Goal: Task Accomplishment & Management: Manage account settings

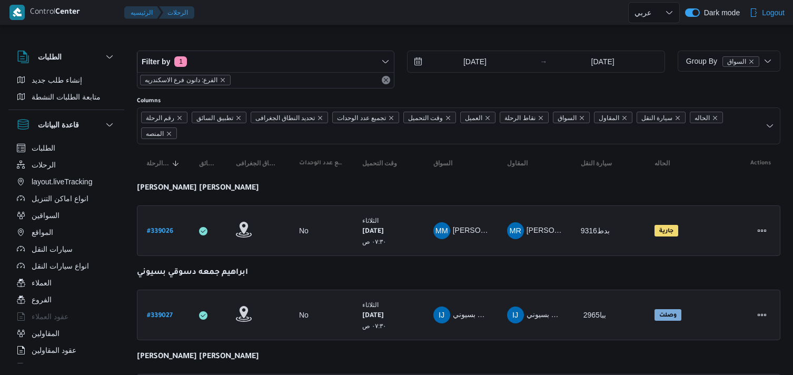
select select "ar"
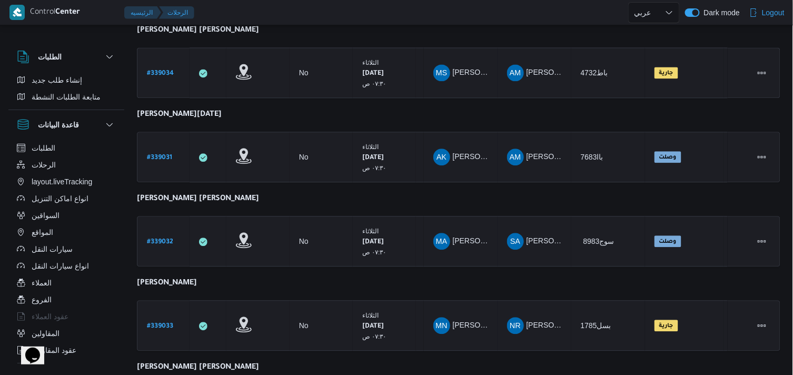
scroll to position [882, 0]
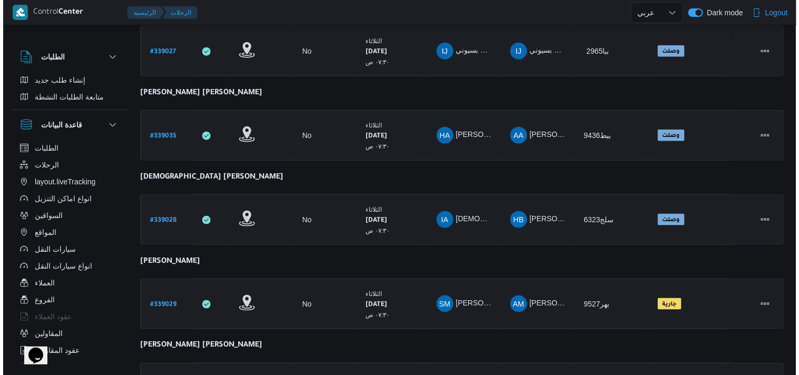
scroll to position [0, 0]
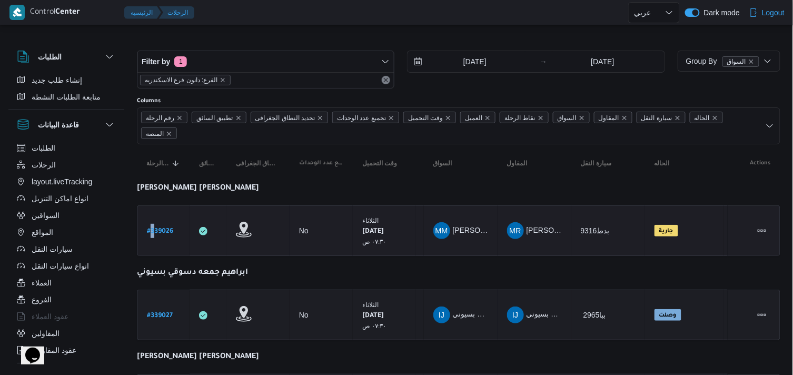
click at [154, 232] on div "# 339026" at bounding box center [164, 231] width 42 height 23
click at [154, 232] on b "# 339026" at bounding box center [160, 231] width 26 height 7
select select "ar"
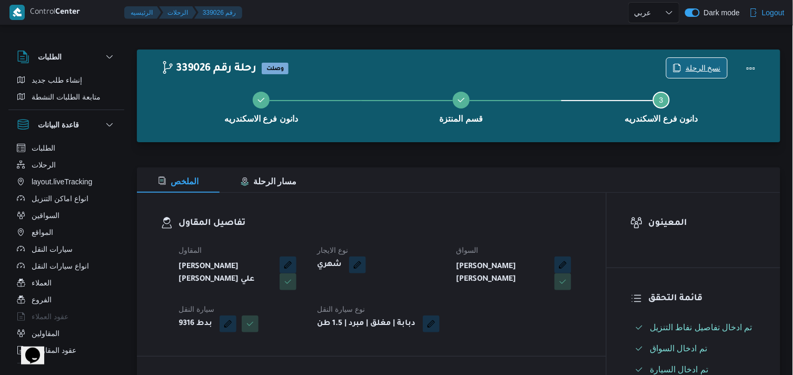
click at [703, 61] on span "نسخ الرحلة" at bounding box center [697, 68] width 61 height 20
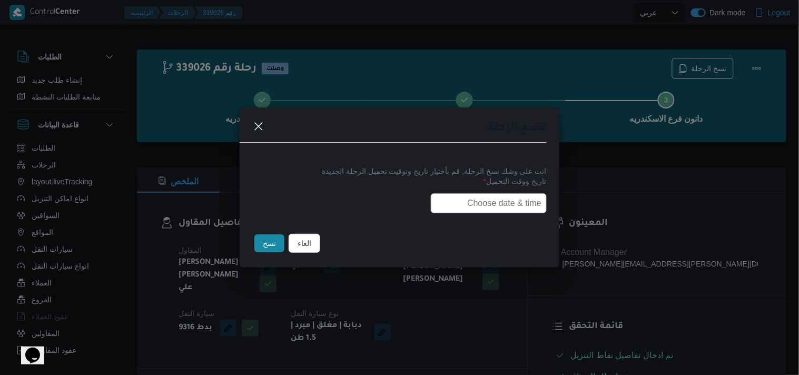
click at [493, 200] on input "text" at bounding box center [489, 203] width 116 height 20
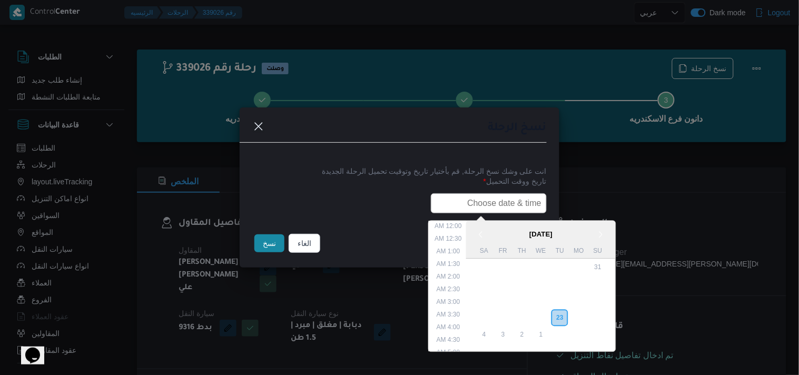
scroll to position [220, 0]
click at [544, 309] on div "24" at bounding box center [541, 318] width 20 height 20
click at [455, 302] on li "7:30 AM" at bounding box center [449, 307] width 32 height 11
type input "24/09/2025 7:30AM"
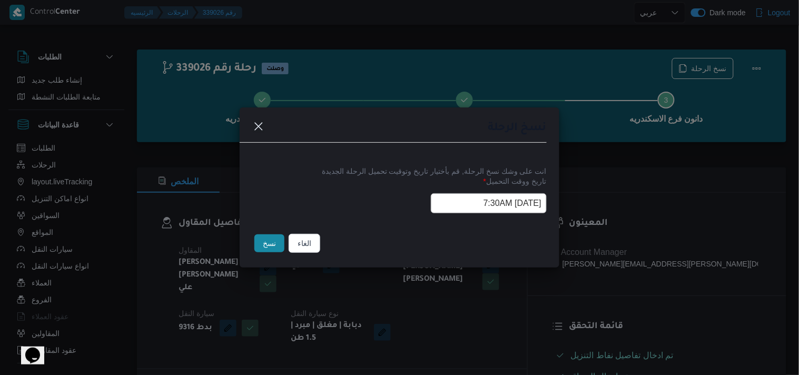
click at [447, 201] on input "24/09/2025 7:30AM" at bounding box center [489, 203] width 116 height 20
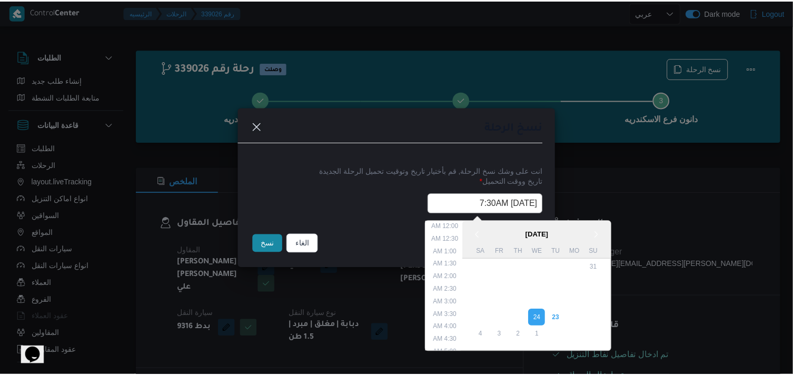
scroll to position [132, 0]
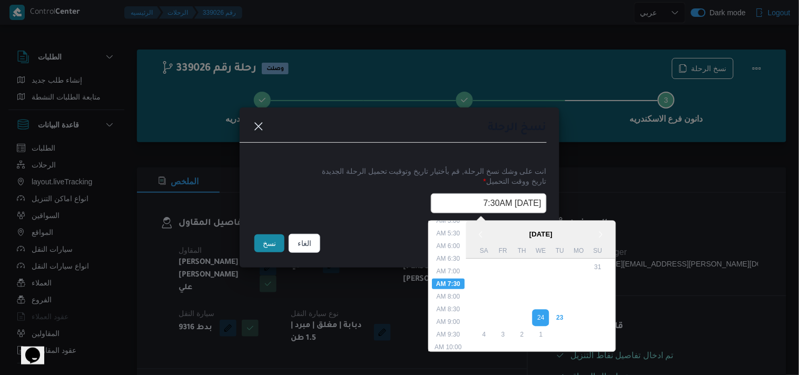
click at [447, 201] on input "24/09/2025 7:30AM" at bounding box center [489, 203] width 116 height 20
click at [275, 240] on button "نسخ" at bounding box center [269, 243] width 30 height 18
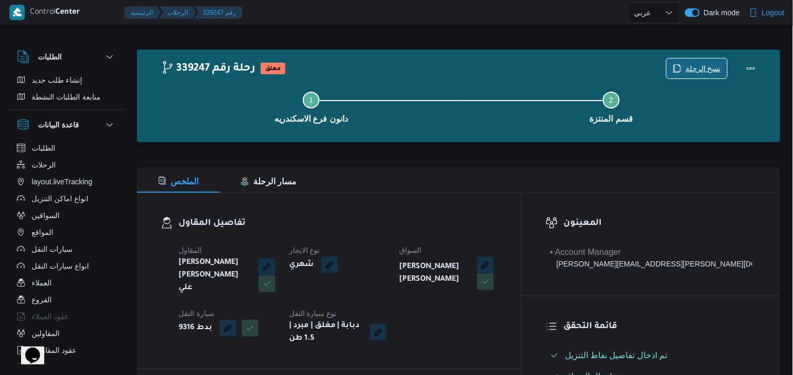
scroll to position [328, 0]
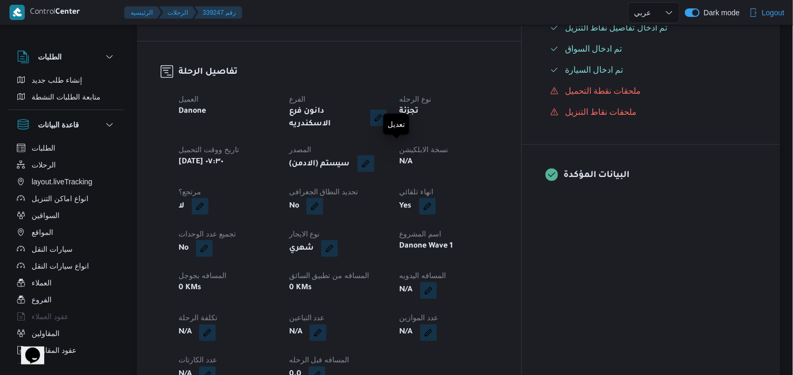
click at [374, 155] on button "button" at bounding box center [366, 163] width 17 height 17
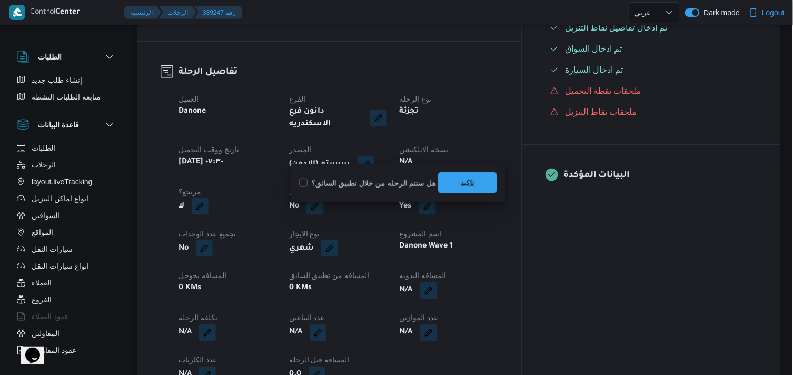
click at [469, 188] on span "تاكيد" at bounding box center [468, 182] width 14 height 13
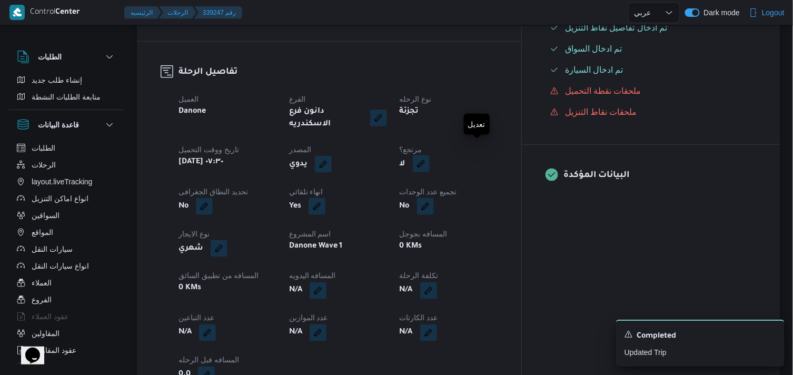
click at [430, 155] on button "button" at bounding box center [421, 163] width 17 height 17
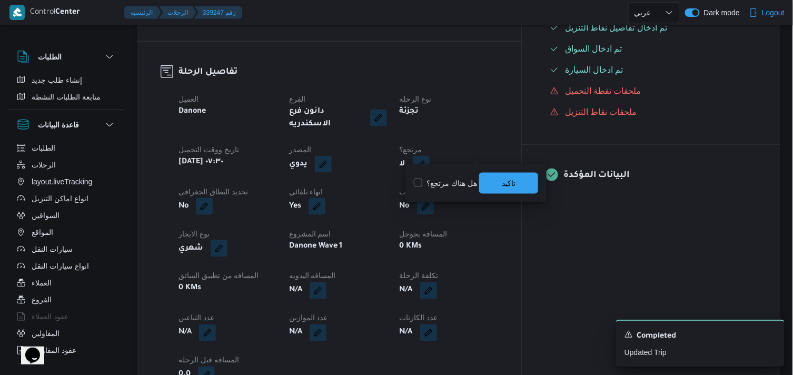
click at [458, 183] on label "هل هناك مرتجع؟" at bounding box center [445, 183] width 63 height 13
checkbox input "true"
click at [507, 180] on span "تاكيد" at bounding box center [509, 182] width 14 height 13
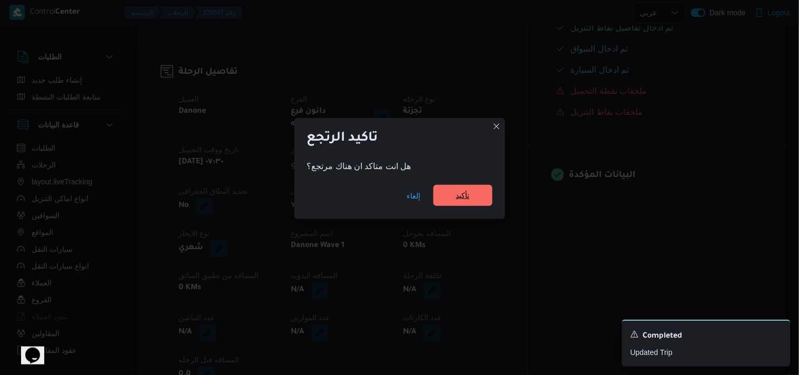
click at [465, 202] on span "تأكيد" at bounding box center [463, 195] width 14 height 13
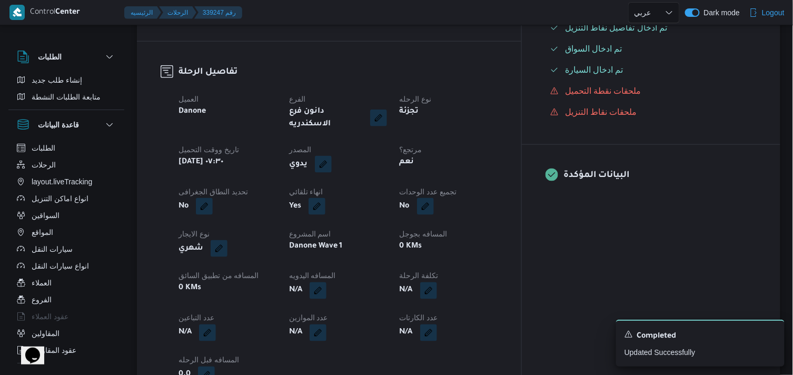
select select "ar"
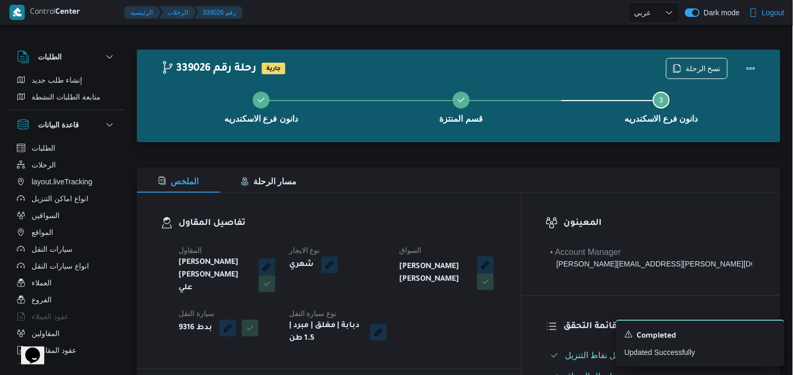
select select "ar"
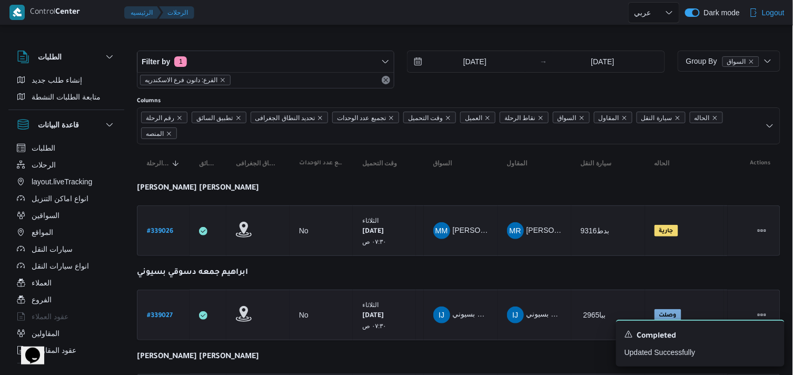
click at [170, 312] on b "# 339027" at bounding box center [160, 315] width 26 height 7
select select "ar"
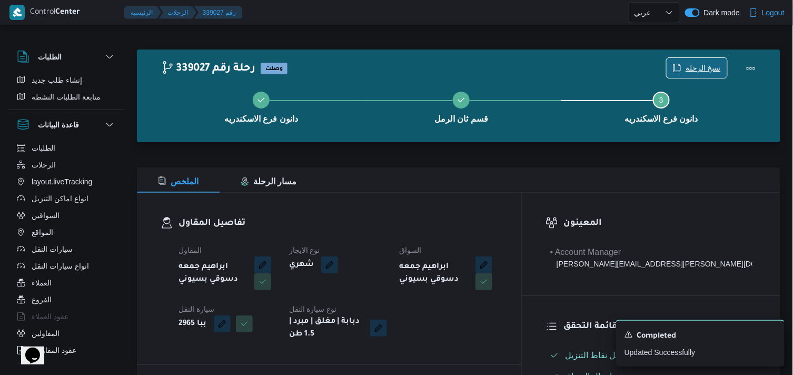
click at [706, 70] on span "نسخ الرحلة" at bounding box center [703, 68] width 35 height 13
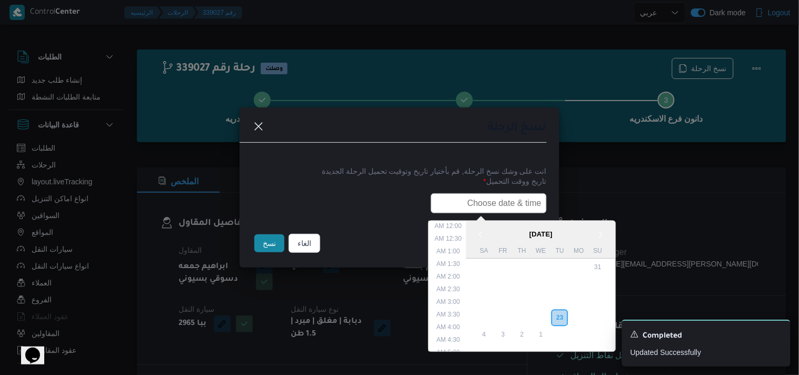
click at [511, 208] on input "text" at bounding box center [489, 203] width 116 height 20
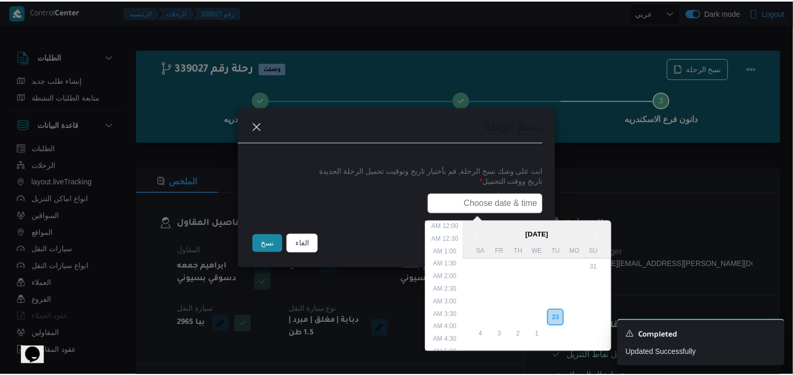
scroll to position [220, 0]
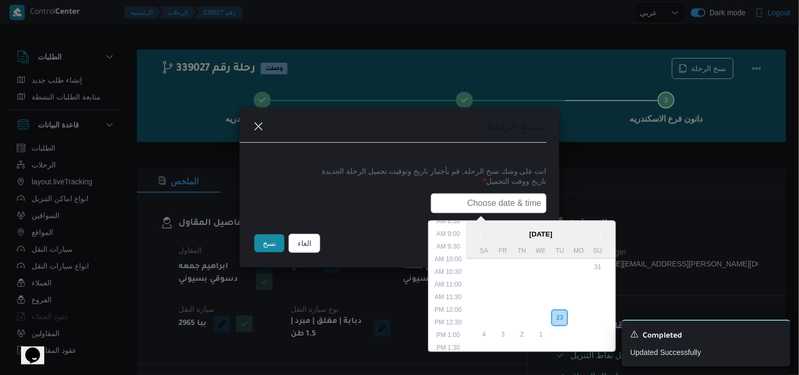
paste input "24/09/2025 7:30AM"
type input "24/09/2025 7:30AM"
click at [278, 245] on button "نسخ" at bounding box center [269, 243] width 30 height 18
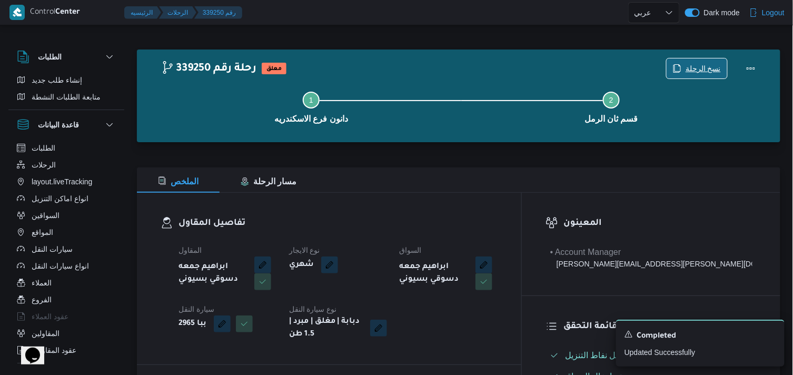
scroll to position [328, 0]
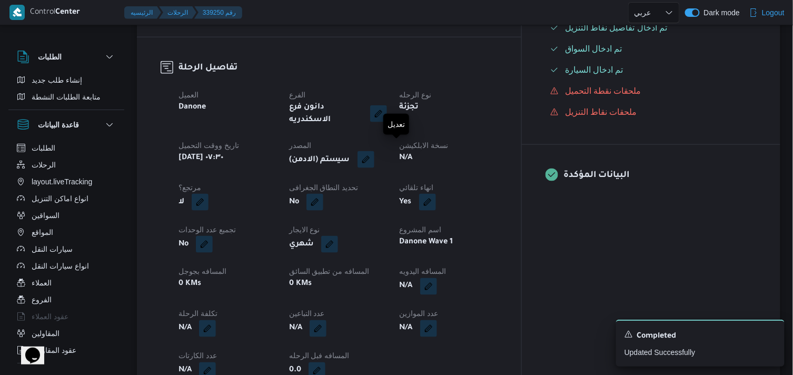
click at [374, 154] on button "button" at bounding box center [366, 159] width 17 height 17
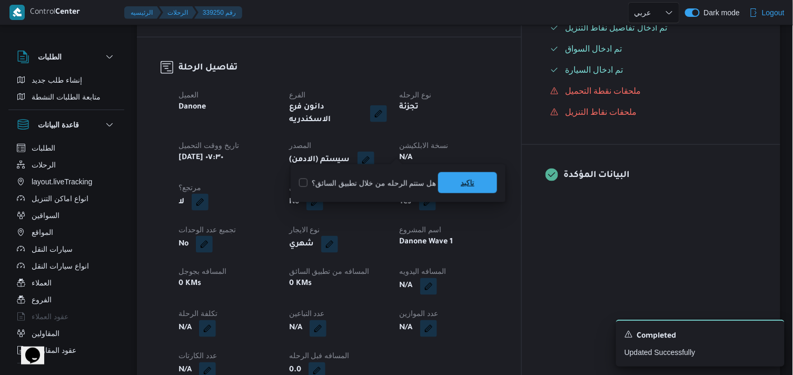
click at [450, 173] on span "تاكيد" at bounding box center [467, 182] width 59 height 21
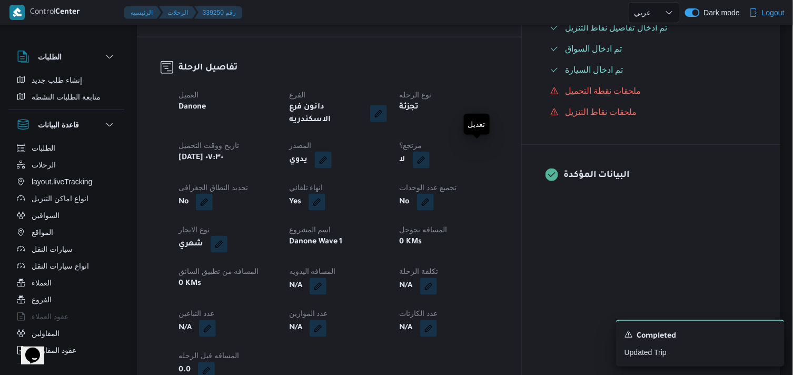
click at [430, 152] on button "button" at bounding box center [421, 160] width 17 height 17
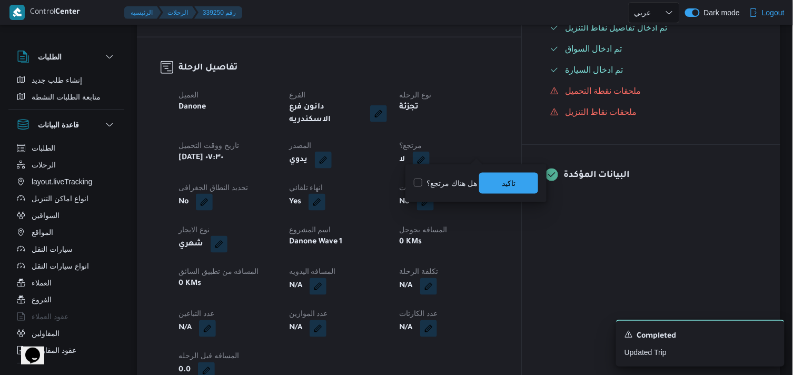
click at [459, 186] on label "هل هناك مرتجع؟" at bounding box center [445, 183] width 63 height 13
checkbox input "true"
click at [491, 183] on span "تاكيد" at bounding box center [508, 182] width 59 height 21
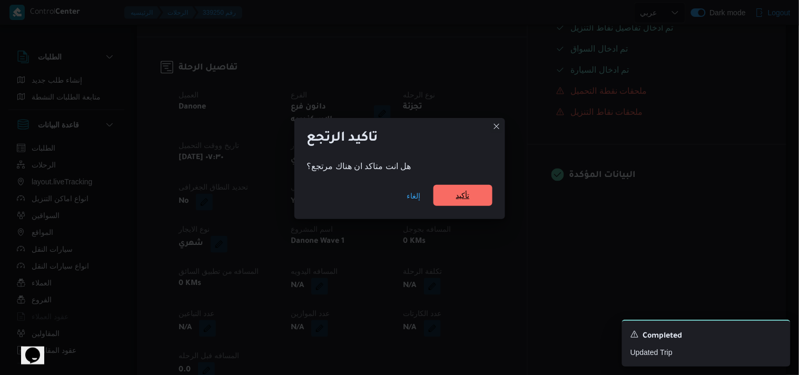
click at [466, 200] on span "تأكيد" at bounding box center [463, 195] width 14 height 13
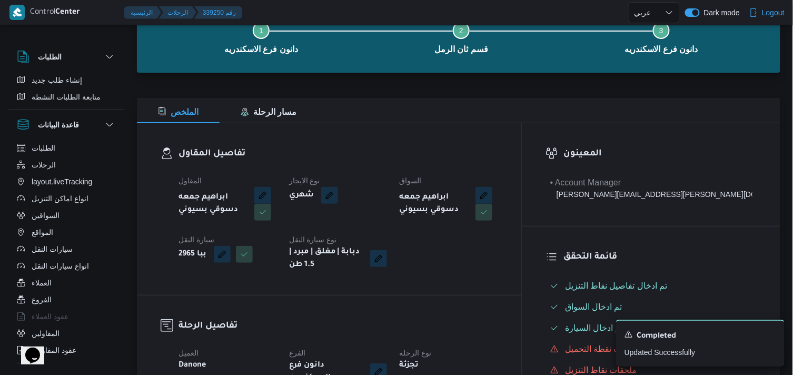
scroll to position [0, 0]
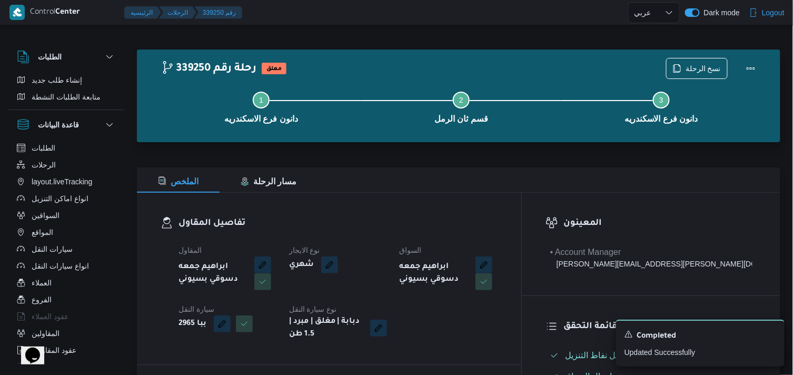
select select "ar"
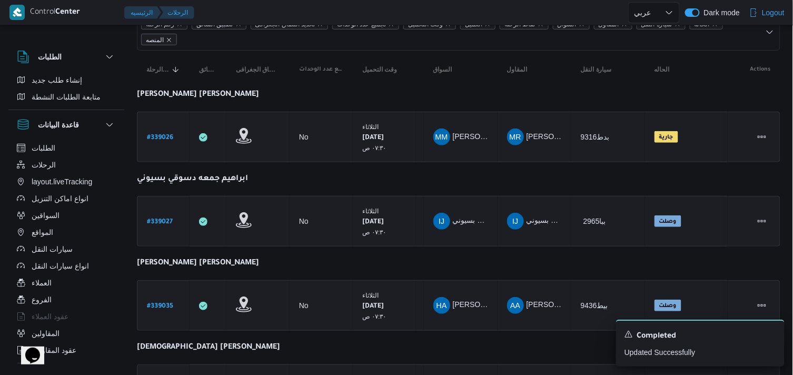
scroll to position [54, 0]
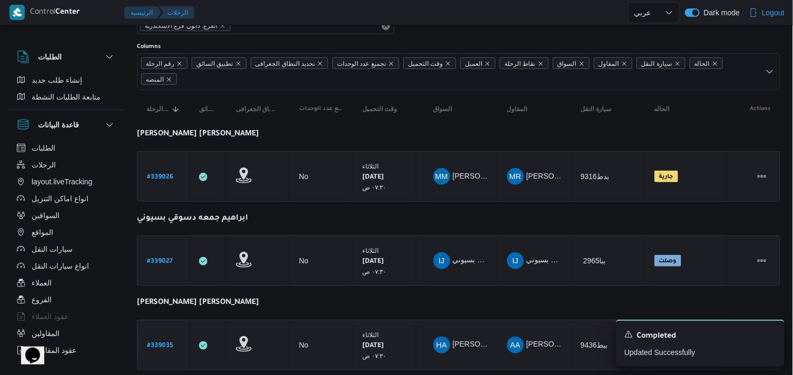
click at [151, 345] on b "# 339035" at bounding box center [160, 345] width 26 height 7
select select "ar"
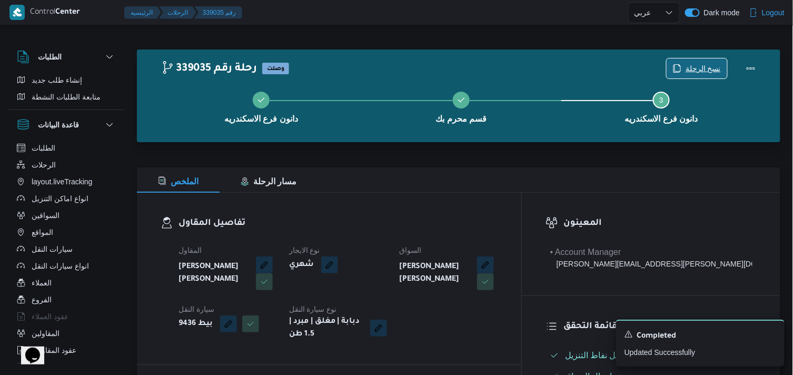
drag, startPoint x: 705, startPoint y: 71, endPoint x: 706, endPoint y: 49, distance: 22.1
click at [706, 50] on div "339035 رحلة رقم وصلت نسخ الرحلة دانون فرع الاسكندريه قسم محرم بك Step 3 is inco…" at bounding box center [459, 96] width 644 height 93
click at [697, 63] on span "نسخ الرحلة" at bounding box center [703, 68] width 35 height 13
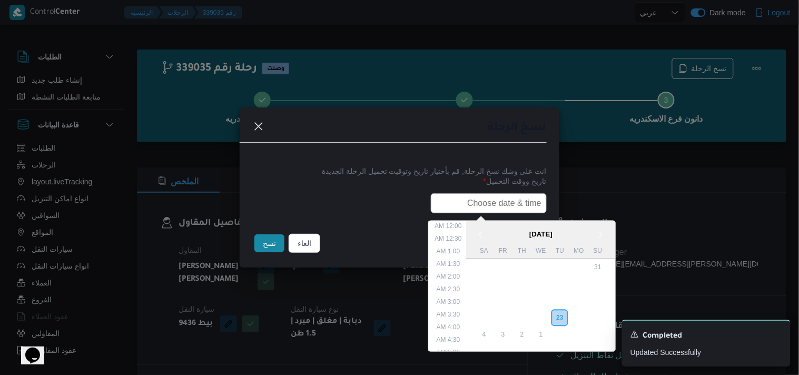
click at [448, 213] on div "< September 2025 > Su Mo Tu We Th Fr Sa 31 1 2 3 4 5 6 7 8 9 10 11 12 13 14 15 …" at bounding box center [399, 203] width 294 height 20
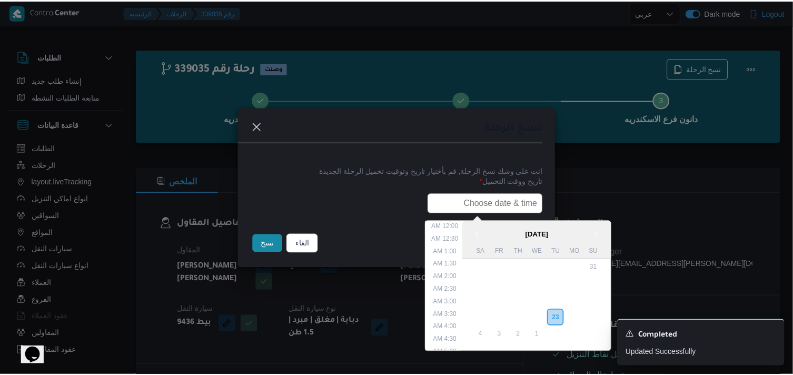
scroll to position [220, 0]
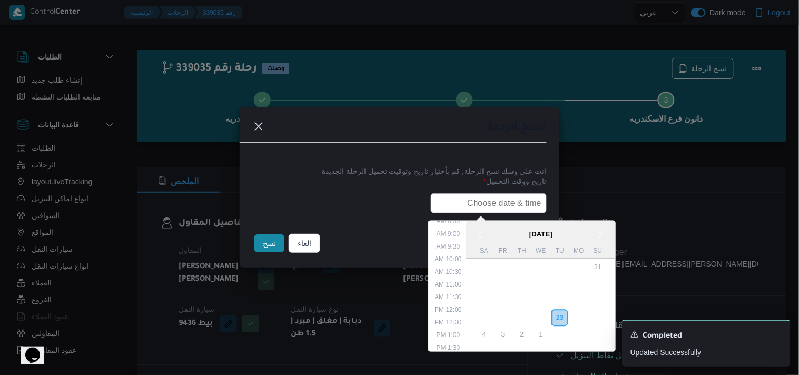
type input "24/09/2025 7:30AM"
click at [270, 250] on button "نسخ" at bounding box center [269, 243] width 30 height 18
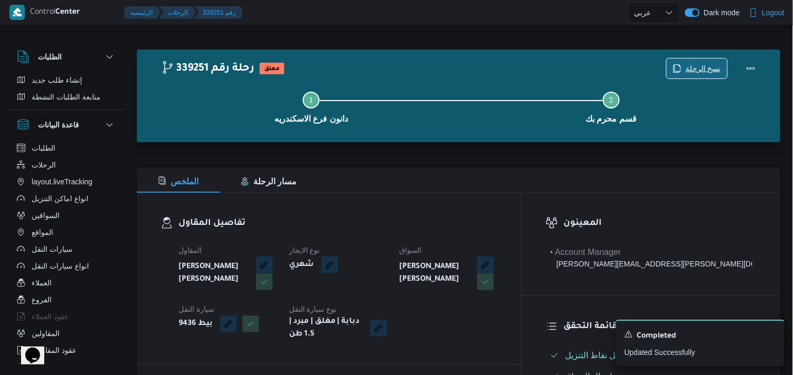
scroll to position [328, 0]
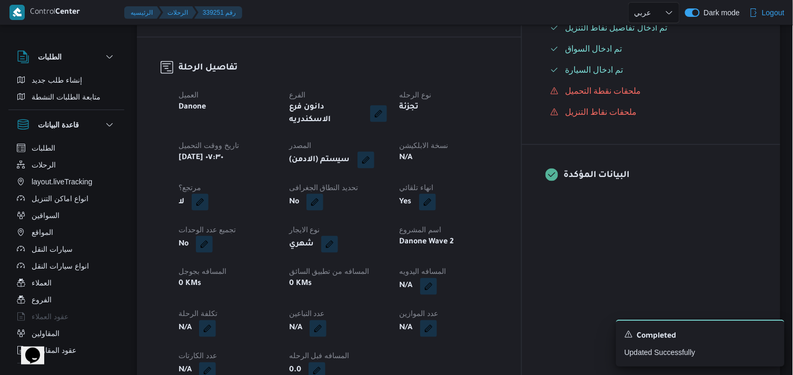
click at [374, 152] on span at bounding box center [363, 160] width 22 height 17
click at [374, 151] on button "button" at bounding box center [366, 159] width 17 height 17
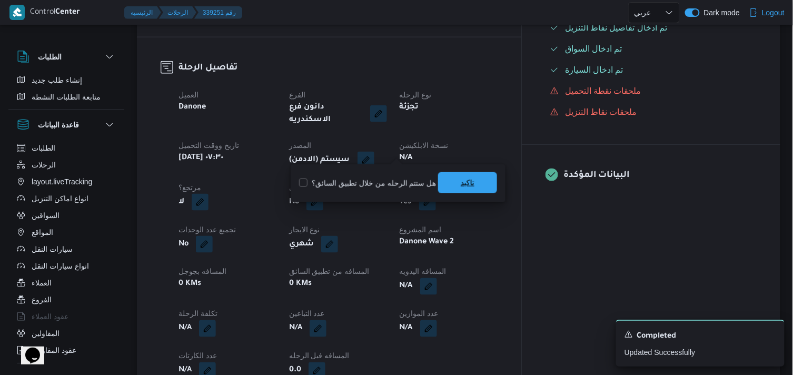
click at [456, 186] on span "تاكيد" at bounding box center [467, 182] width 59 height 21
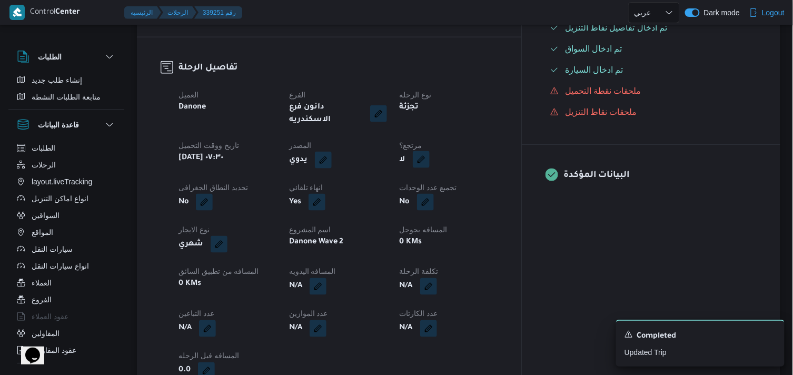
click at [430, 151] on button "button" at bounding box center [421, 159] width 17 height 17
click at [449, 185] on label "هل هناك مرتجع؟" at bounding box center [445, 183] width 63 height 13
checkbox input "true"
click at [504, 183] on span "تاكيد" at bounding box center [509, 182] width 14 height 13
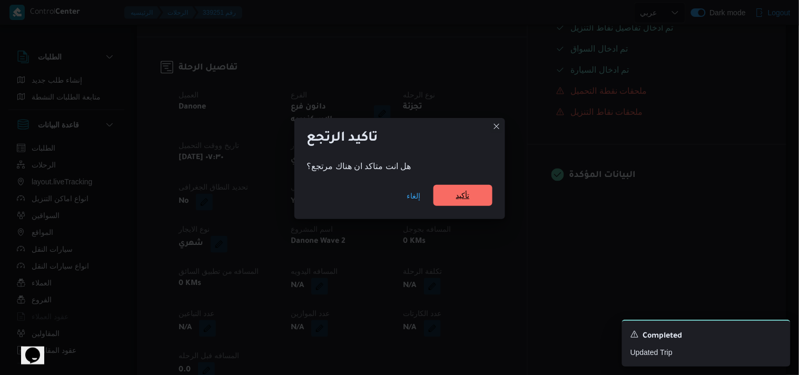
click at [466, 198] on span "تأكيد" at bounding box center [463, 195] width 14 height 13
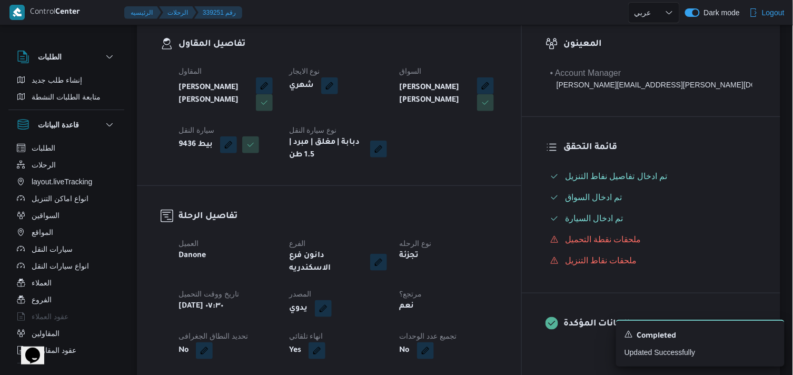
scroll to position [140, 0]
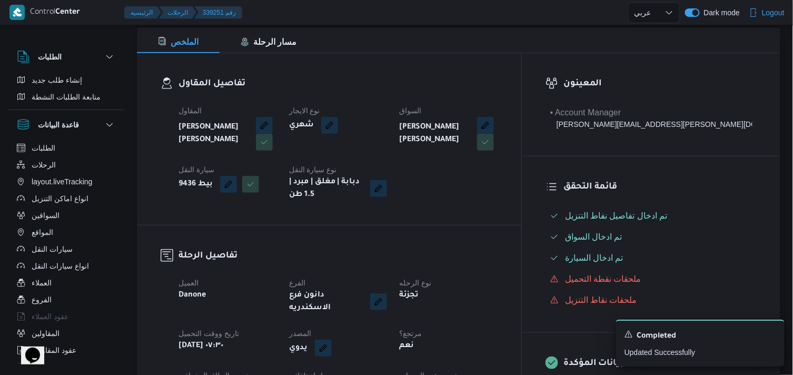
select select "ar"
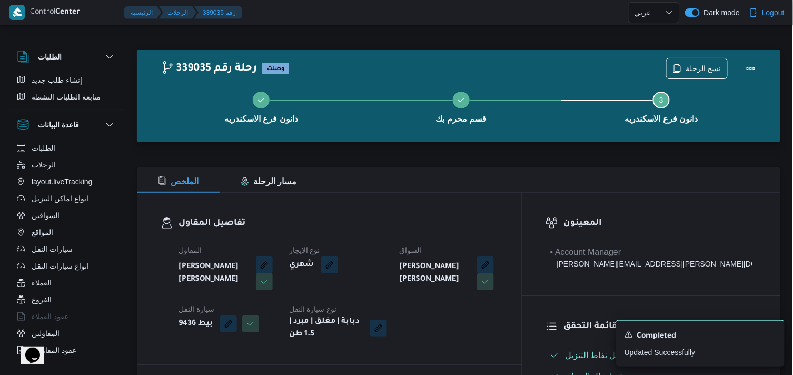
select select "ar"
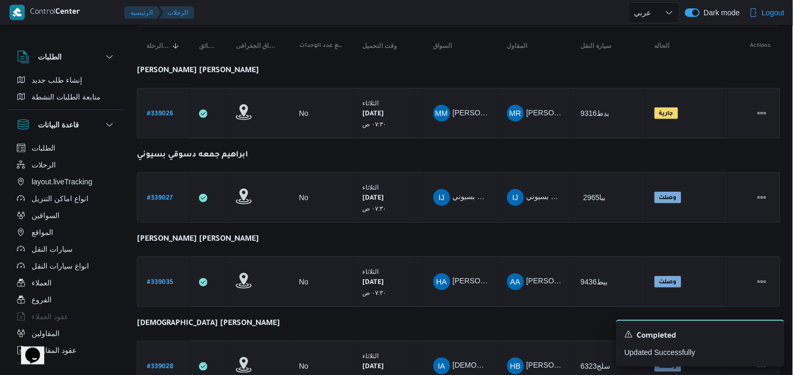
scroll to position [125, 0]
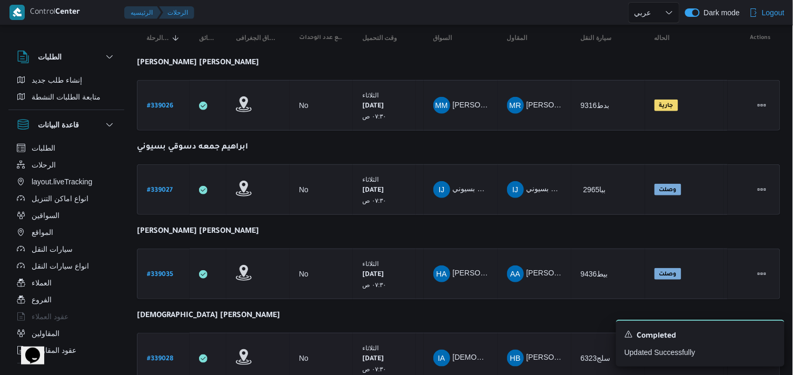
click at [171, 351] on link "# 339028" at bounding box center [160, 358] width 26 height 14
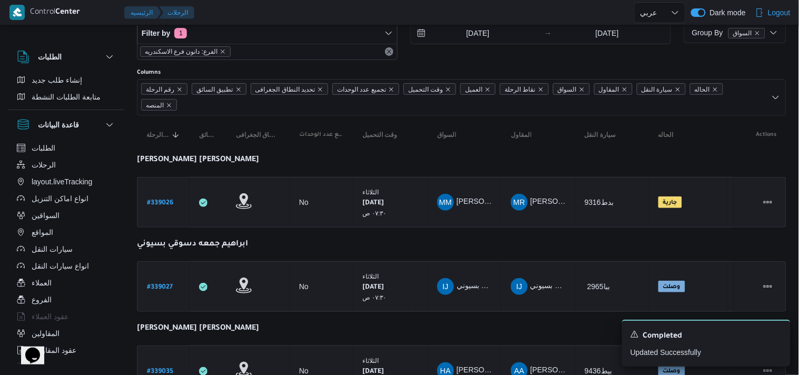
select select "ar"
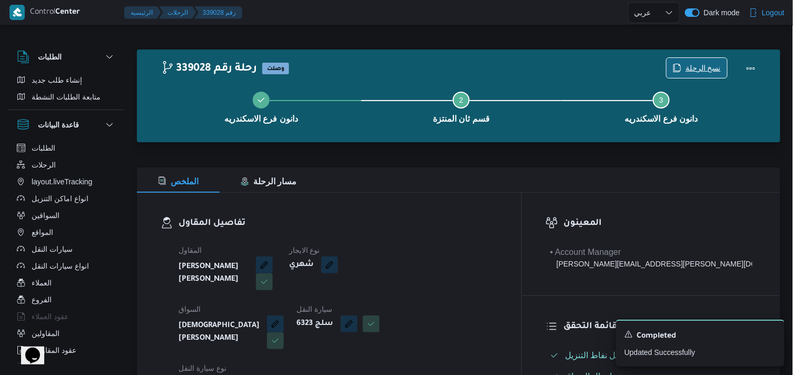
click at [705, 64] on span "نسخ الرحلة" at bounding box center [703, 68] width 35 height 13
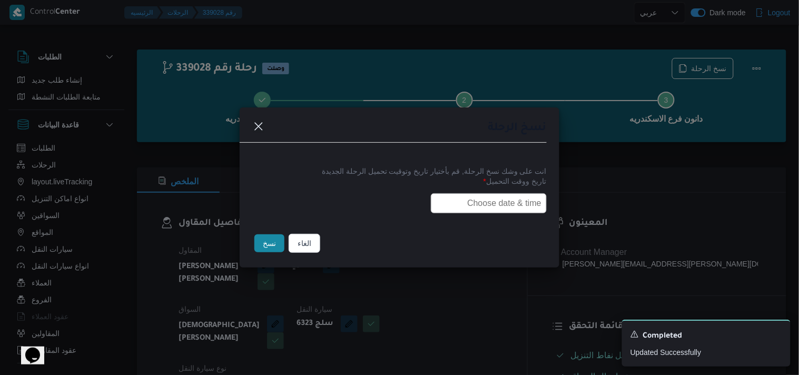
click at [461, 211] on input "text" at bounding box center [489, 203] width 116 height 20
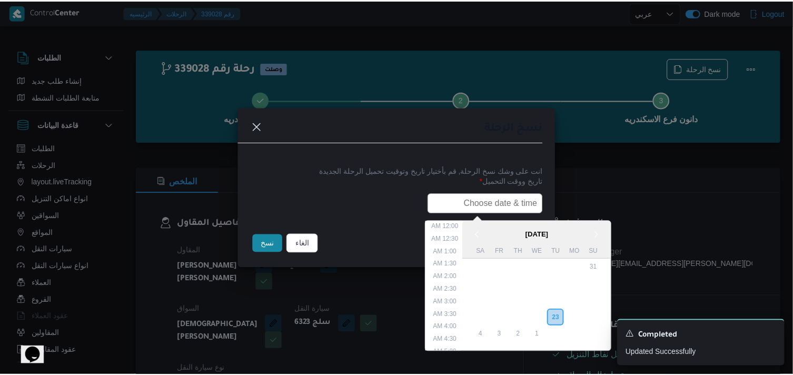
scroll to position [220, 0]
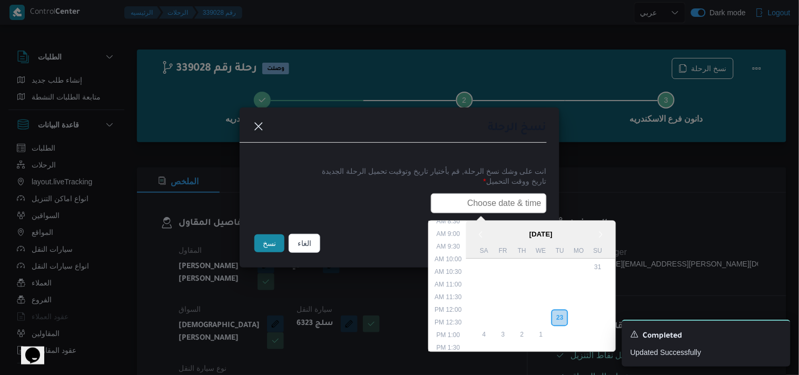
type input "24/09/2025 7:30AM"
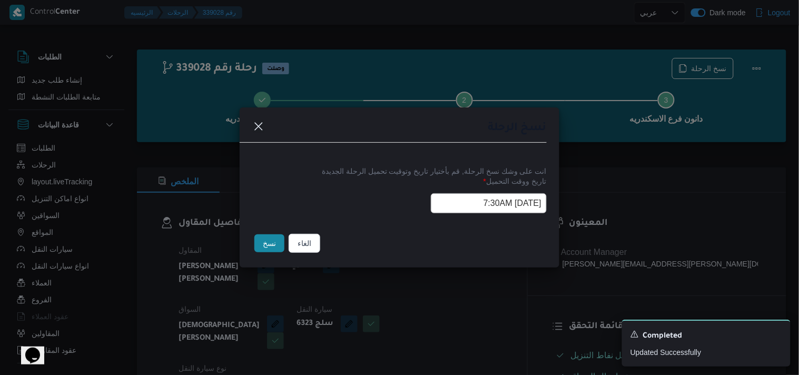
click at [264, 250] on button "نسخ" at bounding box center [269, 243] width 30 height 18
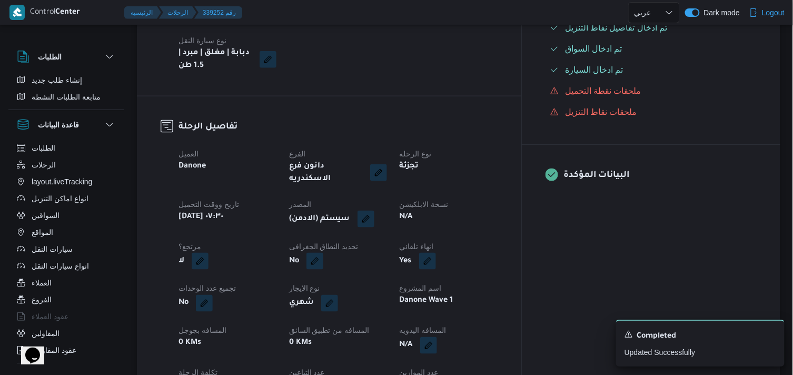
scroll to position [437, 0]
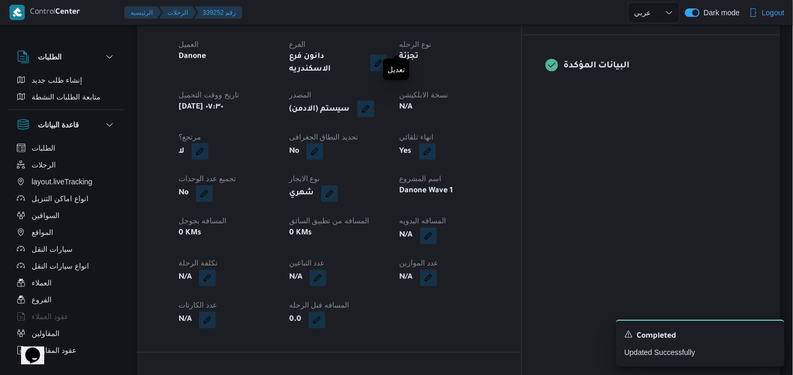
click at [374, 101] on button "button" at bounding box center [366, 109] width 17 height 17
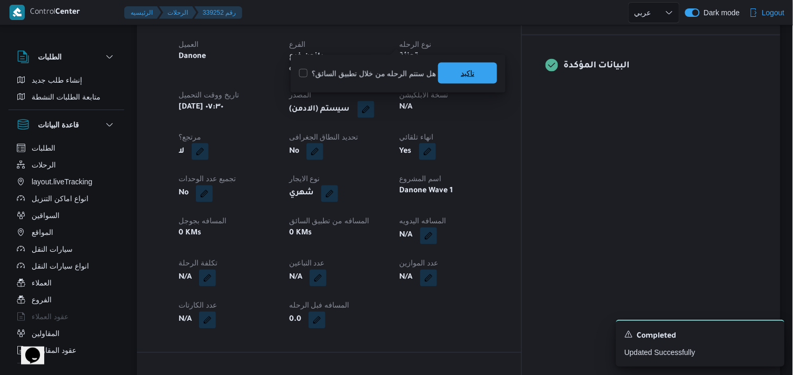
click at [449, 74] on span "تاكيد" at bounding box center [467, 73] width 59 height 21
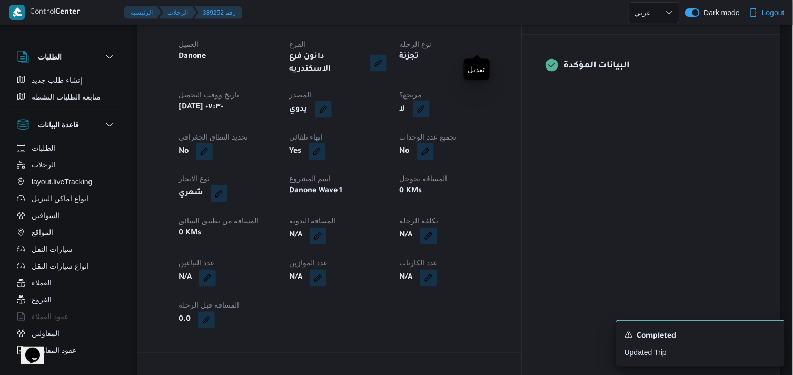
click at [430, 101] on button "button" at bounding box center [421, 109] width 17 height 17
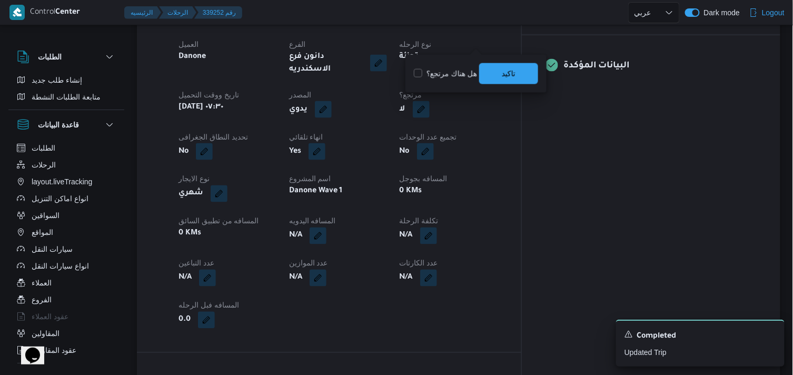
click at [454, 72] on label "هل هناك مرتجع؟" at bounding box center [445, 73] width 63 height 13
checkbox input "true"
click at [501, 60] on div "You are in a dialog. To close this dialog, hit escape. هل هناك مرتجع؟ تاكيد" at bounding box center [476, 74] width 141 height 38
click at [500, 66] on span "تاكيد" at bounding box center [508, 73] width 59 height 21
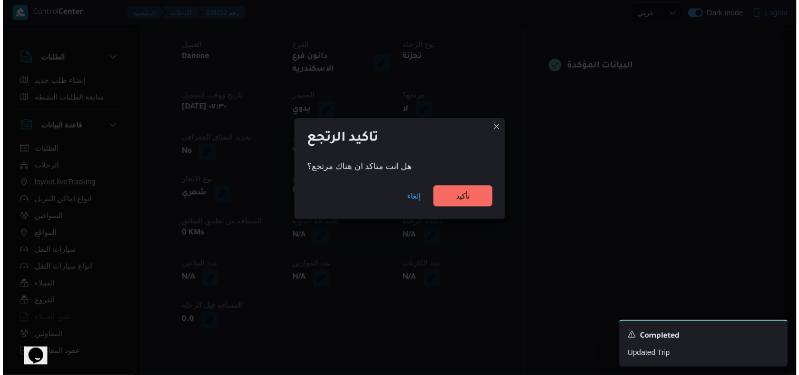
scroll to position [429, 0]
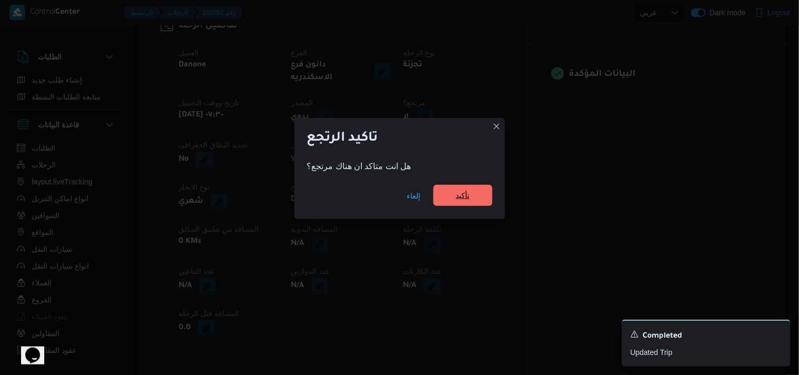
click at [465, 190] on span "تأكيد" at bounding box center [463, 195] width 14 height 13
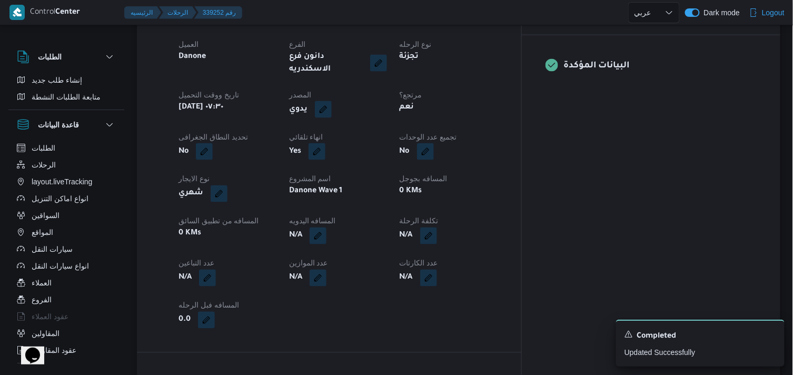
scroll to position [109, 0]
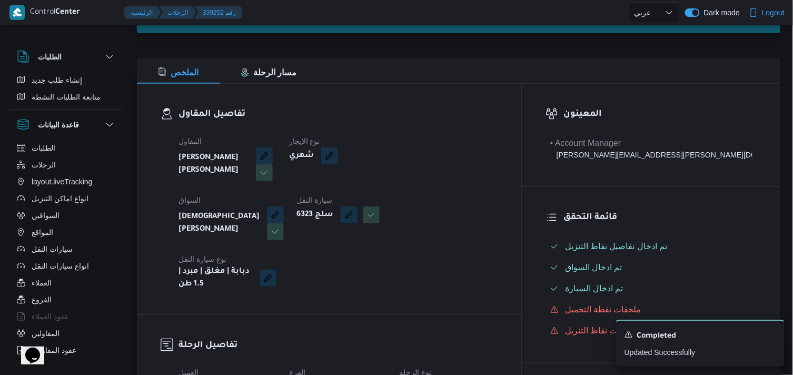
select select "ar"
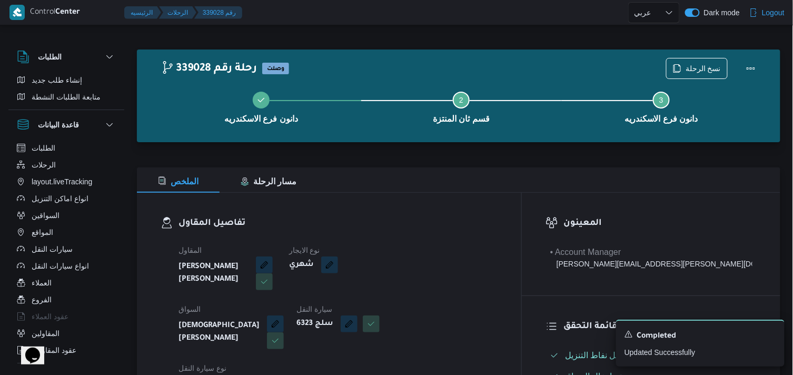
select select "ar"
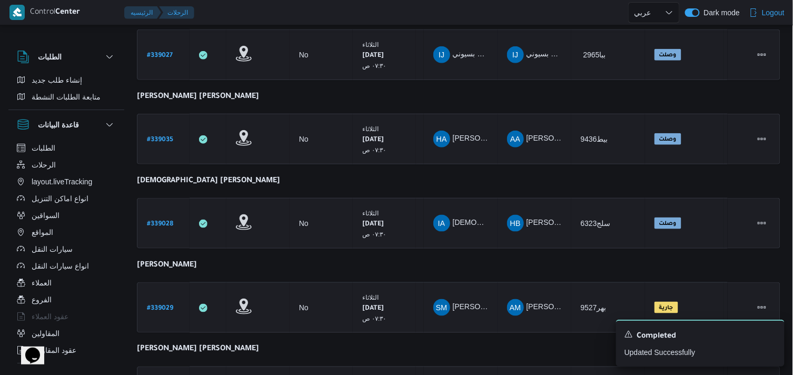
scroll to position [254, 0]
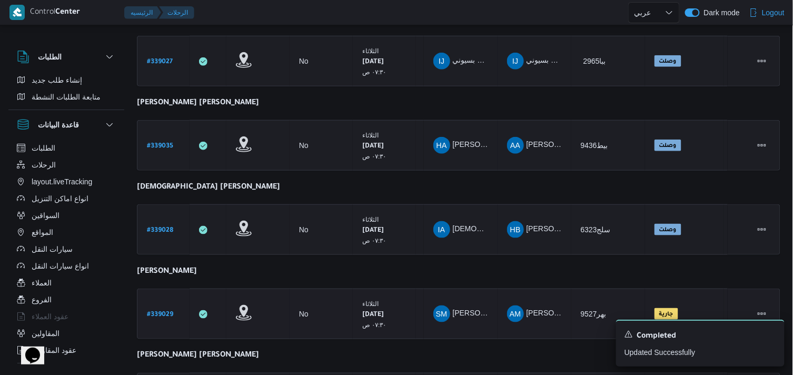
click at [166, 311] on b "# 339029" at bounding box center [160, 314] width 26 height 7
select select "ar"
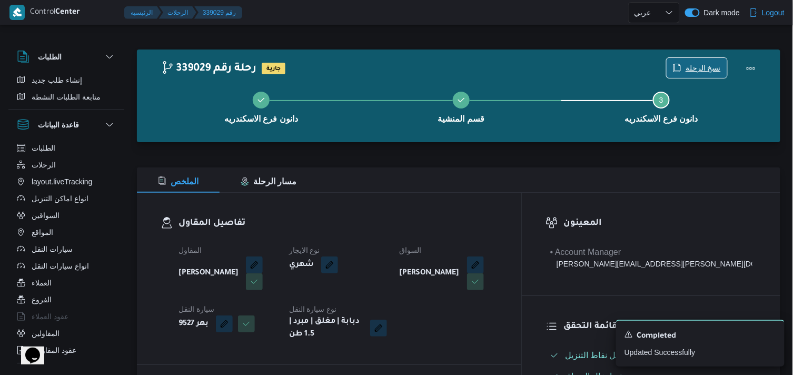
click at [704, 61] on span "نسخ الرحلة" at bounding box center [697, 68] width 61 height 20
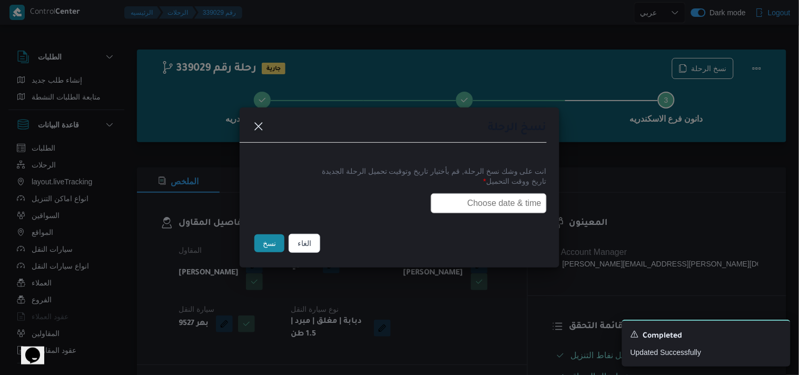
click at [512, 210] on input "text" at bounding box center [489, 203] width 116 height 20
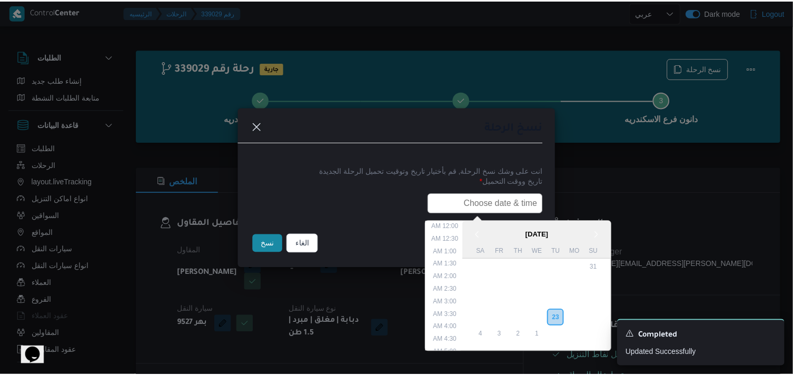
scroll to position [220, 0]
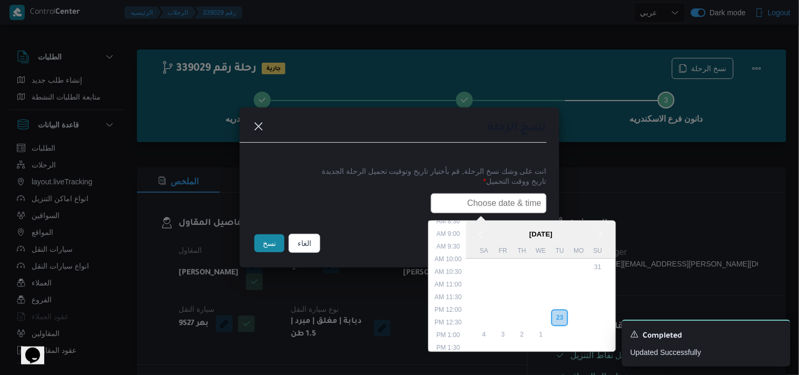
type input "24/09/2025 7:30AM"
click at [274, 235] on button "نسخ" at bounding box center [269, 243] width 30 height 18
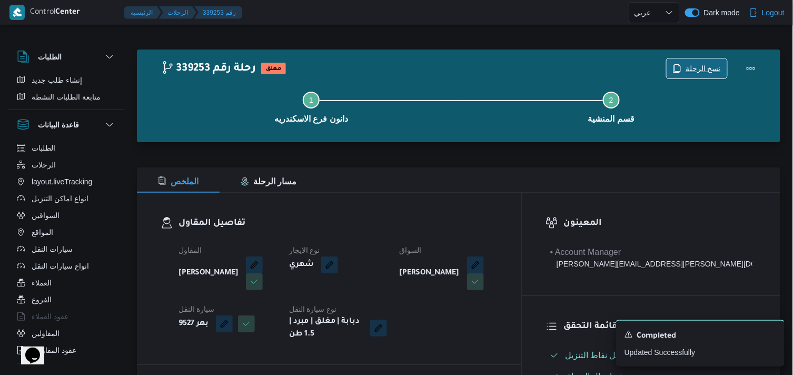
scroll to position [328, 0]
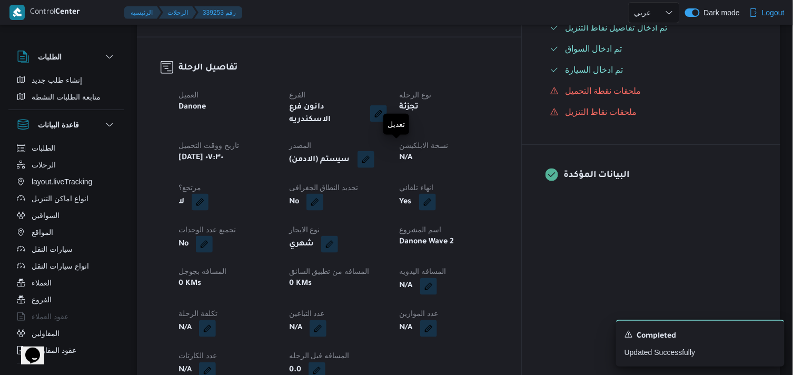
click at [374, 154] on button "button" at bounding box center [366, 159] width 17 height 17
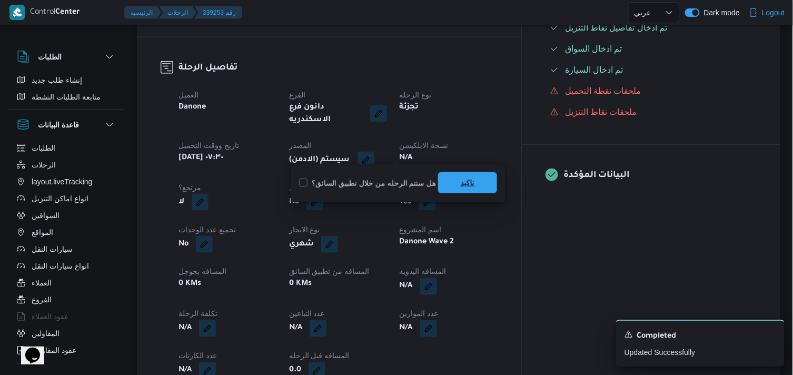
click at [448, 176] on span "تاكيد" at bounding box center [467, 182] width 59 height 21
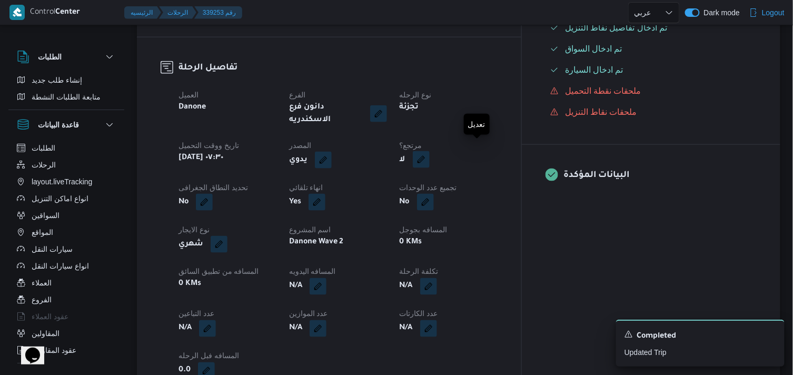
click at [430, 151] on button "button" at bounding box center [421, 159] width 17 height 17
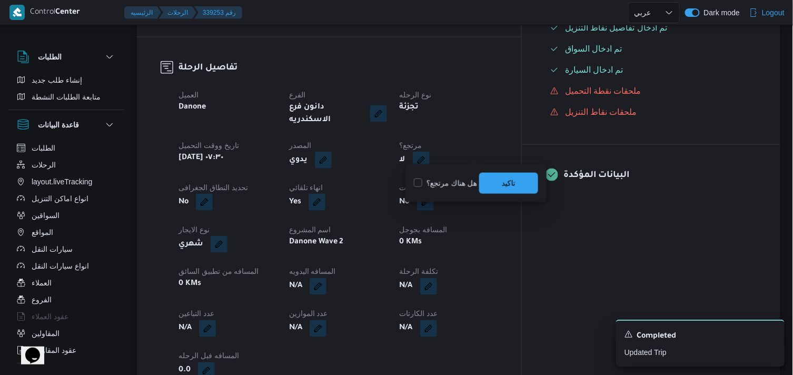
click at [451, 181] on label "هل هناك مرتجع؟" at bounding box center [445, 183] width 63 height 13
checkbox input "true"
click at [489, 178] on span "تاكيد" at bounding box center [508, 182] width 59 height 21
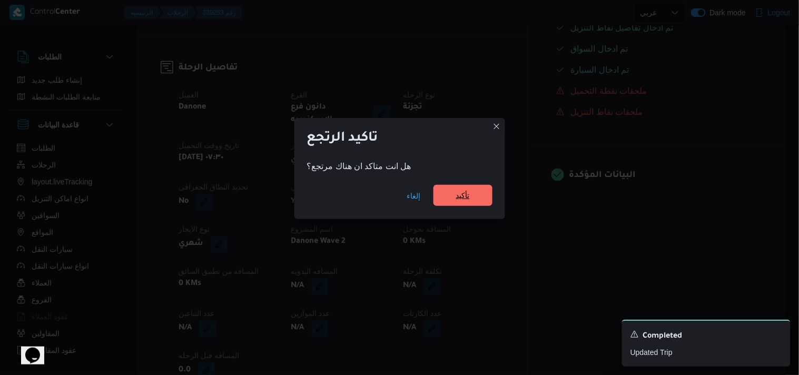
click at [475, 202] on span "تأكيد" at bounding box center [462, 195] width 59 height 21
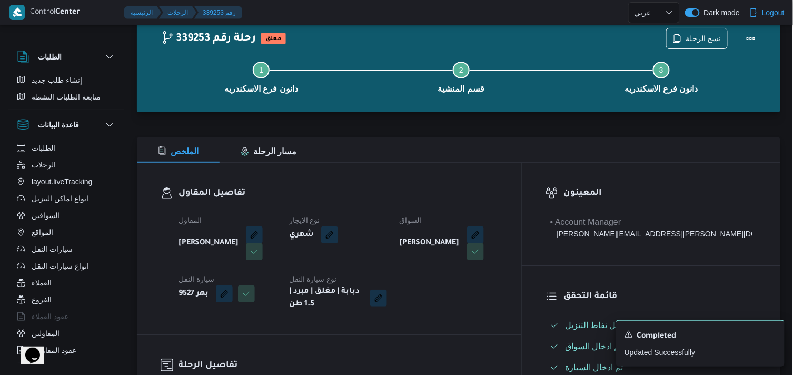
scroll to position [19, 0]
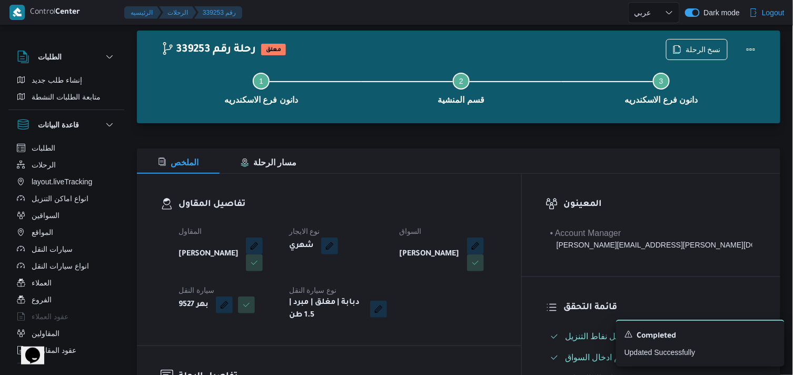
select select "ar"
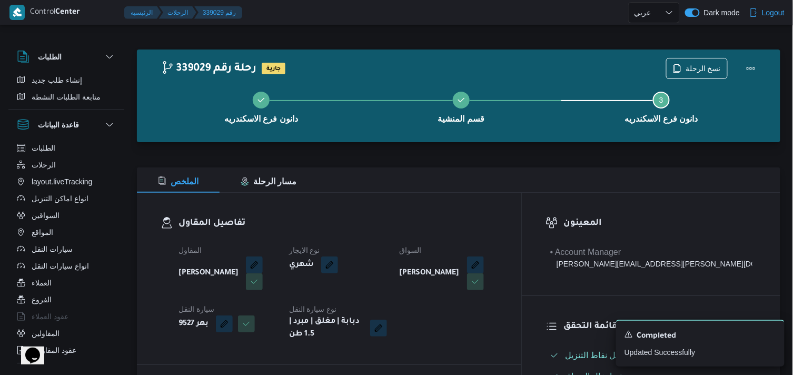
select select "ar"
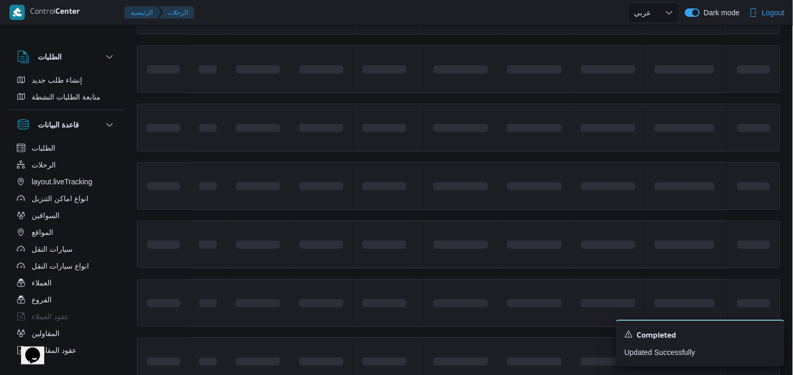
scroll to position [301, 0]
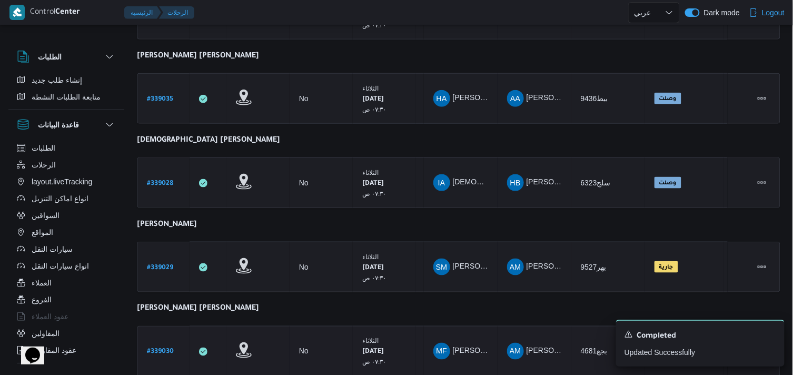
click at [163, 349] on b "# 339030" at bounding box center [160, 352] width 27 height 7
select select "ar"
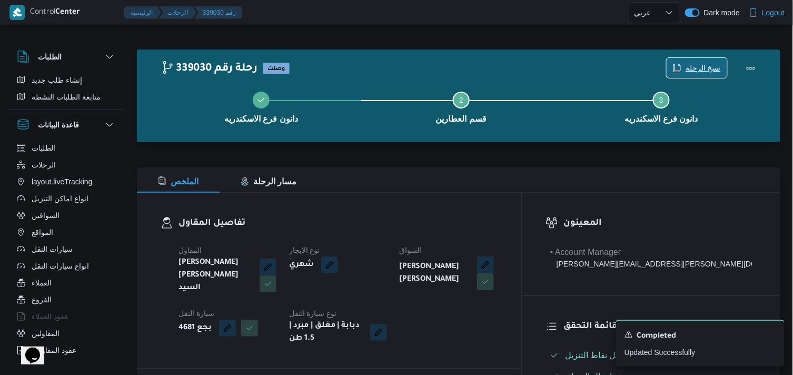
click at [716, 72] on span "نسخ الرحلة" at bounding box center [703, 68] width 35 height 13
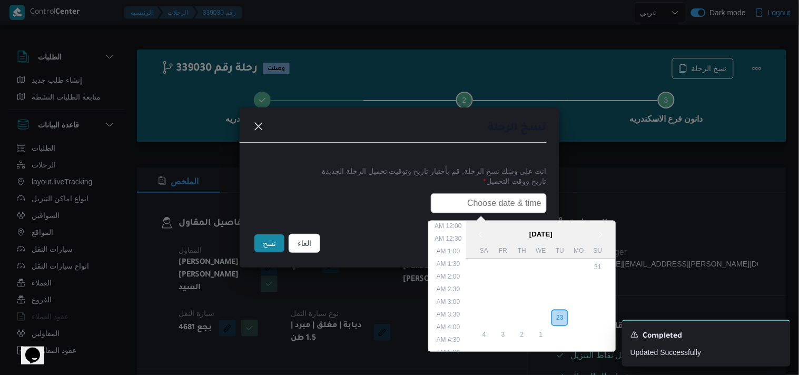
click at [480, 204] on input "text" at bounding box center [489, 203] width 116 height 20
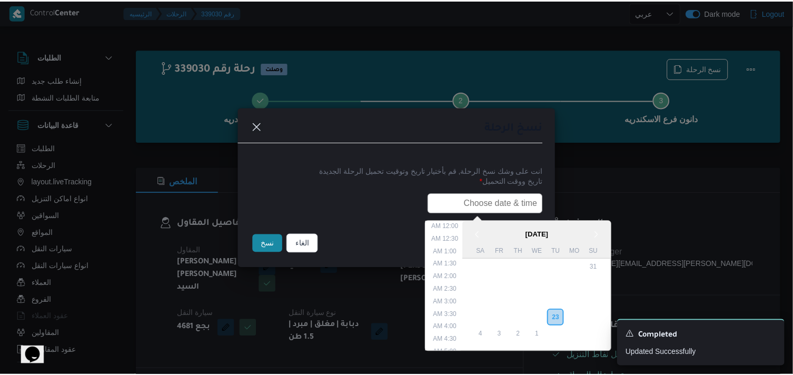
scroll to position [220, 0]
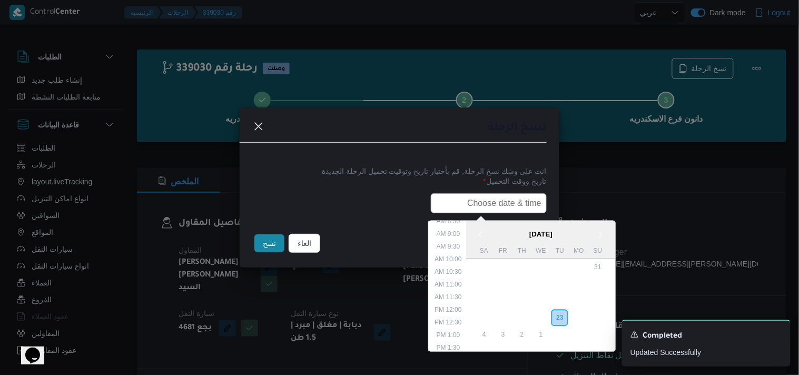
type input "24/09/2025 7:30AM"
click at [281, 251] on button "نسخ" at bounding box center [269, 243] width 30 height 18
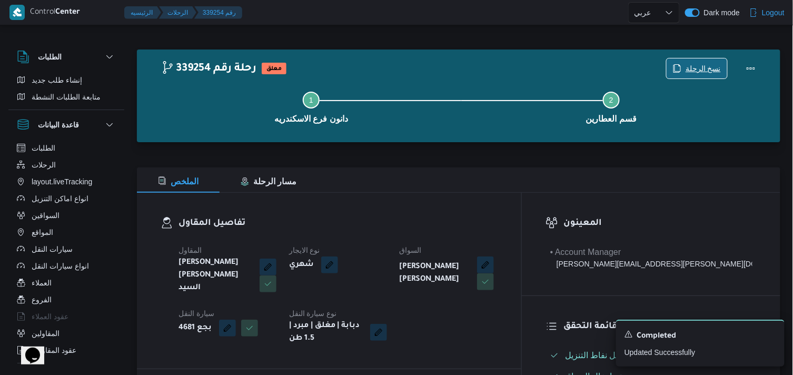
scroll to position [328, 0]
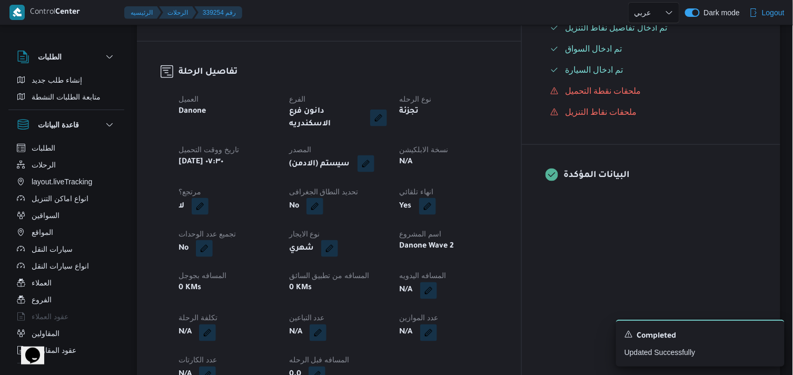
click at [374, 155] on button "button" at bounding box center [366, 163] width 17 height 17
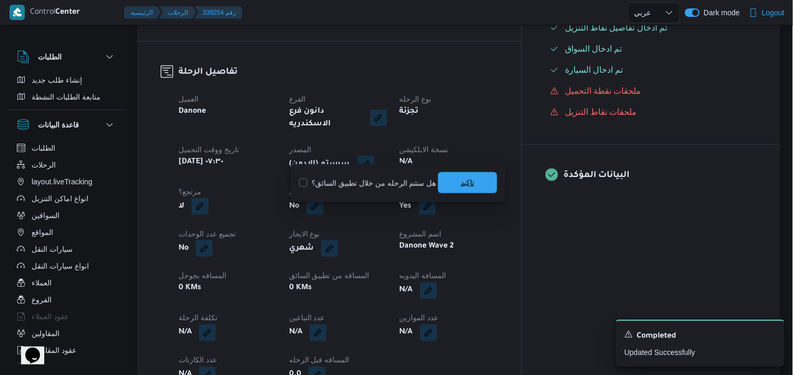
click at [447, 177] on span "تاكيد" at bounding box center [467, 182] width 59 height 21
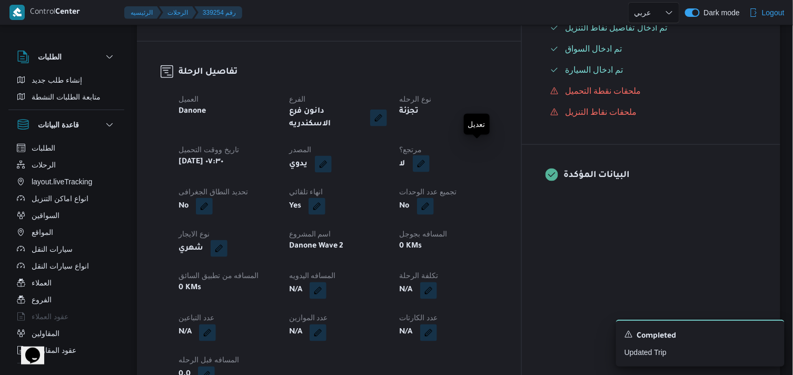
click at [430, 155] on button "button" at bounding box center [421, 163] width 17 height 17
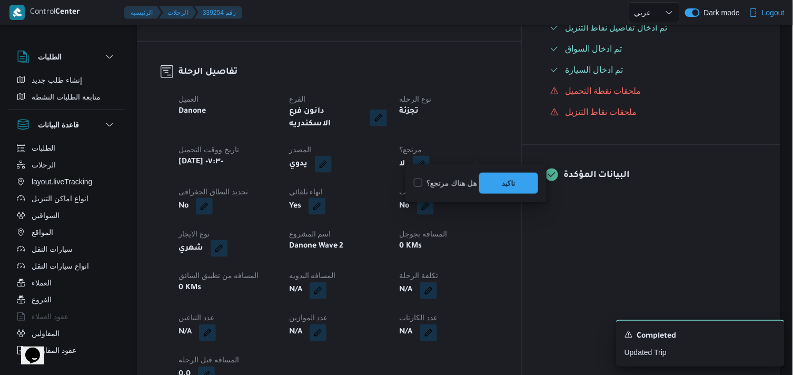
click at [459, 185] on label "هل هناك مرتجع؟" at bounding box center [445, 183] width 63 height 13
checkbox input "true"
click at [492, 181] on span "تاكيد" at bounding box center [508, 182] width 59 height 21
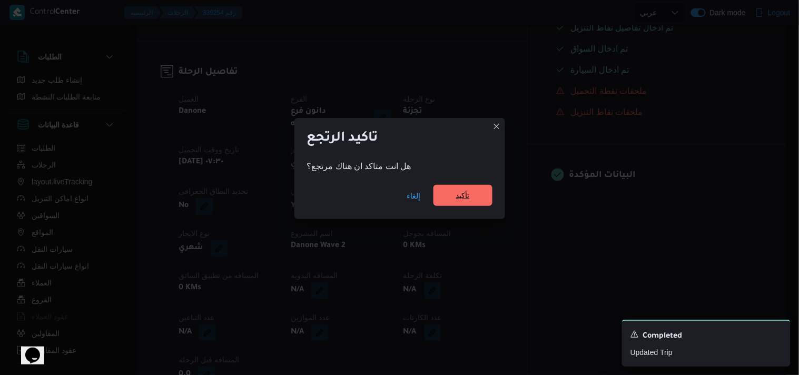
click at [466, 187] on span "تأكيد" at bounding box center [462, 195] width 59 height 21
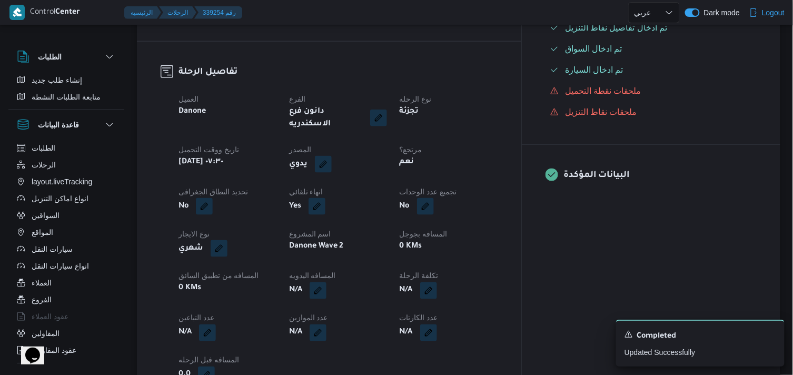
select select "ar"
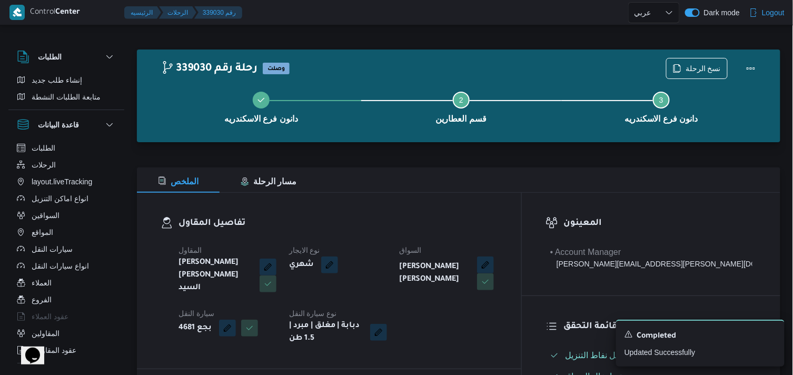
select select "ar"
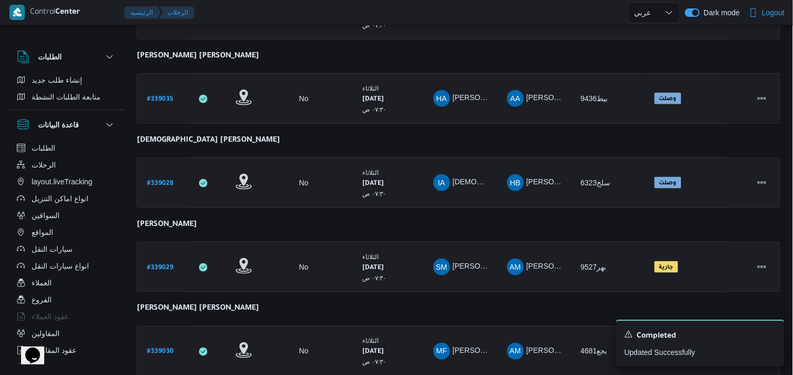
scroll to position [371, 0]
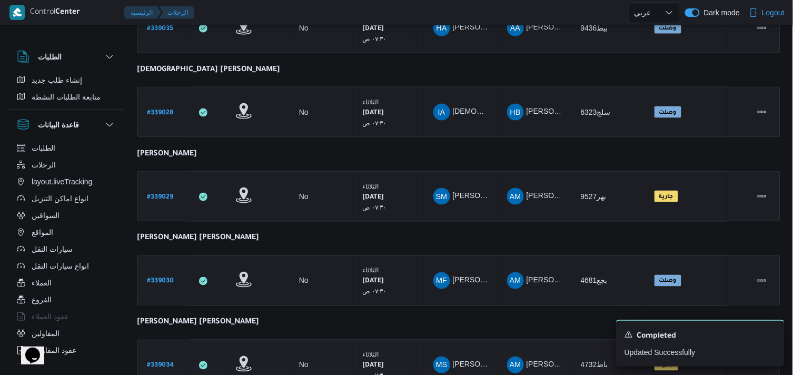
click at [154, 362] on b "# 339034" at bounding box center [160, 365] width 27 height 7
select select "ar"
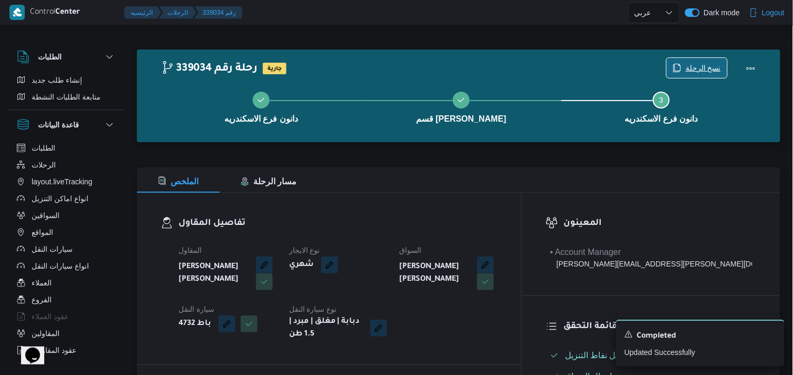
click at [706, 63] on span "نسخ الرحلة" at bounding box center [703, 68] width 35 height 13
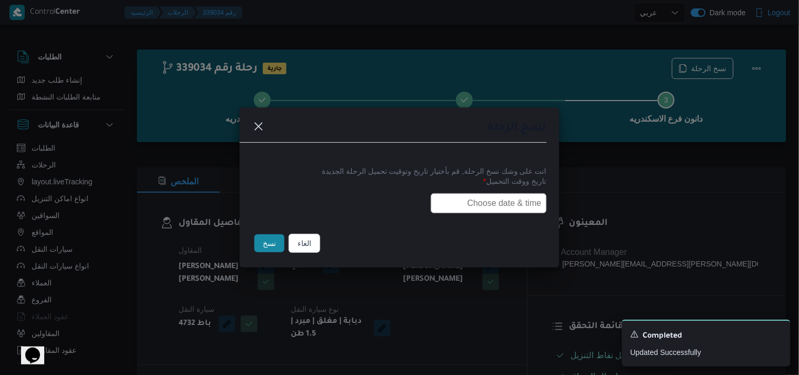
click at [506, 197] on input "text" at bounding box center [489, 203] width 116 height 20
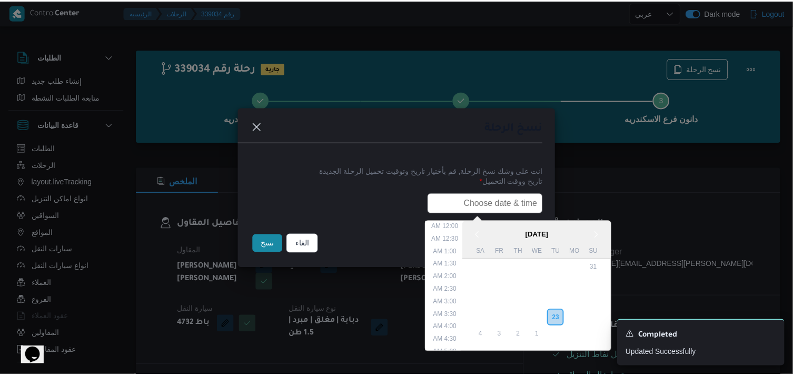
scroll to position [220, 0]
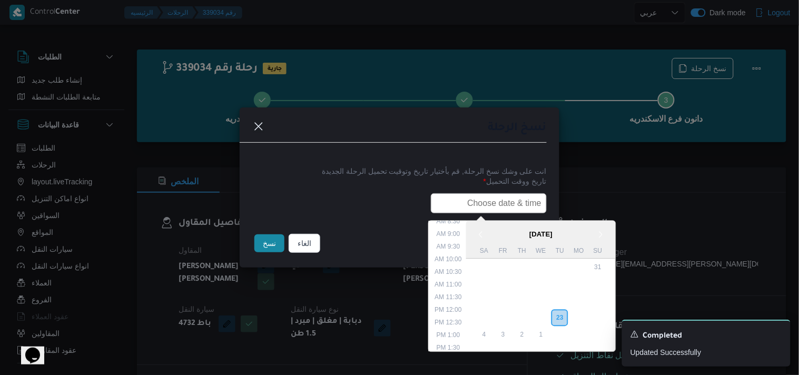
type input "24/09/2025 7:30AM"
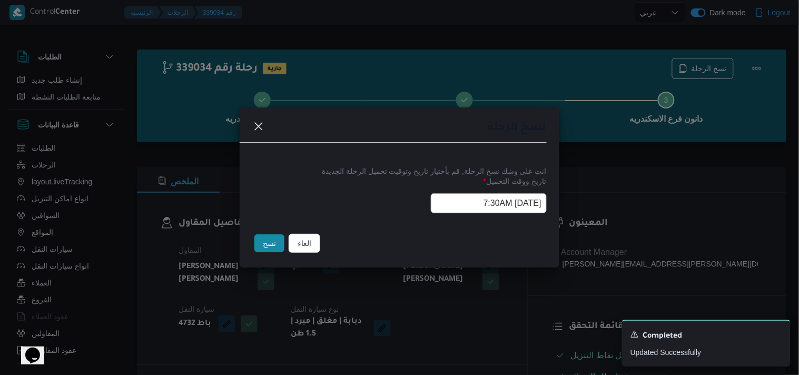
click at [279, 250] on button "نسخ" at bounding box center [269, 243] width 30 height 18
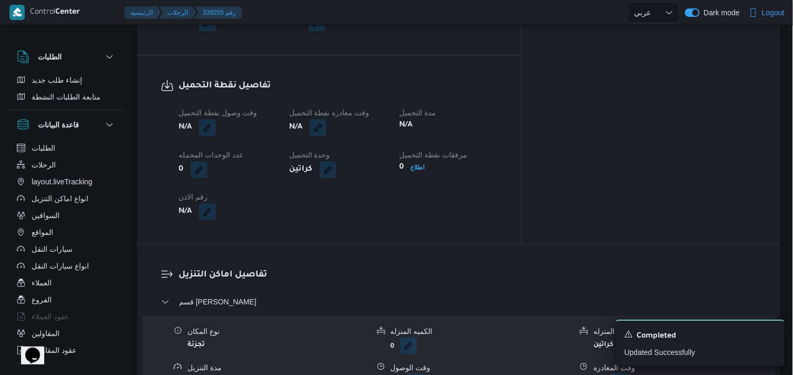
scroll to position [348, 0]
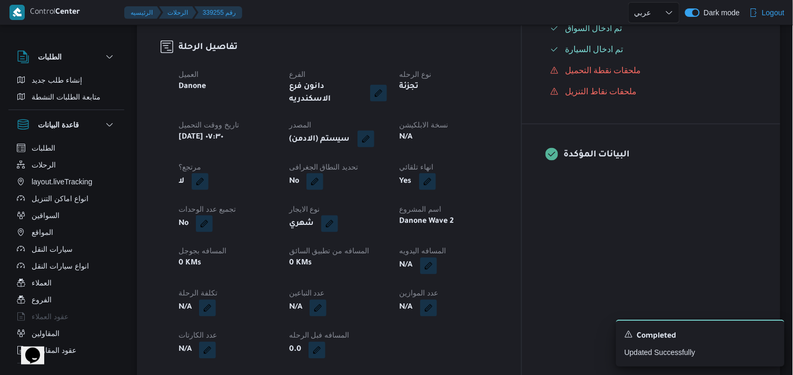
click at [374, 131] on button "button" at bounding box center [366, 139] width 17 height 17
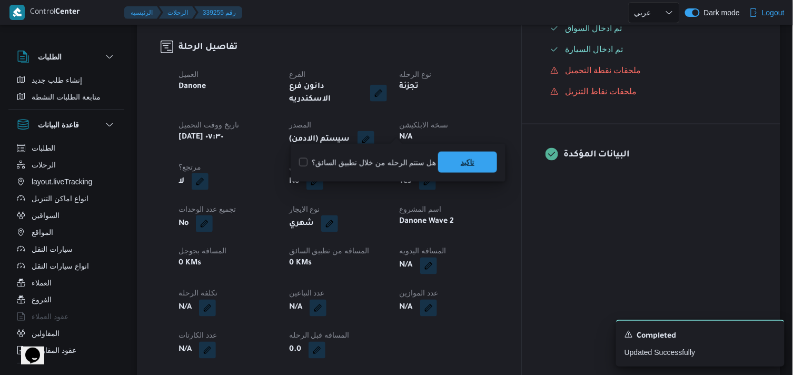
click at [477, 165] on span "تاكيد" at bounding box center [467, 162] width 59 height 21
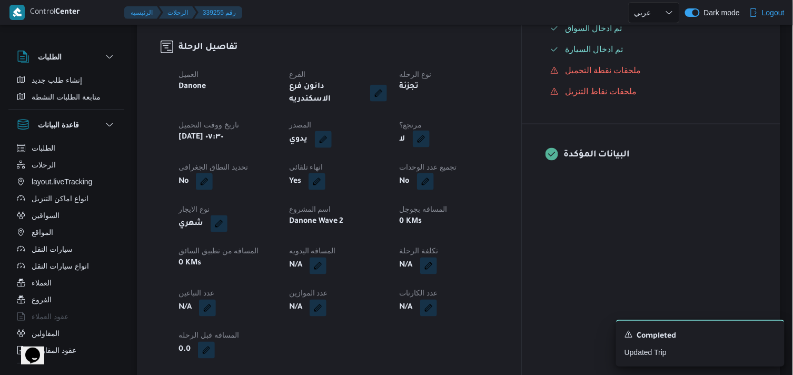
click at [430, 134] on button "button" at bounding box center [421, 139] width 17 height 17
click at [456, 166] on label "هل هناك مرتجع؟" at bounding box center [445, 162] width 63 height 13
checkbox input "true"
click at [498, 165] on span "تاكيد" at bounding box center [508, 162] width 59 height 21
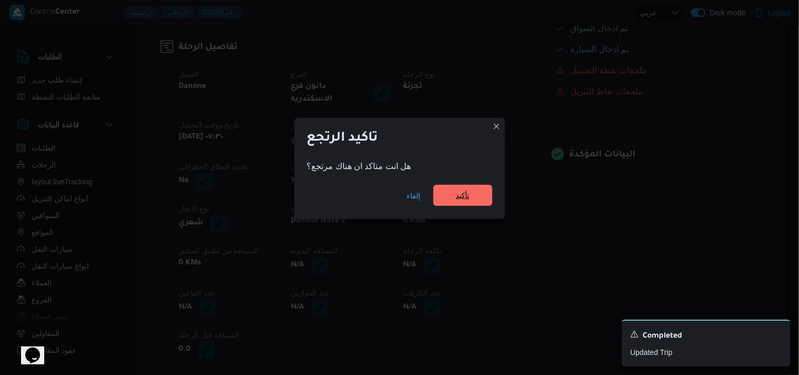
click at [465, 193] on span "تأكيد" at bounding box center [463, 195] width 14 height 13
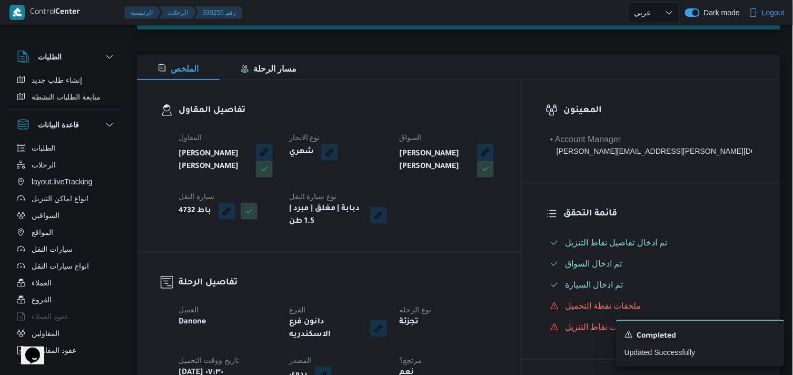
scroll to position [85, 0]
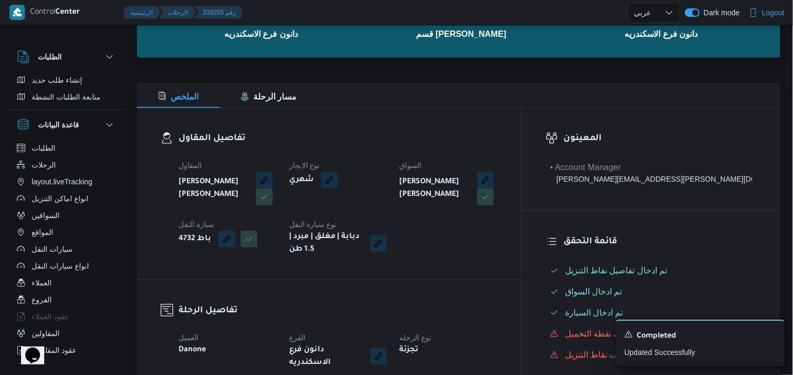
select select "ar"
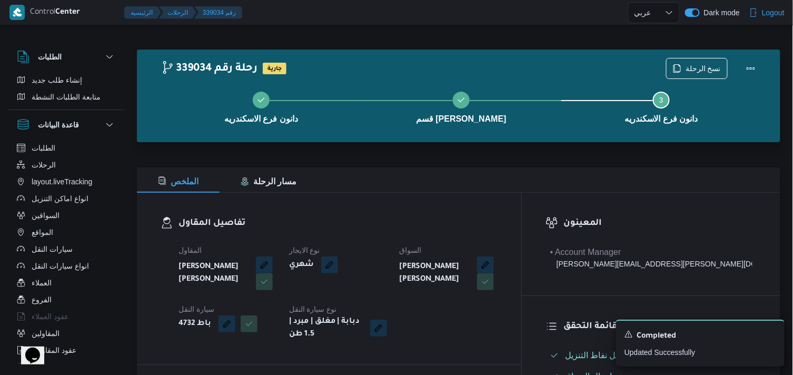
select select "ar"
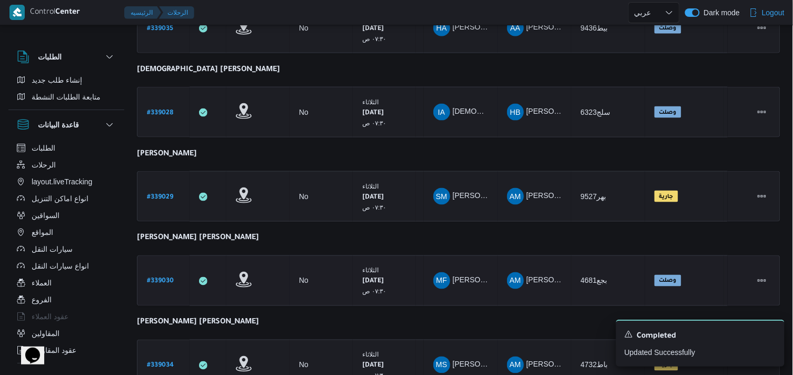
scroll to position [467, 0]
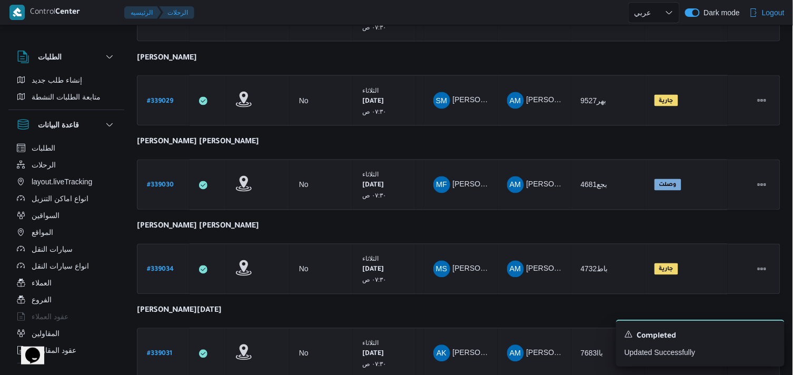
click at [170, 351] on b "# 339031" at bounding box center [159, 354] width 25 height 7
select select "ar"
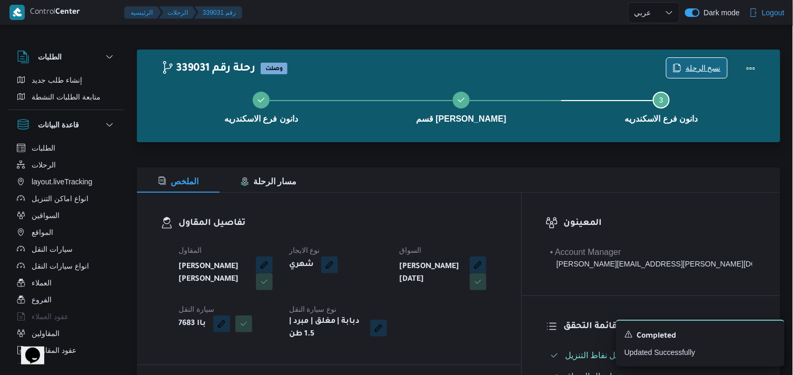
click at [682, 62] on span "نسخ الرحلة" at bounding box center [697, 68] width 61 height 20
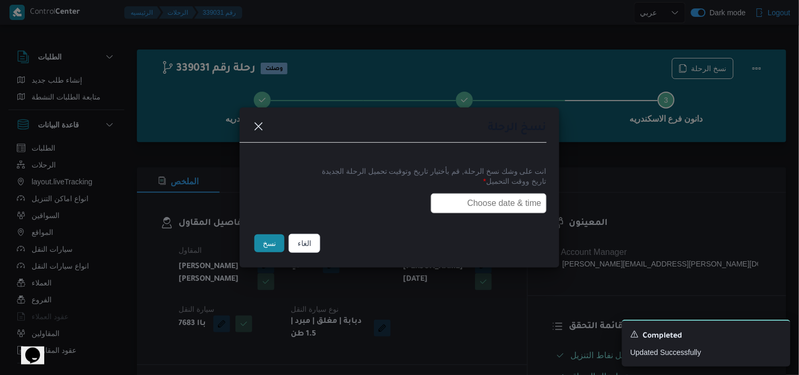
click at [505, 195] on input "text" at bounding box center [489, 203] width 116 height 20
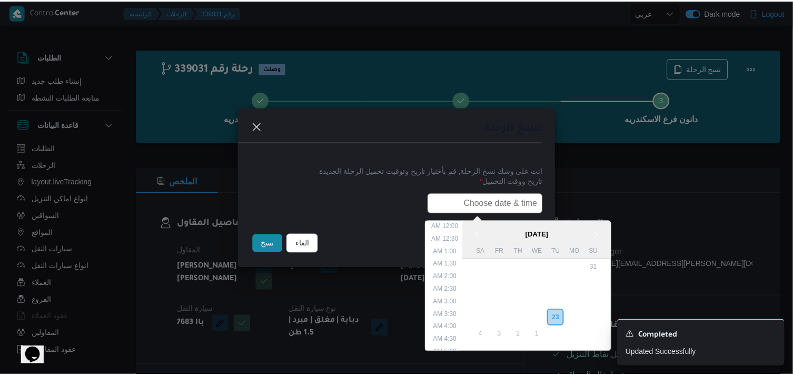
scroll to position [220, 0]
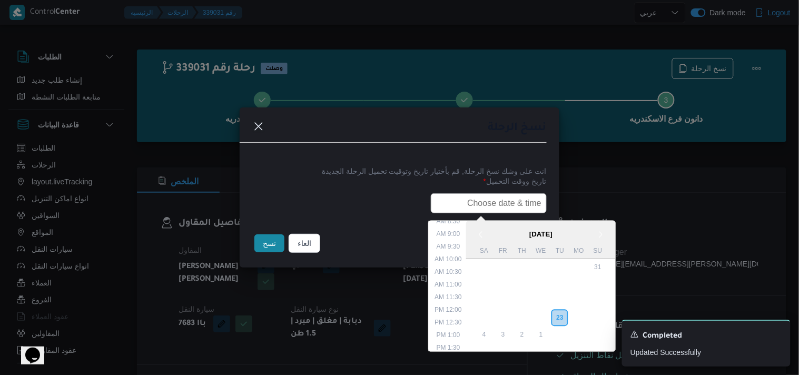
type input "24/09/2025 7:30AM"
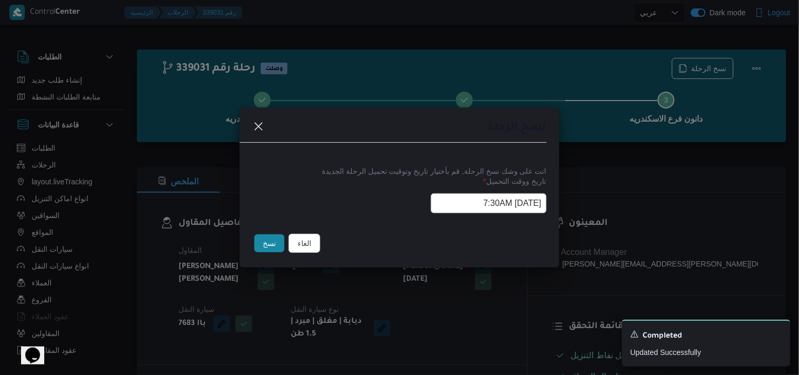
click at [274, 251] on button "نسخ" at bounding box center [269, 243] width 30 height 18
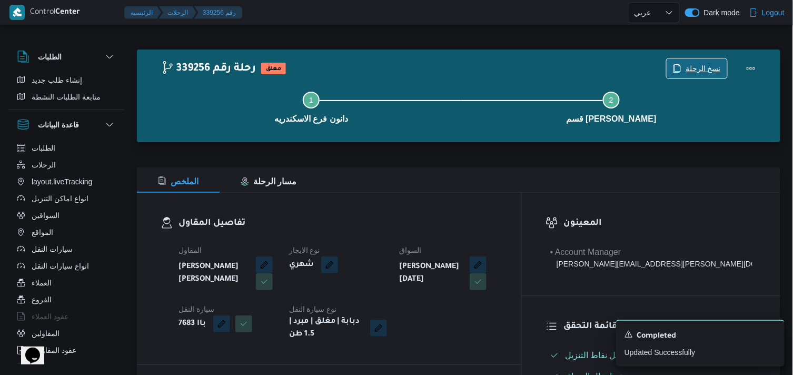
scroll to position [328, 0]
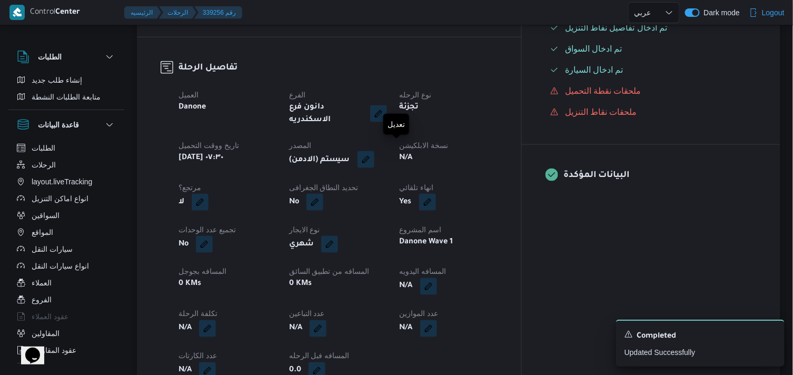
click at [374, 151] on button "button" at bounding box center [366, 159] width 17 height 17
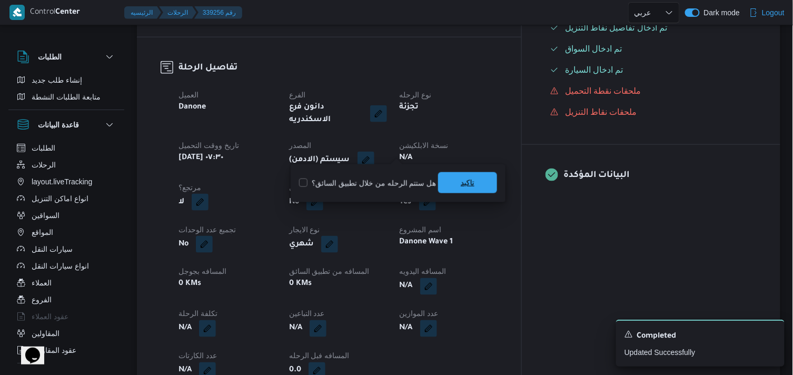
click at [466, 182] on span "تاكيد" at bounding box center [468, 182] width 14 height 13
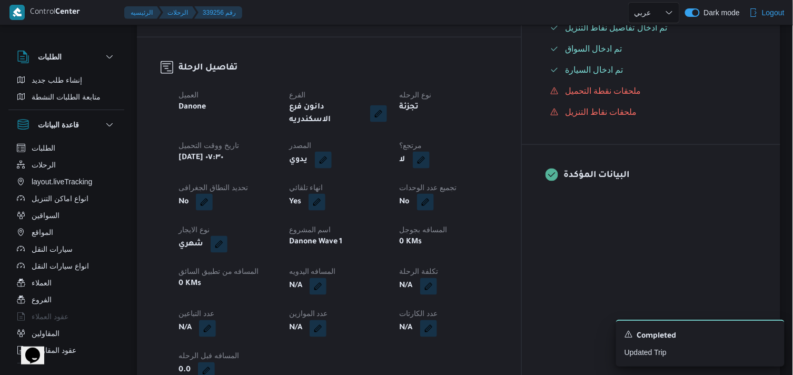
click at [430, 158] on button "button" at bounding box center [421, 160] width 17 height 17
click at [435, 187] on label "هل هناك مرتجع؟" at bounding box center [445, 183] width 63 height 13
checkbox input "true"
click at [478, 176] on div "هل هناك مرتجع؟ تاكيد" at bounding box center [476, 183] width 126 height 23
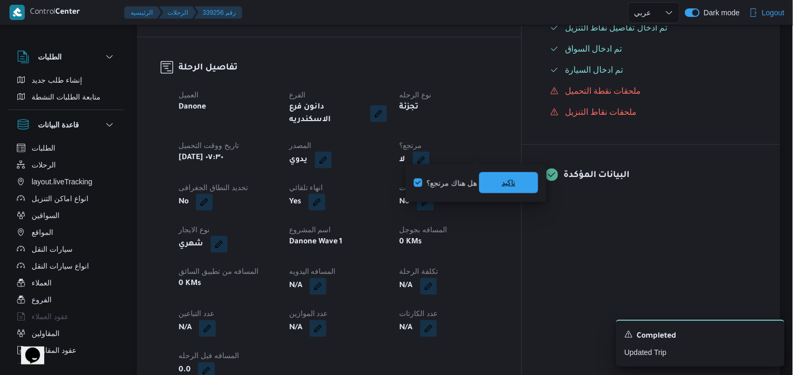
click at [493, 184] on span "تاكيد" at bounding box center [508, 182] width 59 height 21
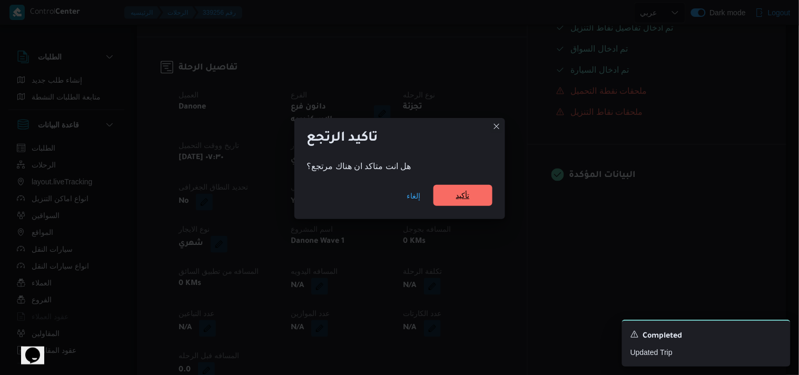
click at [457, 198] on span "تأكيد" at bounding box center [463, 195] width 14 height 13
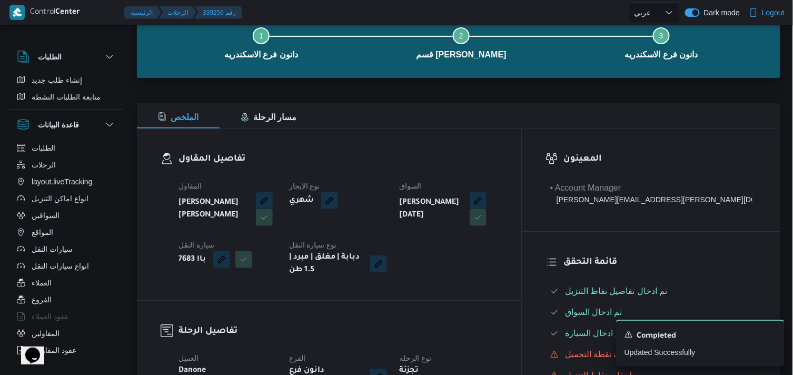
scroll to position [36, 0]
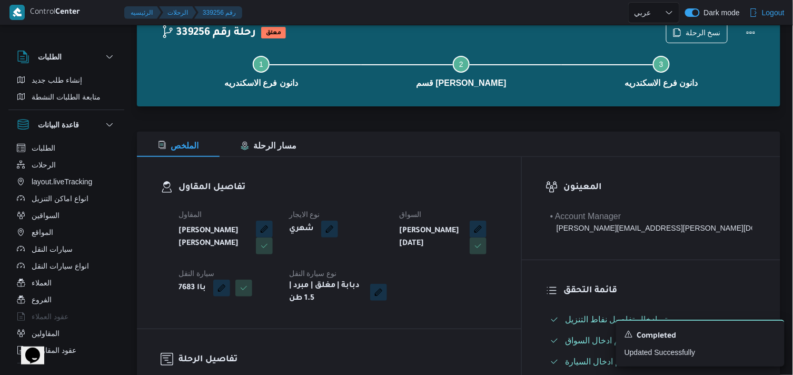
select select "ar"
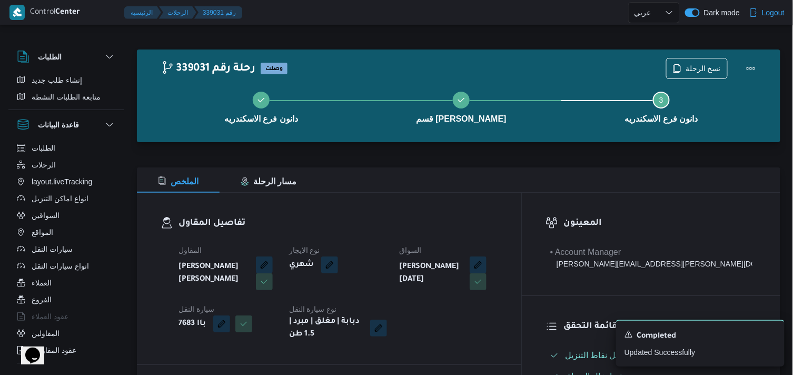
select select "ar"
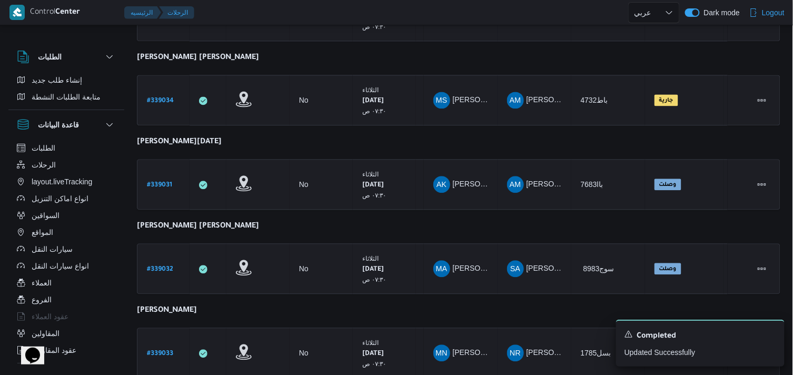
scroll to position [638, 0]
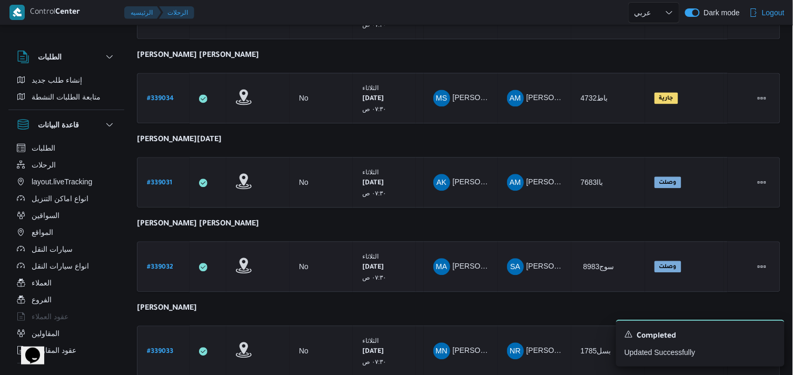
click at [162, 260] on link "# 339032" at bounding box center [160, 267] width 26 height 14
select select "ar"
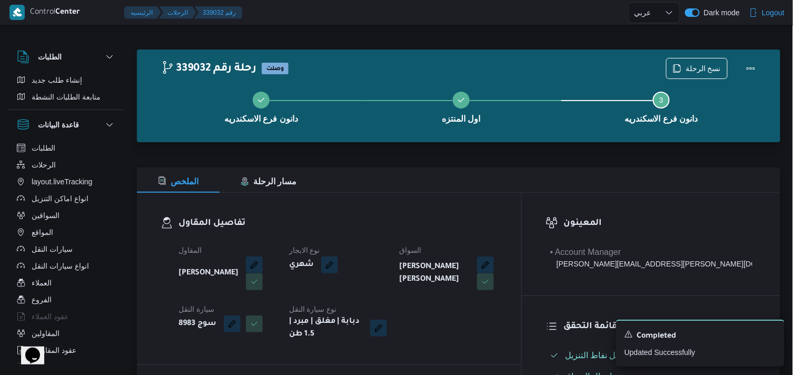
click at [666, 76] on div "دانون فرع الاسكندريه اول المنتزه Step 3 is incomplete 3 دانون فرع الاسكندريه" at bounding box center [461, 106] width 613 height 67
click at [685, 72] on span "نسخ الرحلة" at bounding box center [697, 68] width 61 height 20
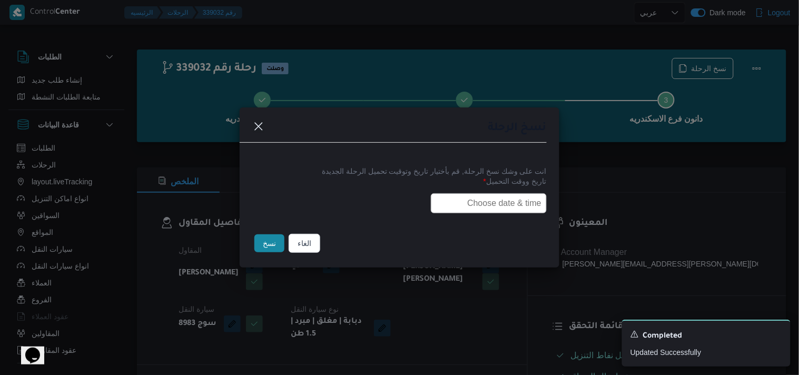
click at [503, 210] on input "text" at bounding box center [489, 203] width 116 height 20
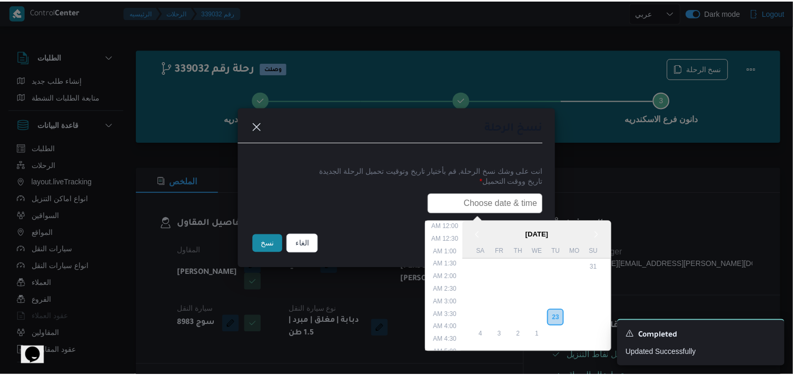
scroll to position [220, 0]
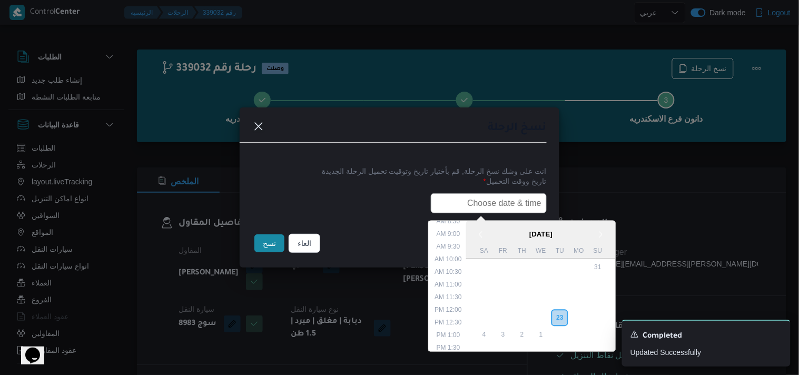
type input "24/09/2025 7:30AM"
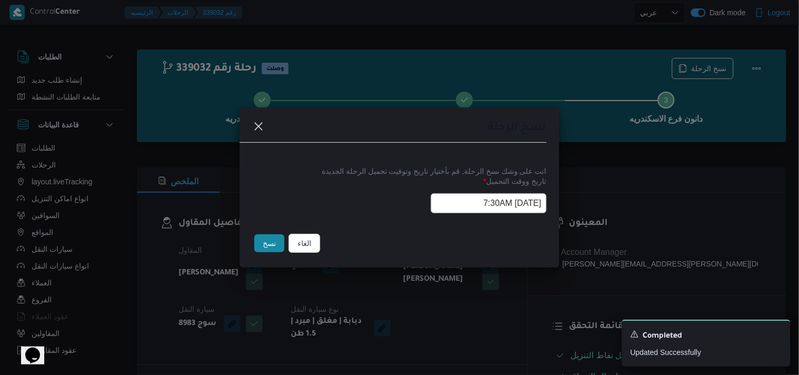
click at [277, 246] on button "نسخ" at bounding box center [269, 243] width 30 height 18
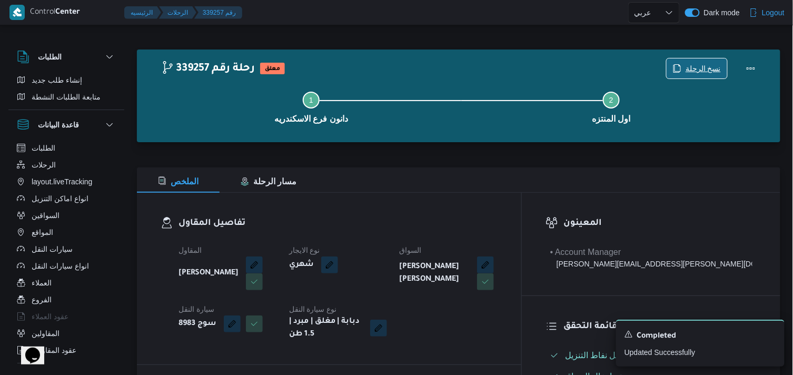
scroll to position [328, 0]
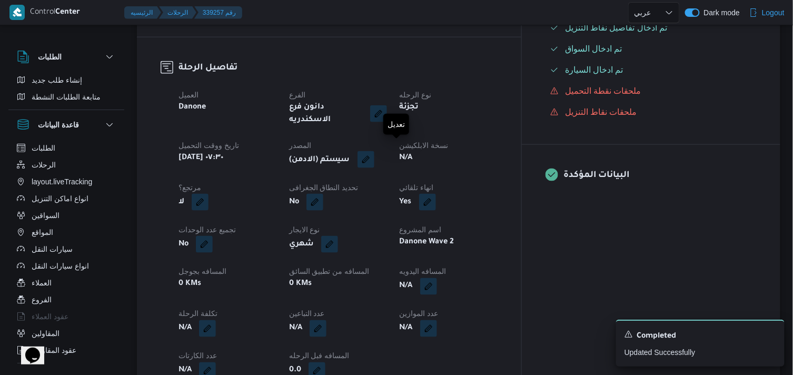
click at [374, 151] on button "button" at bounding box center [366, 159] width 17 height 17
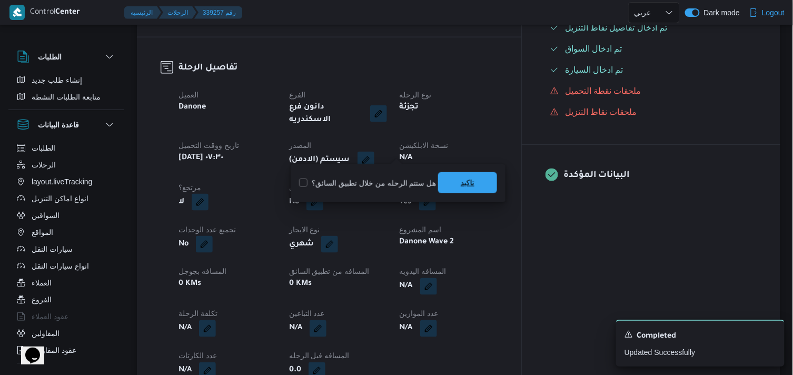
click at [450, 180] on span "تاكيد" at bounding box center [467, 182] width 59 height 21
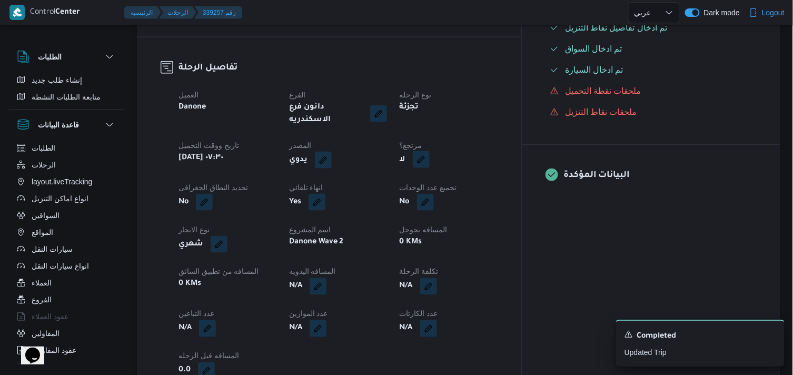
drag, startPoint x: 476, startPoint y: 164, endPoint x: 480, endPoint y: 155, distance: 9.4
click at [477, 163] on div "العميل Danone الفرع دانون فرع الاسكندريه نوع الرحله تجزئة تاريخ ووقت التحميل أر…" at bounding box center [338, 233] width 332 height 303
click at [430, 151] on button "button" at bounding box center [421, 159] width 17 height 17
drag, startPoint x: 458, startPoint y: 183, endPoint x: 469, endPoint y: 181, distance: 10.7
click at [459, 182] on label "هل هناك مرتجع؟" at bounding box center [445, 183] width 63 height 13
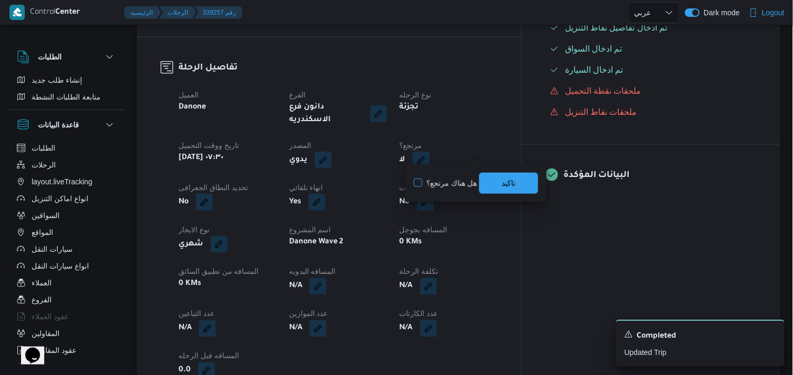
checkbox input "true"
click at [497, 179] on span "تاكيد" at bounding box center [508, 182] width 59 height 21
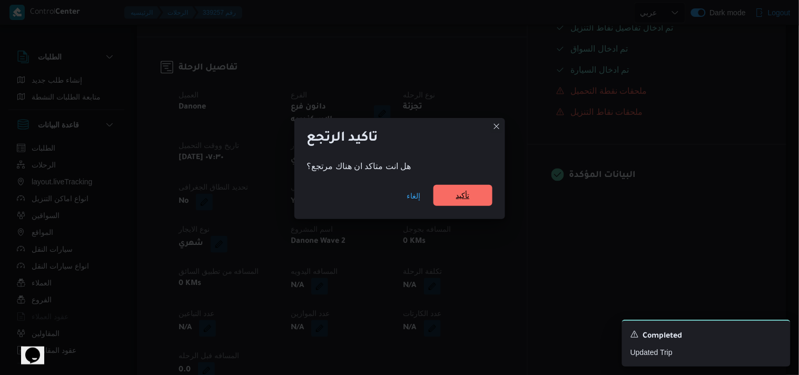
click at [468, 188] on span "تأكيد" at bounding box center [462, 195] width 59 height 21
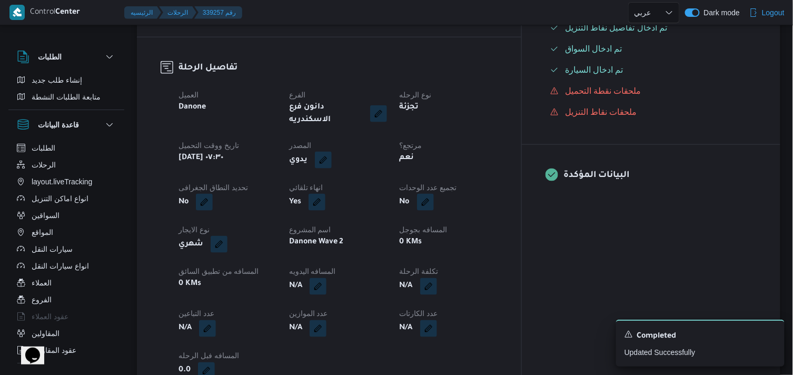
select select "ar"
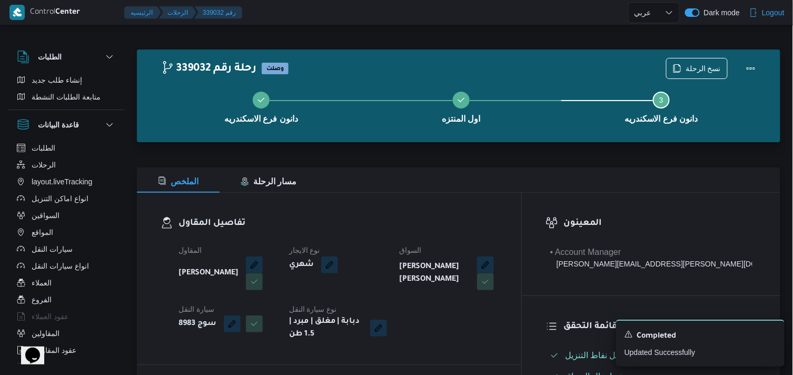
select select "ar"
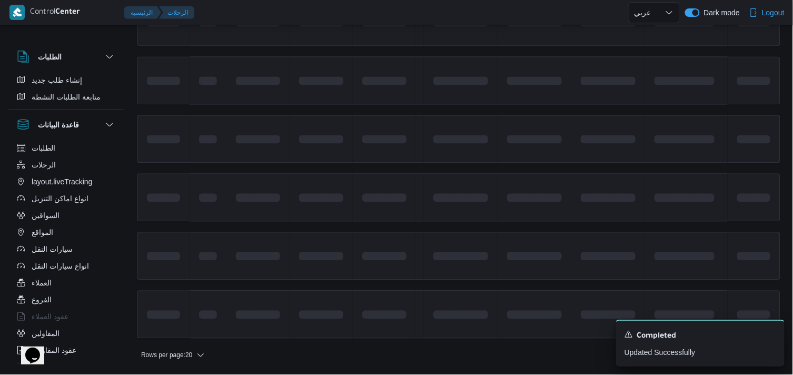
scroll to position [791, 0]
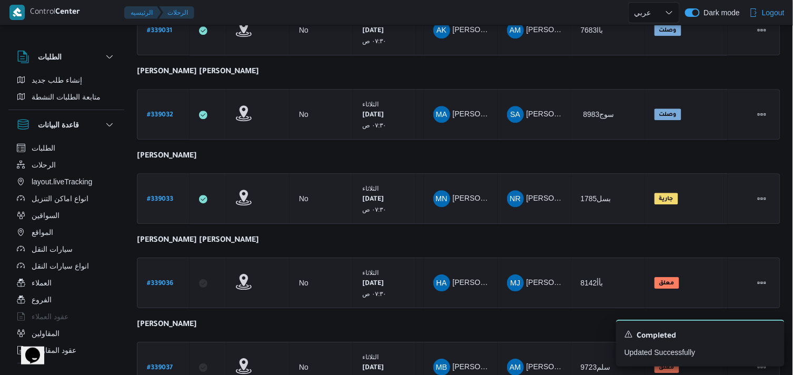
click at [163, 196] on b "# 339033" at bounding box center [160, 199] width 26 height 7
select select "ar"
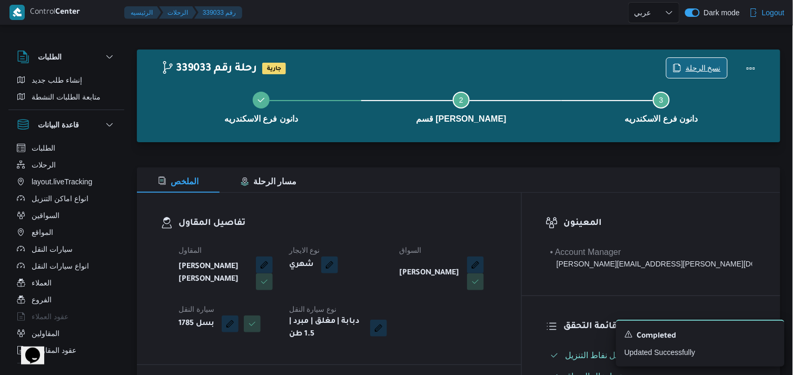
click at [690, 67] on span "نسخ الرحلة" at bounding box center [703, 68] width 35 height 13
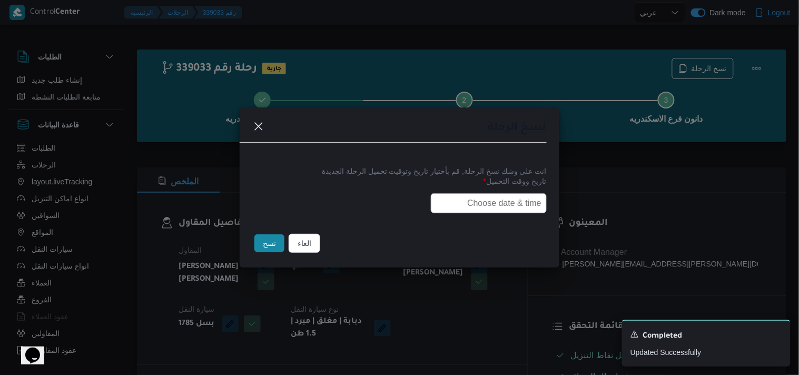
click at [501, 199] on input "text" at bounding box center [489, 203] width 116 height 20
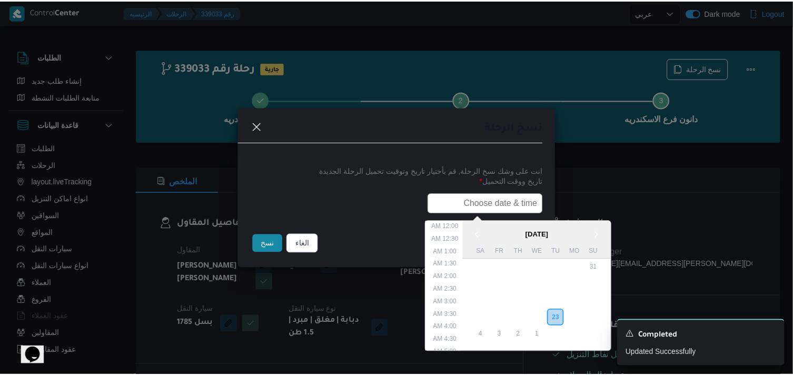
scroll to position [220, 0]
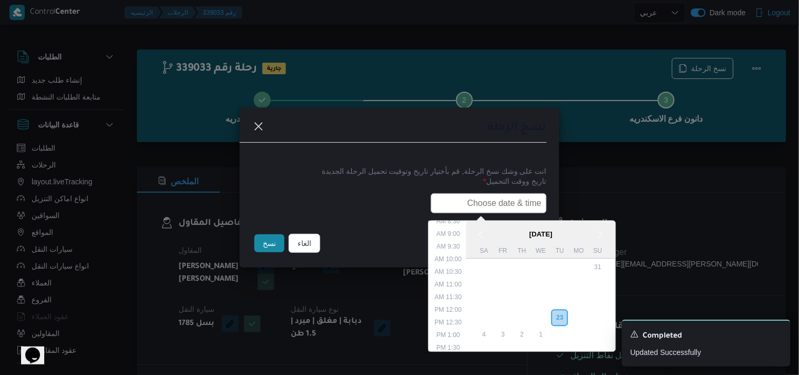
type input "24/09/2025 7:30AM"
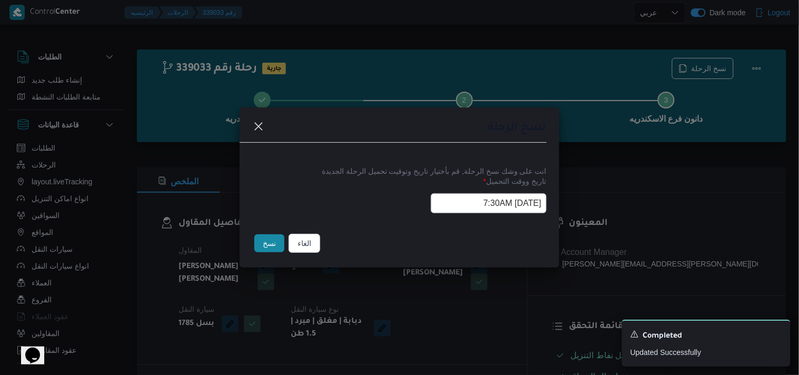
click at [273, 251] on button "نسخ" at bounding box center [269, 243] width 30 height 18
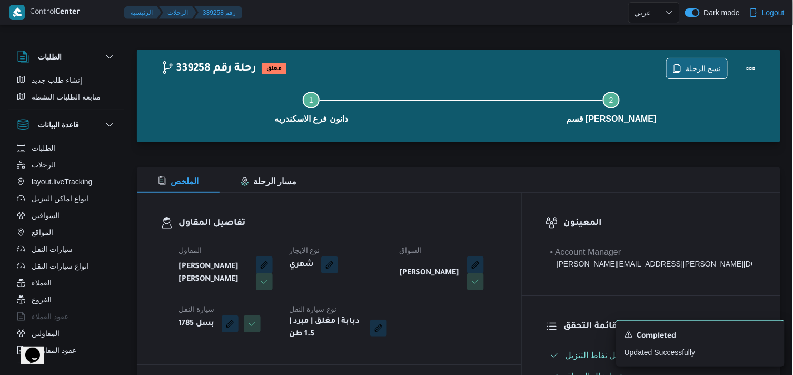
scroll to position [328, 0]
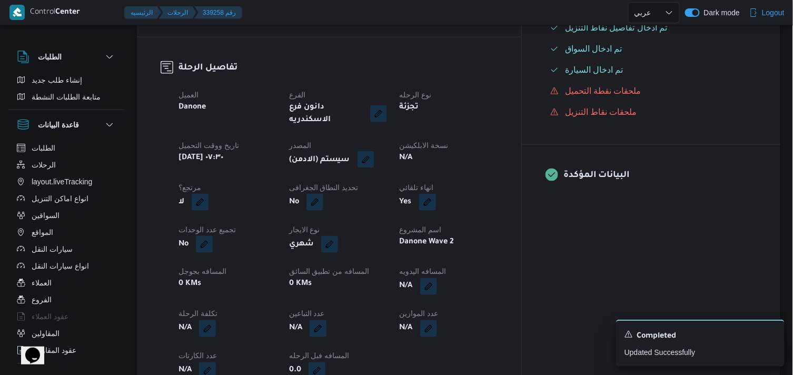
click at [374, 155] on button "button" at bounding box center [366, 159] width 17 height 17
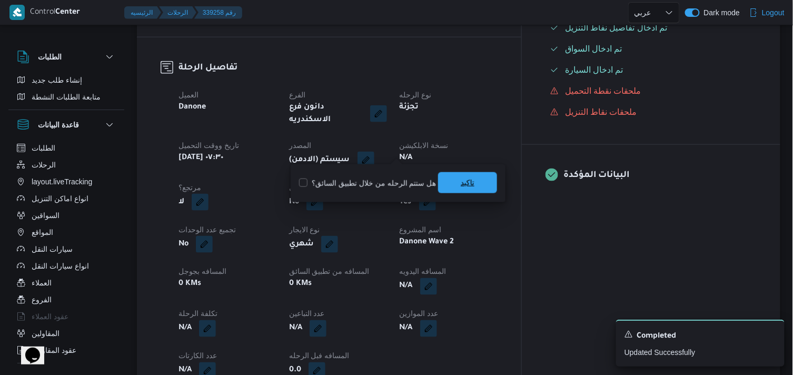
click at [445, 183] on span "تاكيد" at bounding box center [467, 182] width 59 height 21
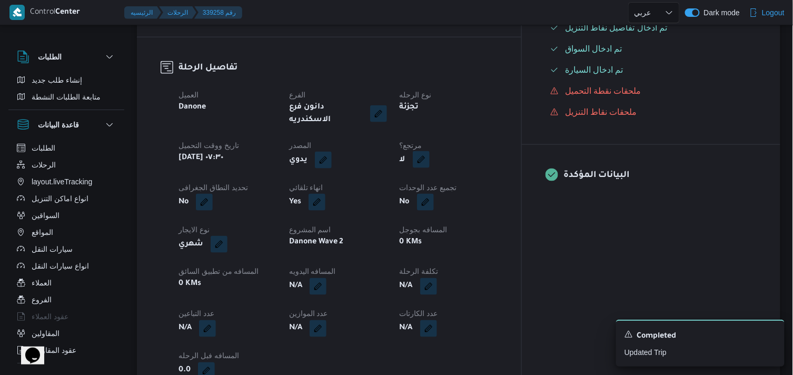
click at [430, 151] on button "button" at bounding box center [421, 159] width 17 height 17
click at [454, 181] on label "هل هناك مرتجع؟" at bounding box center [445, 183] width 63 height 13
checkbox input "true"
click at [496, 182] on span "تاكيد" at bounding box center [508, 182] width 59 height 21
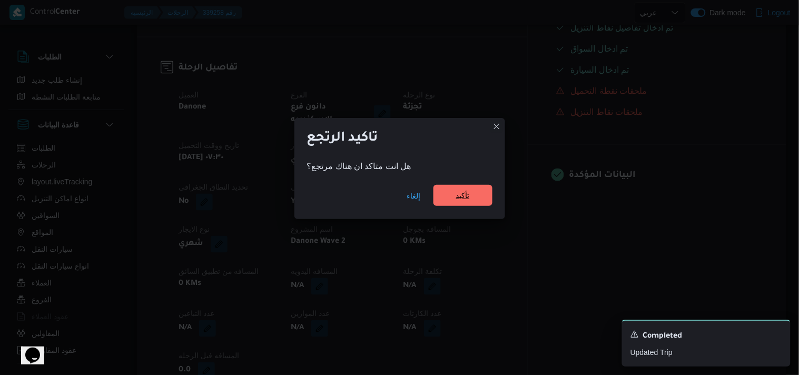
click at [480, 189] on span "تأكيد" at bounding box center [462, 195] width 59 height 21
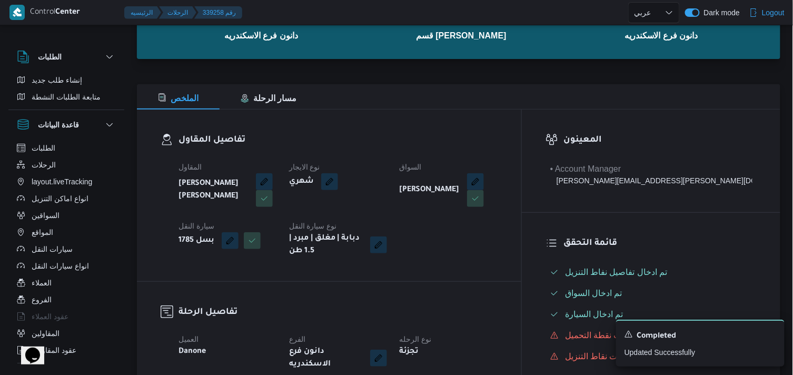
scroll to position [75, 0]
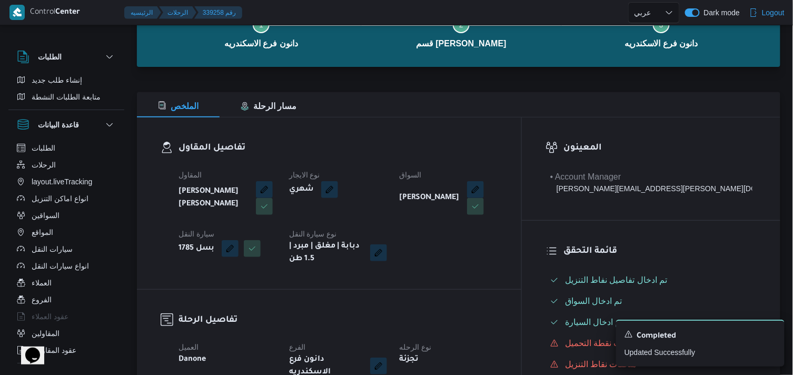
select select "ar"
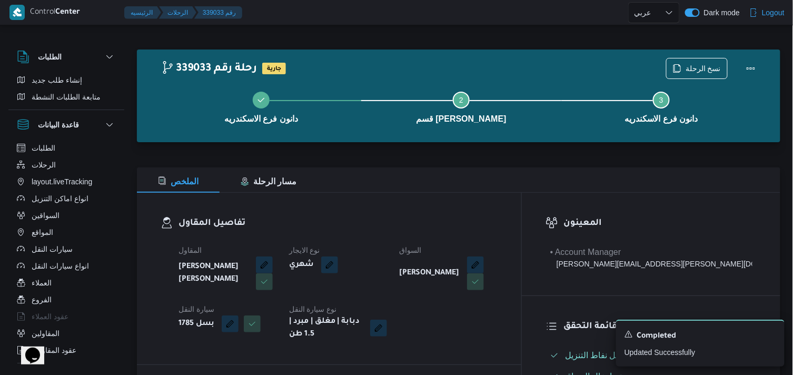
select select "ar"
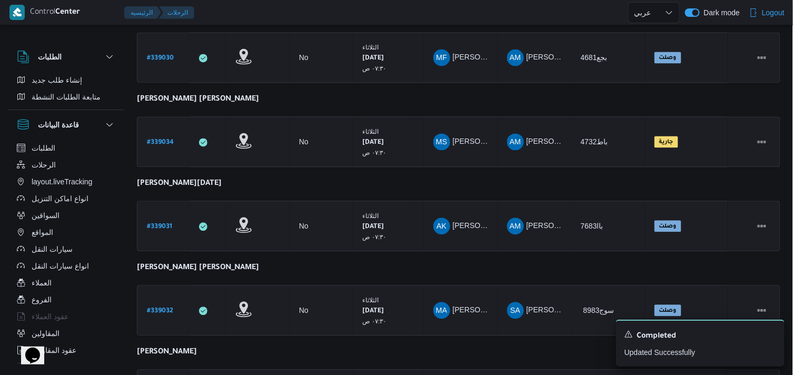
scroll to position [791, 0]
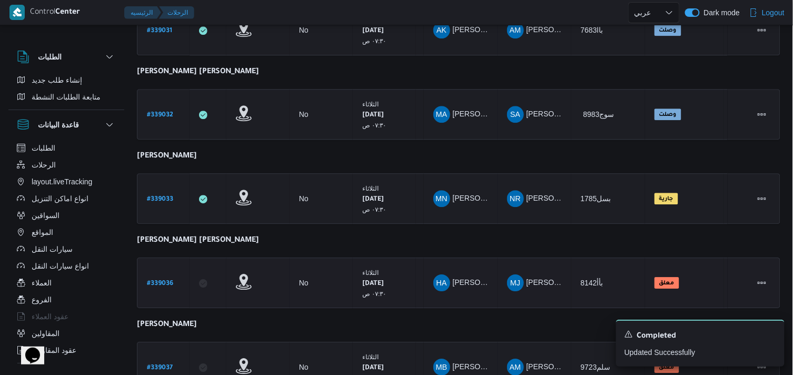
click at [160, 280] on b "# 339036" at bounding box center [160, 283] width 26 height 7
select select "ar"
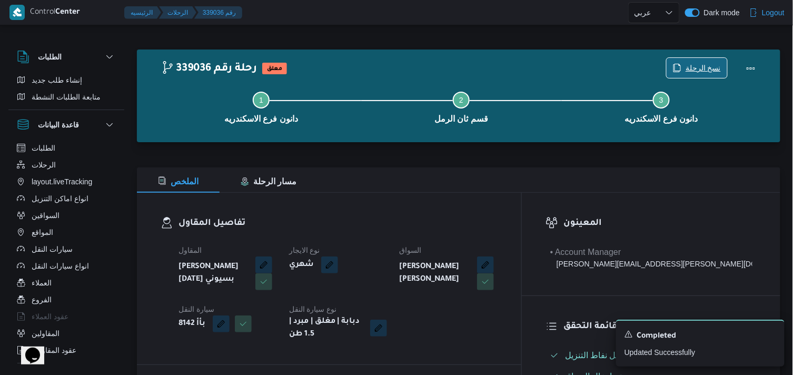
click at [710, 71] on span "نسخ الرحلة" at bounding box center [703, 68] width 35 height 13
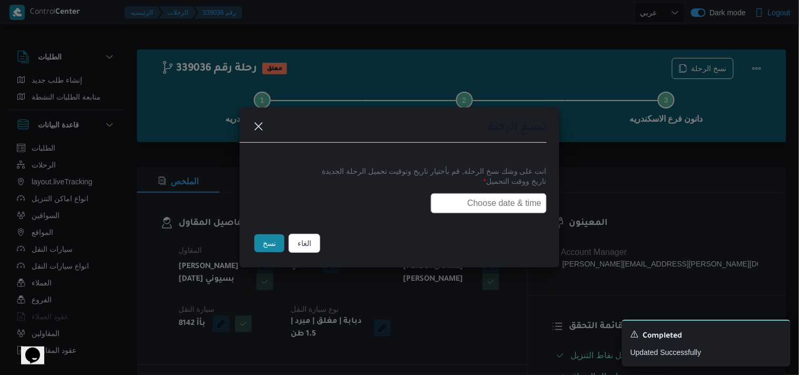
click at [524, 189] on label "تاريخ ووقت التحميل *" at bounding box center [399, 185] width 294 height 16
click at [511, 199] on input "text" at bounding box center [489, 203] width 116 height 20
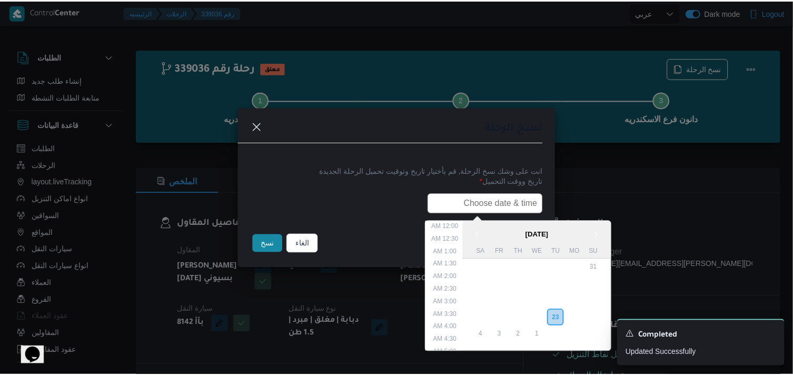
scroll to position [220, 0]
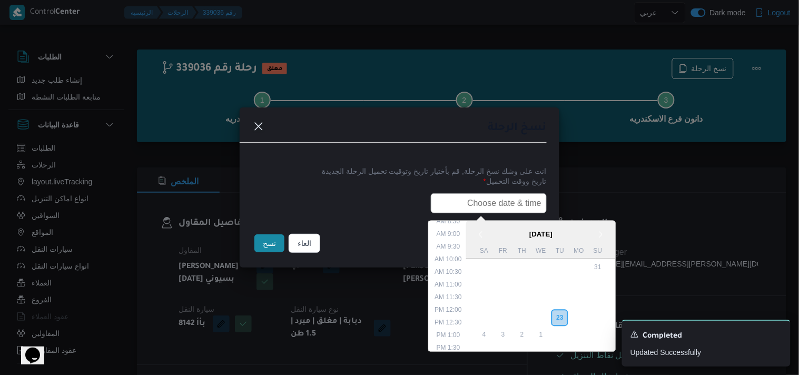
type input "24/09/2025 7:30AM"
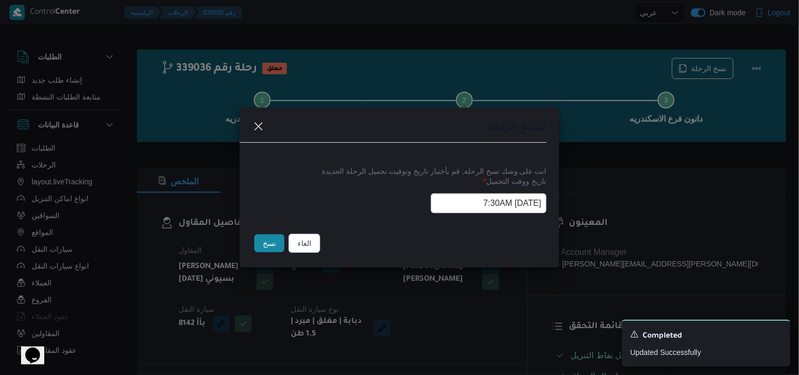
click at [277, 241] on button "نسخ" at bounding box center [269, 243] width 30 height 18
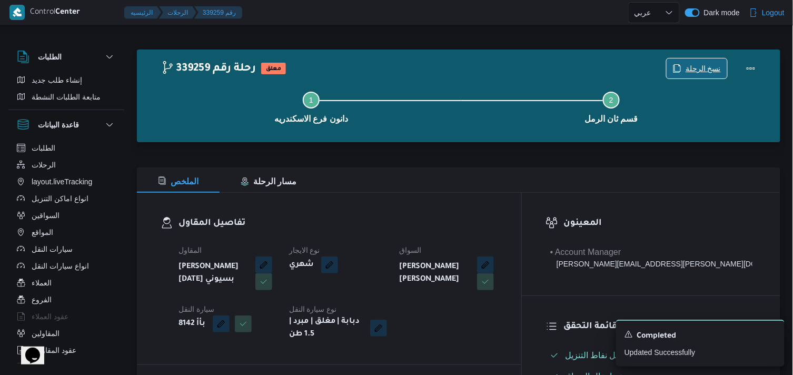
scroll to position [328, 0]
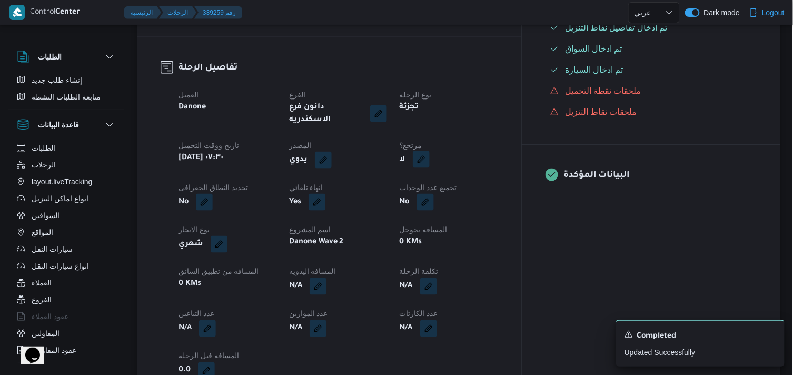
click at [430, 151] on button "button" at bounding box center [421, 159] width 17 height 17
click at [458, 179] on label "هل هناك مرتجع؟" at bounding box center [445, 183] width 63 height 13
checkbox input "true"
click at [494, 181] on span "تاكيد" at bounding box center [508, 182] width 59 height 21
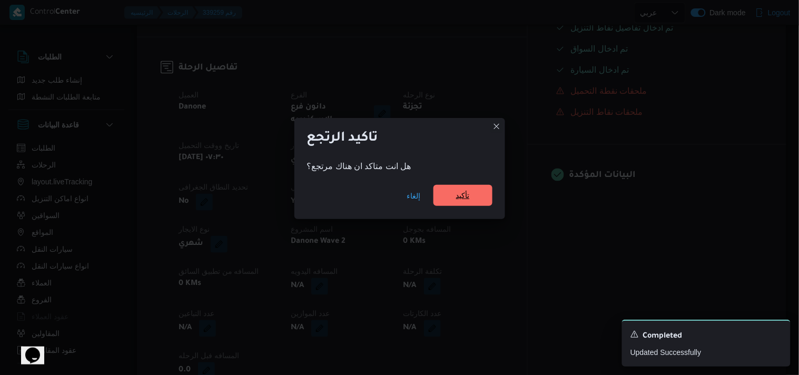
click at [470, 193] on span "تأكيد" at bounding box center [462, 195] width 59 height 21
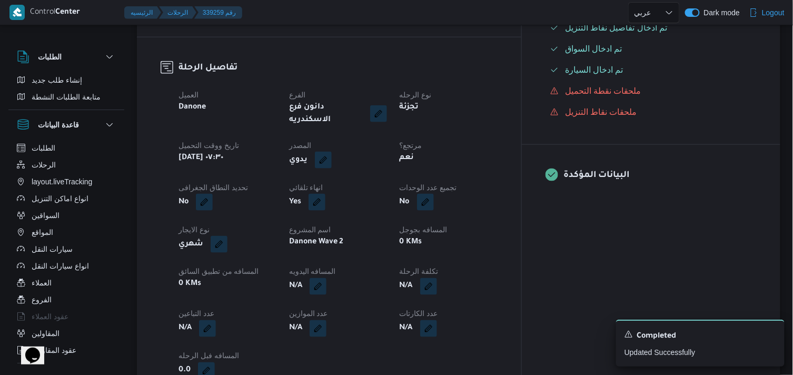
select select "ar"
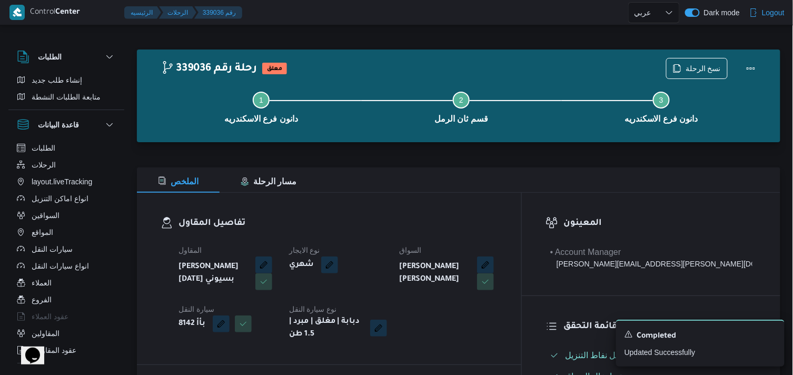
select select "ar"
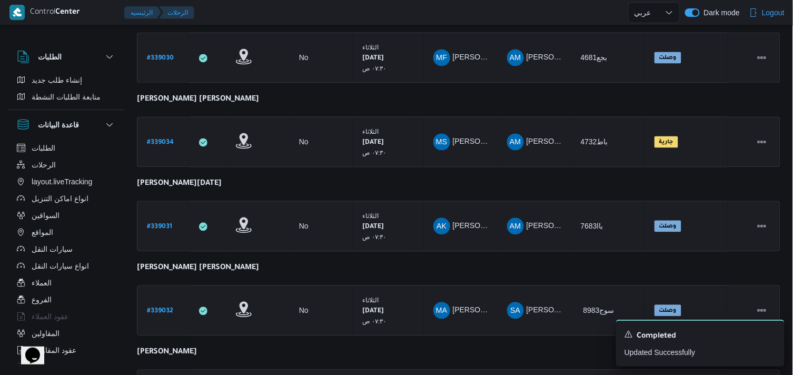
scroll to position [791, 0]
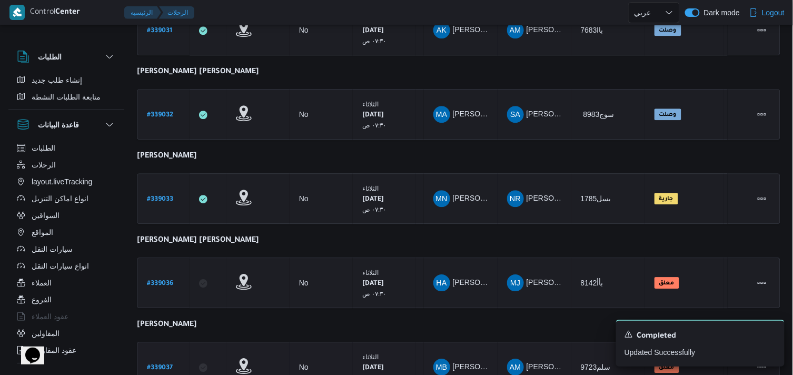
click at [157, 364] on b "# 339037" at bounding box center [160, 367] width 26 height 7
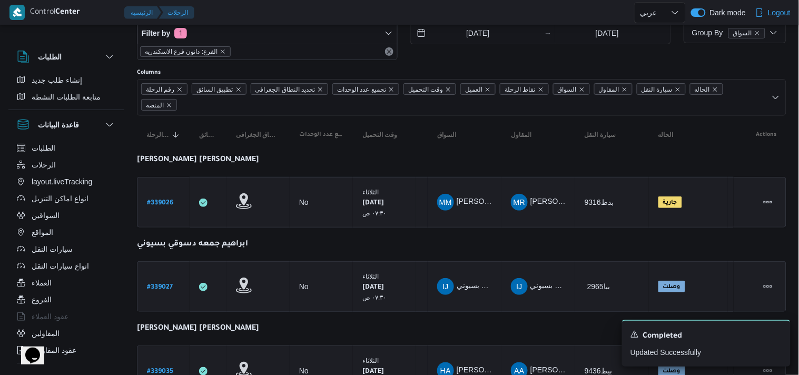
select select "ar"
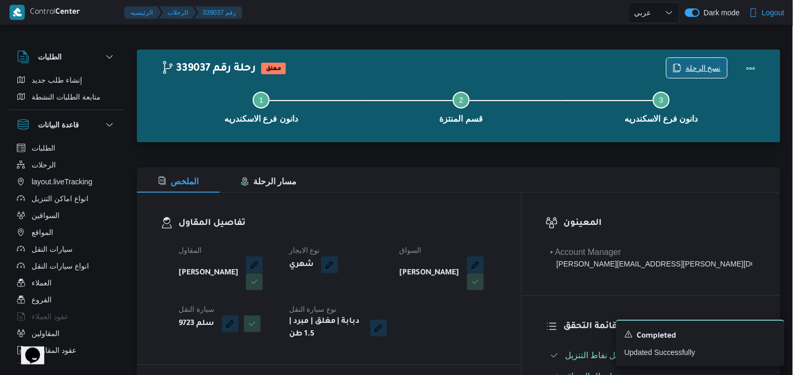
click at [682, 73] on span "نسخ الرحلة" at bounding box center [697, 68] width 61 height 20
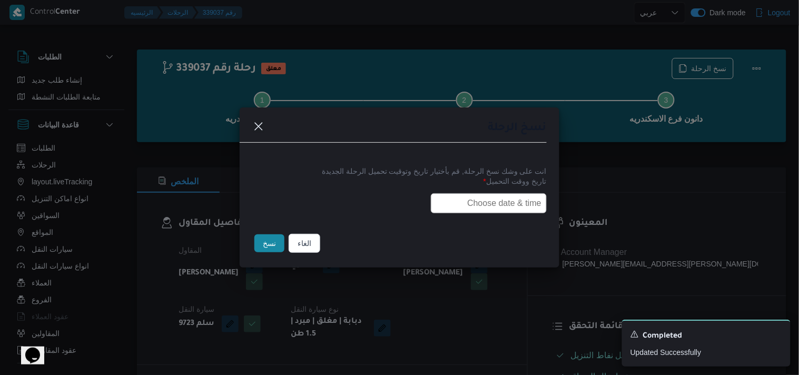
click at [455, 193] on input "text" at bounding box center [489, 203] width 116 height 20
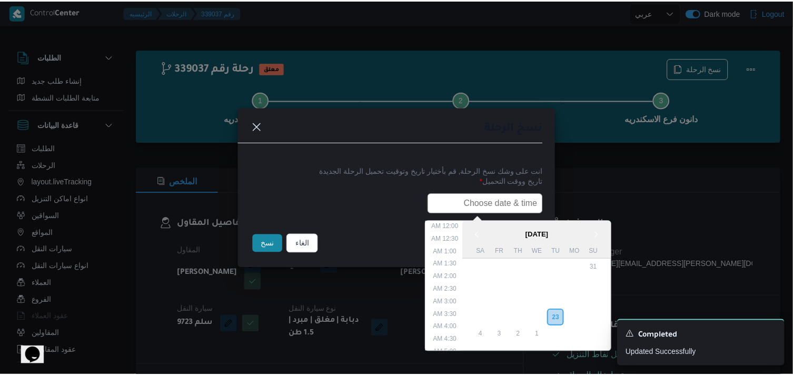
scroll to position [220, 0]
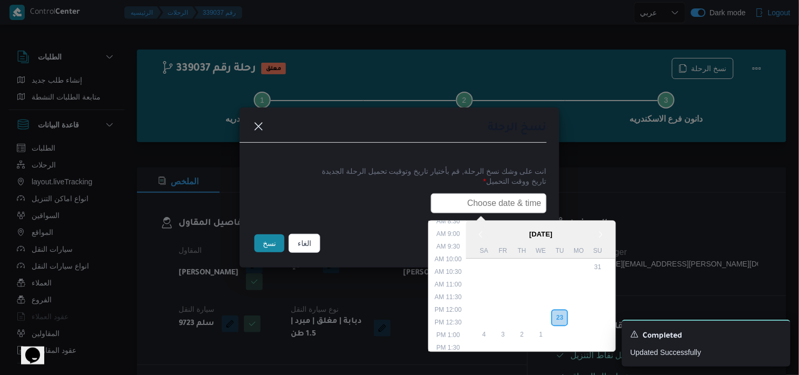
type input "24/09/2025 7:30AM"
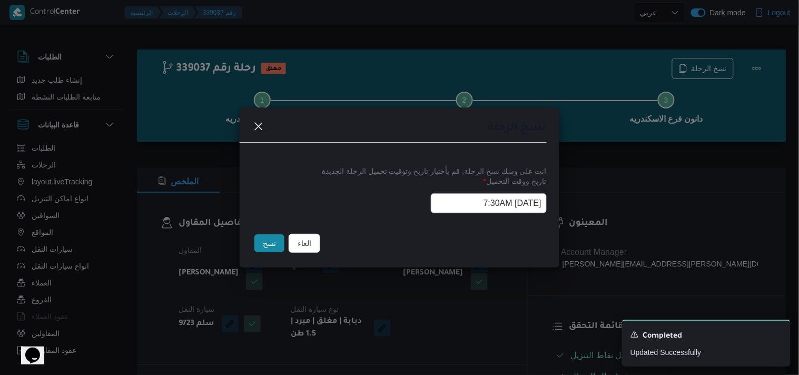
click at [281, 240] on button "نسخ" at bounding box center [269, 243] width 30 height 18
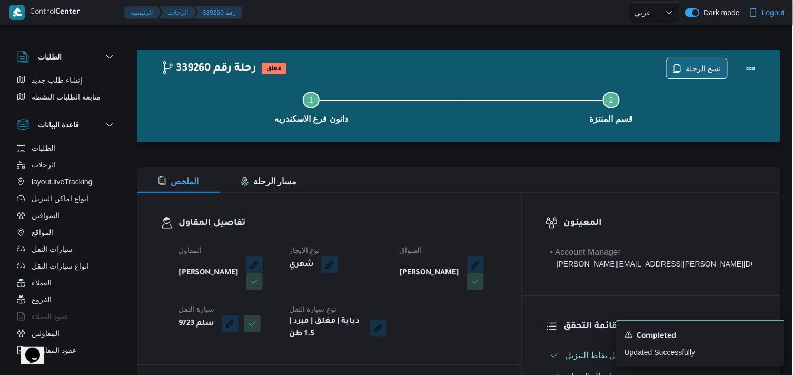
scroll to position [328, 0]
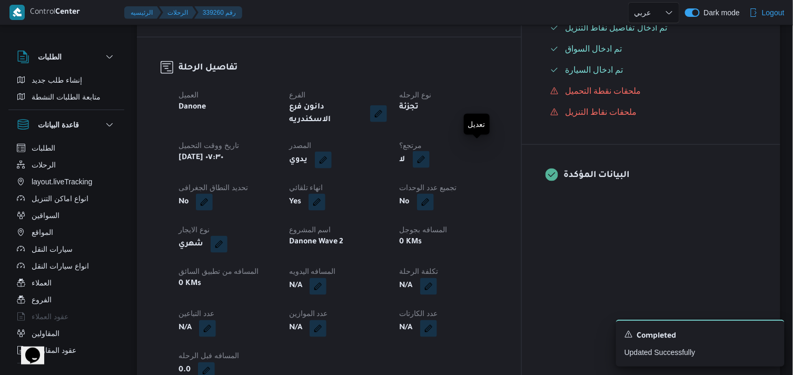
click at [430, 157] on button "button" at bounding box center [421, 159] width 17 height 17
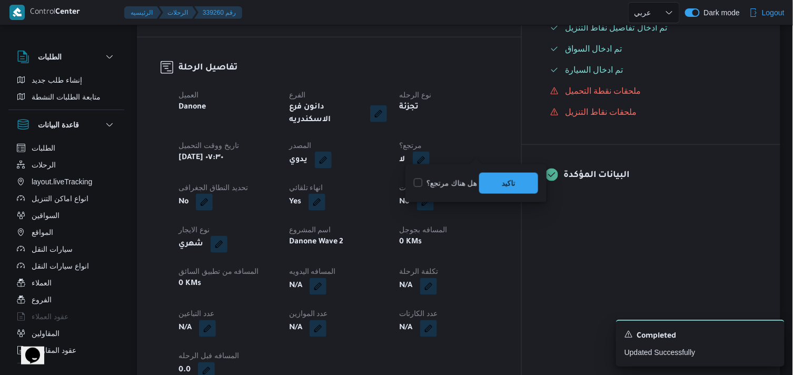
click at [440, 186] on label "هل هناك مرتجع؟" at bounding box center [445, 183] width 63 height 13
checkbox input "true"
click at [505, 188] on span "تاكيد" at bounding box center [509, 182] width 14 height 13
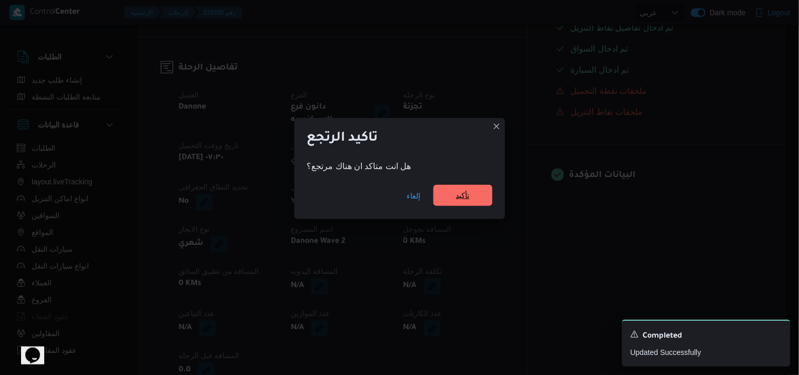
click at [472, 193] on span "تأكيد" at bounding box center [462, 195] width 59 height 21
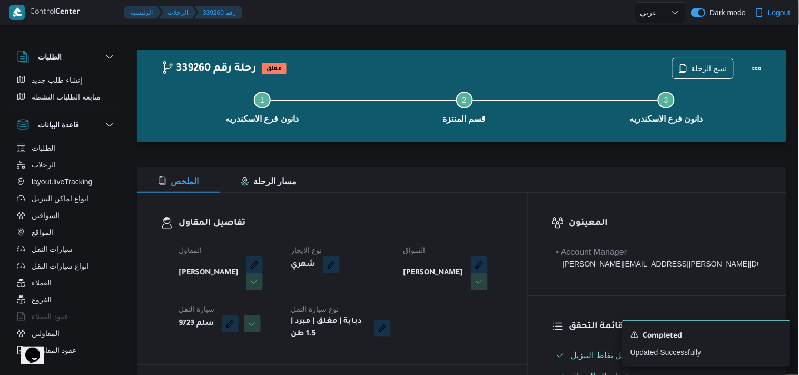
select select "ar"
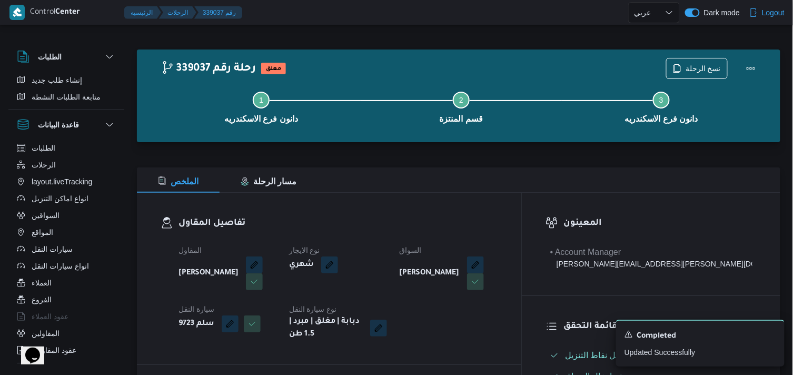
select select "ar"
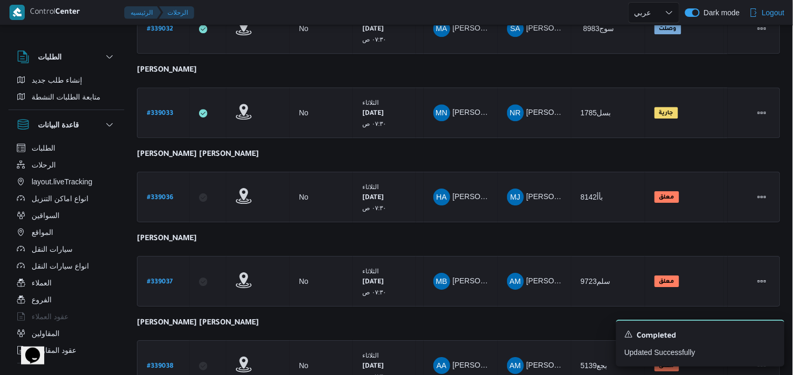
scroll to position [872, 0]
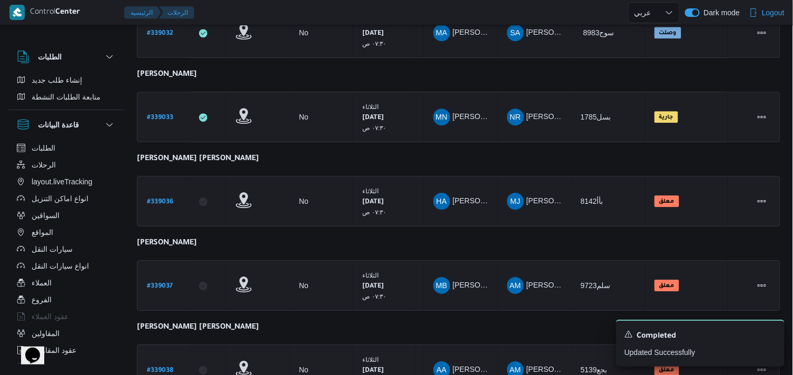
click at [156, 363] on link "# 339038" at bounding box center [160, 370] width 26 height 14
select select "ar"
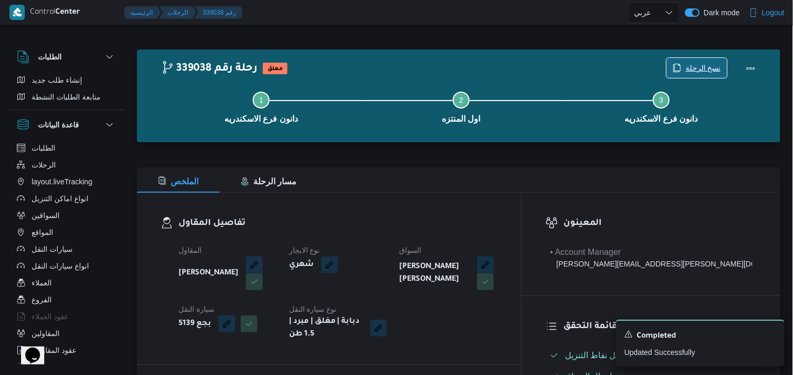
click at [682, 64] on icon "button" at bounding box center [677, 68] width 8 height 8
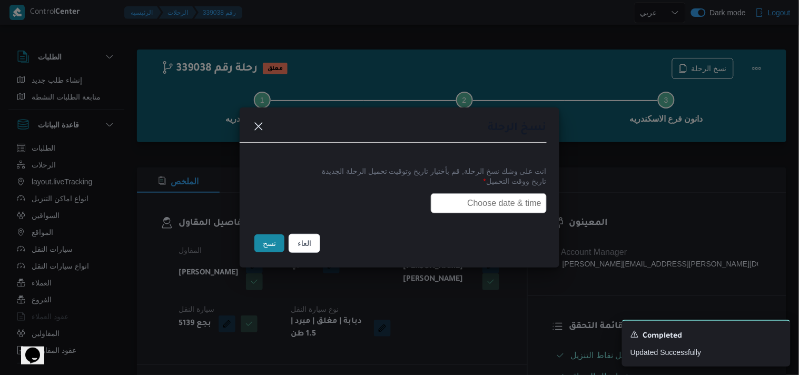
click at [488, 208] on input "text" at bounding box center [489, 203] width 116 height 20
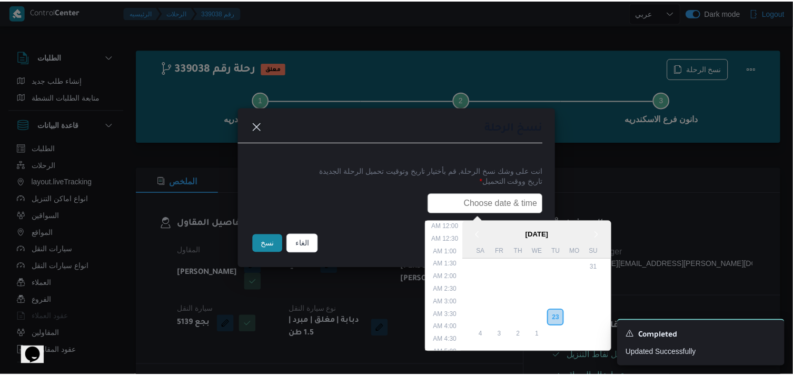
scroll to position [220, 0]
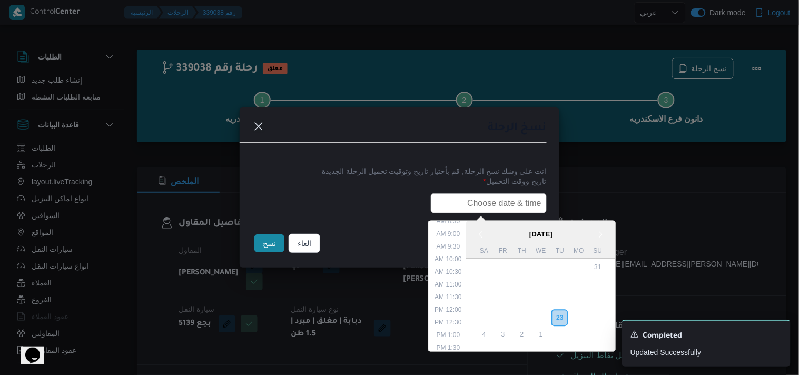
type input "24/09/2025 7:30AM"
click at [270, 239] on button "نسخ" at bounding box center [269, 243] width 30 height 18
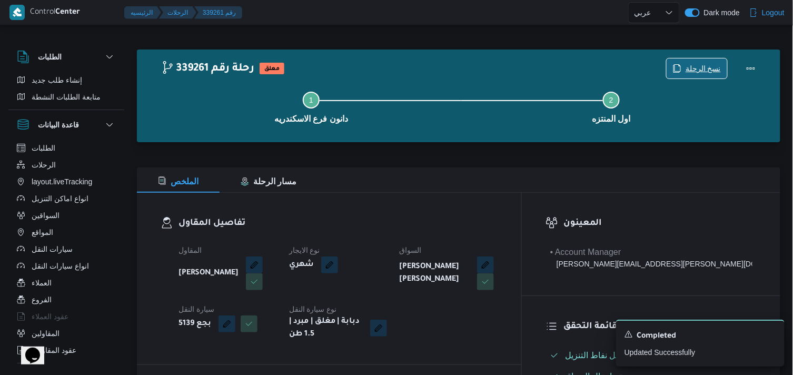
scroll to position [328, 0]
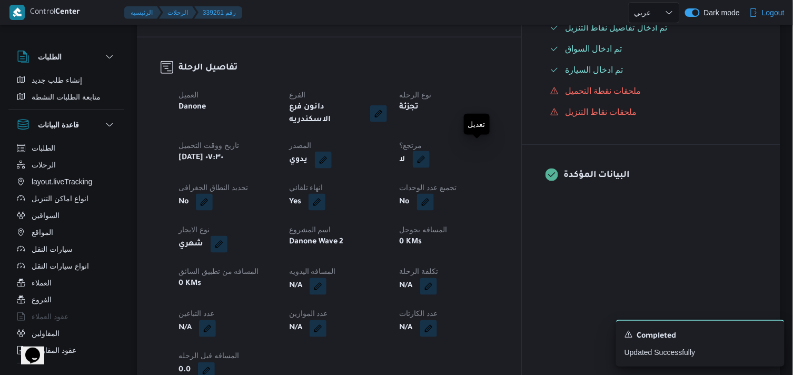
click at [430, 151] on button "button" at bounding box center [421, 159] width 17 height 17
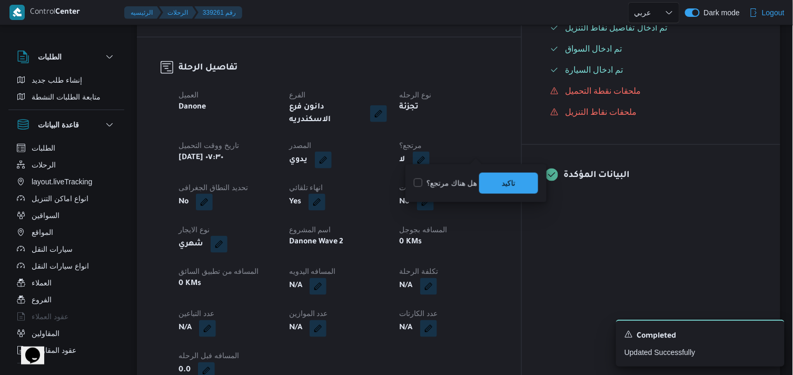
click at [459, 185] on label "هل هناك مرتجع؟" at bounding box center [445, 183] width 63 height 13
checkbox input "true"
click at [506, 183] on span "تاكيد" at bounding box center [509, 182] width 14 height 13
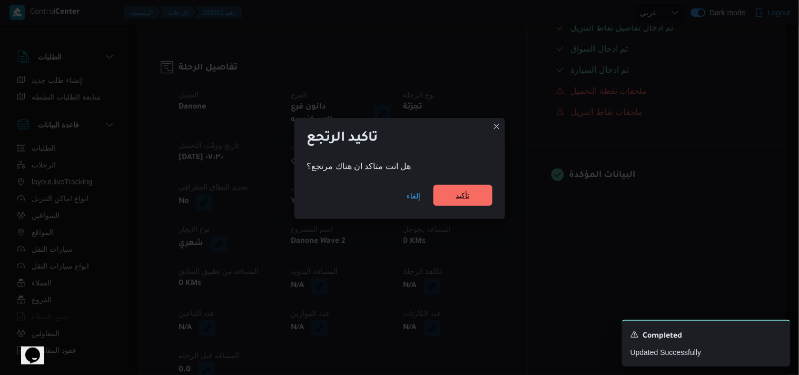
click at [475, 188] on span "تأكيد" at bounding box center [462, 195] width 59 height 21
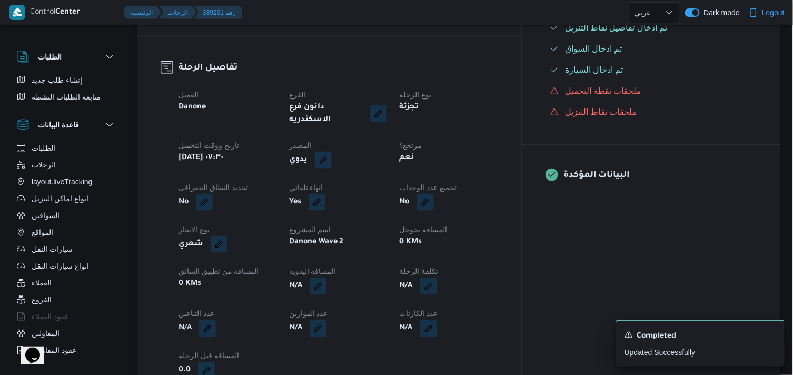
select select "ar"
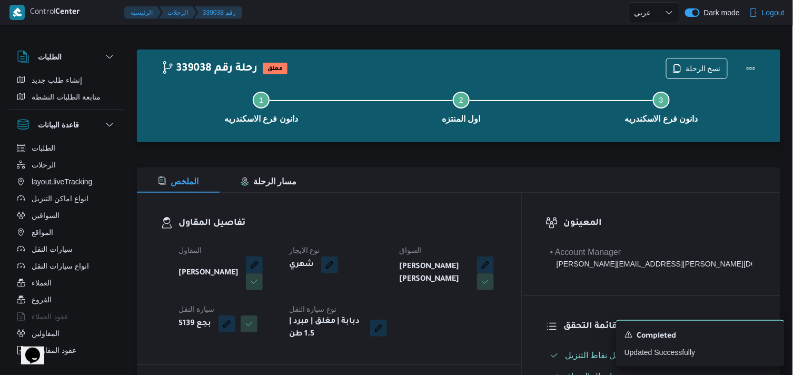
select select "ar"
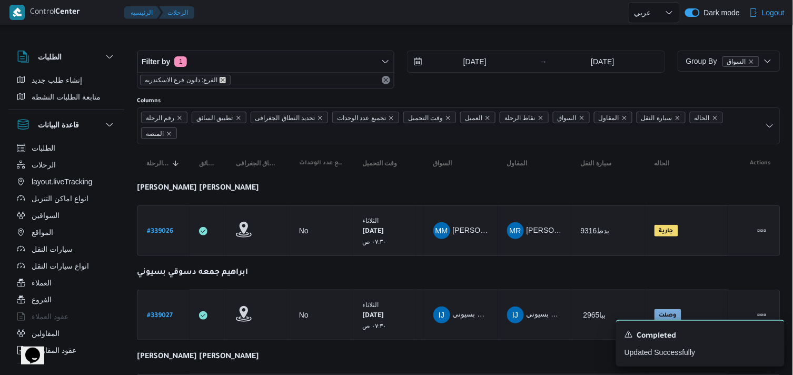
click at [220, 80] on icon "remove selected entity" at bounding box center [223, 80] width 6 height 6
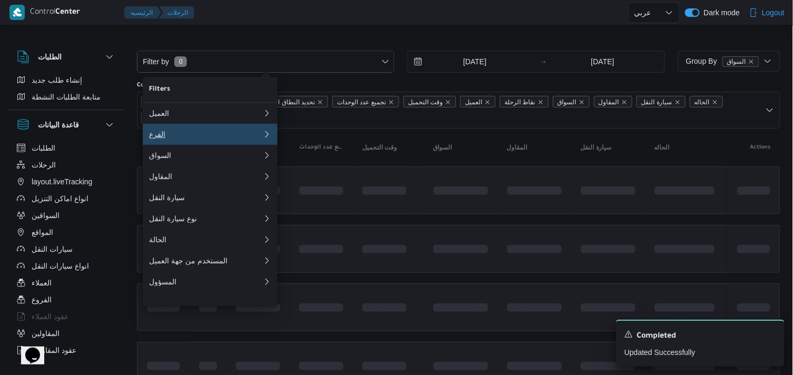
click at [199, 139] on div "الفرع" at bounding box center [204, 134] width 110 height 8
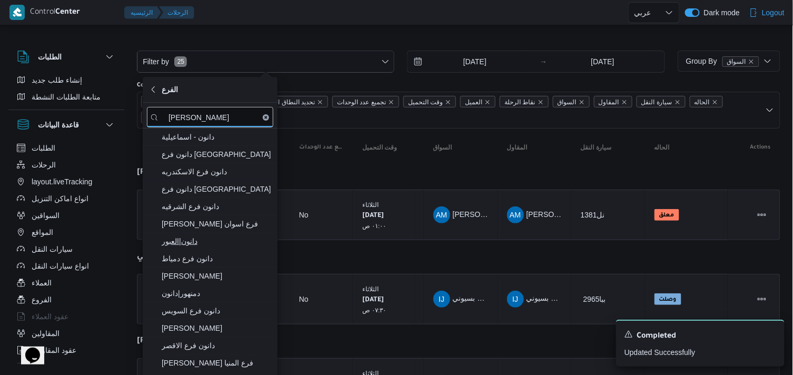
type input "دانون"
click at [212, 244] on span "دانون|العبور" at bounding box center [217, 241] width 110 height 13
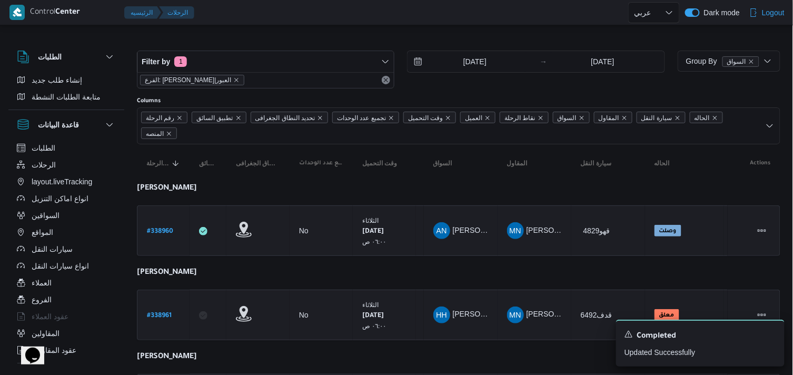
click at [172, 232] on b "# 338960" at bounding box center [160, 231] width 26 height 7
select select "ar"
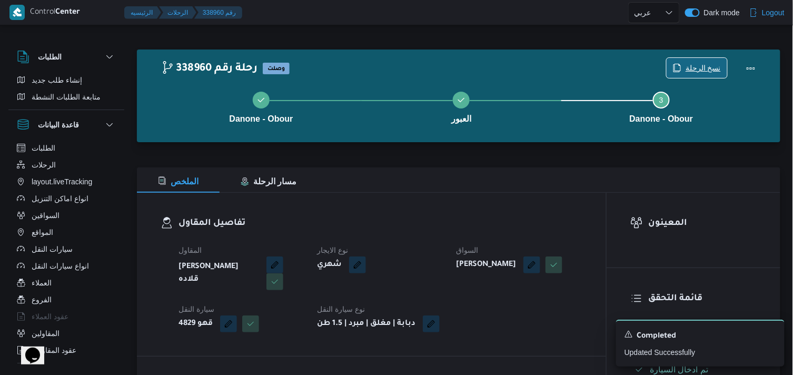
click at [706, 59] on span "نسخ الرحلة" at bounding box center [697, 68] width 61 height 20
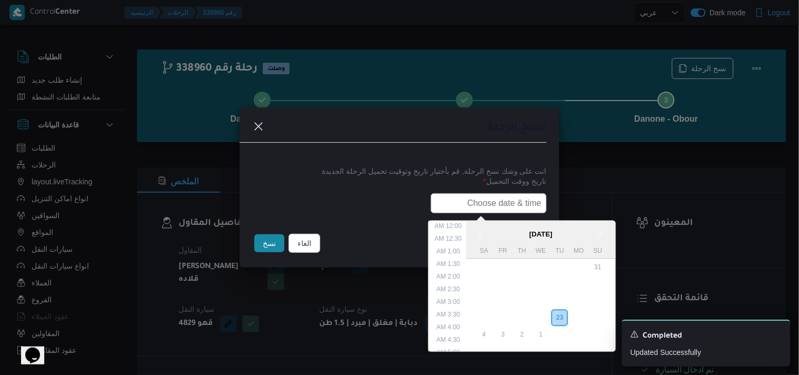
click at [455, 212] on input "text" at bounding box center [489, 203] width 116 height 20
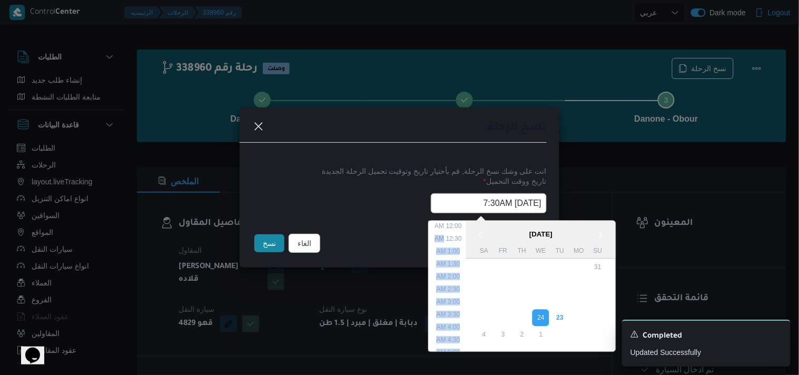
drag, startPoint x: 457, startPoint y: 269, endPoint x: 451, endPoint y: 243, distance: 26.4
click at [451, 243] on ul "12:00 AM 12:30 AM 1:00 AM 1:30 AM 2:00 AM 2:30 AM 3:00 AM 3:30 AM 4:00 AM 4:30 …" at bounding box center [448, 286] width 35 height 131
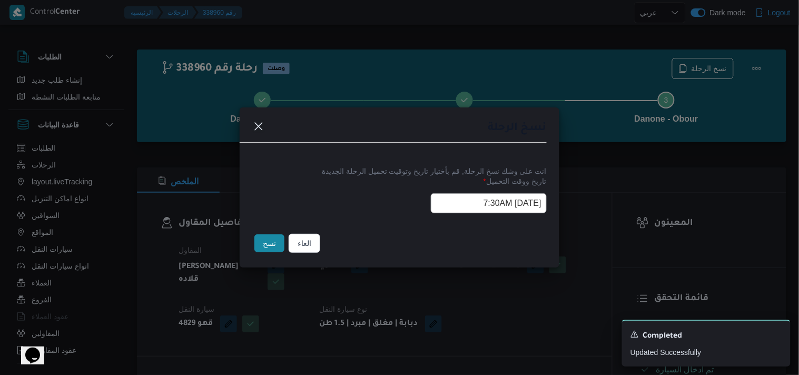
drag, startPoint x: 403, startPoint y: 211, endPoint x: 445, endPoint y: 213, distance: 41.7
click at [445, 213] on div "24/09/2025 7:30AM" at bounding box center [399, 203] width 294 height 20
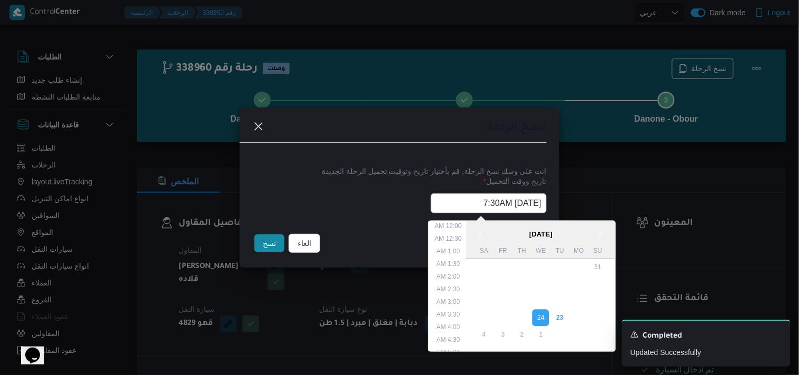
scroll to position [132, 0]
click at [445, 213] on div "24/09/2025 7:30AM < September 2025 > Su Mo Tu We Th Fr Sa 31 1 2 3 4 5 6 7 8 9 …" at bounding box center [399, 203] width 294 height 20
click at [448, 246] on li "6:00 AM" at bounding box center [448, 246] width 32 height 11
type input "24/09/2025 6:00AM"
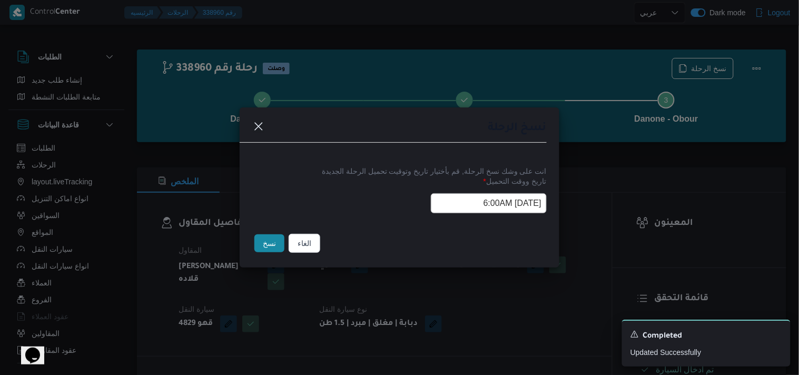
click at [461, 202] on input "24/09/2025 6:00AM" at bounding box center [489, 203] width 116 height 20
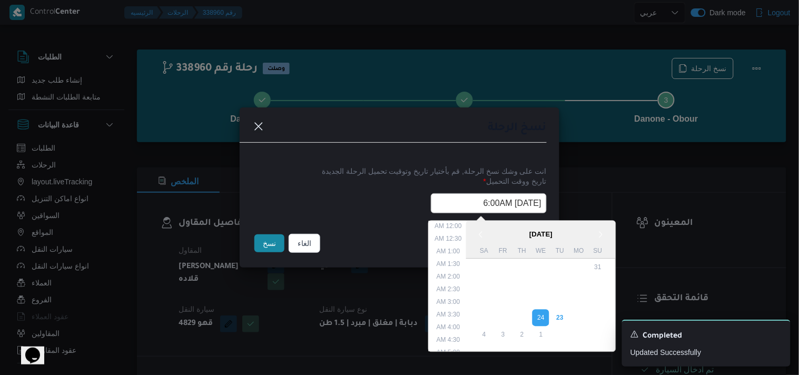
click at [461, 202] on input "24/09/2025 6:00AM" at bounding box center [489, 203] width 116 height 20
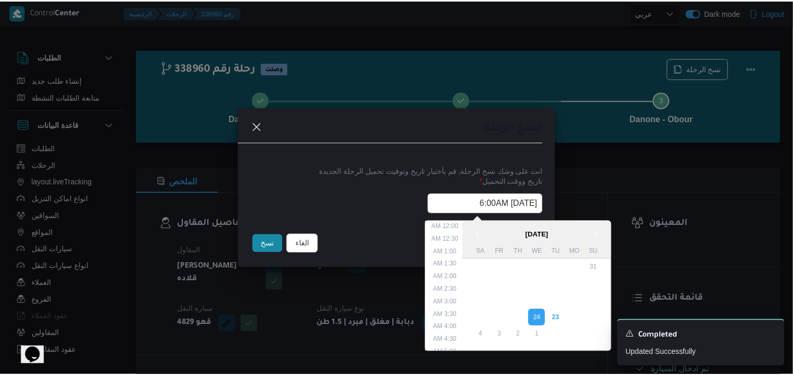
scroll to position [93, 0]
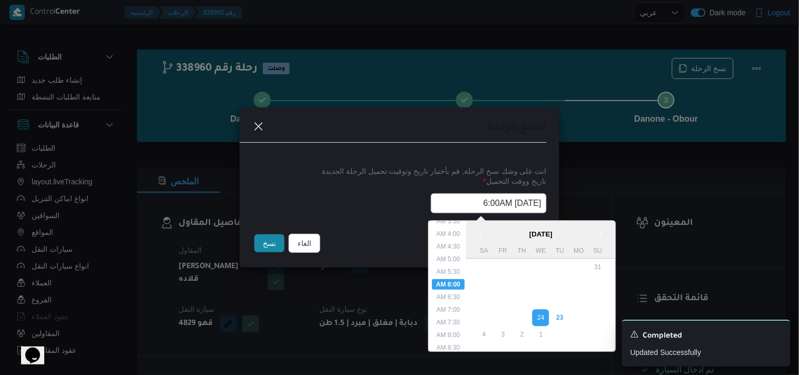
click at [461, 202] on input "24/09/2025 6:00AM" at bounding box center [489, 203] width 116 height 20
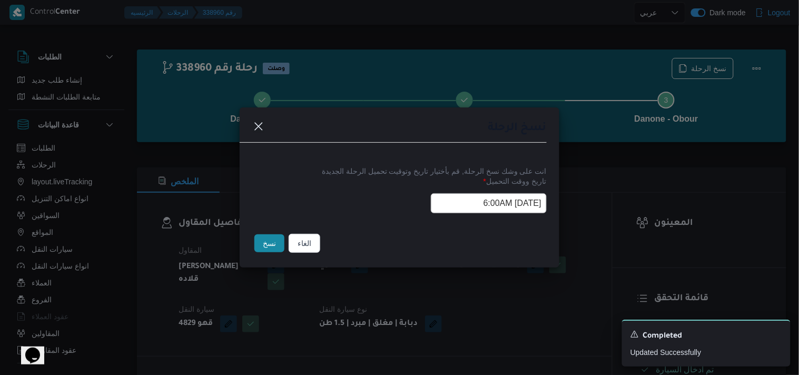
click at [256, 252] on button "نسخ" at bounding box center [269, 243] width 30 height 18
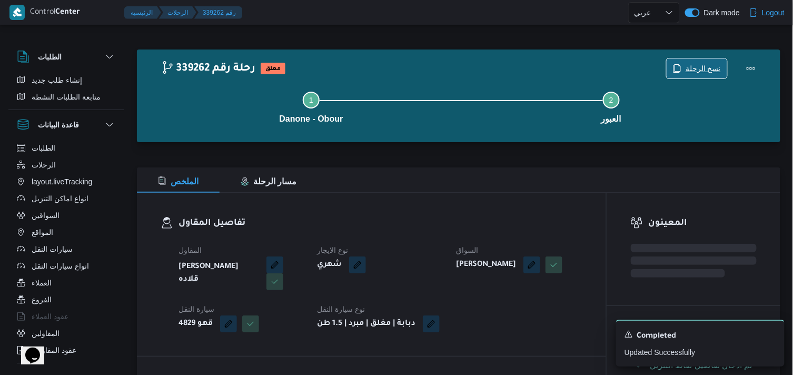
scroll to position [328, 0]
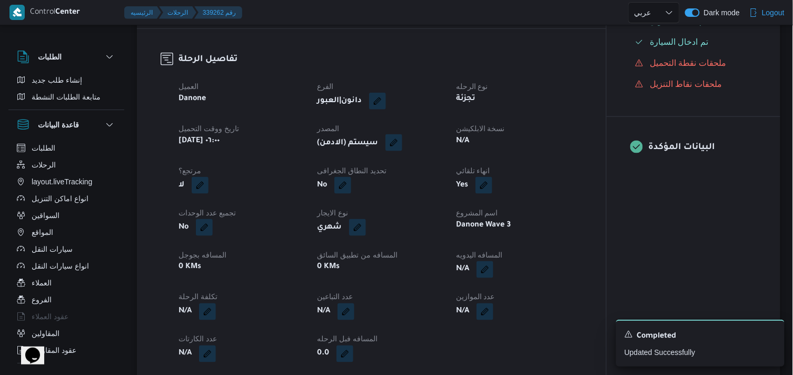
click at [394, 151] on button "button" at bounding box center [394, 142] width 17 height 17
click at [451, 174] on span "تاكيد" at bounding box center [467, 182] width 59 height 21
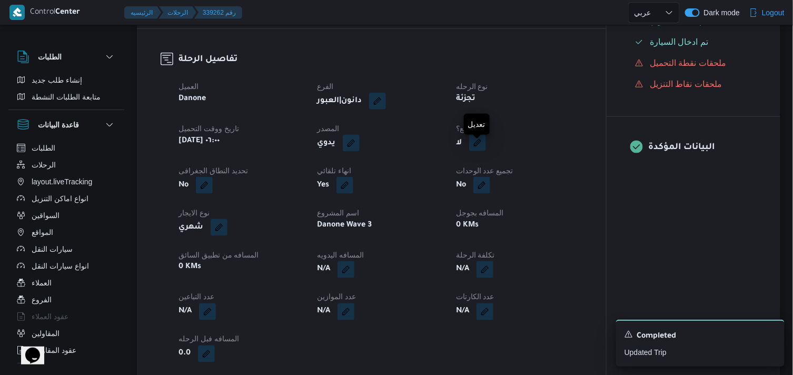
click at [476, 151] on button "button" at bounding box center [477, 142] width 17 height 17
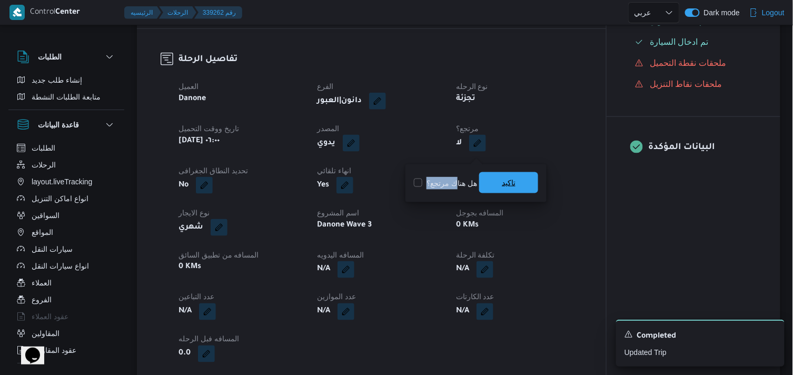
drag, startPoint x: 455, startPoint y: 186, endPoint x: 495, endPoint y: 187, distance: 40.0
click at [495, 187] on div "هل هناك مرتجع؟ تاكيد" at bounding box center [476, 183] width 126 height 23
click at [495, 187] on span "تاكيد" at bounding box center [508, 182] width 59 height 21
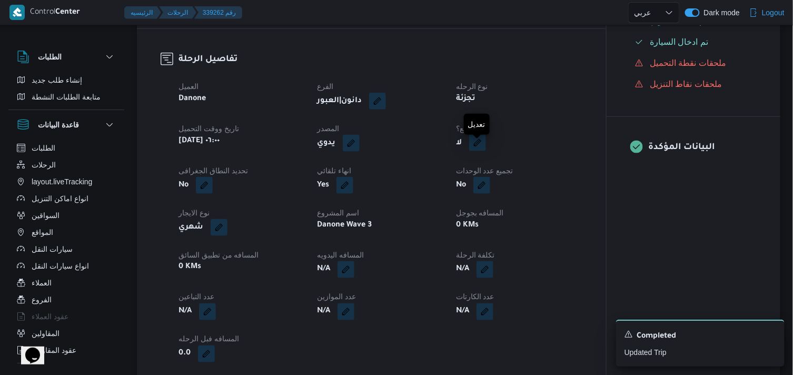
click at [482, 151] on button "button" at bounding box center [477, 142] width 17 height 17
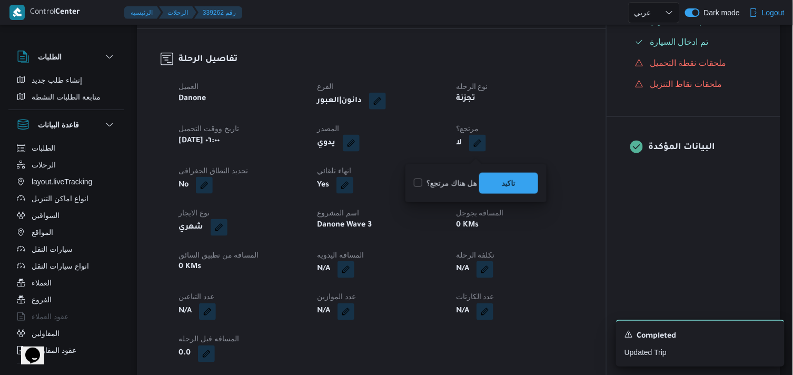
click at [441, 189] on label "هل هناك مرتجع؟" at bounding box center [445, 183] width 63 height 13
checkbox input "true"
click at [490, 186] on span "تاكيد" at bounding box center [508, 182] width 59 height 21
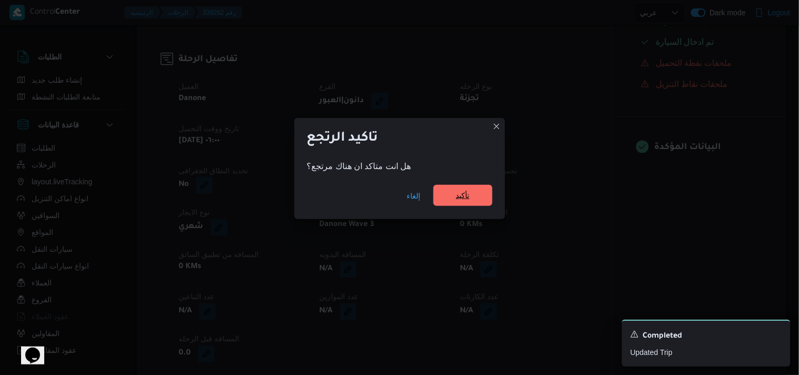
click at [485, 187] on span "تأكيد" at bounding box center [462, 195] width 59 height 21
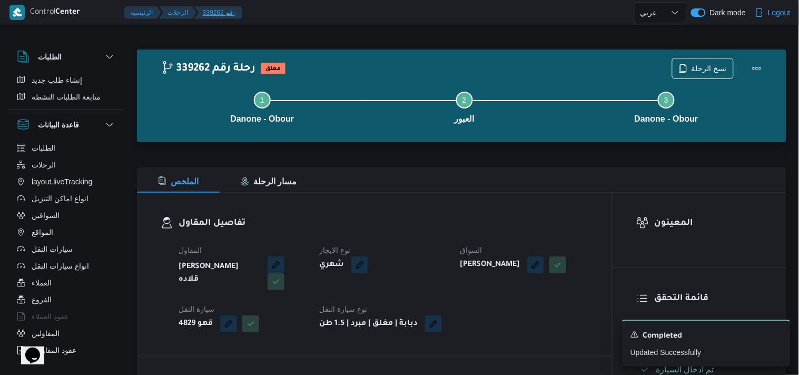
select select "ar"
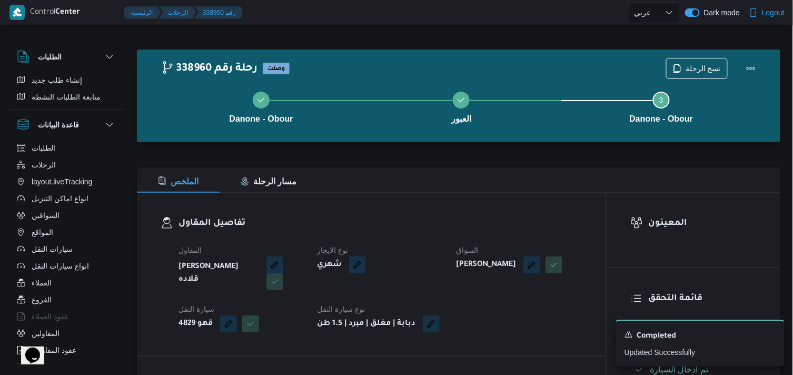
select select "ar"
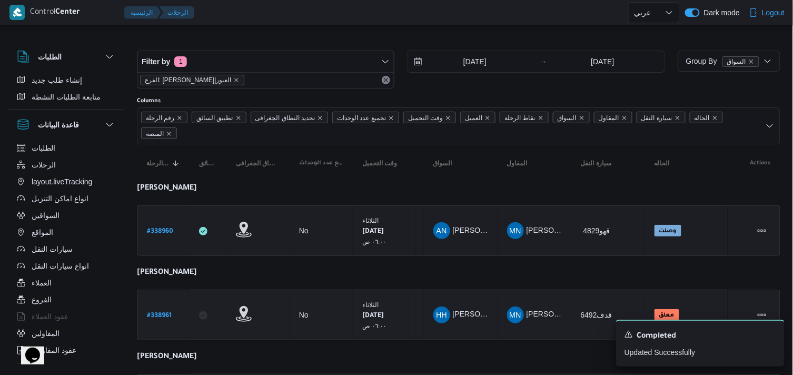
click at [166, 312] on b "# 338961" at bounding box center [159, 315] width 25 height 7
select select "ar"
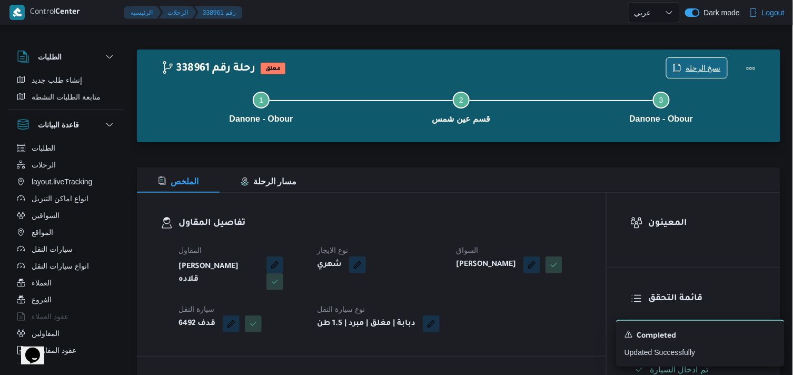
click at [714, 64] on span "نسخ الرحلة" at bounding box center [703, 68] width 35 height 13
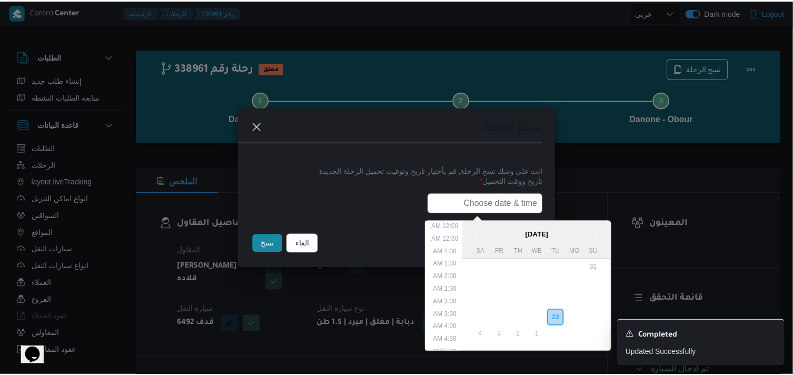
scroll to position [232, 0]
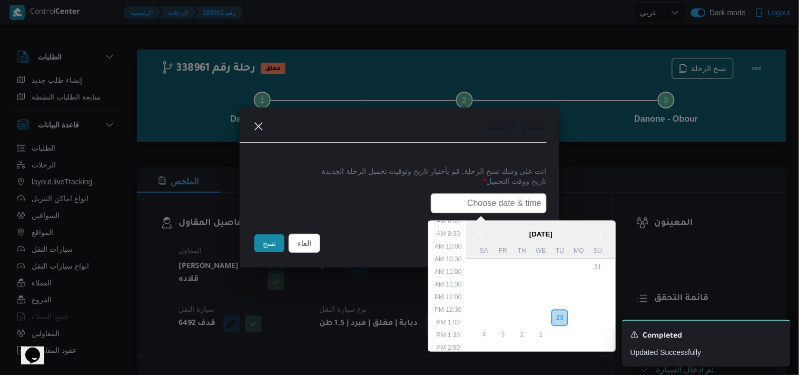
drag, startPoint x: 483, startPoint y: 201, endPoint x: 489, endPoint y: 193, distance: 9.9
click at [489, 193] on input "text" at bounding box center [489, 203] width 116 height 20
paste input "24/09/2025 6:00AM"
type input "24/09/2025 6:00AM"
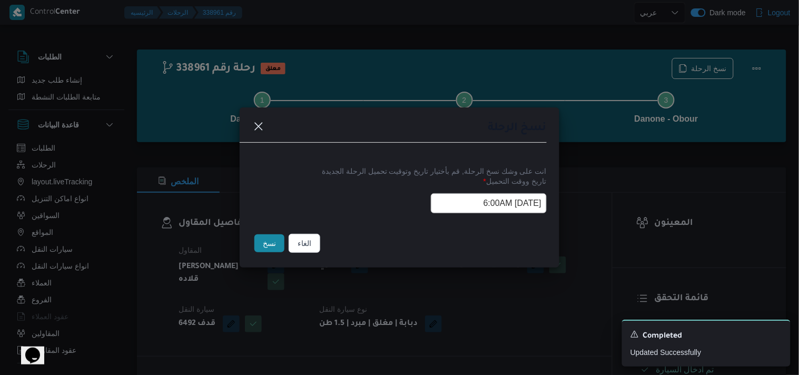
click at [264, 243] on button "نسخ" at bounding box center [269, 243] width 30 height 18
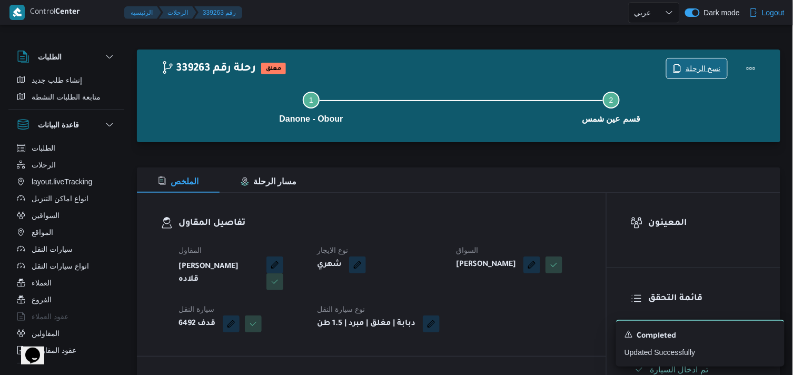
scroll to position [328, 0]
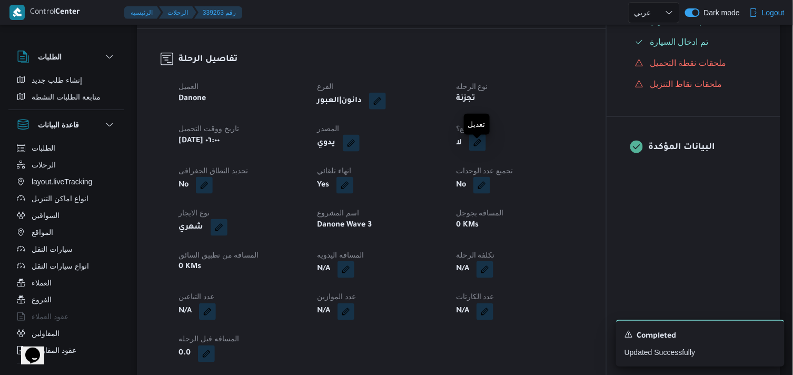
click at [483, 151] on button "button" at bounding box center [477, 142] width 17 height 17
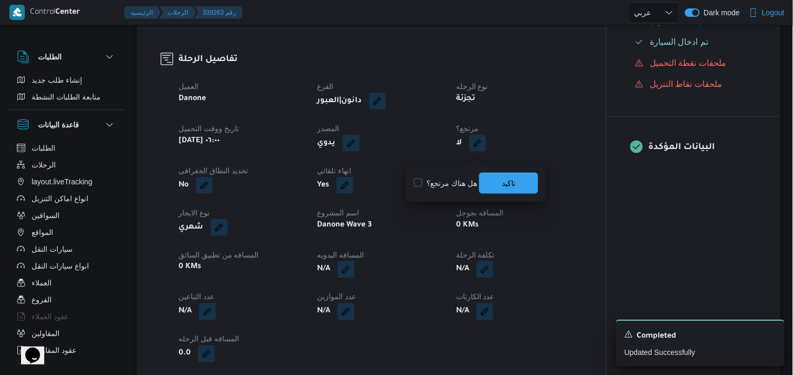
click at [465, 185] on label "هل هناك مرتجع؟" at bounding box center [445, 183] width 63 height 13
checkbox input "true"
click at [522, 181] on span "تاكيد" at bounding box center [508, 182] width 59 height 21
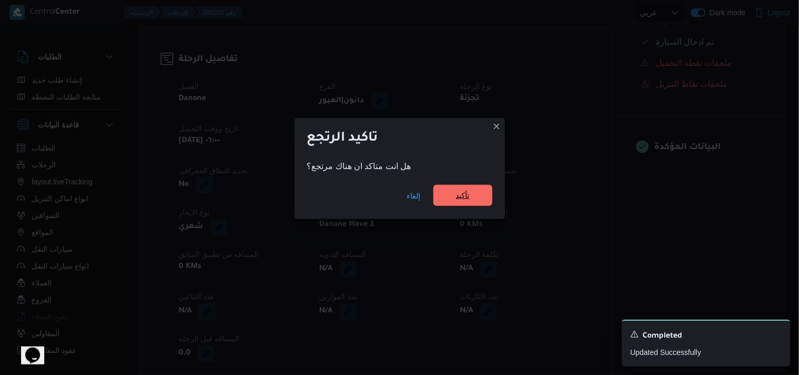
click at [470, 192] on span "تأكيد" at bounding box center [463, 195] width 14 height 13
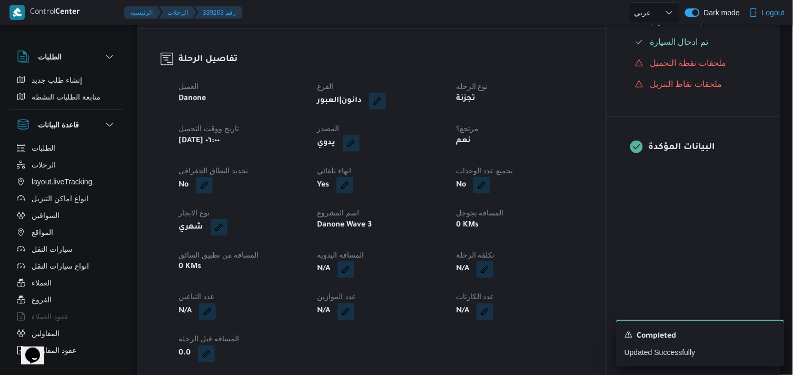
select select "ar"
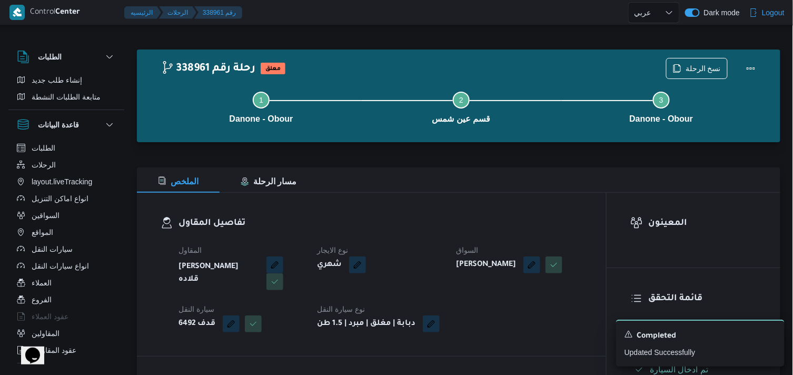
select select "ar"
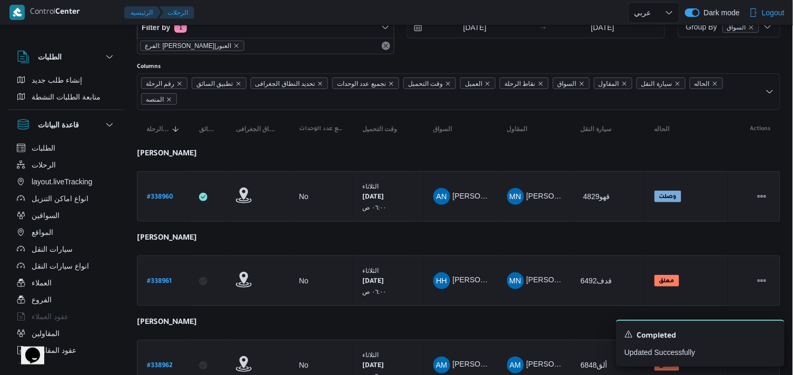
scroll to position [31, 0]
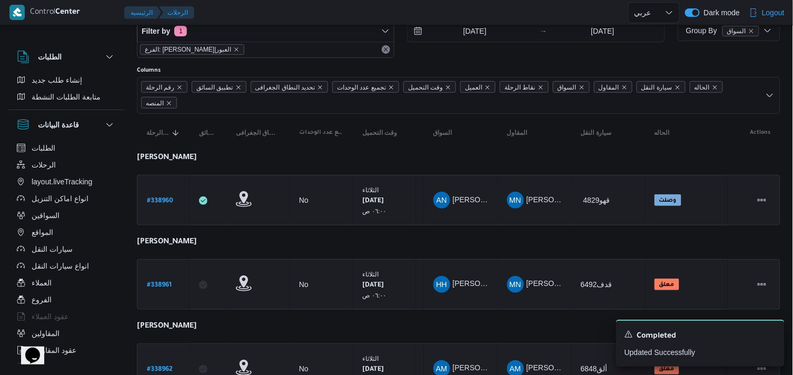
click at [154, 366] on b "# 338962" at bounding box center [160, 369] width 26 height 7
select select "ar"
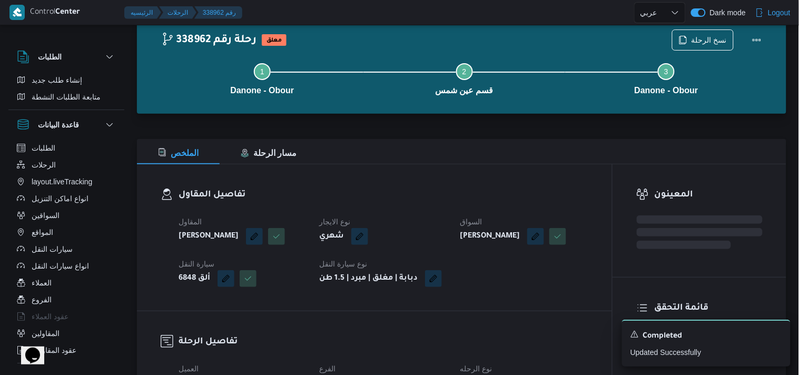
scroll to position [31, 0]
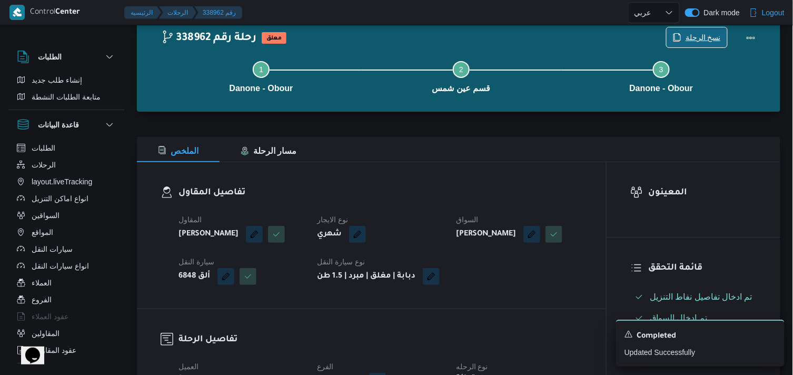
click at [714, 34] on span "نسخ الرحلة" at bounding box center [703, 37] width 35 height 13
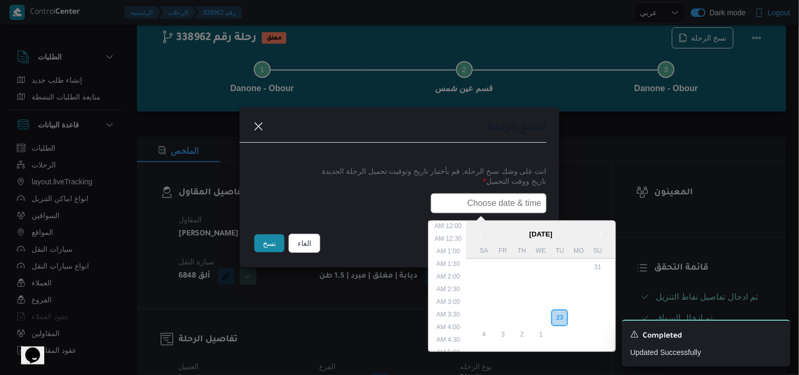
click at [491, 199] on input "text" at bounding box center [489, 203] width 116 height 20
type input "24/09/2025 6:00AM"
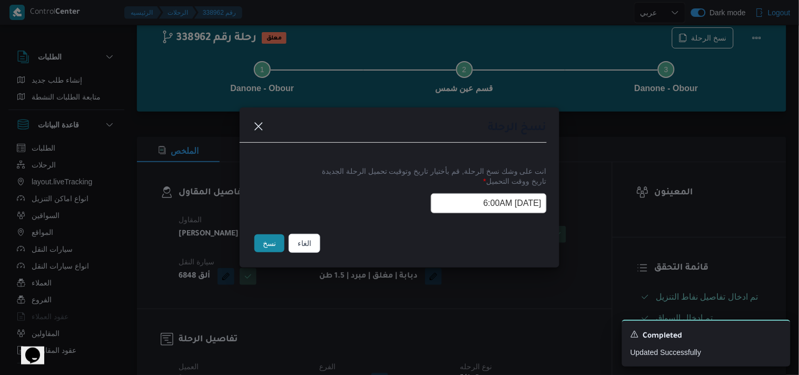
click at [269, 248] on button "نسخ" at bounding box center [269, 243] width 30 height 18
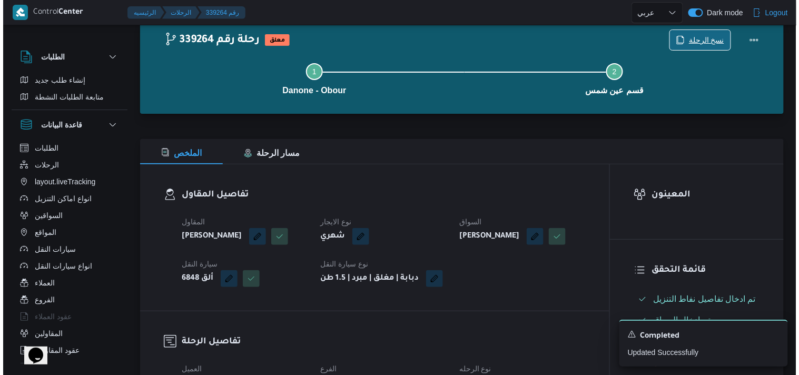
scroll to position [356, 0]
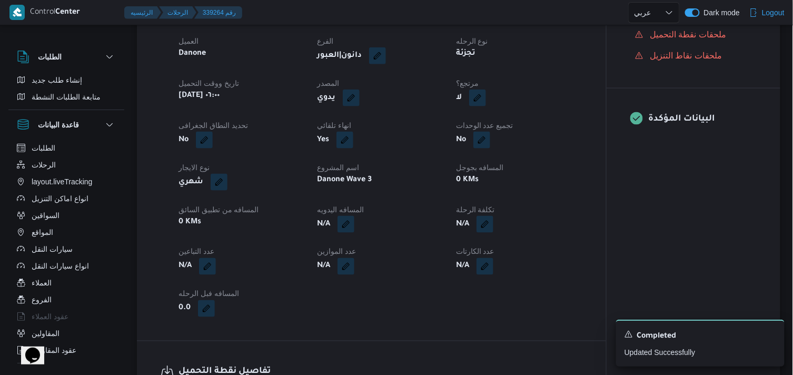
click at [476, 107] on div "لا" at bounding box center [519, 97] width 128 height 19
click at [475, 106] on button "button" at bounding box center [477, 97] width 17 height 17
click at [466, 157] on label "هل هناك مرتجع؟" at bounding box center [445, 155] width 63 height 13
checkbox input "true"
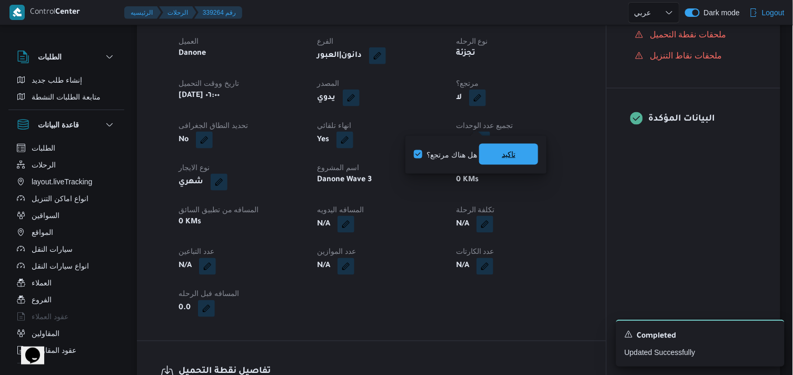
click at [519, 152] on span "تاكيد" at bounding box center [508, 154] width 59 height 21
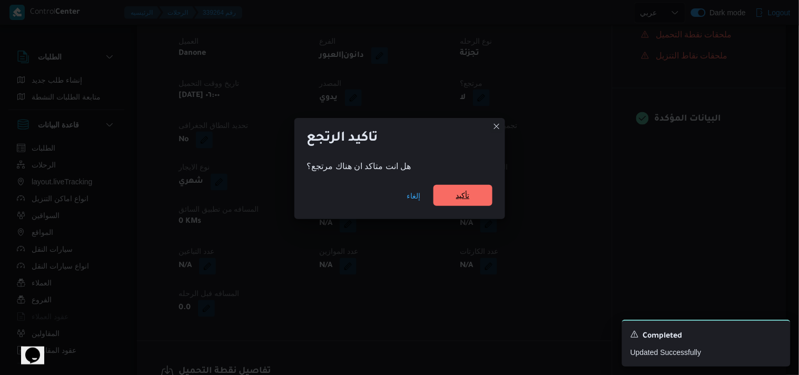
click at [455, 206] on span "تأكيد" at bounding box center [462, 195] width 59 height 21
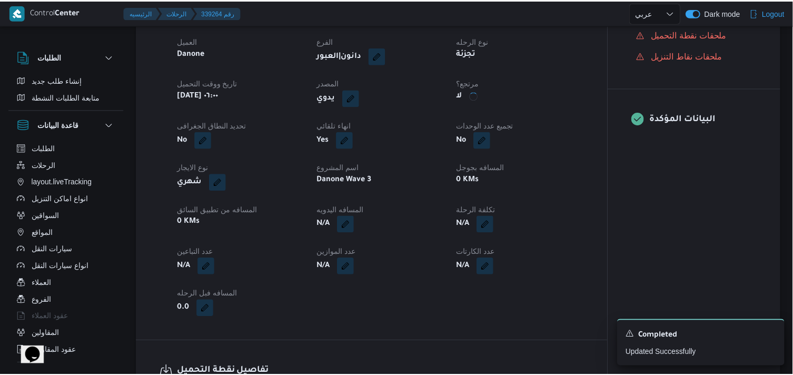
scroll to position [365, 0]
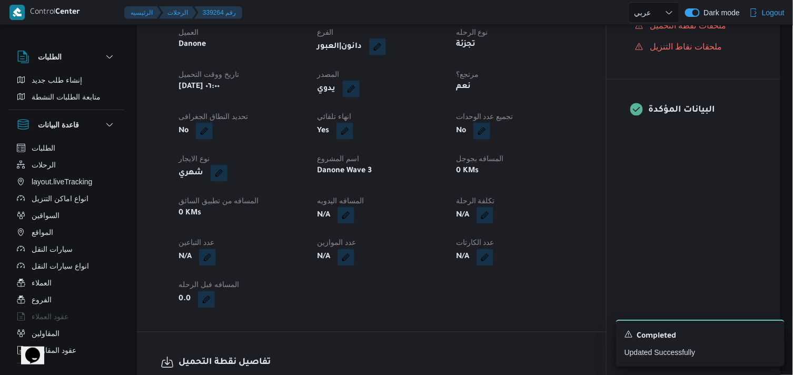
select select "ar"
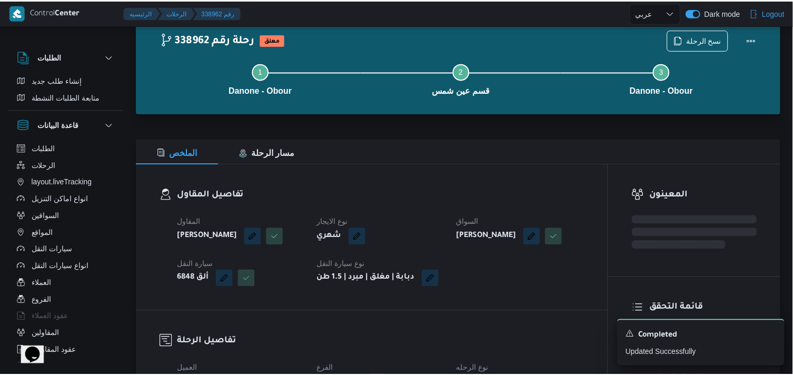
scroll to position [365, 0]
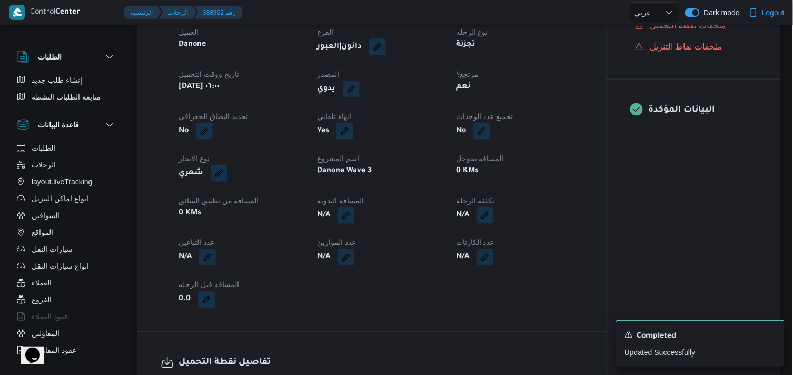
select select "ar"
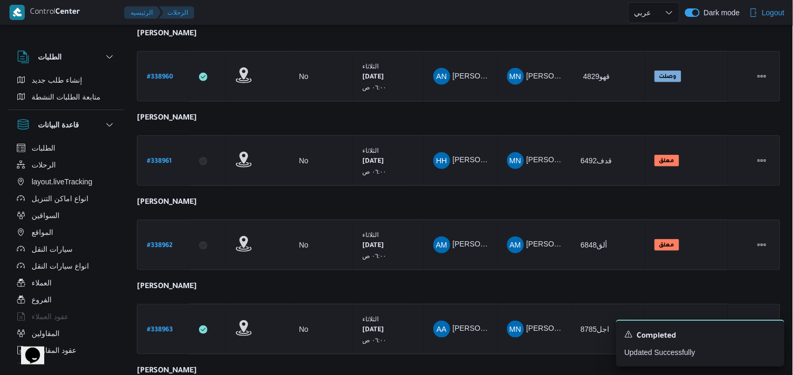
scroll to position [135, 0]
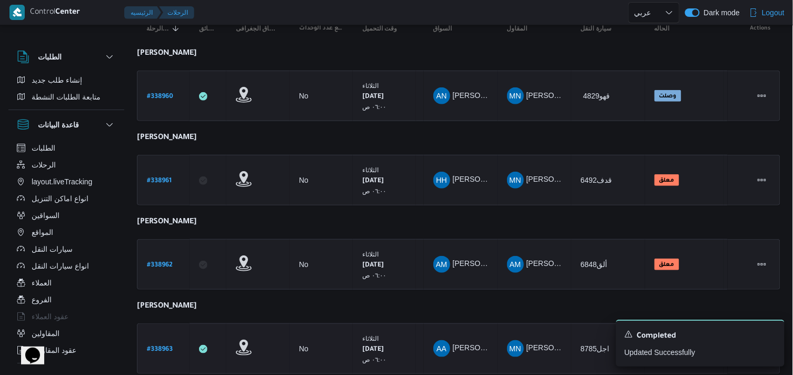
click at [162, 347] on b "# 338963" at bounding box center [160, 349] width 26 height 7
select select "ar"
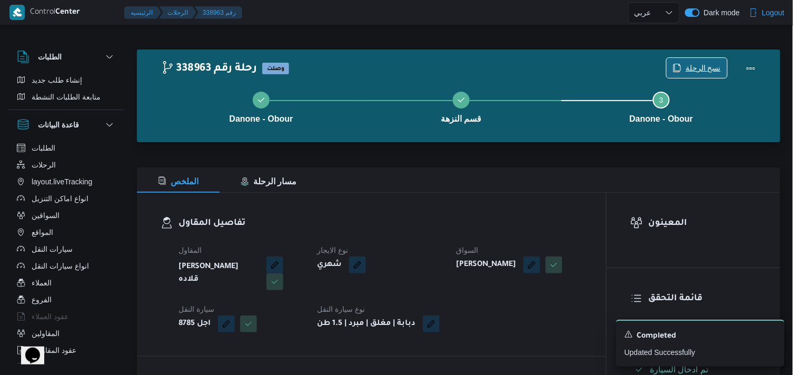
click at [703, 64] on span "نسخ الرحلة" at bounding box center [703, 68] width 35 height 13
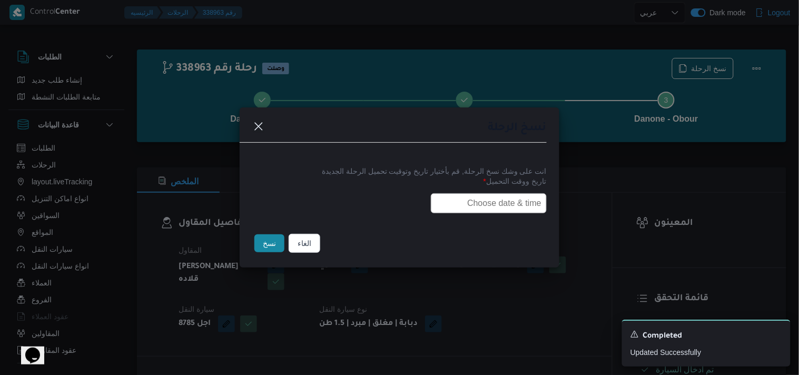
click at [466, 208] on input "text" at bounding box center [489, 203] width 116 height 20
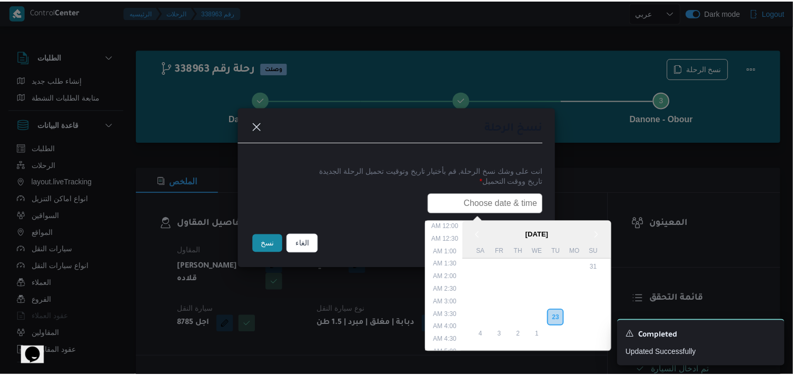
scroll to position [232, 0]
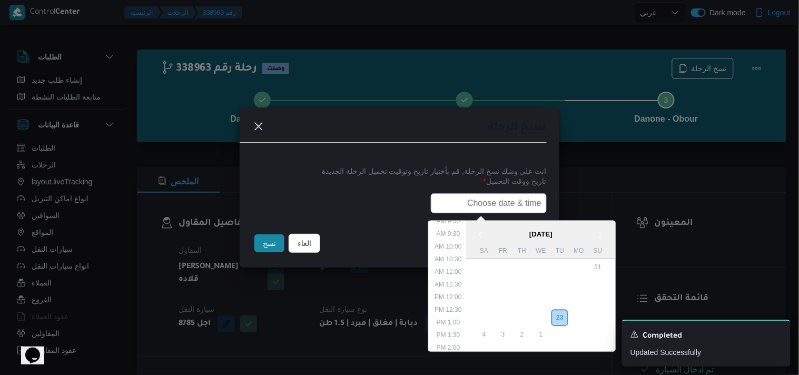
type input "24/09/2025 6:00AM"
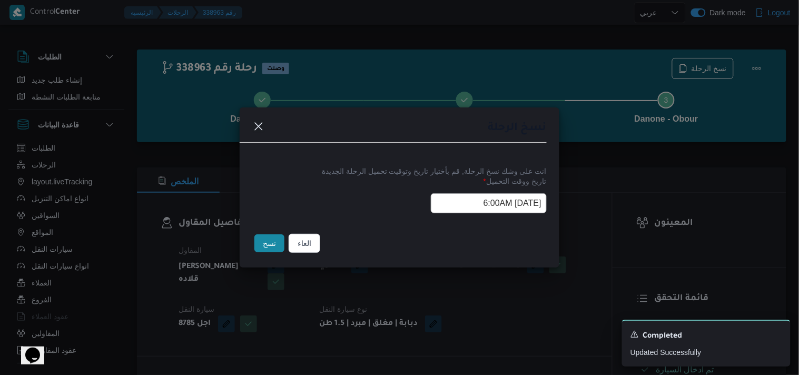
click at [277, 246] on button "نسخ" at bounding box center [269, 243] width 30 height 18
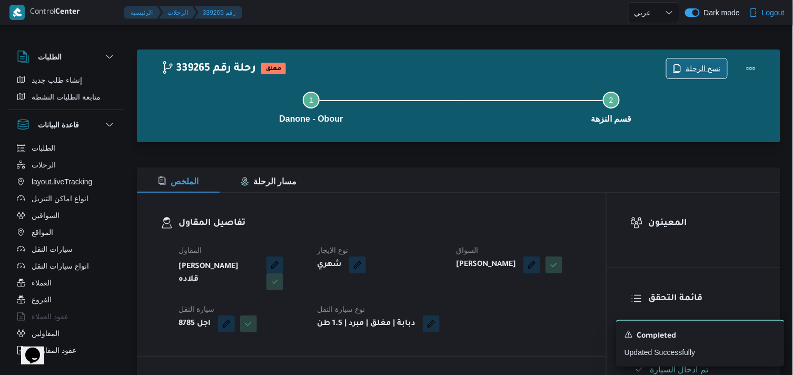
scroll to position [328, 0]
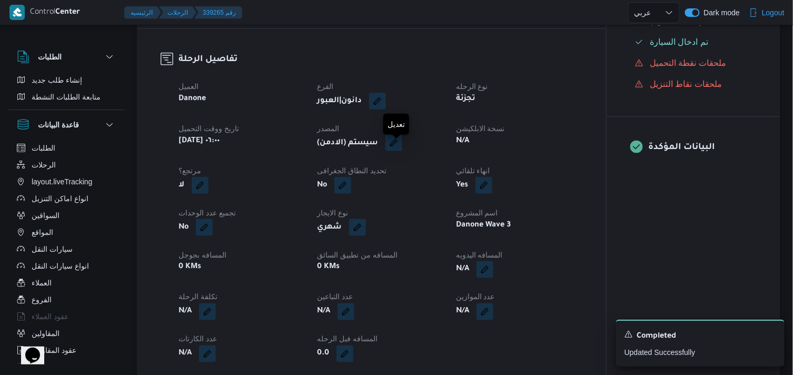
click at [402, 148] on button "button" at bounding box center [394, 142] width 17 height 17
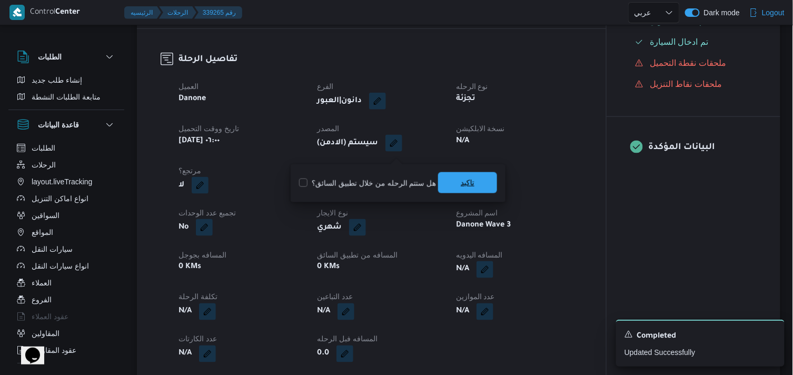
click at [466, 184] on span "تاكيد" at bounding box center [468, 182] width 14 height 13
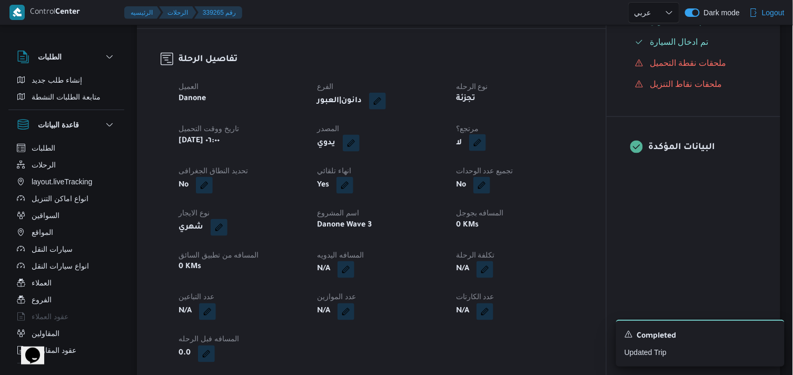
click at [475, 151] on button "button" at bounding box center [477, 142] width 17 height 17
click at [472, 185] on label "هل هناك مرتجع؟" at bounding box center [445, 183] width 63 height 13
checkbox input "true"
click at [500, 185] on span "تاكيد" at bounding box center [508, 182] width 59 height 21
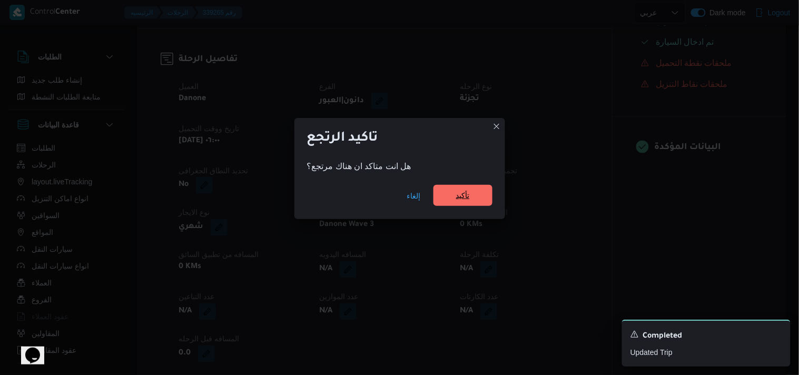
click at [476, 186] on span "تأكيد" at bounding box center [462, 195] width 59 height 21
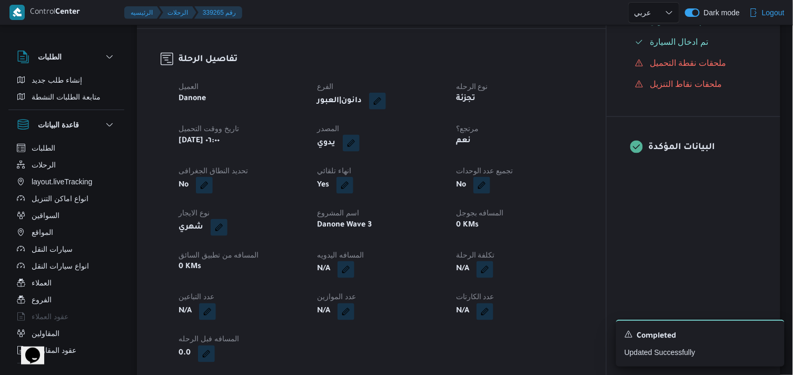
select select "ar"
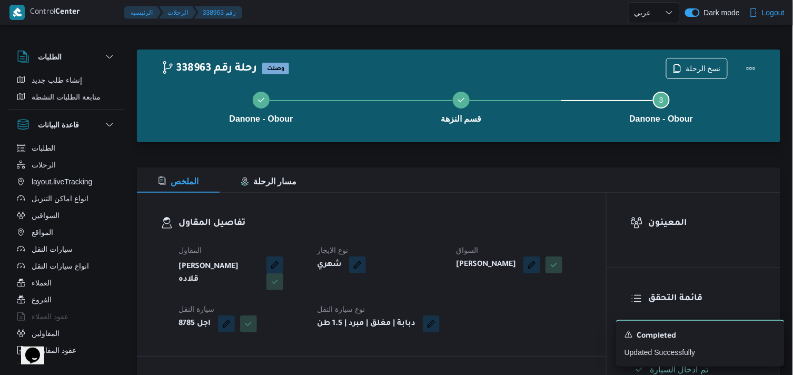
select select "ar"
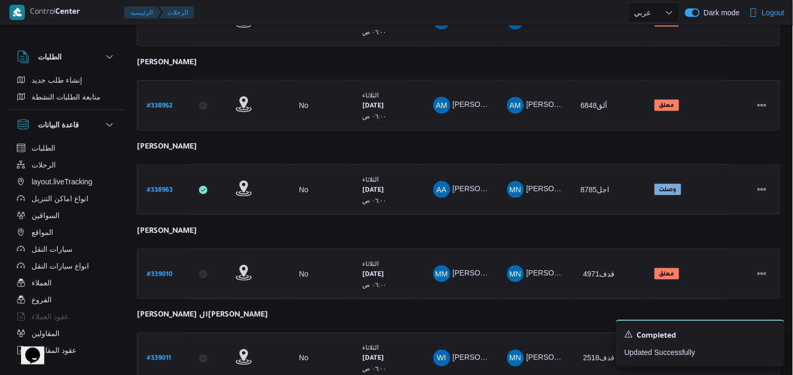
scroll to position [296, 0]
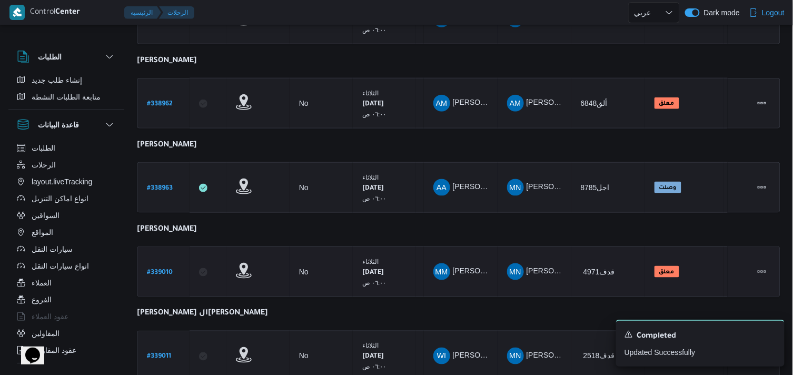
click at [156, 269] on b "# 339010" at bounding box center [160, 272] width 26 height 7
select select "ar"
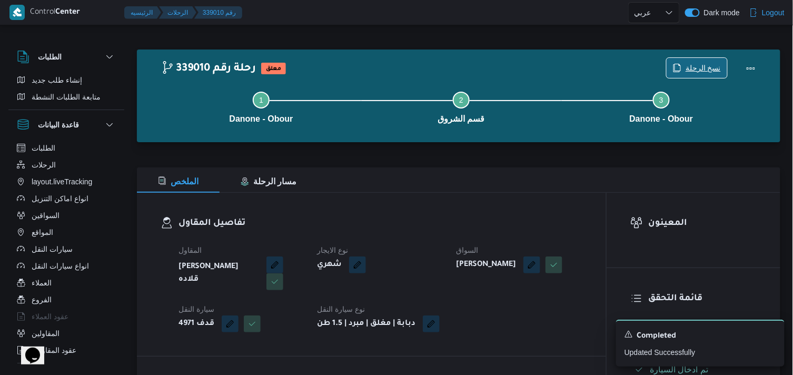
click at [702, 61] on span "نسخ الرحلة" at bounding box center [697, 68] width 61 height 20
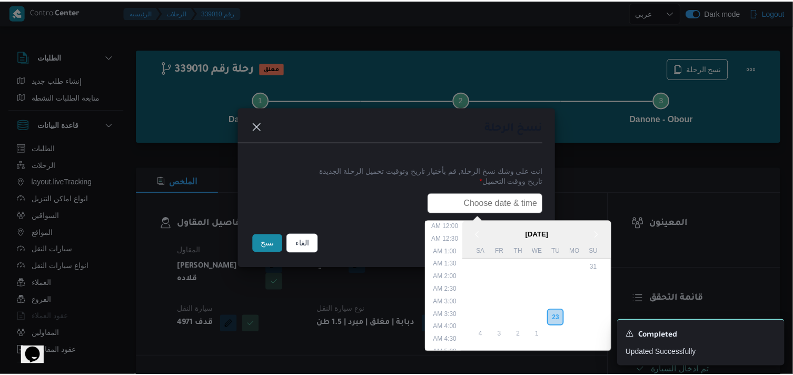
scroll to position [232, 0]
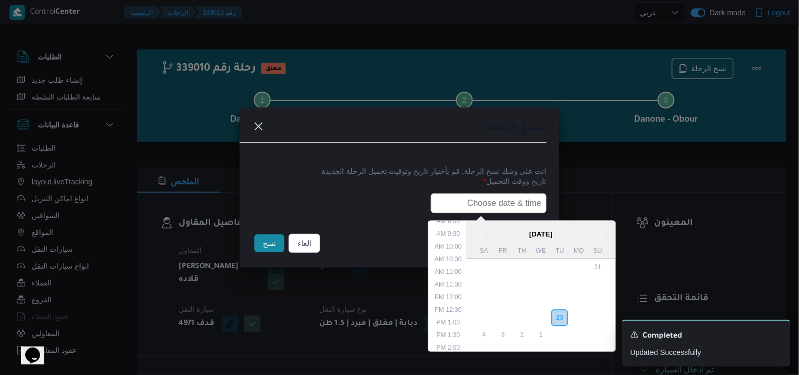
click at [502, 201] on input "text" at bounding box center [489, 203] width 116 height 20
type input "24/09/2025 6:00AM"
click at [266, 252] on button "نسخ" at bounding box center [269, 243] width 30 height 18
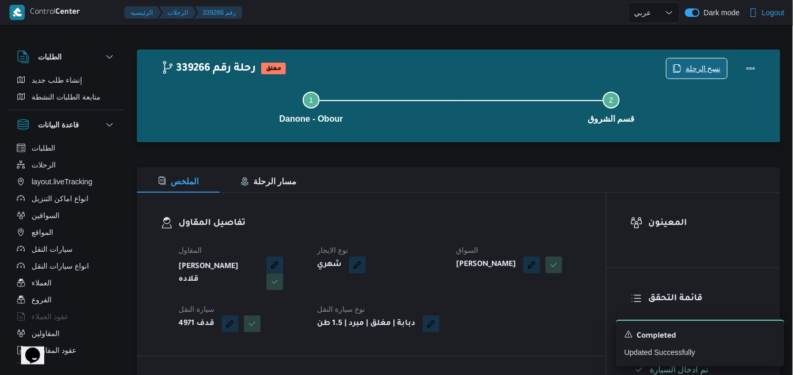
scroll to position [328, 0]
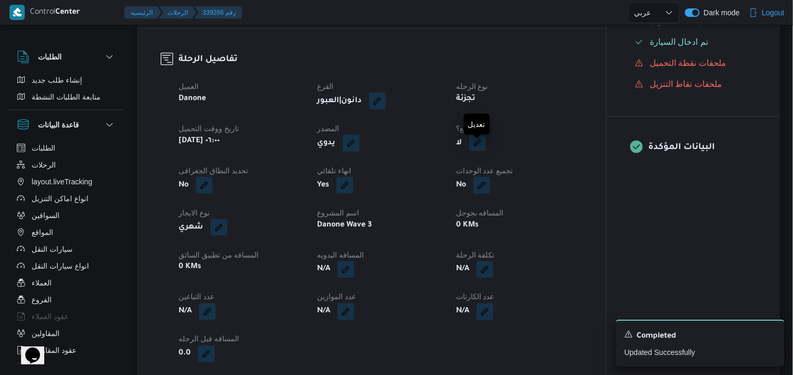
click at [481, 151] on button "button" at bounding box center [477, 142] width 17 height 17
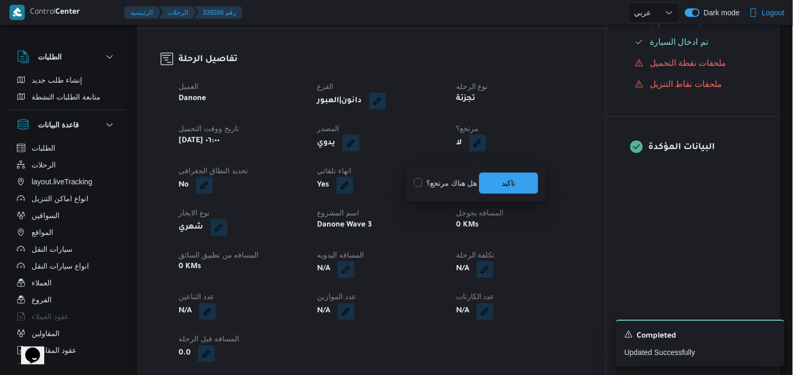
click at [449, 183] on label "هل هناك مرتجع؟" at bounding box center [445, 183] width 63 height 13
checkbox input "true"
click at [498, 176] on span "تاكيد" at bounding box center [508, 182] width 59 height 21
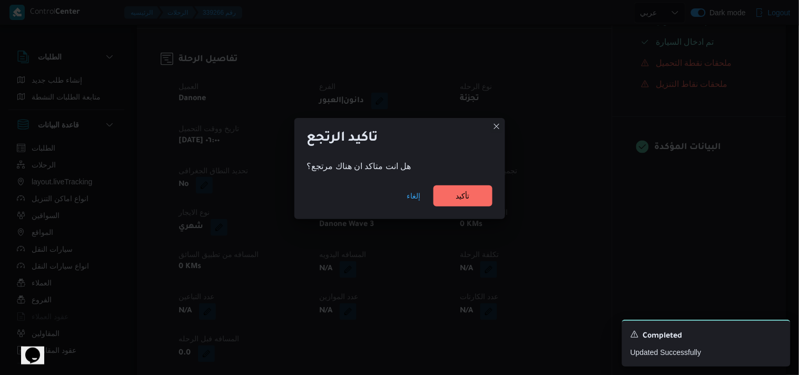
click at [463, 184] on div "إلغاء تأكيد" at bounding box center [399, 198] width 211 height 42
click at [458, 190] on span "تأكيد" at bounding box center [463, 195] width 14 height 13
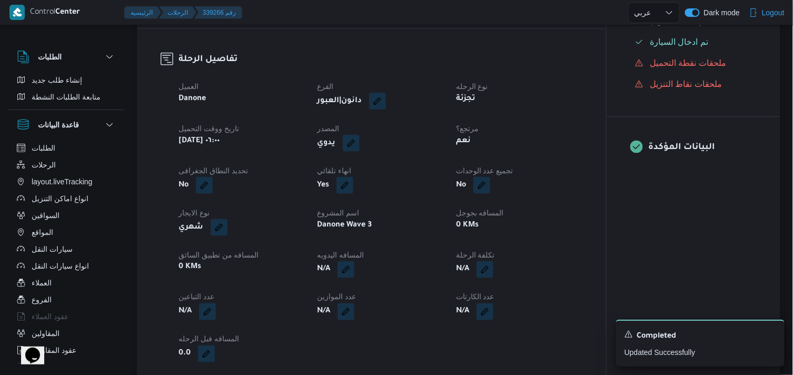
select select "ar"
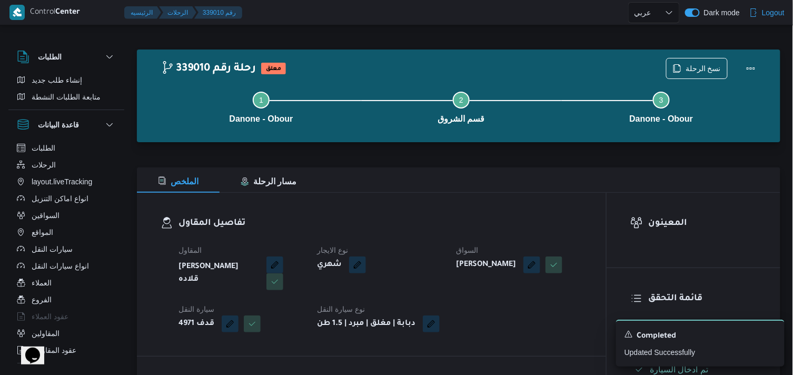
select select "ar"
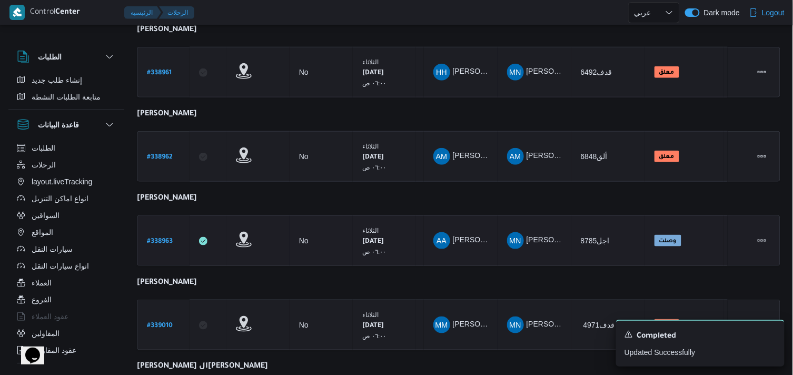
scroll to position [290, 0]
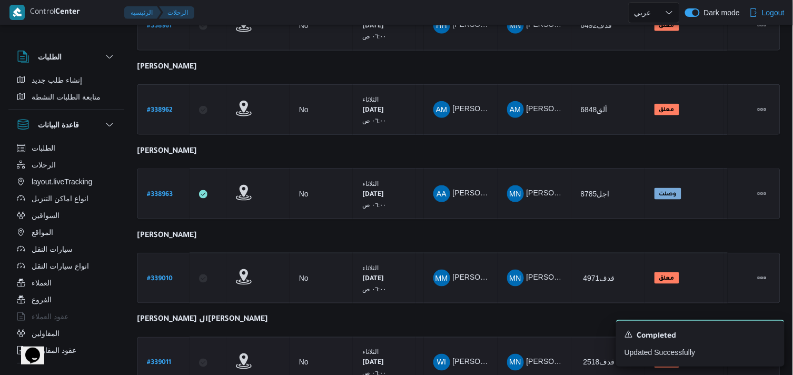
click at [149, 356] on link "# 339011" at bounding box center [159, 363] width 24 height 14
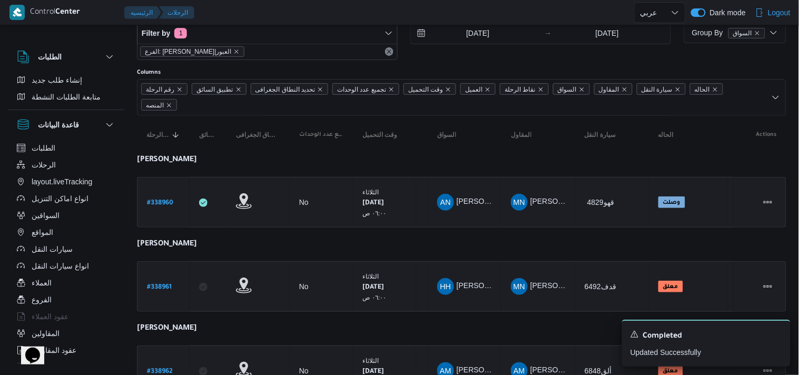
select select "ar"
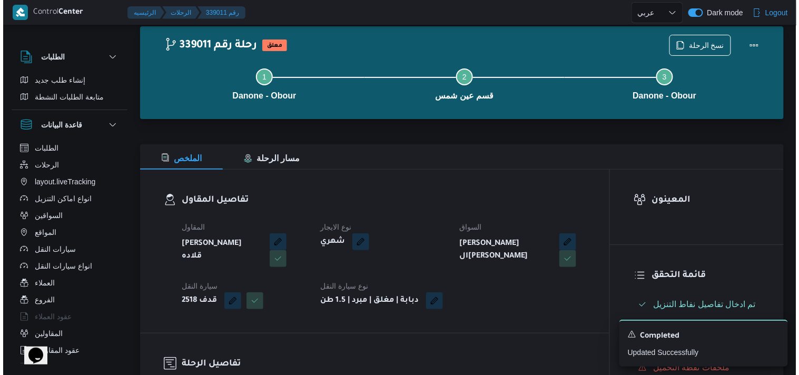
scroll to position [19, 0]
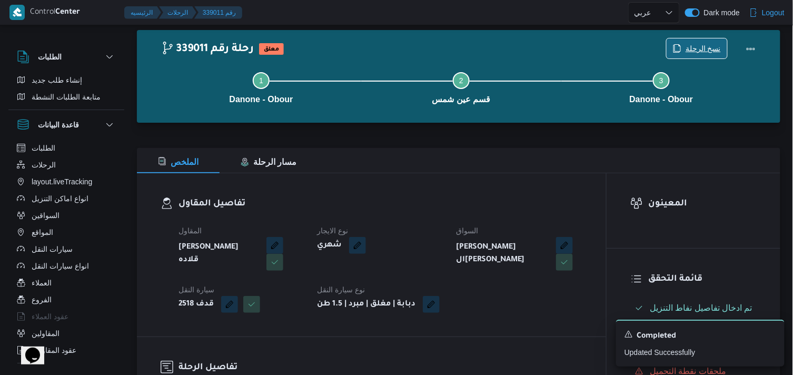
click at [712, 42] on span "نسخ الرحلة" at bounding box center [697, 48] width 61 height 20
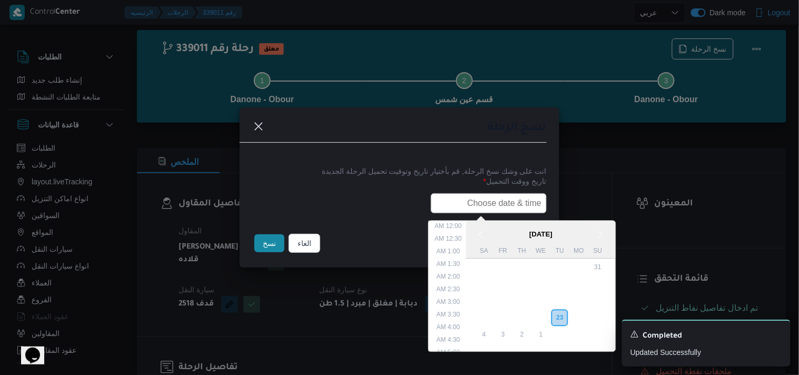
click at [504, 198] on input "text" at bounding box center [489, 203] width 116 height 20
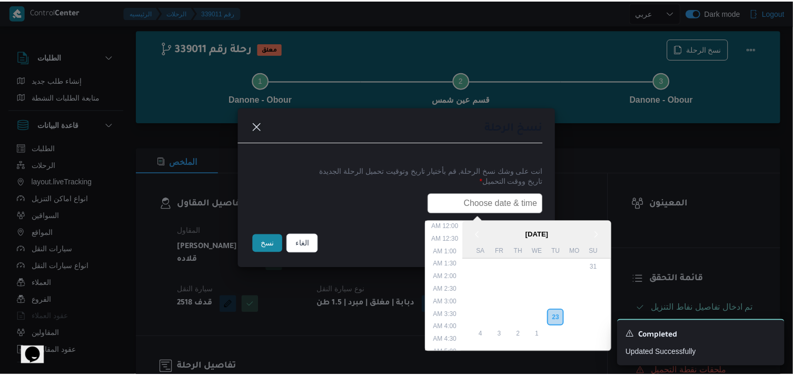
scroll to position [232, 0]
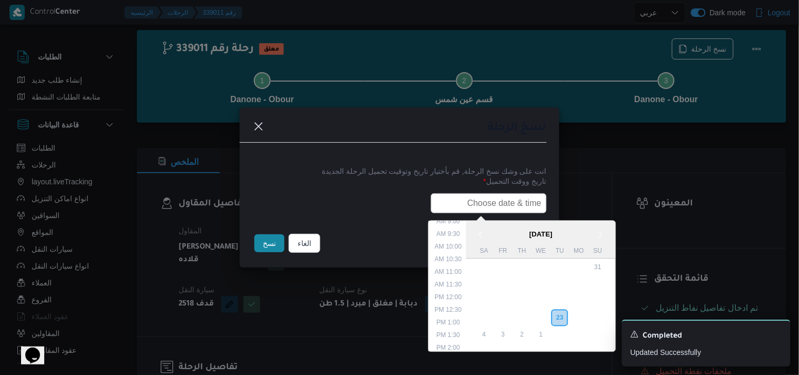
type input "24/09/2025 6:00AM"
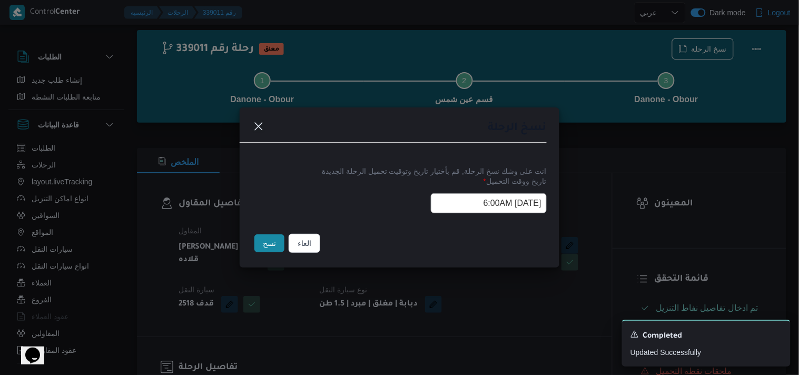
click at [281, 241] on button "نسخ" at bounding box center [269, 243] width 30 height 18
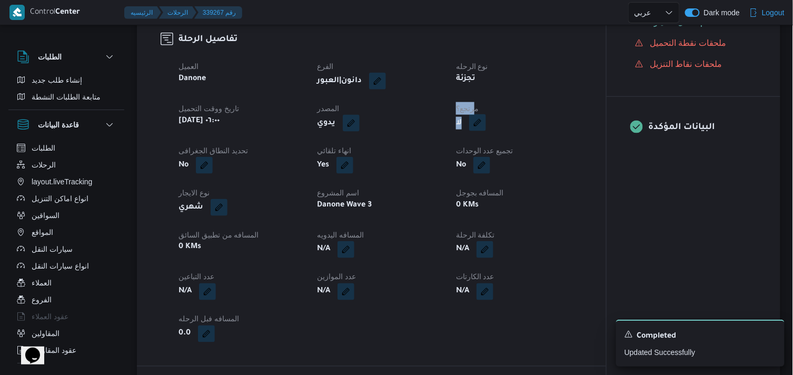
drag, startPoint x: 475, startPoint y: 122, endPoint x: 478, endPoint y: 127, distance: 5.7
click at [478, 127] on dl "مرتجع؟ لا" at bounding box center [519, 117] width 126 height 31
click at [478, 127] on button "button" at bounding box center [477, 122] width 17 height 17
drag, startPoint x: 436, startPoint y: 167, endPoint x: 514, endPoint y: 162, distance: 78.1
click at [514, 162] on div "هل هناك مرتجع؟ تاكيد" at bounding box center [476, 163] width 126 height 23
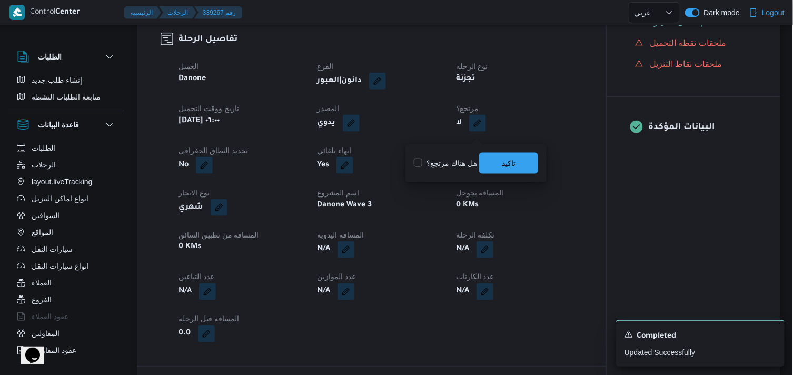
click at [455, 157] on label "هل هناك مرتجع؟" at bounding box center [445, 163] width 63 height 13
checkbox input "true"
click at [498, 159] on span "تاكيد" at bounding box center [508, 162] width 59 height 21
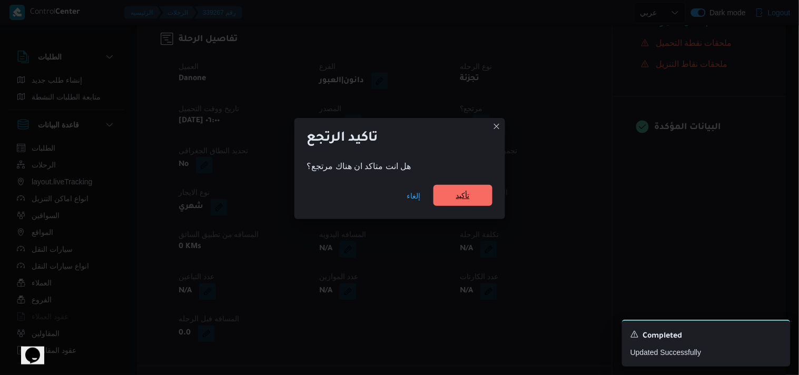
click at [465, 186] on span "تأكيد" at bounding box center [462, 195] width 59 height 21
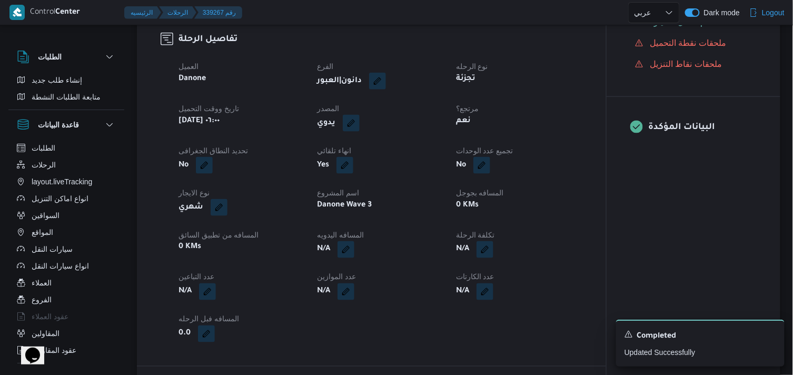
select select "ar"
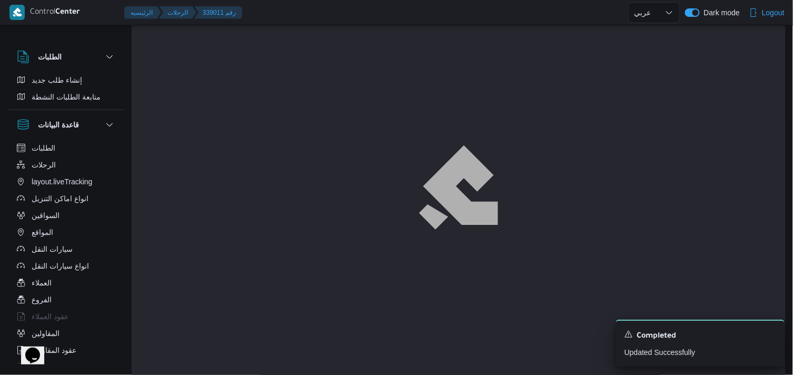
scroll to position [19, 0]
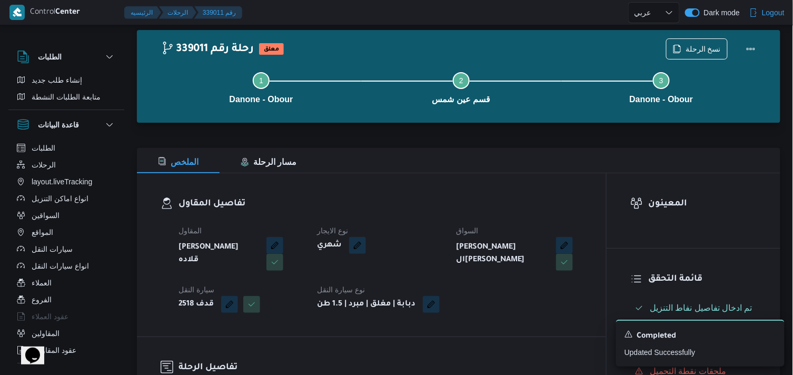
select select "ar"
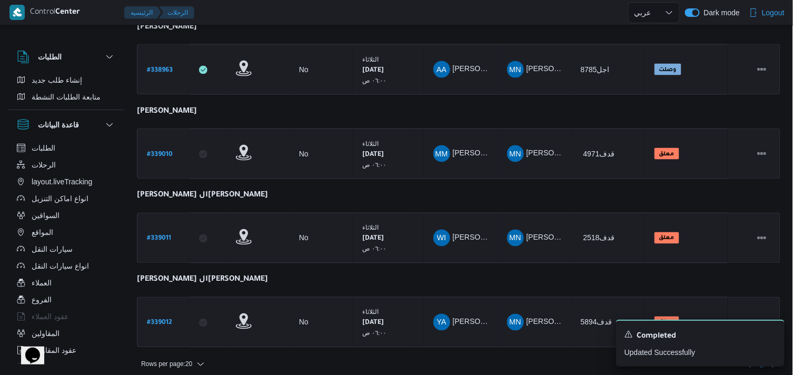
scroll to position [418, 0]
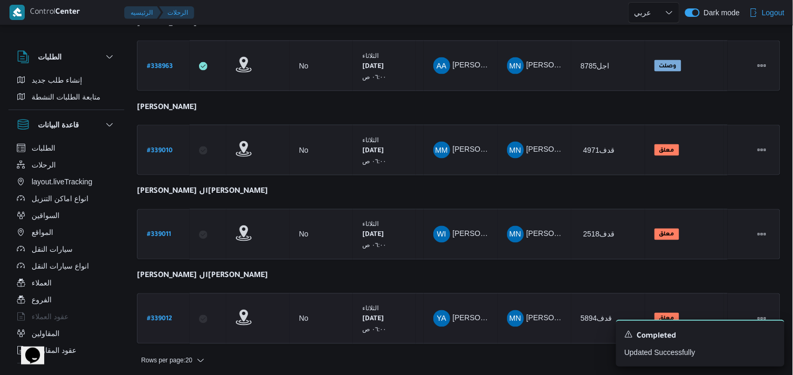
click at [162, 316] on b "# 339012" at bounding box center [159, 319] width 25 height 7
select select "ar"
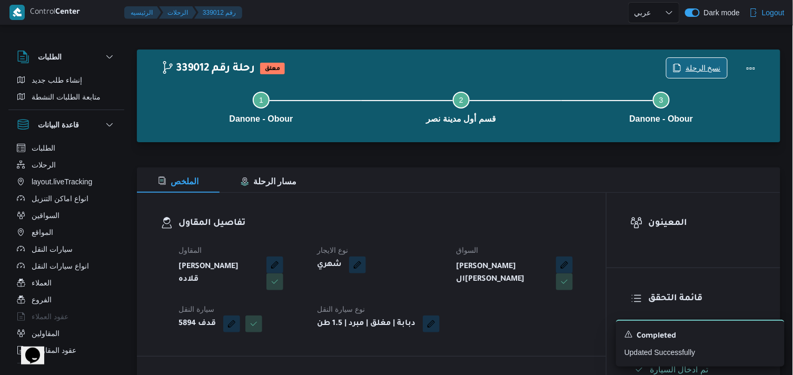
click at [696, 67] on span "نسخ الرحلة" at bounding box center [703, 68] width 35 height 13
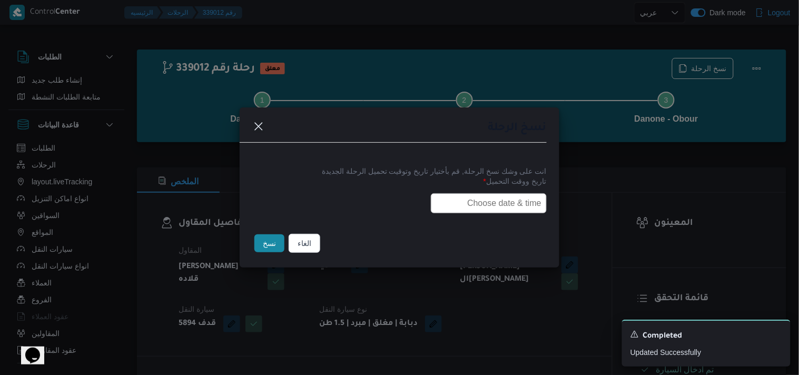
click at [508, 198] on input "text" at bounding box center [489, 203] width 116 height 20
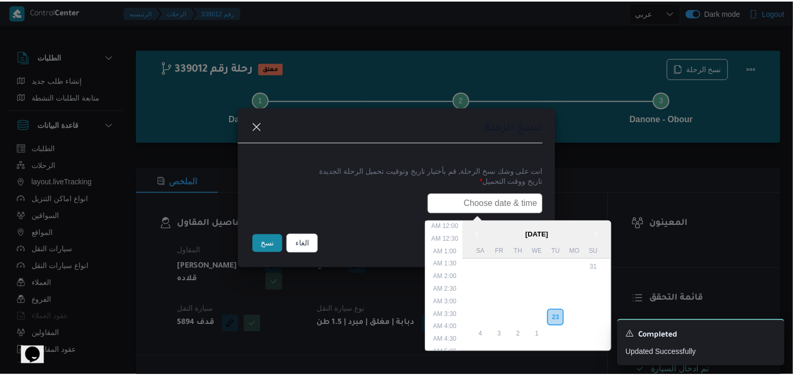
scroll to position [232, 0]
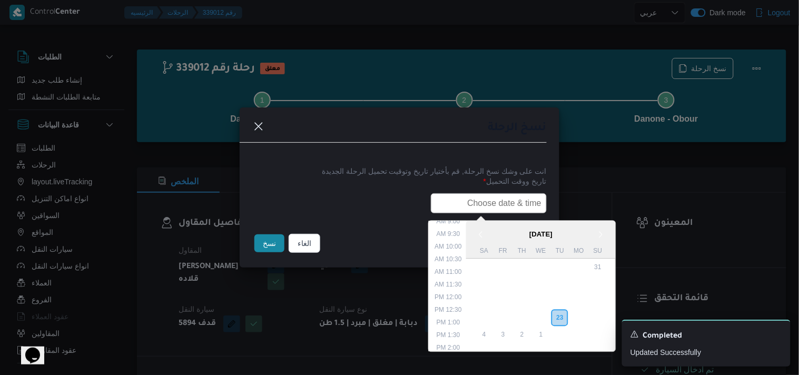
type input "24/09/2025 6:00AM"
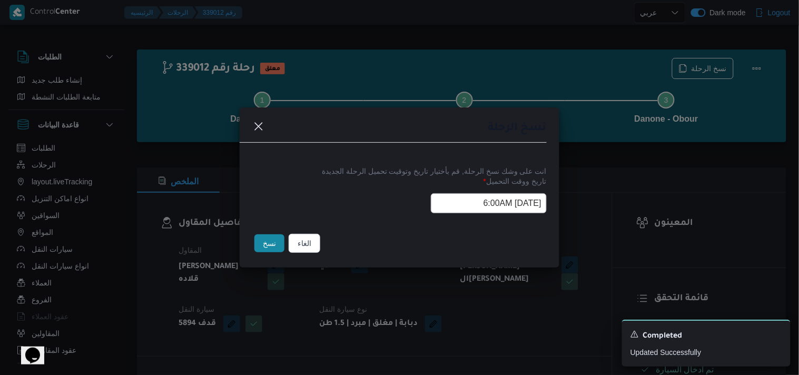
click at [275, 250] on button "نسخ" at bounding box center [269, 243] width 30 height 18
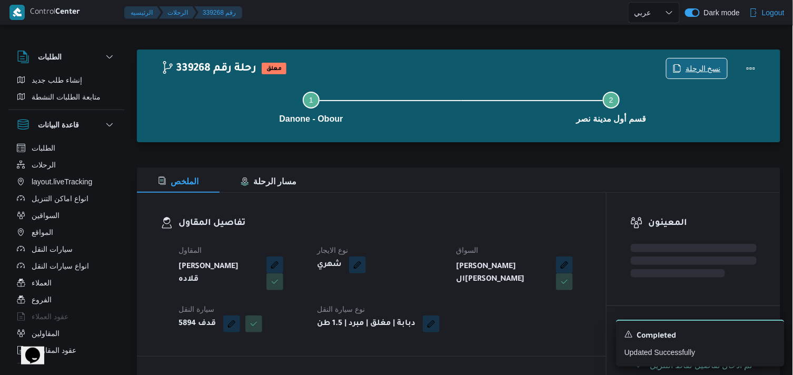
scroll to position [328, 0]
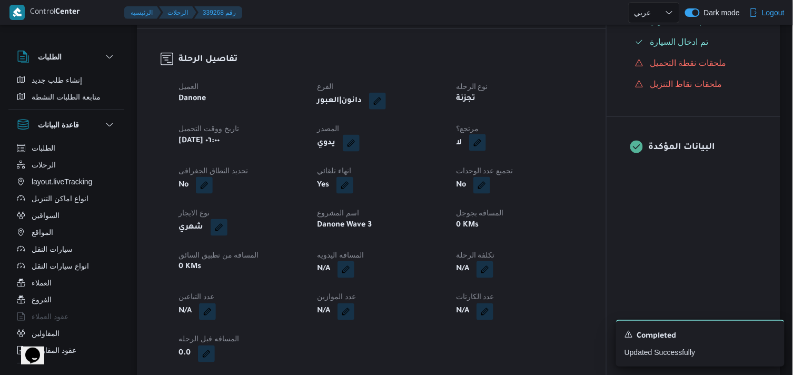
click at [480, 145] on button "button" at bounding box center [477, 142] width 17 height 17
click at [451, 182] on label "هل هناك مرتجع؟" at bounding box center [445, 183] width 63 height 13
checkbox input "true"
click at [498, 186] on span "تاكيد" at bounding box center [508, 182] width 59 height 21
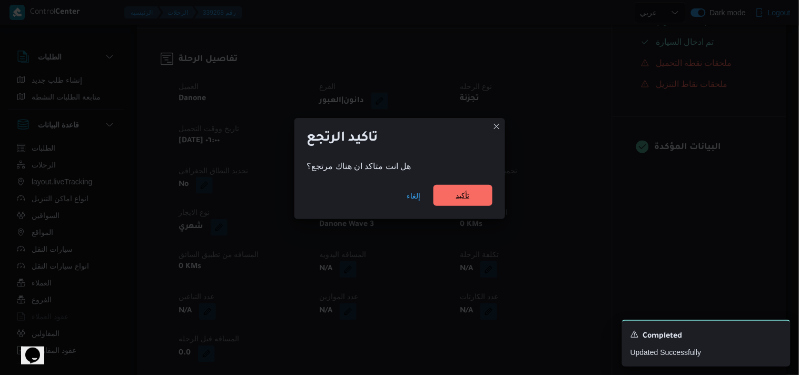
click at [471, 200] on span "تأكيد" at bounding box center [462, 195] width 59 height 21
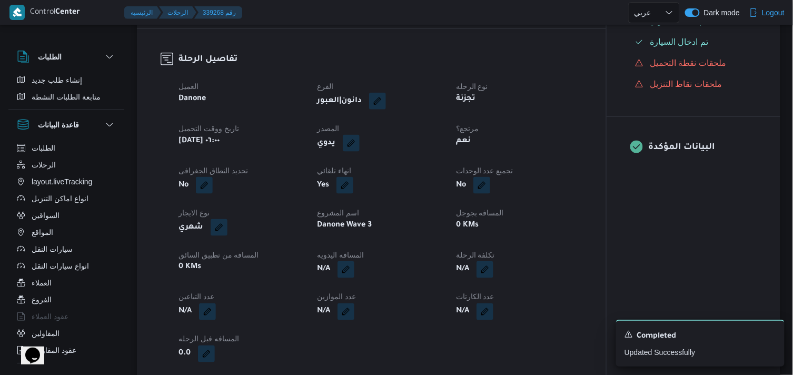
select select "ar"
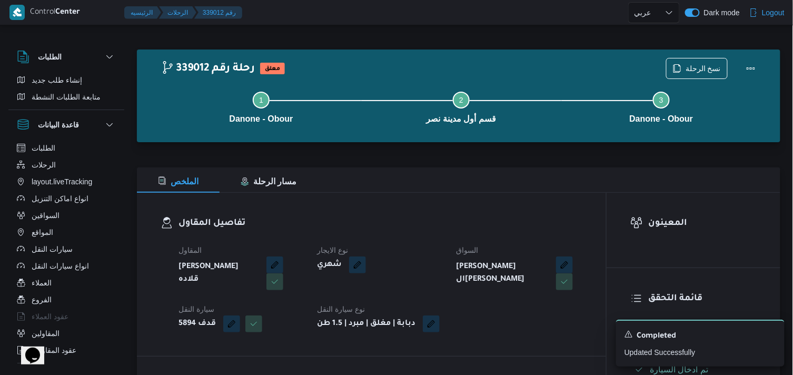
select select "ar"
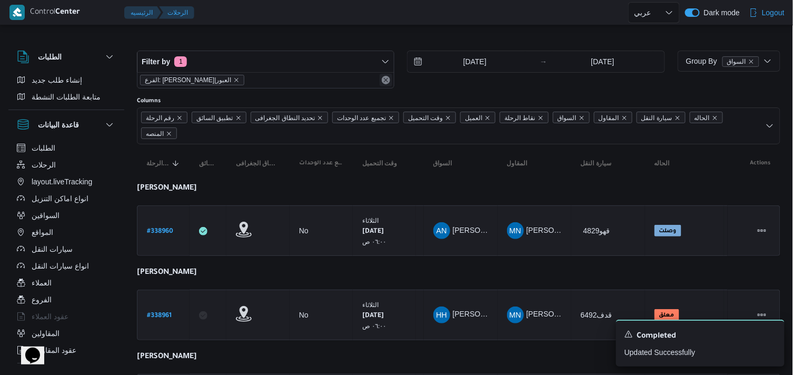
click at [384, 76] on button "Remove" at bounding box center [386, 80] width 13 height 13
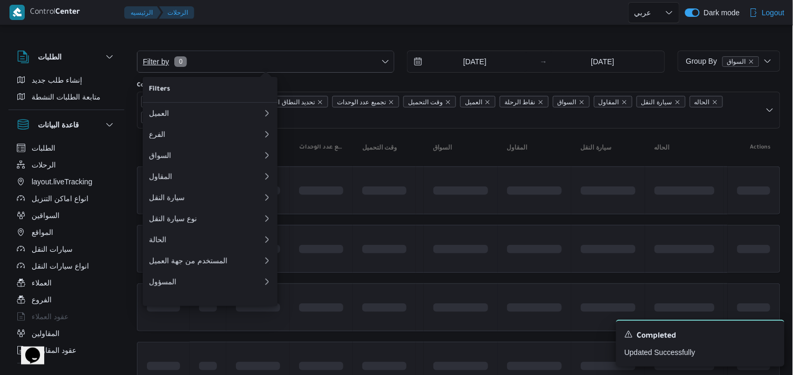
click at [380, 61] on span "Filter by 0" at bounding box center [265, 61] width 256 height 21
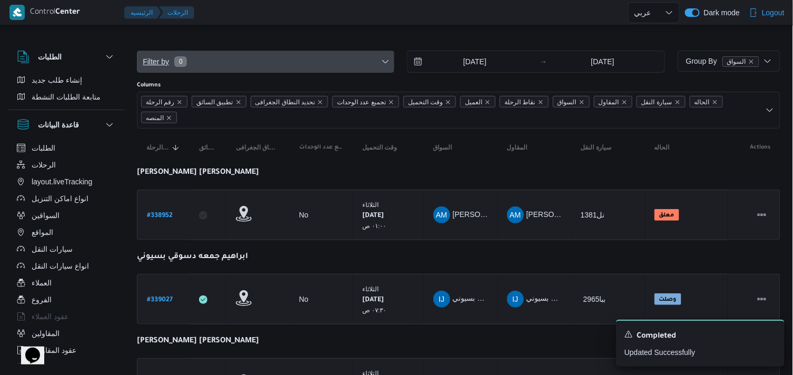
click at [361, 66] on span "Filter by 0" at bounding box center [265, 61] width 256 height 21
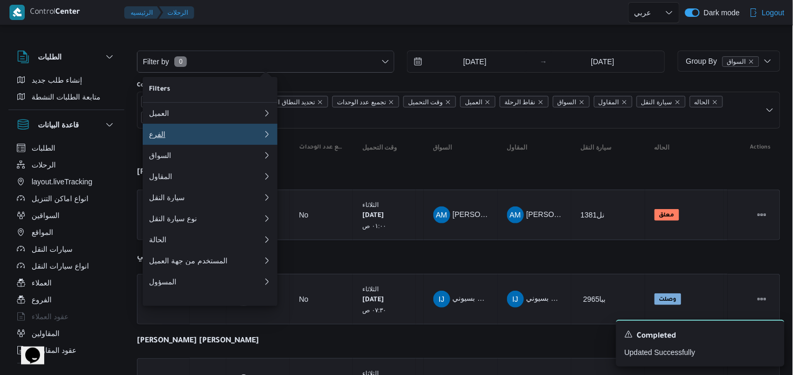
click at [249, 132] on div "الفرع" at bounding box center [204, 134] width 110 height 8
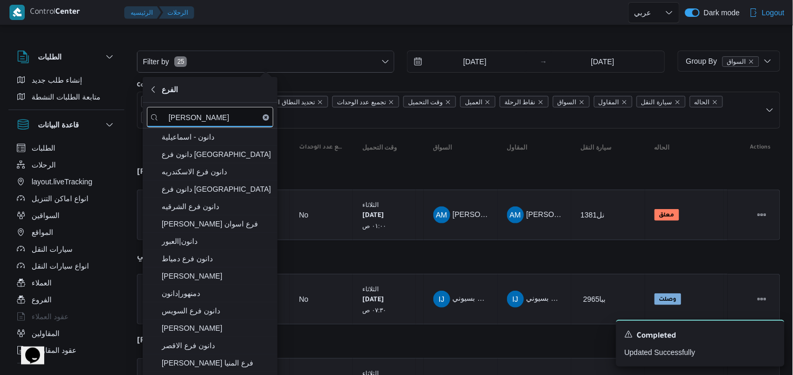
type input "دانون"
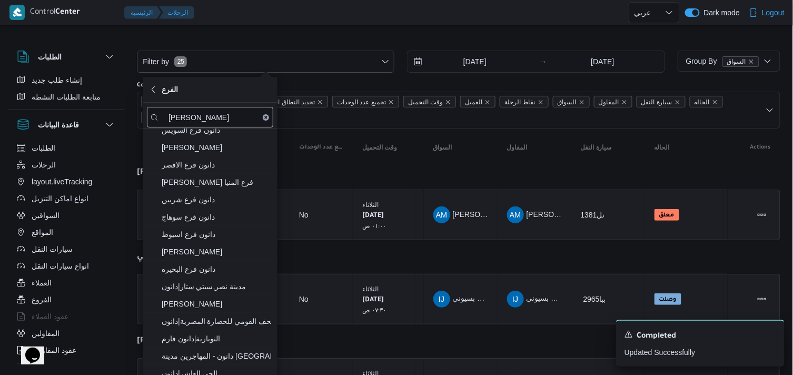
scroll to position [183, 0]
click at [250, 268] on span "دانون فرع البحيره" at bounding box center [217, 268] width 110 height 13
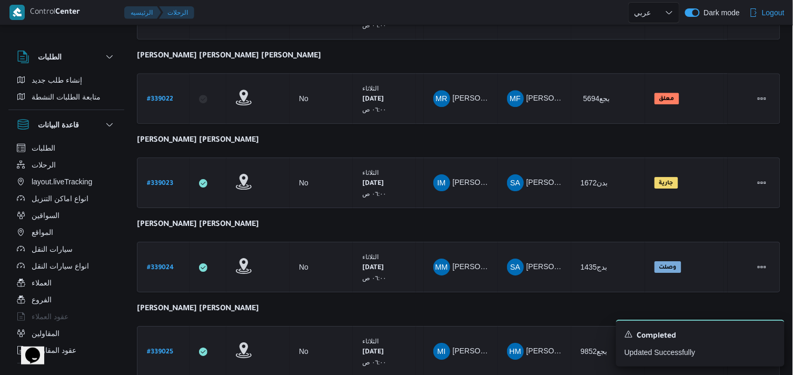
scroll to position [919, 0]
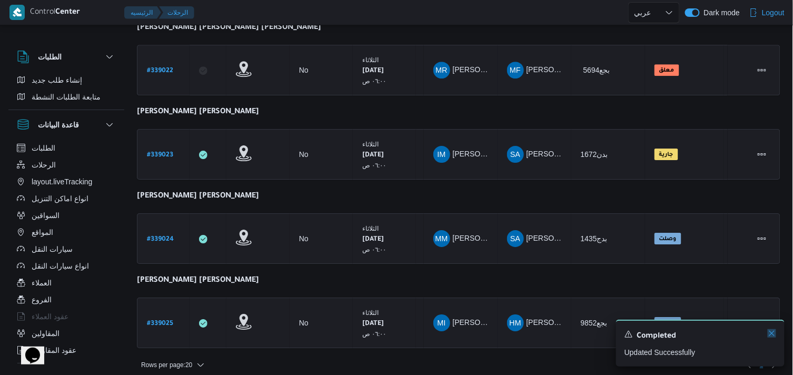
click at [773, 331] on icon "Dismiss toast" at bounding box center [772, 333] width 8 height 8
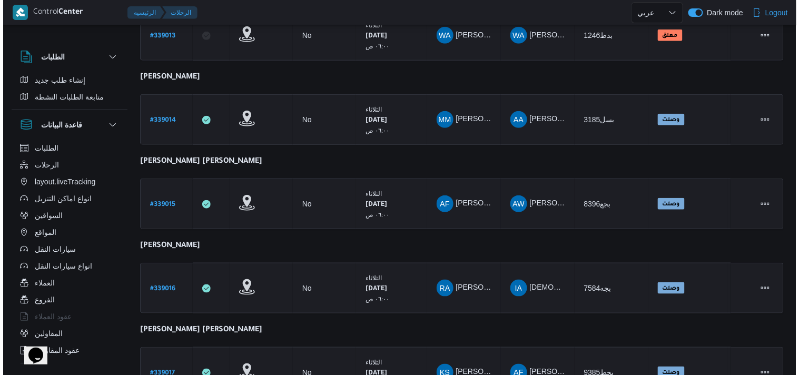
scroll to position [0, 0]
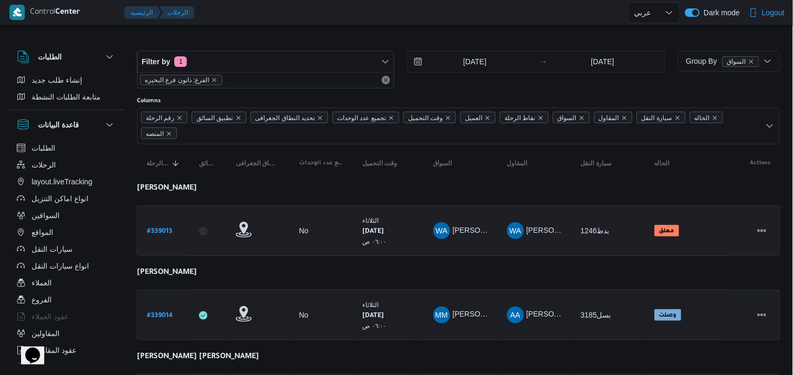
click at [170, 224] on link "# 339013" at bounding box center [159, 231] width 25 height 14
select select "ar"
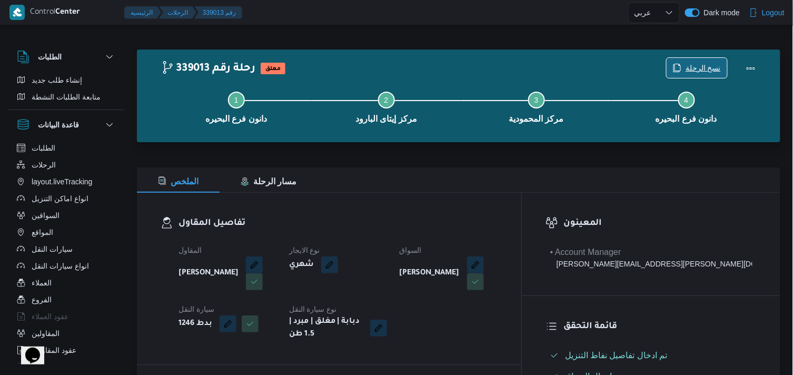
click at [682, 65] on icon "button" at bounding box center [677, 68] width 8 height 8
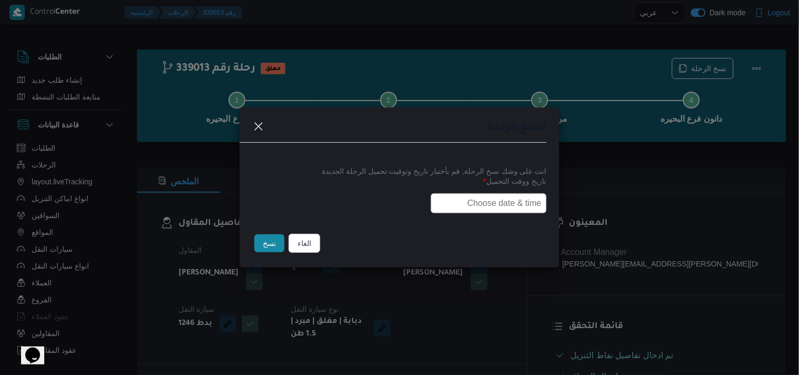
click at [496, 207] on input "text" at bounding box center [489, 203] width 116 height 20
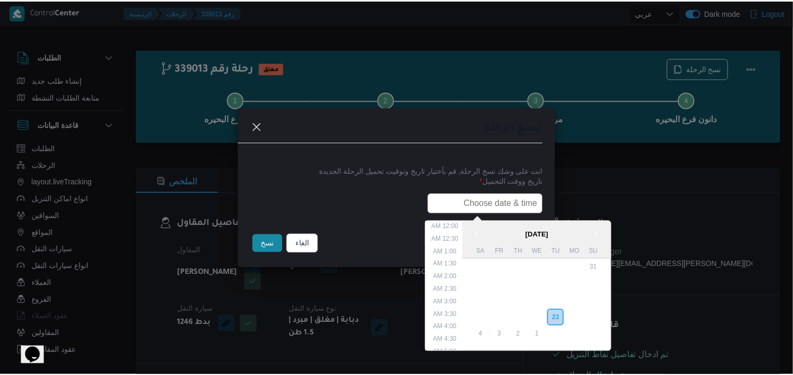
scroll to position [232, 0]
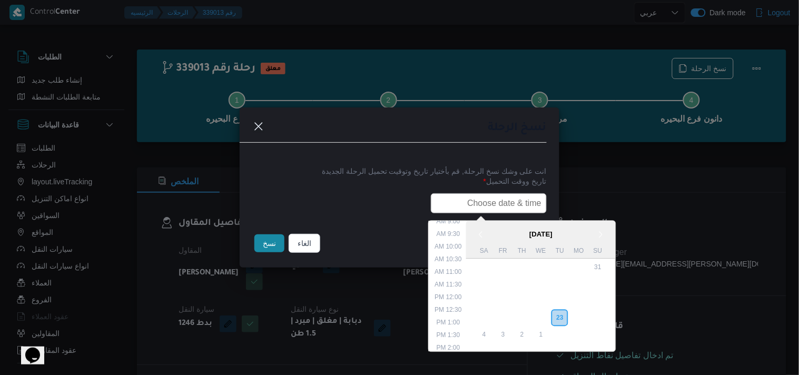
type input "24/09/2025 6:00AM"
click at [262, 243] on button "نسخ" at bounding box center [269, 243] width 30 height 18
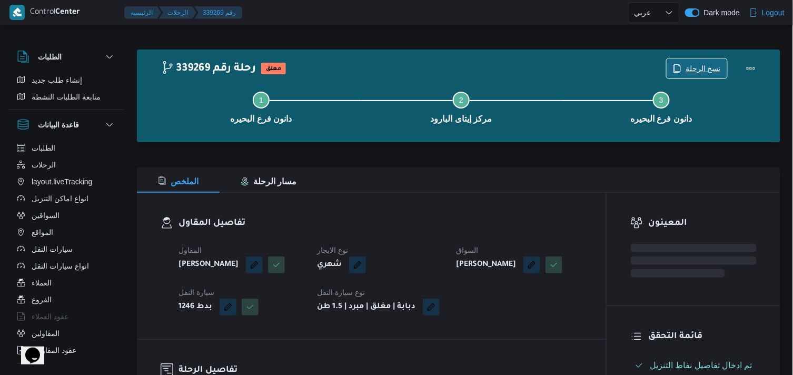
scroll to position [328, 0]
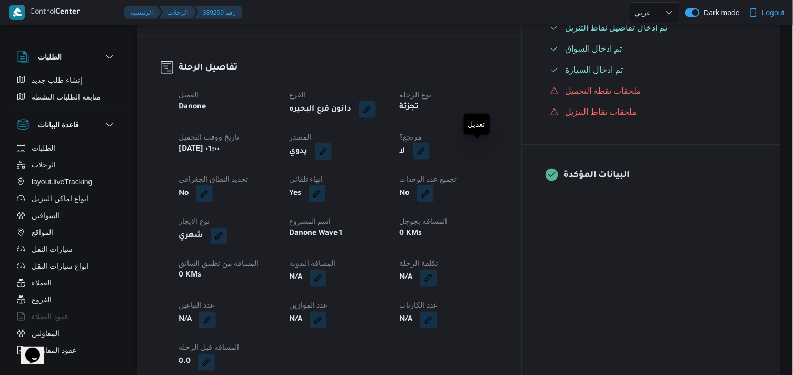
click at [430, 152] on button "button" at bounding box center [421, 151] width 17 height 17
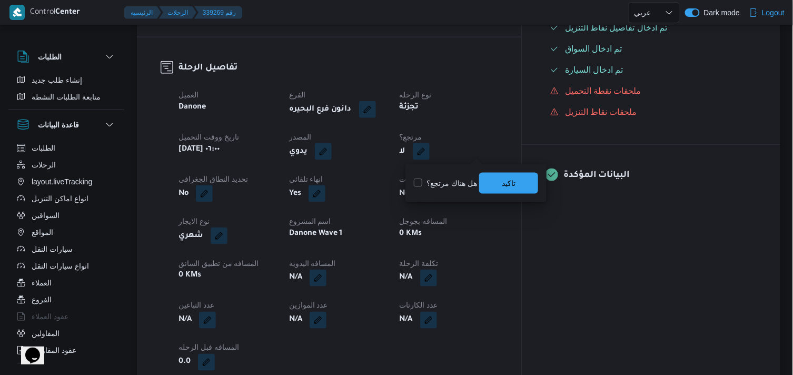
click at [447, 182] on label "هل هناك مرتجع؟" at bounding box center [445, 183] width 63 height 13
checkbox input "true"
click at [497, 186] on span "تاكيد" at bounding box center [508, 182] width 59 height 21
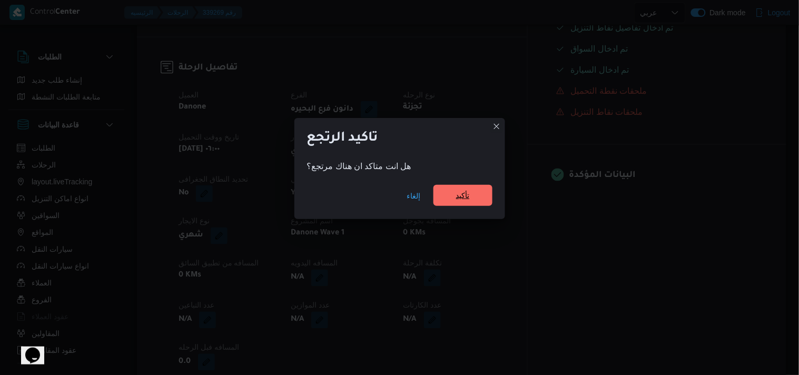
click at [471, 189] on span "تأكيد" at bounding box center [462, 195] width 59 height 21
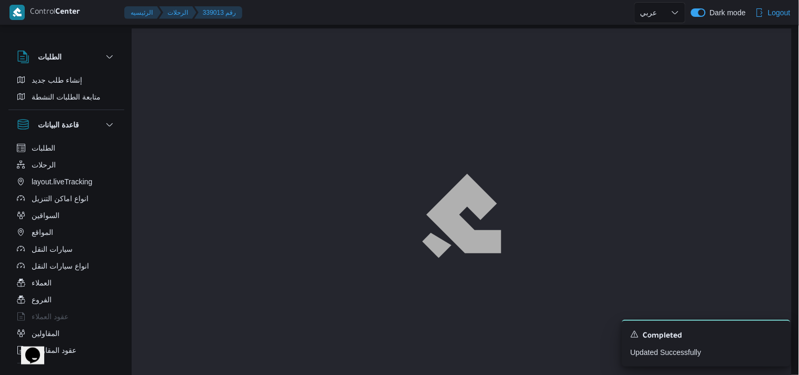
select select "ar"
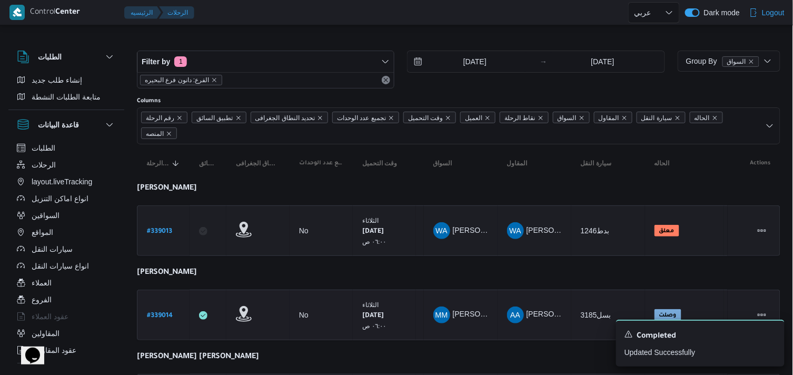
click at [164, 315] on b "# 339014" at bounding box center [160, 315] width 26 height 7
select select "ar"
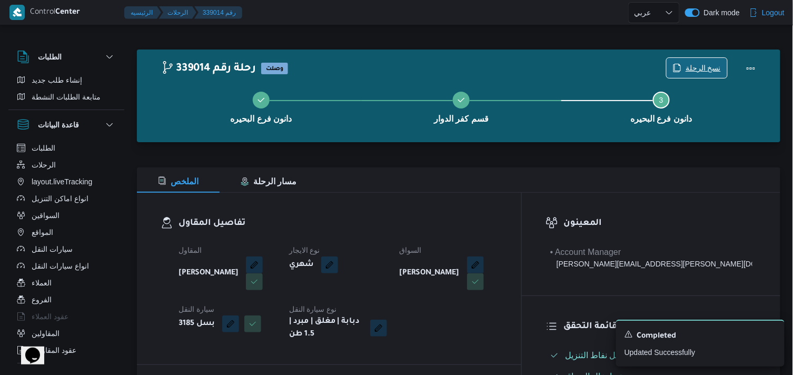
drag, startPoint x: 712, startPoint y: 72, endPoint x: 712, endPoint y: 65, distance: 6.8
click at [712, 65] on div "339014 رحلة رقم وصلت نسخ الرحلة دانون فرع البحيره قسم كفر الدوار Step 3 is inco…" at bounding box center [461, 96] width 600 height 76
click at [712, 65] on span "نسخ الرحلة" at bounding box center [703, 68] width 35 height 13
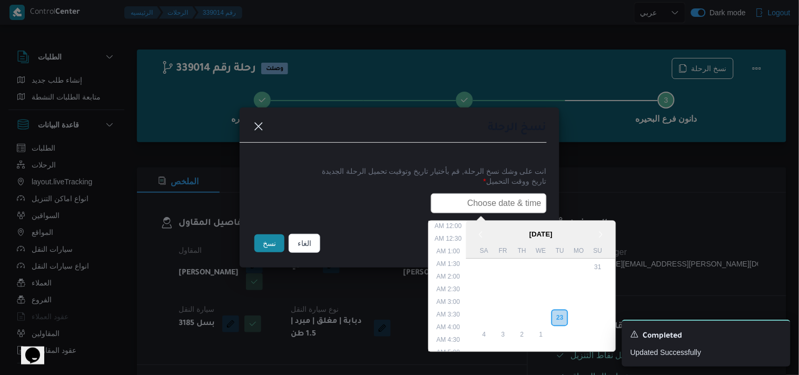
click at [528, 195] on input "text" at bounding box center [489, 203] width 116 height 20
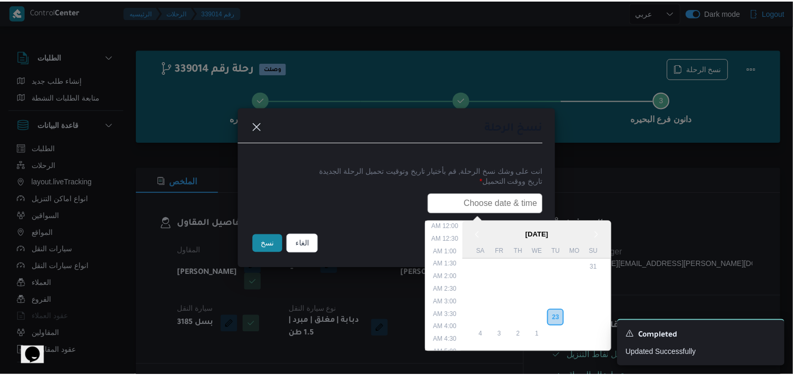
scroll to position [232, 0]
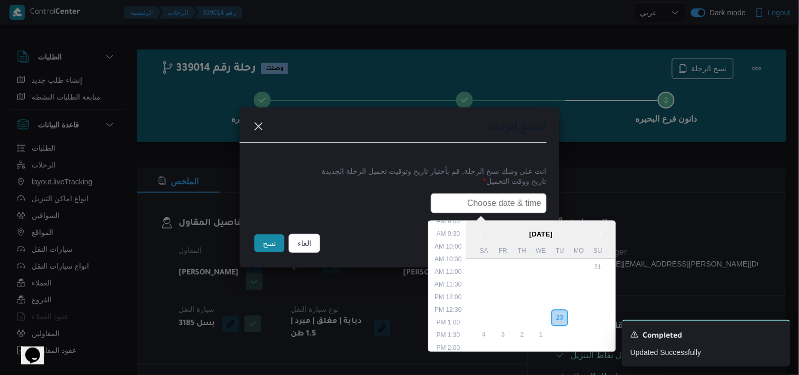
type input "24/09/2025 6:00AM"
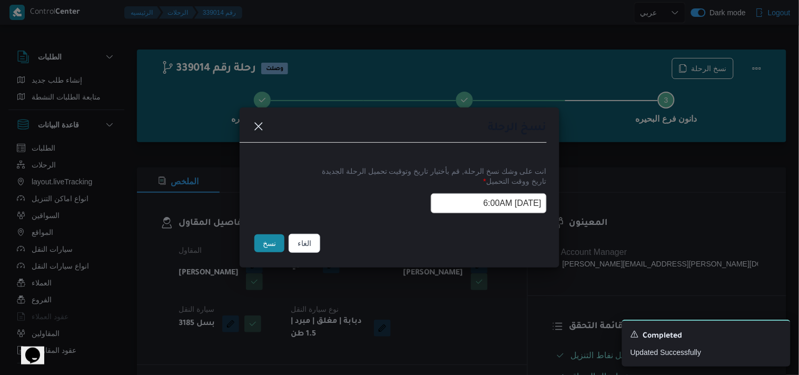
click at [276, 240] on button "نسخ" at bounding box center [269, 243] width 30 height 18
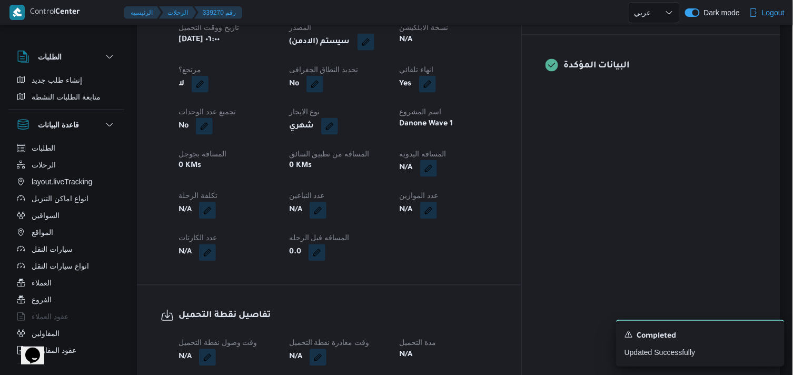
scroll to position [109, 0]
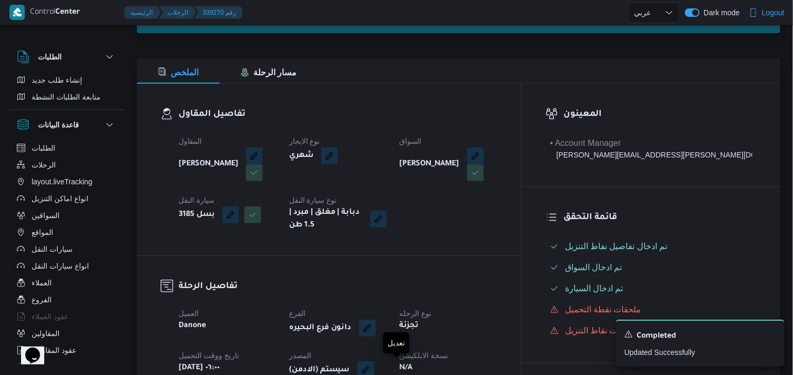
click at [374, 371] on button "button" at bounding box center [366, 369] width 17 height 17
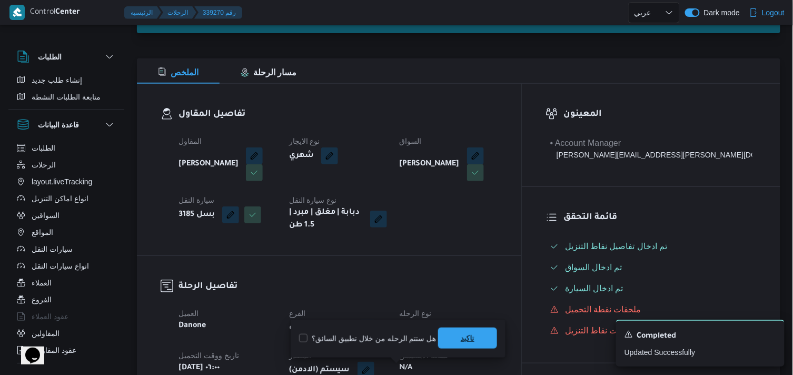
click at [453, 339] on span "تاكيد" at bounding box center [467, 338] width 59 height 21
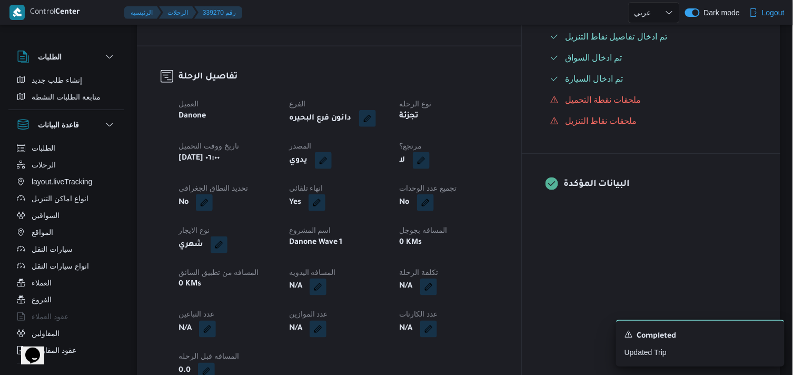
scroll to position [299, 0]
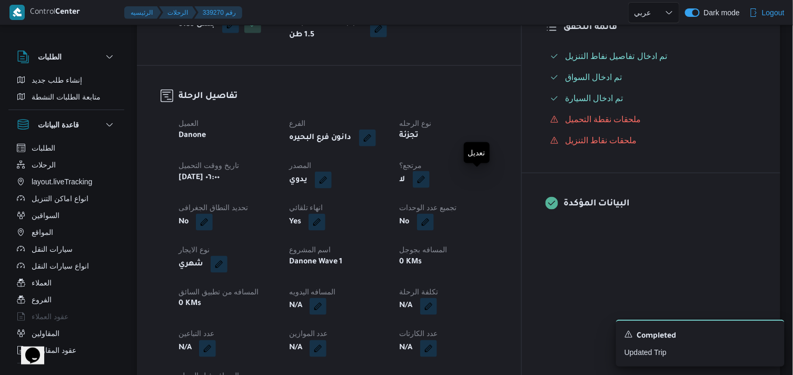
click at [430, 173] on button "button" at bounding box center [421, 179] width 17 height 17
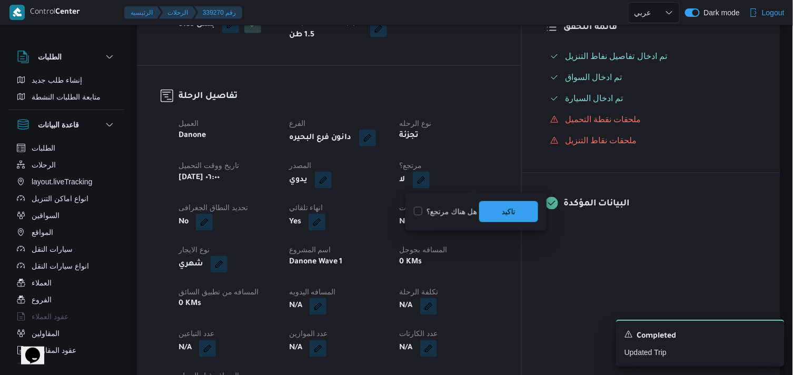
click at [438, 208] on label "هل هناك مرتجع؟" at bounding box center [445, 211] width 63 height 13
checkbox input "true"
click at [496, 206] on span "تاكيد" at bounding box center [508, 211] width 59 height 21
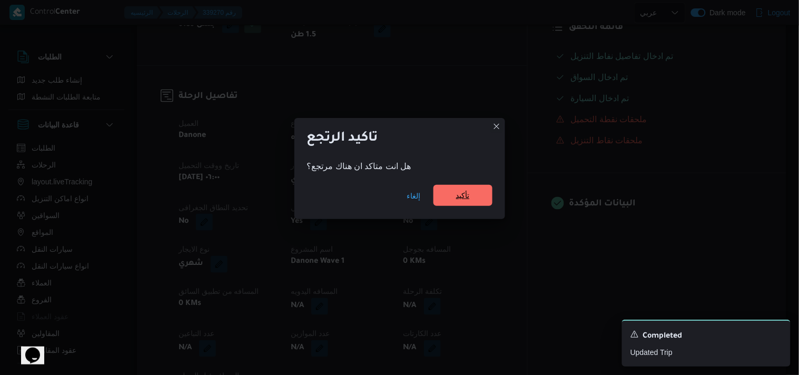
click at [478, 204] on span "تأكيد" at bounding box center [462, 195] width 59 height 21
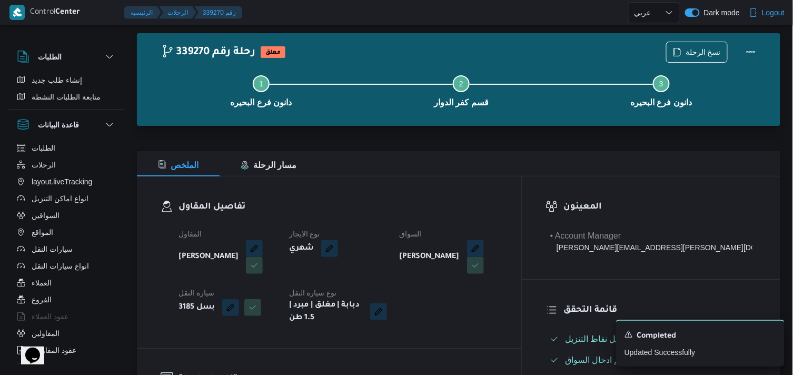
scroll to position [0, 0]
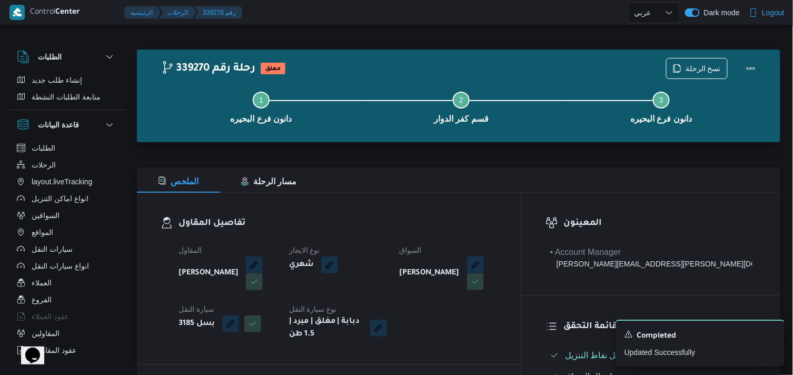
select select "ar"
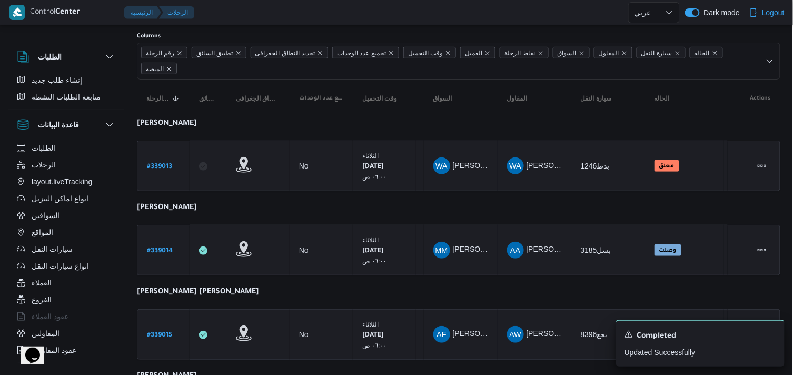
scroll to position [61, 0]
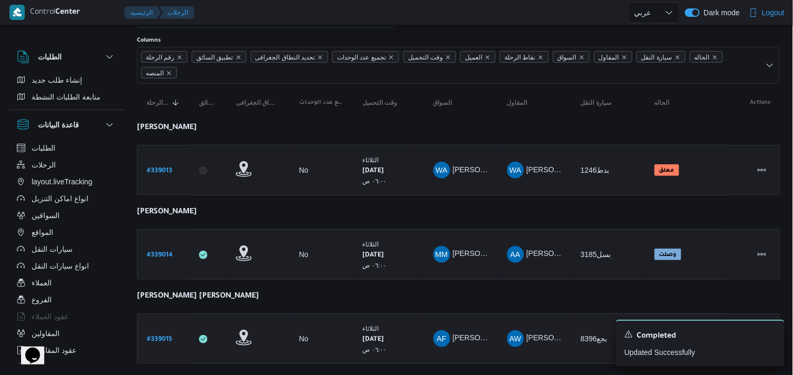
click at [161, 336] on b "# 339015" at bounding box center [159, 339] width 25 height 7
select select "ar"
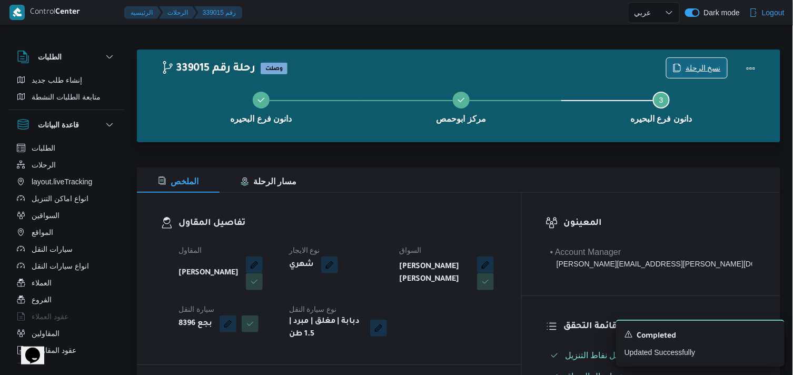
click at [698, 71] on span "نسخ الرحلة" at bounding box center [703, 68] width 35 height 13
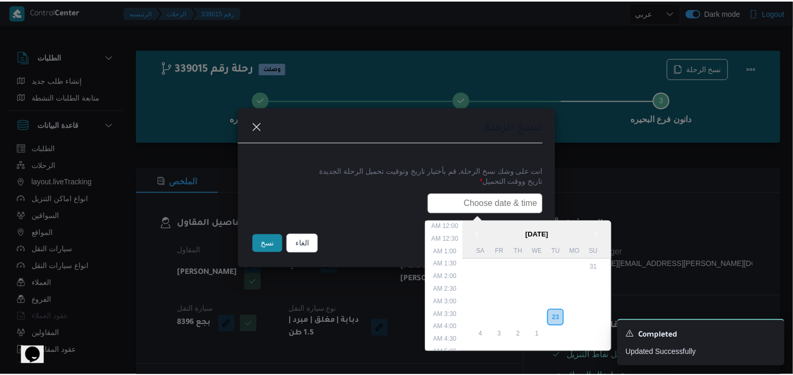
scroll to position [232, 0]
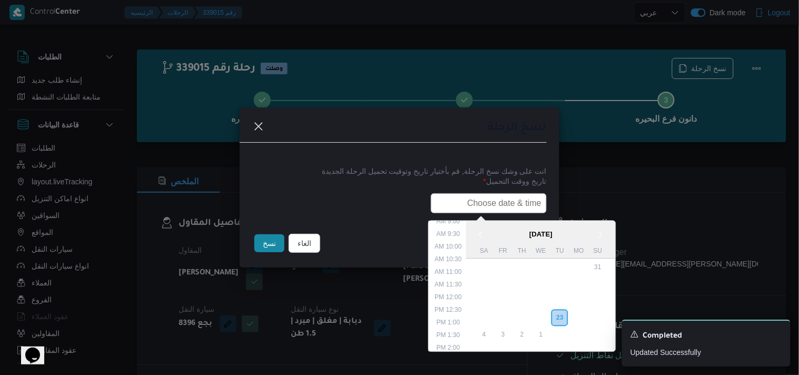
click at [507, 195] on input "text" at bounding box center [489, 203] width 116 height 20
type input "24/09/2025 6:00AM"
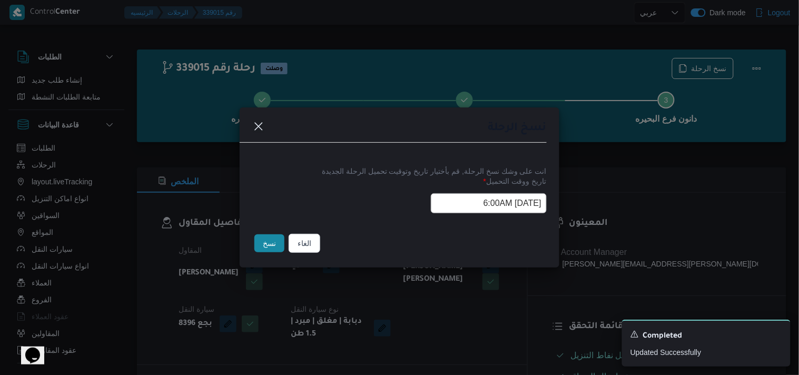
click at [266, 249] on button "نسخ" at bounding box center [269, 243] width 30 height 18
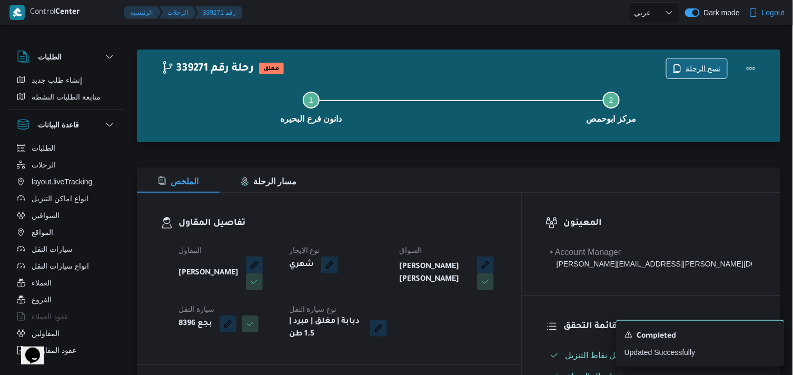
scroll to position [328, 0]
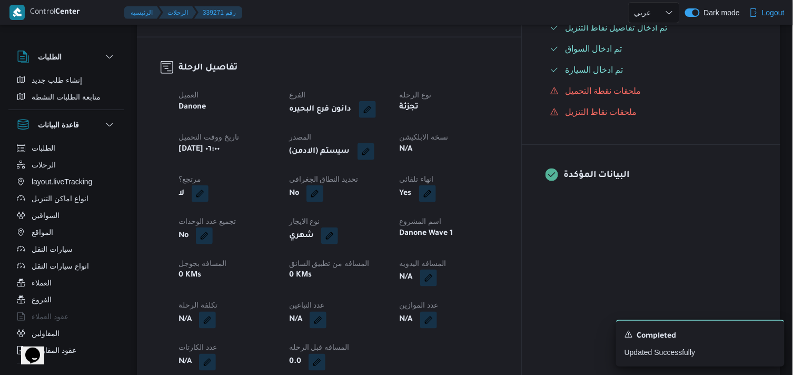
click at [388, 155] on div "(سيستم (الادمن" at bounding box center [338, 151] width 100 height 19
click at [374, 153] on button "button" at bounding box center [366, 151] width 17 height 17
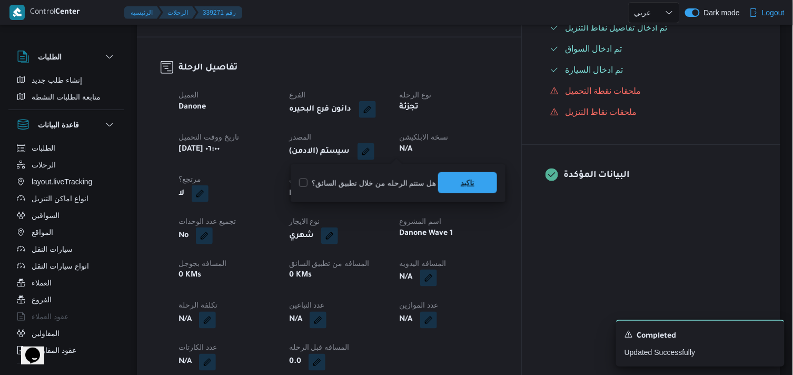
click at [461, 185] on span "تاكيد" at bounding box center [468, 182] width 14 height 13
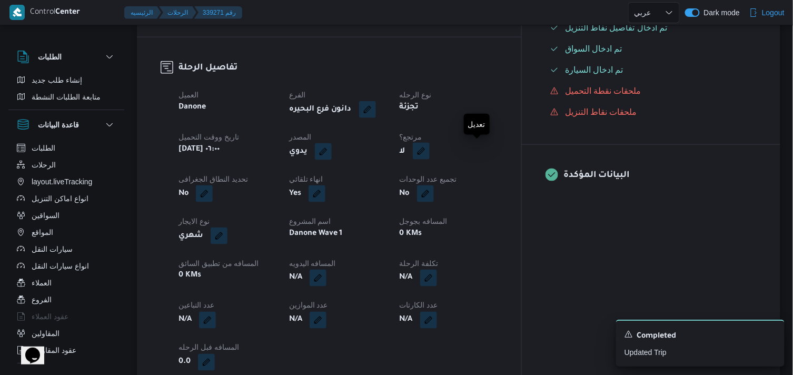
click at [430, 151] on button "button" at bounding box center [421, 151] width 17 height 17
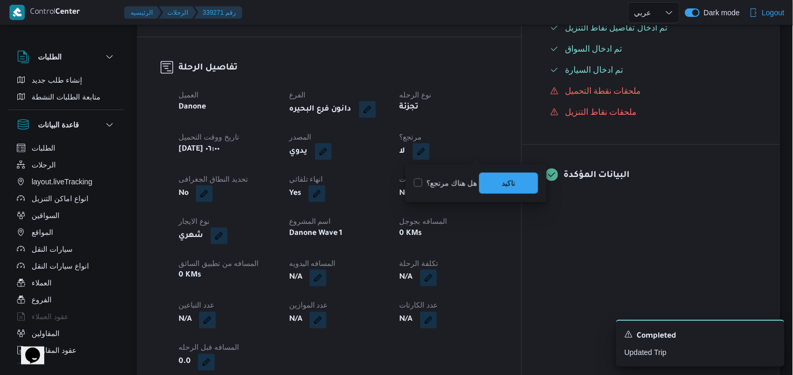
click at [453, 178] on label "هل هناك مرتجع؟" at bounding box center [445, 183] width 63 height 13
checkbox input "true"
click at [497, 181] on span "تاكيد" at bounding box center [508, 182] width 59 height 21
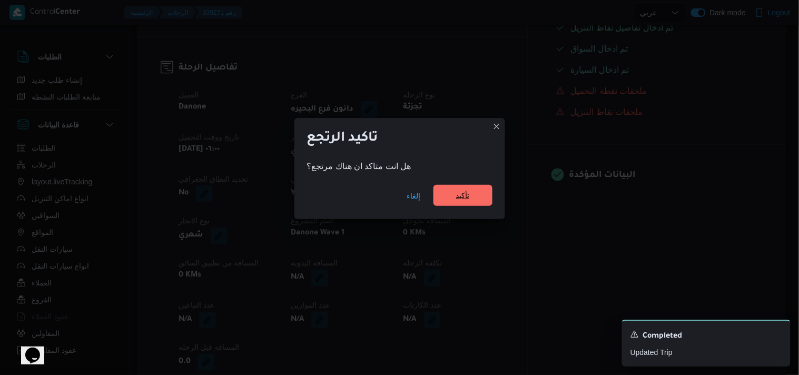
click at [470, 192] on span "تأكيد" at bounding box center [462, 195] width 59 height 21
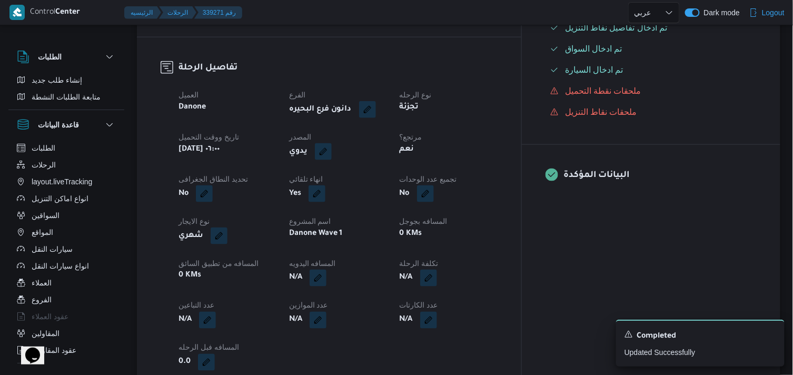
select select "ar"
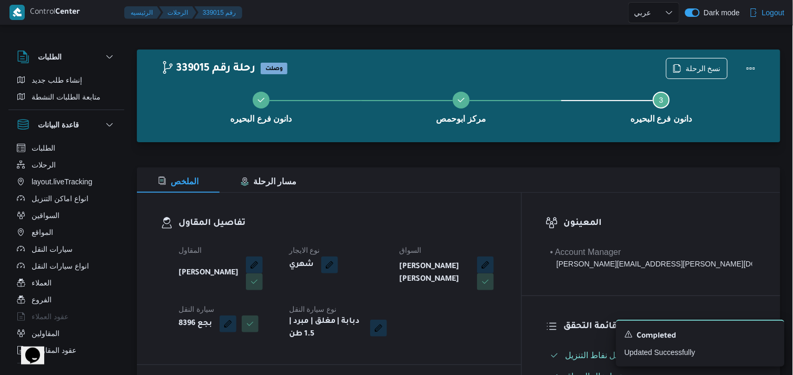
select select "ar"
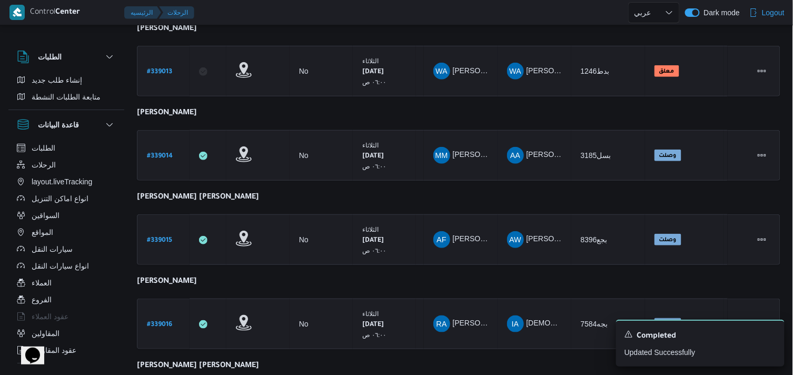
scroll to position [157, 0]
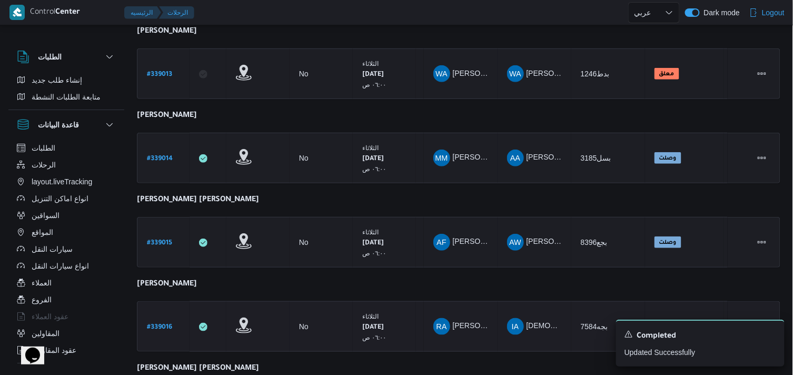
click at [170, 324] on b "# 339016" at bounding box center [159, 327] width 25 height 7
select select "ar"
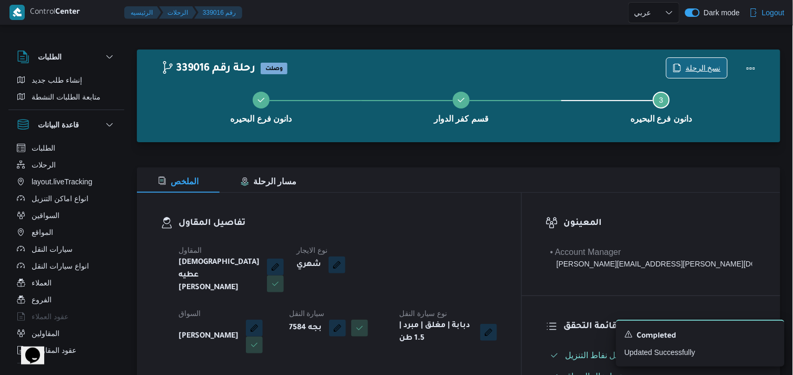
click at [687, 66] on span "نسخ الرحلة" at bounding box center [697, 68] width 61 height 20
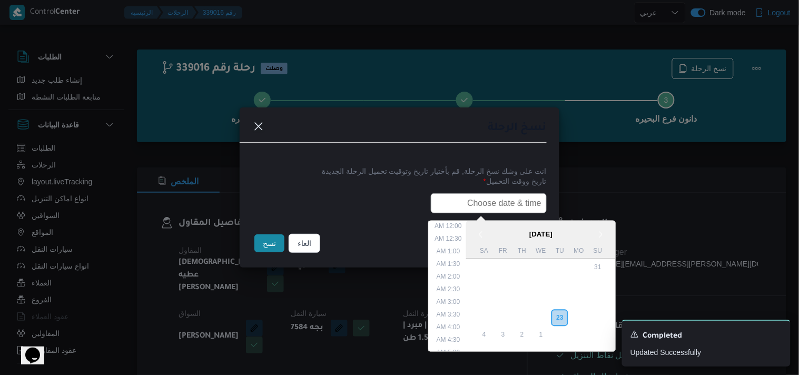
click at [488, 206] on input "text" at bounding box center [489, 203] width 116 height 20
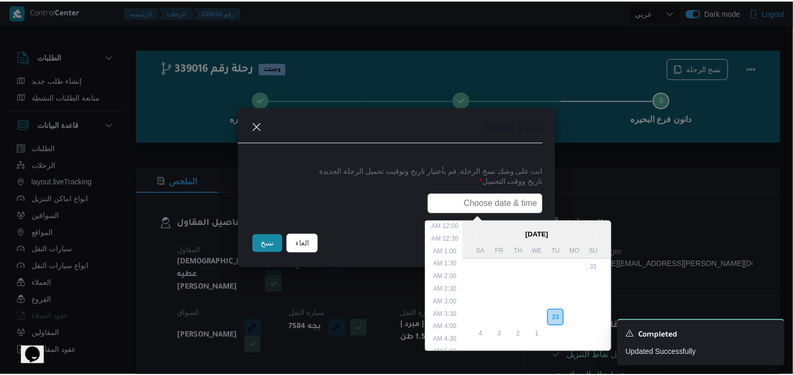
scroll to position [232, 0]
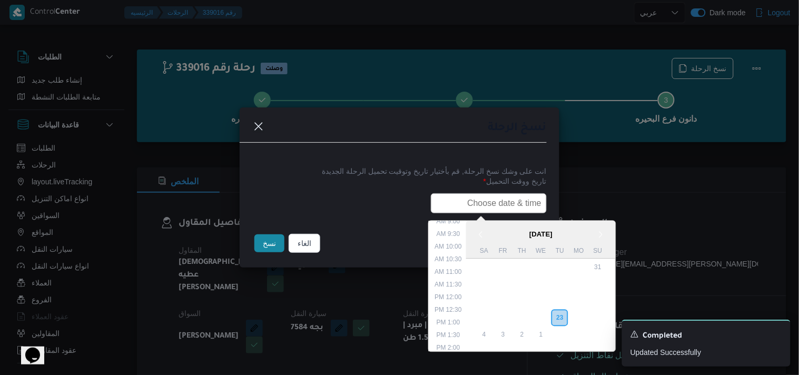
type input "24/09/2025 6:00AM"
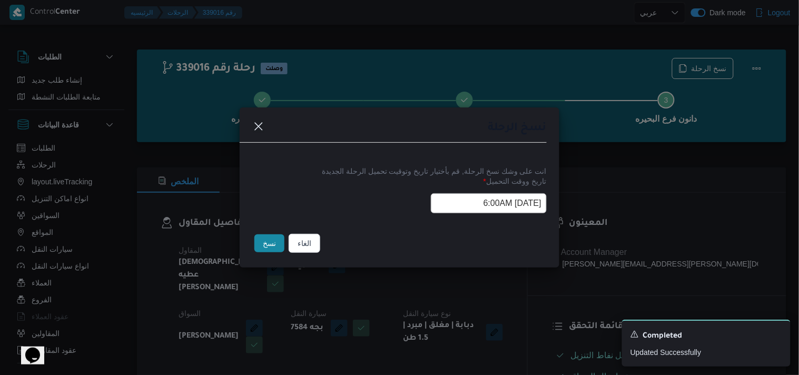
click at [266, 240] on button "نسخ" at bounding box center [269, 243] width 30 height 18
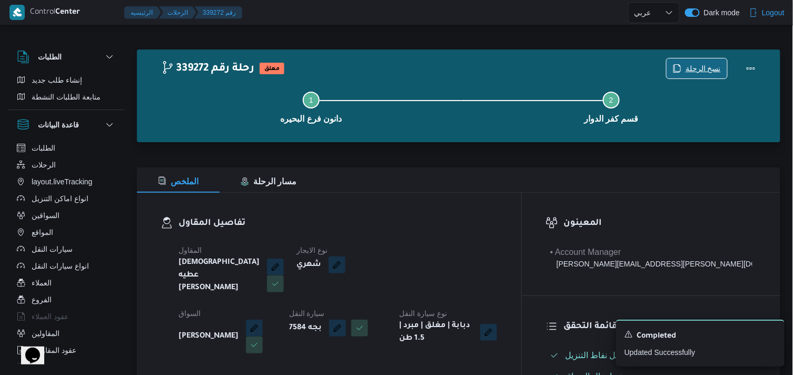
scroll to position [328, 0]
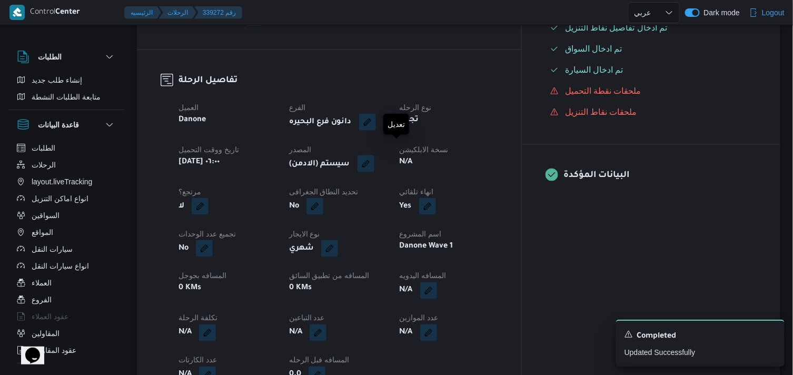
click at [374, 155] on button "button" at bounding box center [366, 163] width 17 height 17
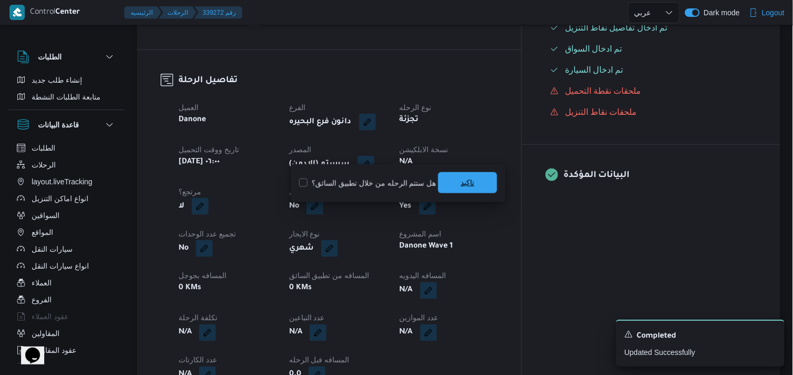
click at [447, 179] on span "تاكيد" at bounding box center [467, 182] width 59 height 21
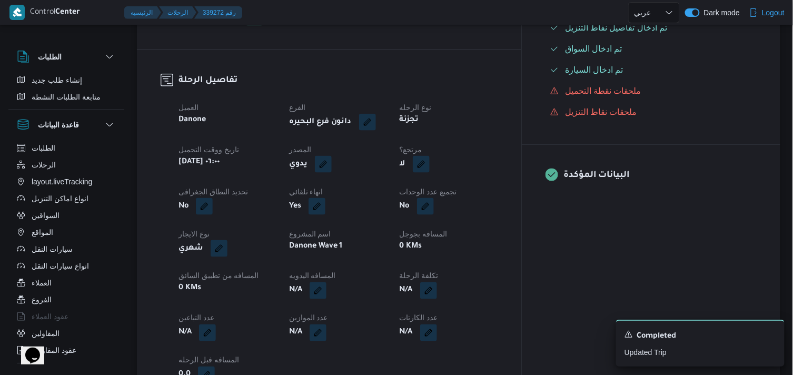
click at [430, 156] on button "button" at bounding box center [421, 164] width 17 height 17
click at [442, 185] on label "هل هناك مرتجع؟" at bounding box center [445, 183] width 63 height 13
checkbox input "true"
click at [496, 185] on span "تاكيد" at bounding box center [508, 182] width 59 height 21
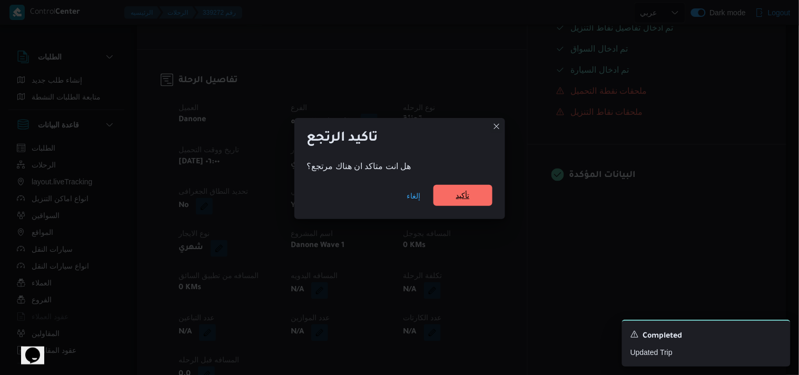
click at [472, 187] on span "تأكيد" at bounding box center [462, 195] width 59 height 21
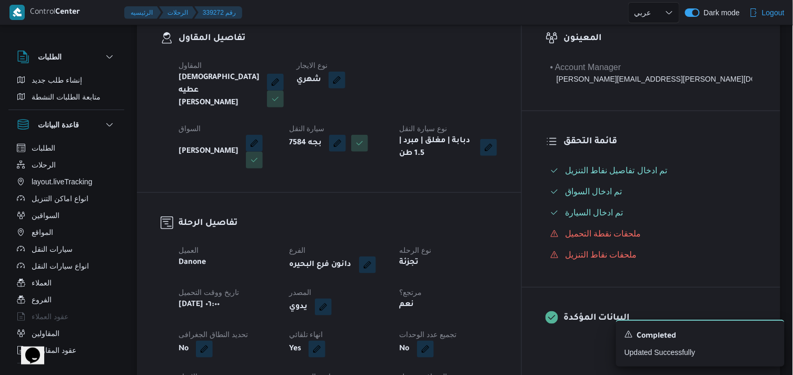
scroll to position [176, 0]
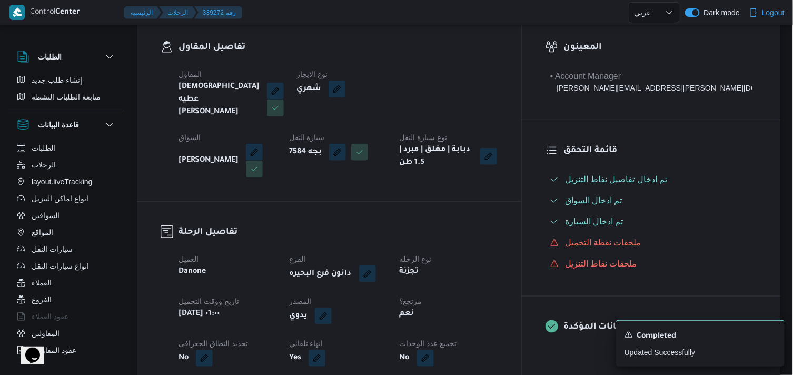
select select "ar"
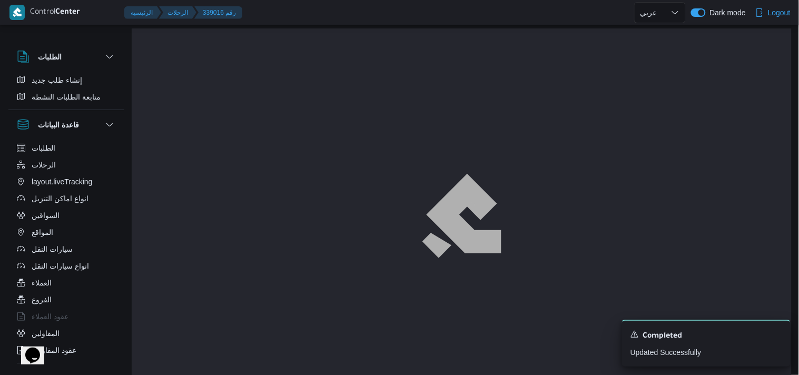
select select "ar"
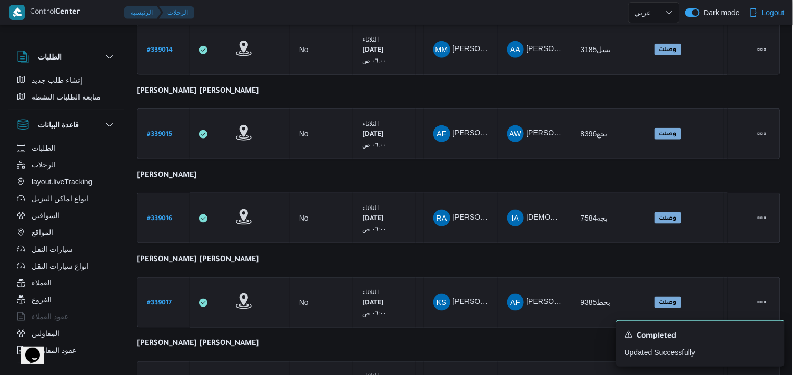
scroll to position [259, 0]
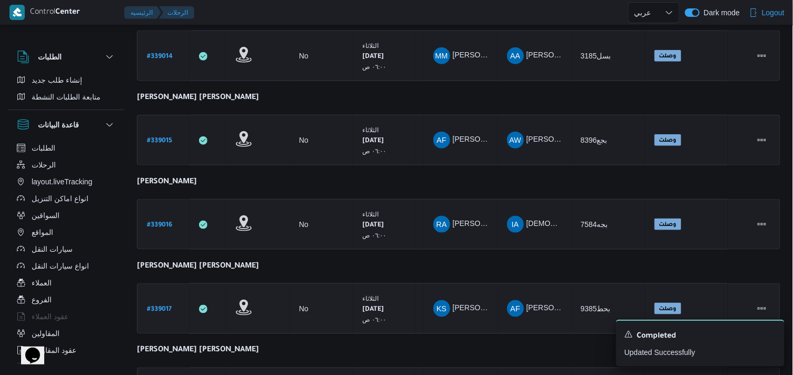
click at [169, 306] on b "# 339017" at bounding box center [159, 309] width 25 height 7
select select "ar"
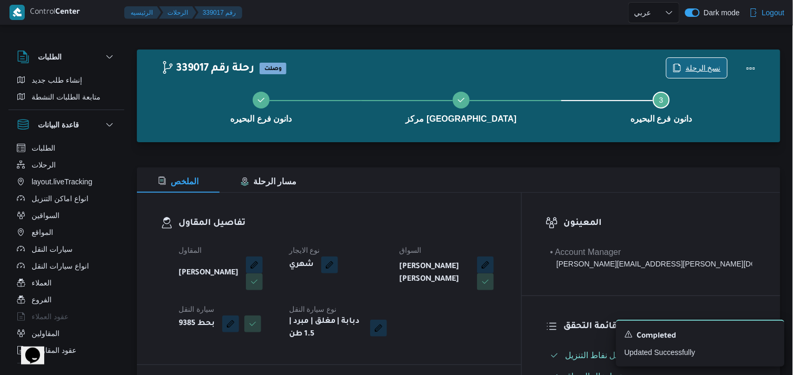
click at [692, 68] on span "نسخ الرحلة" at bounding box center [703, 68] width 35 height 13
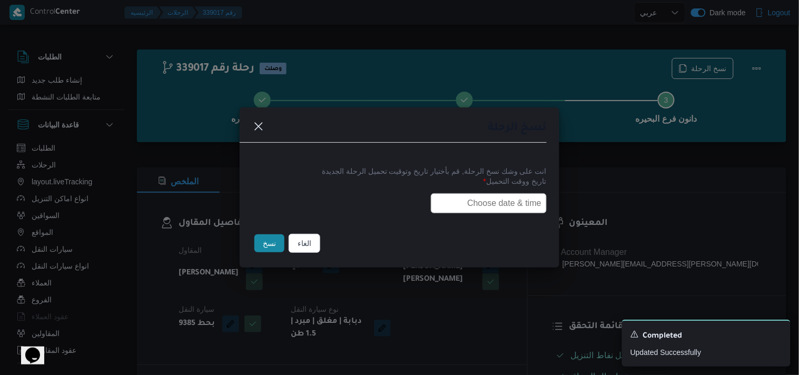
click at [501, 196] on input "text" at bounding box center [489, 203] width 116 height 20
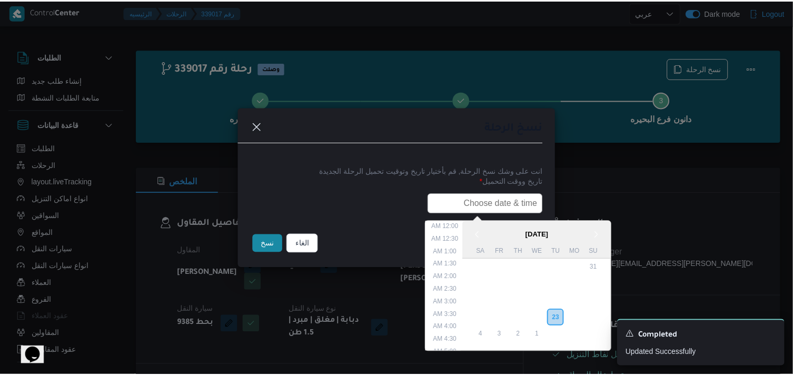
scroll to position [232, 0]
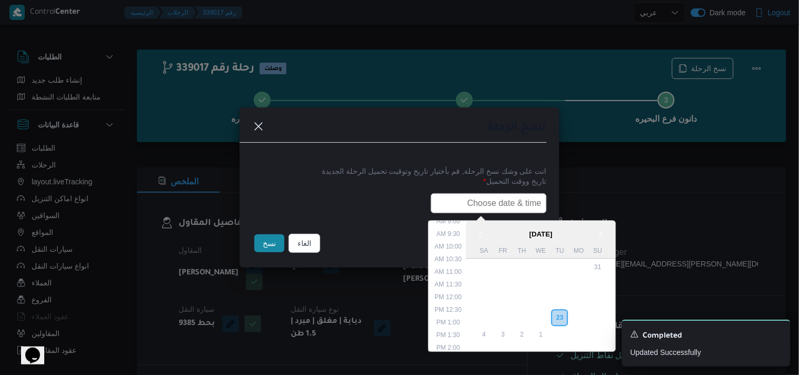
type input "24/09/2025 6:00AM"
click at [273, 248] on button "نسخ" at bounding box center [269, 243] width 30 height 18
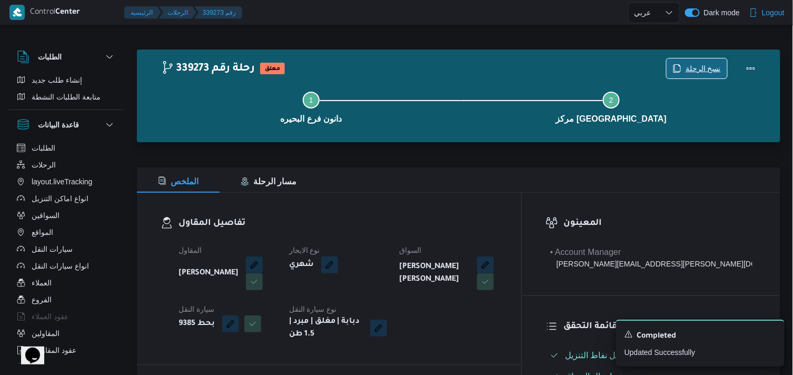
scroll to position [328, 0]
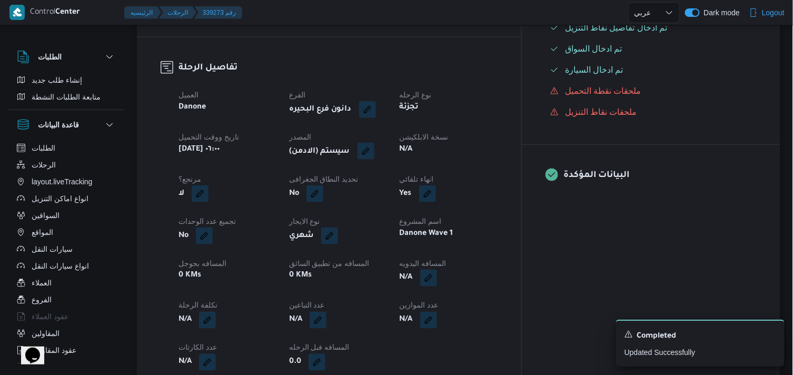
click at [374, 151] on button "button" at bounding box center [366, 151] width 17 height 17
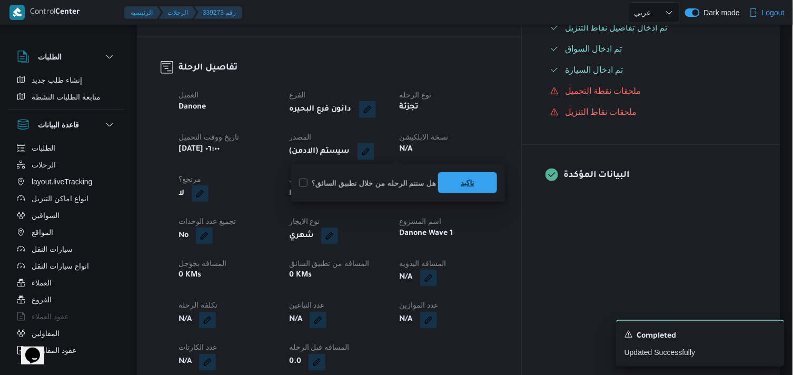
click at [482, 182] on span "تاكيد" at bounding box center [467, 182] width 59 height 21
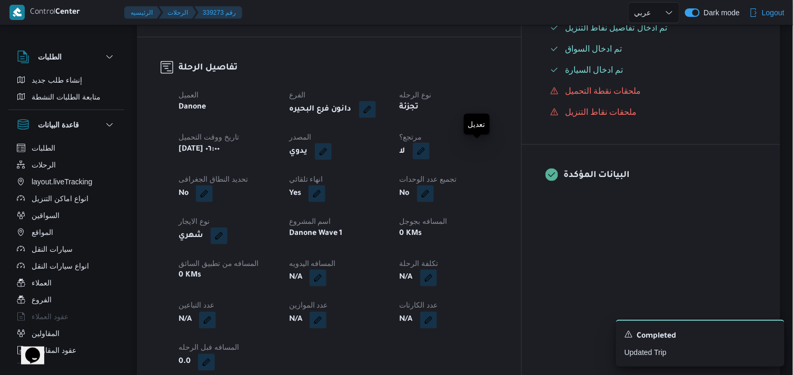
click at [430, 157] on button "button" at bounding box center [421, 151] width 17 height 17
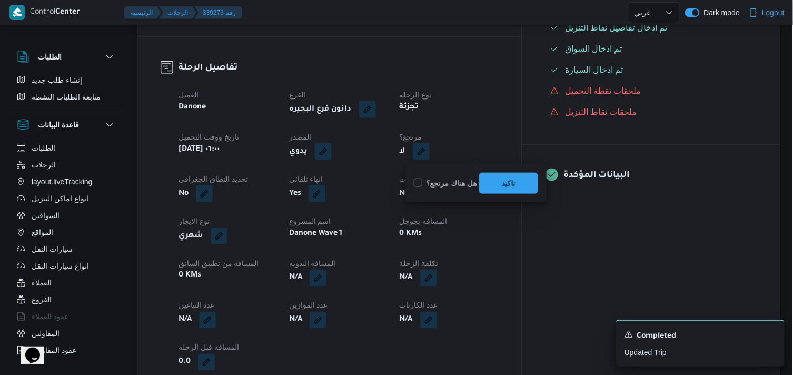
click at [456, 186] on label "هل هناك مرتجع؟" at bounding box center [445, 183] width 63 height 13
checkbox input "true"
click at [487, 186] on span "تاكيد" at bounding box center [508, 182] width 59 height 21
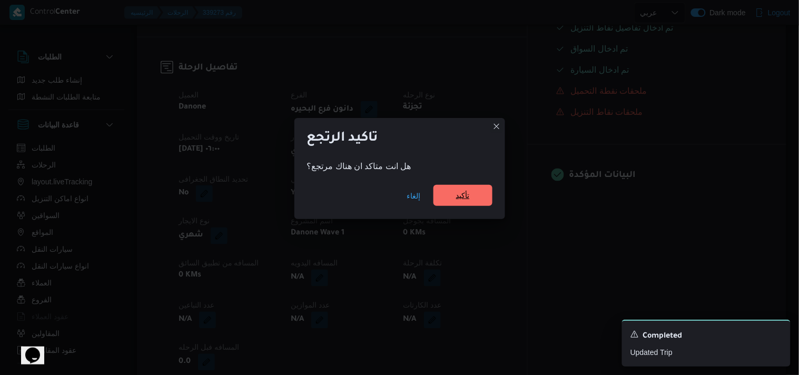
click at [477, 192] on span "تأكيد" at bounding box center [462, 195] width 59 height 21
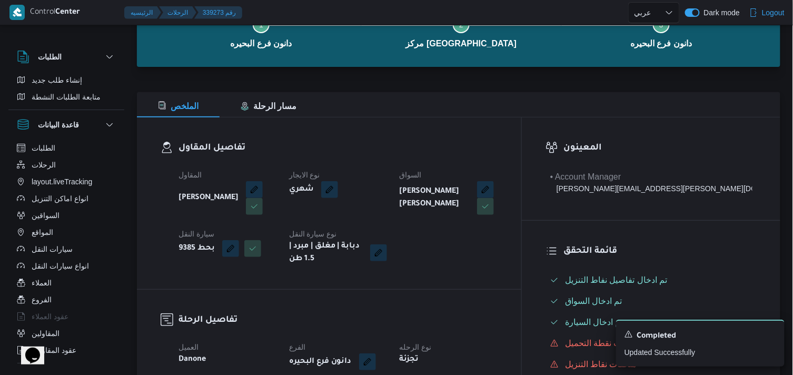
scroll to position [44, 0]
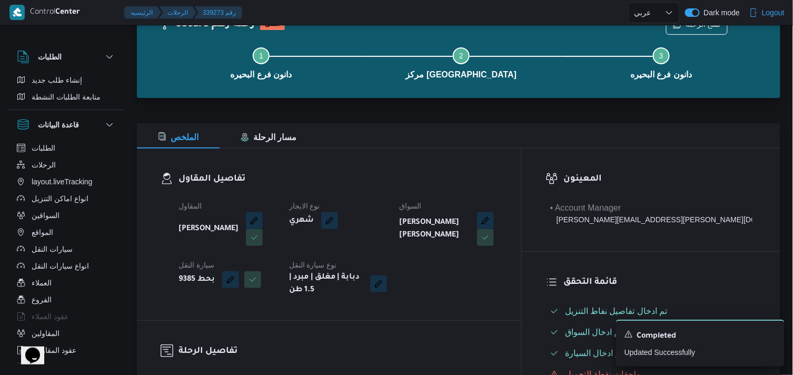
select select "ar"
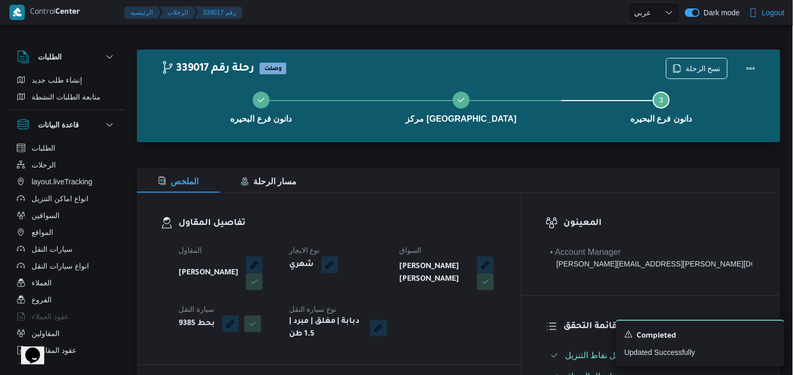
select select "ar"
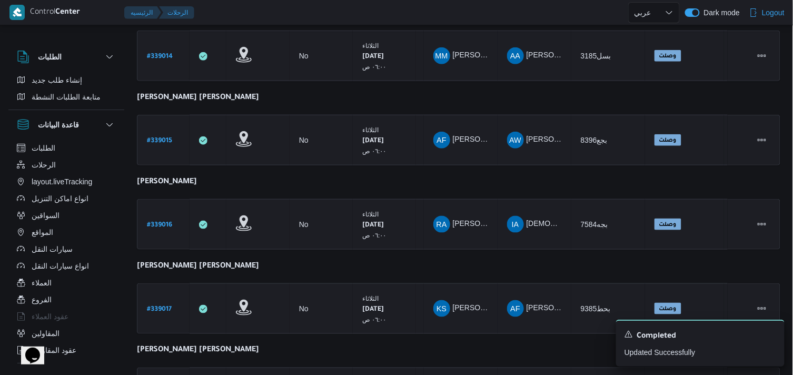
scroll to position [306, 0]
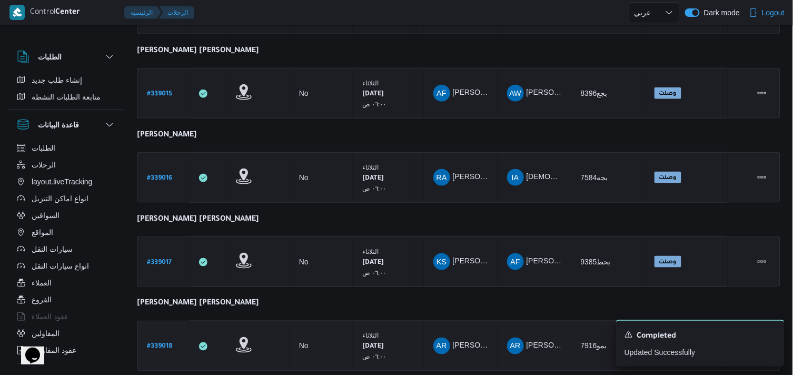
click at [165, 343] on b "# 339018" at bounding box center [159, 346] width 25 height 7
select select "ar"
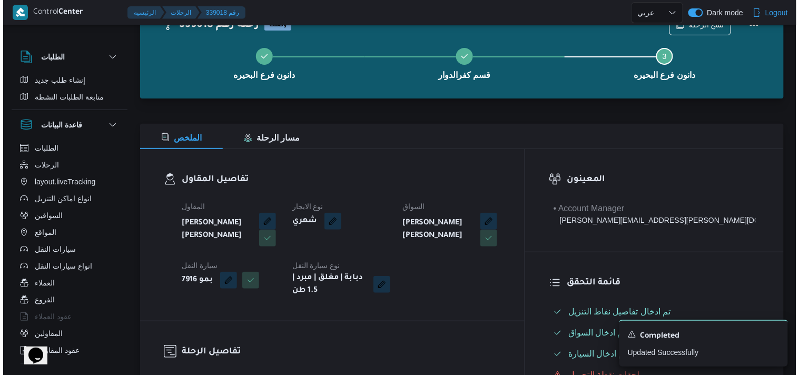
scroll to position [19, 0]
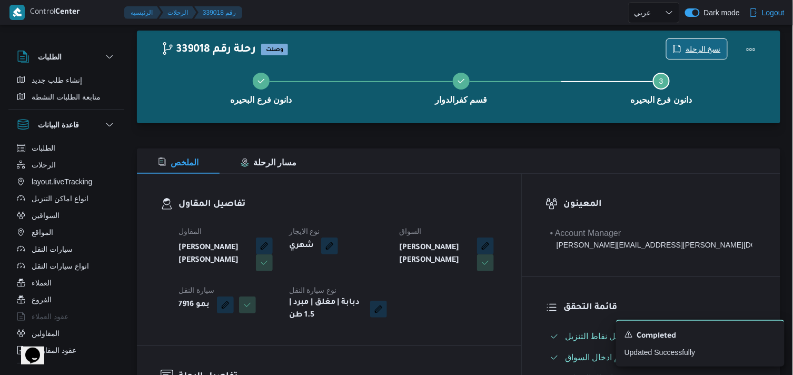
click at [681, 47] on icon "button" at bounding box center [678, 48] width 6 height 7
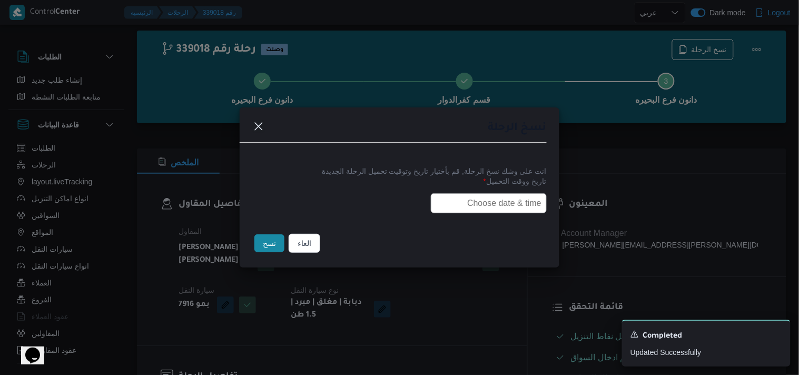
click at [497, 193] on input "text" at bounding box center [489, 203] width 116 height 20
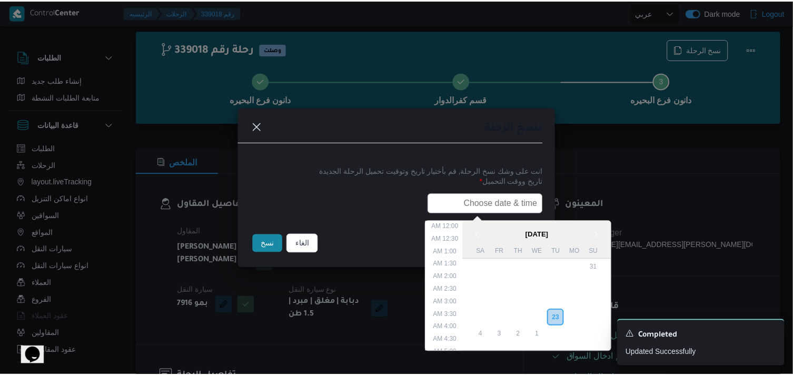
scroll to position [232, 0]
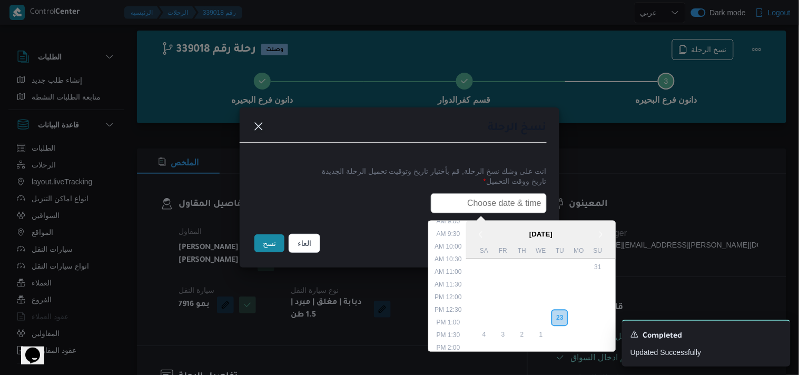
type input "24/09/2025 6:00AM"
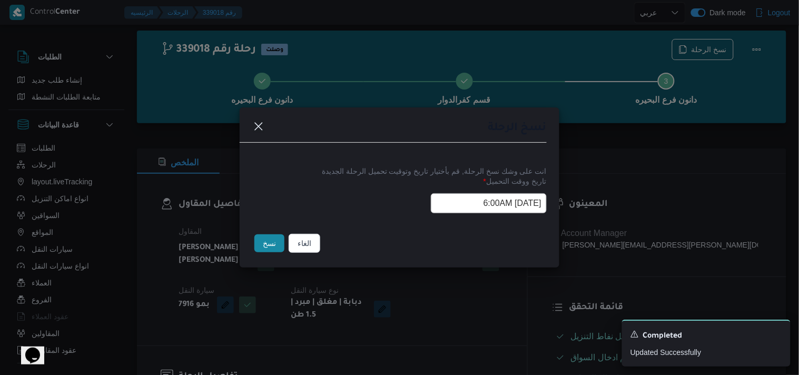
click at [264, 244] on button "نسخ" at bounding box center [269, 243] width 30 height 18
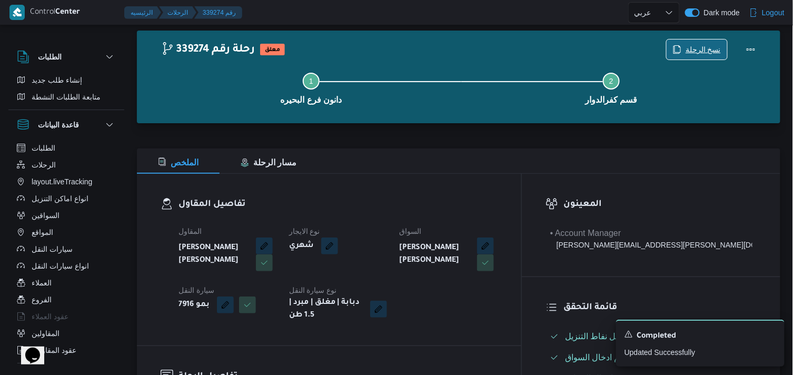
scroll to position [347, 0]
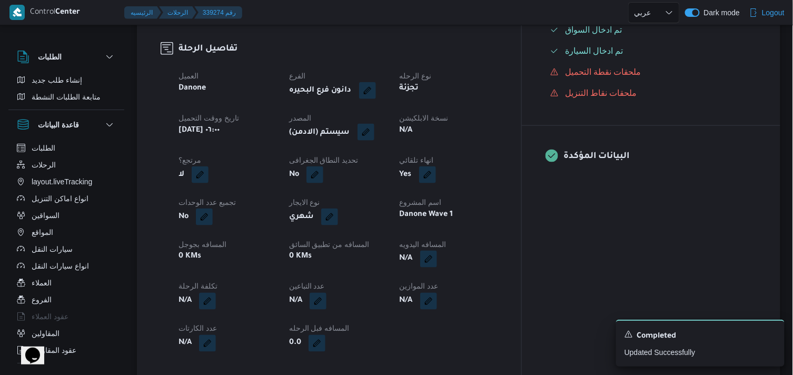
click at [374, 124] on span at bounding box center [363, 132] width 22 height 17
click at [374, 133] on button "button" at bounding box center [366, 132] width 17 height 17
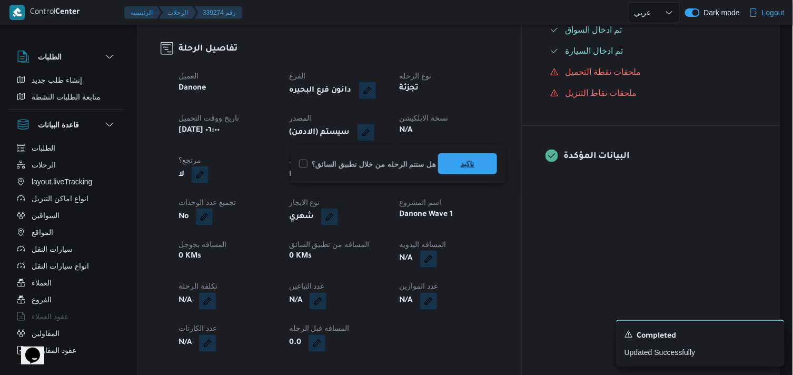
click at [446, 155] on span "تاكيد" at bounding box center [467, 163] width 59 height 21
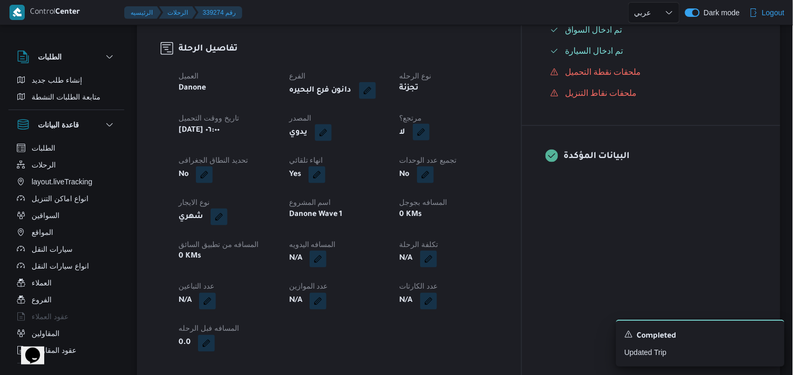
click at [430, 134] on button "button" at bounding box center [421, 132] width 17 height 17
click at [449, 165] on label "هل هناك مرتجع؟" at bounding box center [445, 164] width 63 height 13
checkbox input "true"
click at [482, 162] on span "تاكيد" at bounding box center [508, 163] width 59 height 21
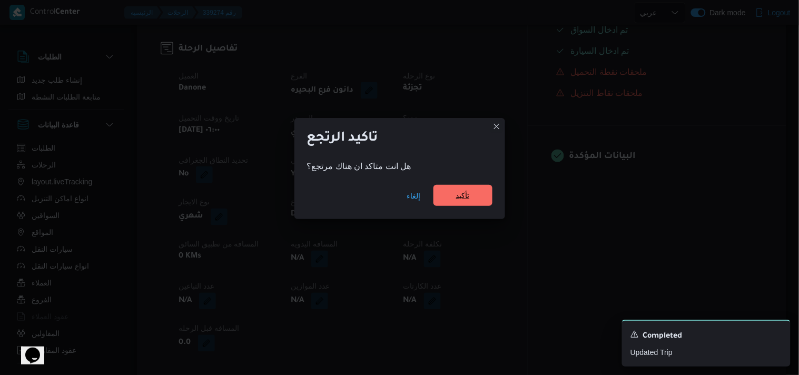
click at [460, 193] on span "تأكيد" at bounding box center [463, 195] width 14 height 13
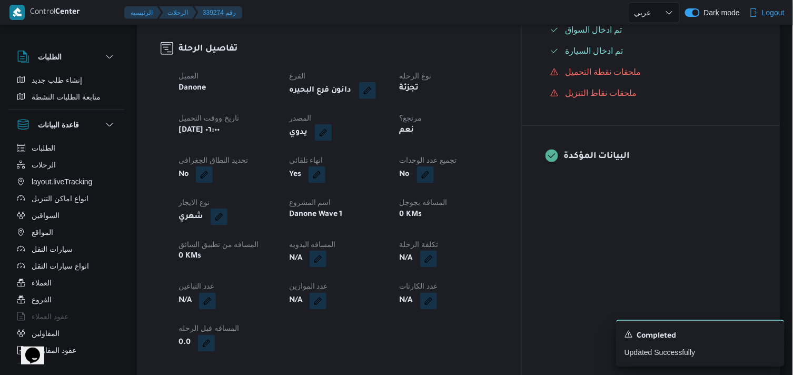
scroll to position [19, 0]
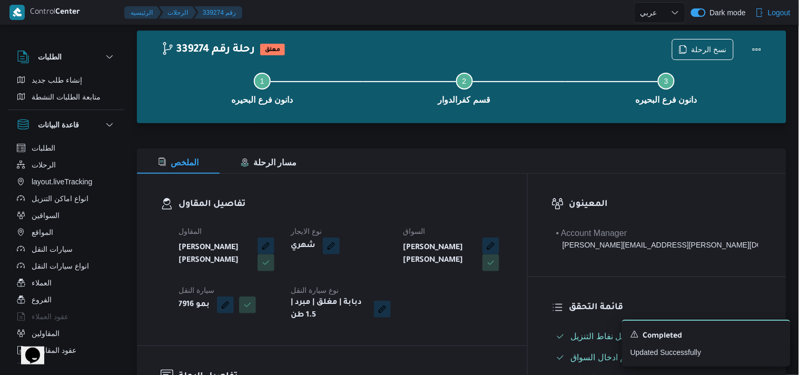
select select "ar"
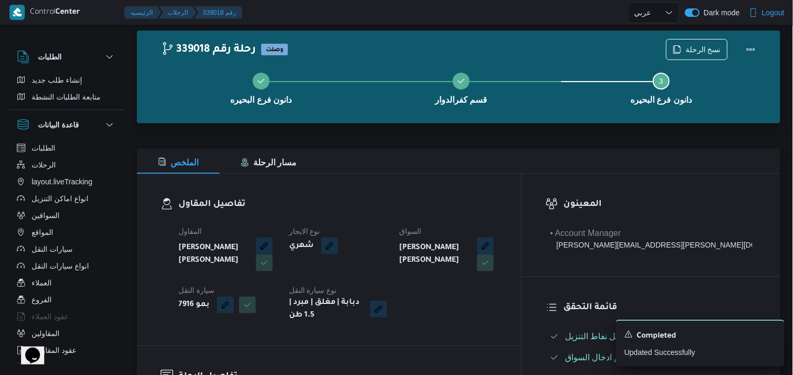
select select "ar"
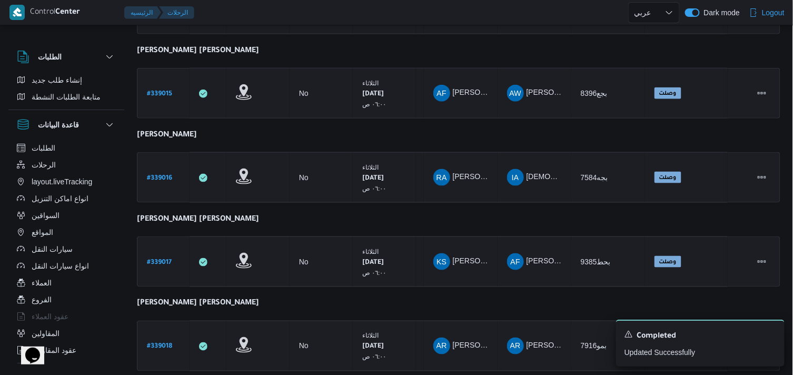
scroll to position [377, 0]
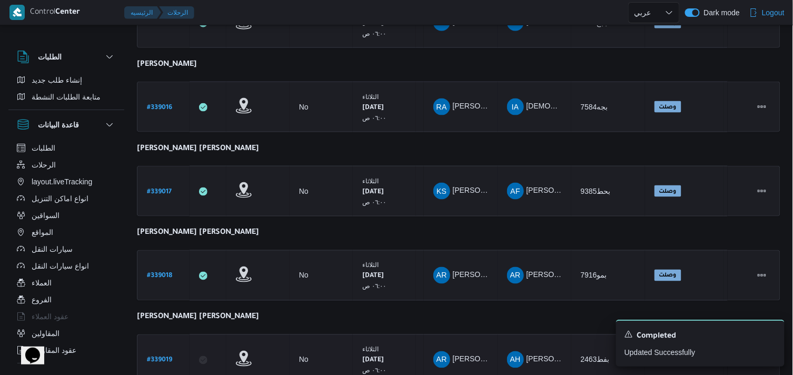
click at [159, 357] on b "# 339019" at bounding box center [159, 360] width 25 height 7
select select "ar"
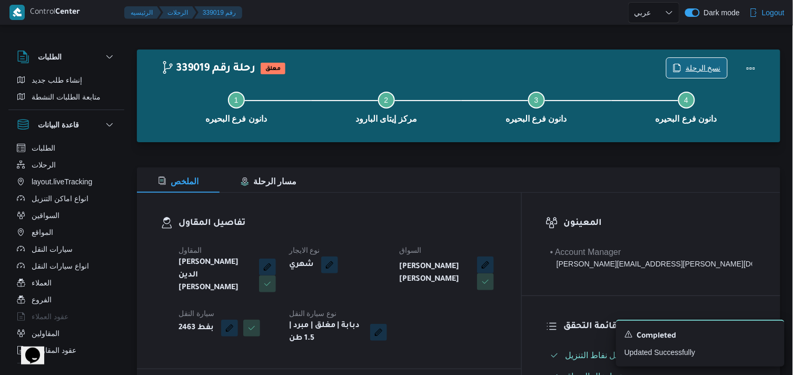
click at [690, 62] on span "نسخ الرحلة" at bounding box center [697, 68] width 61 height 20
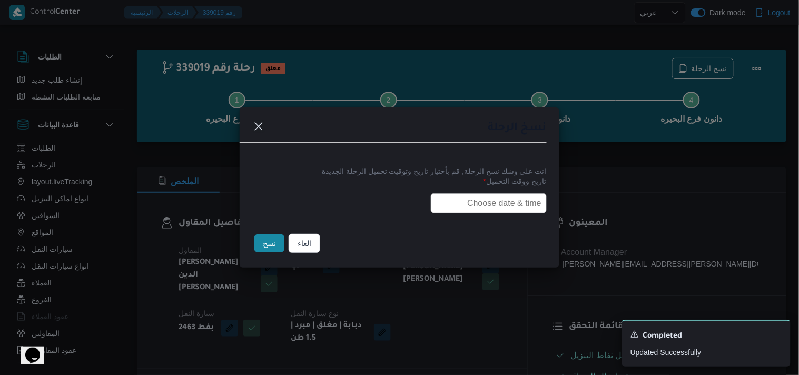
click at [431, 193] on input "text" at bounding box center [489, 203] width 116 height 20
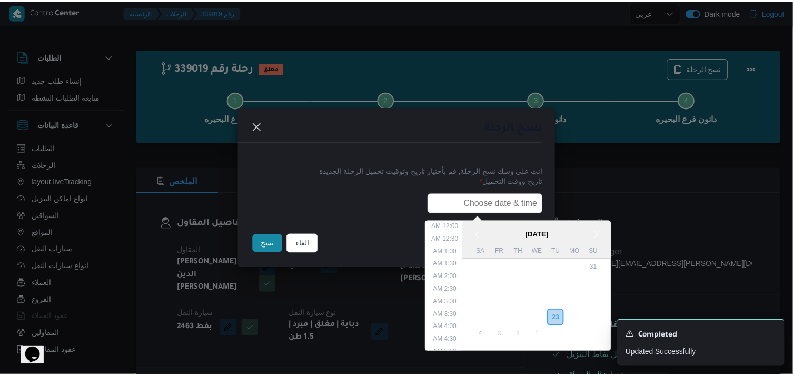
scroll to position [232, 0]
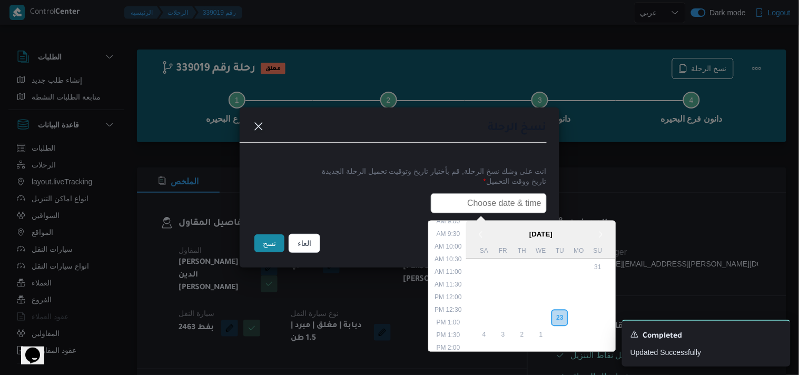
type input "24/09/2025 6:00AM"
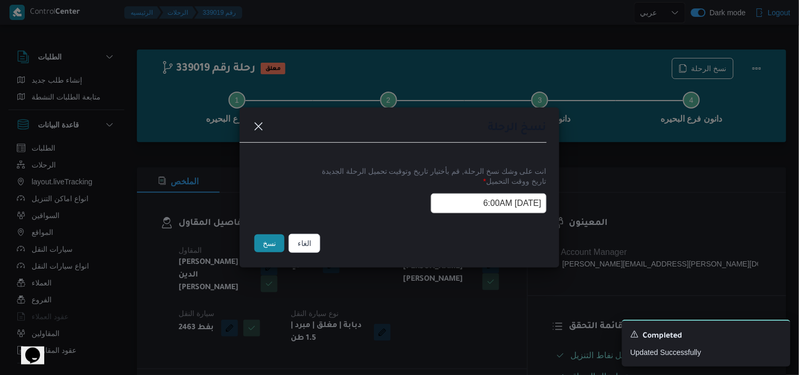
click at [272, 242] on button "نسخ" at bounding box center [269, 243] width 30 height 18
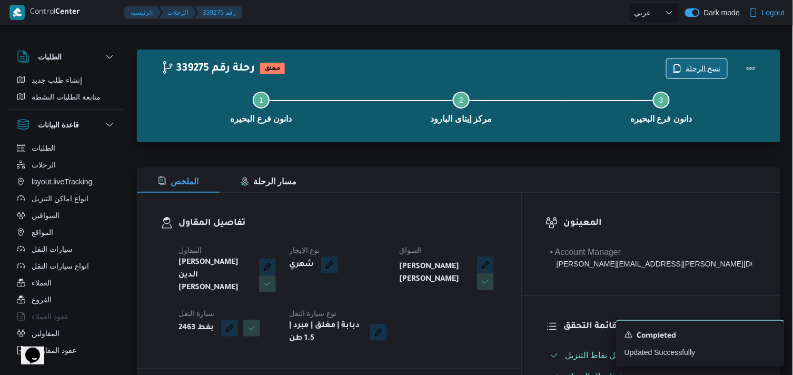
scroll to position [328, 0]
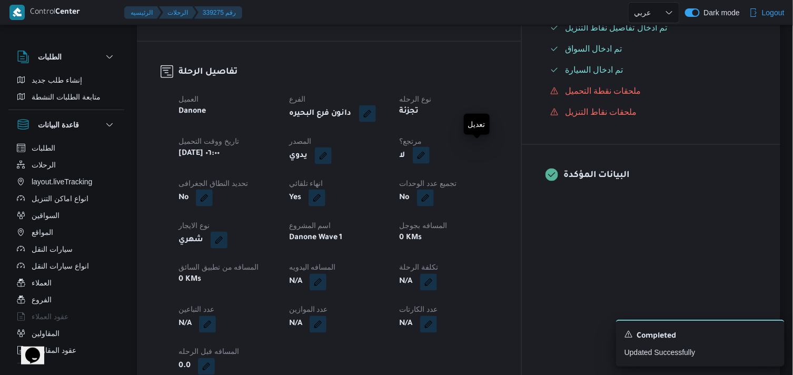
click at [430, 147] on button "button" at bounding box center [421, 155] width 17 height 17
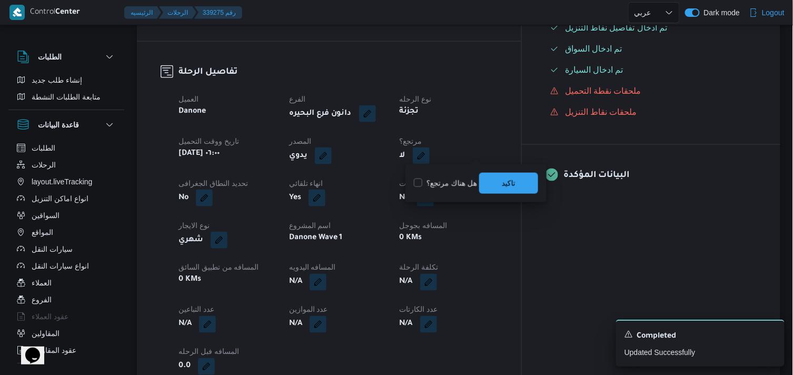
click at [444, 181] on label "هل هناك مرتجع؟" at bounding box center [445, 183] width 63 height 13
checkbox input "true"
click at [488, 183] on span "تاكيد" at bounding box center [508, 182] width 59 height 21
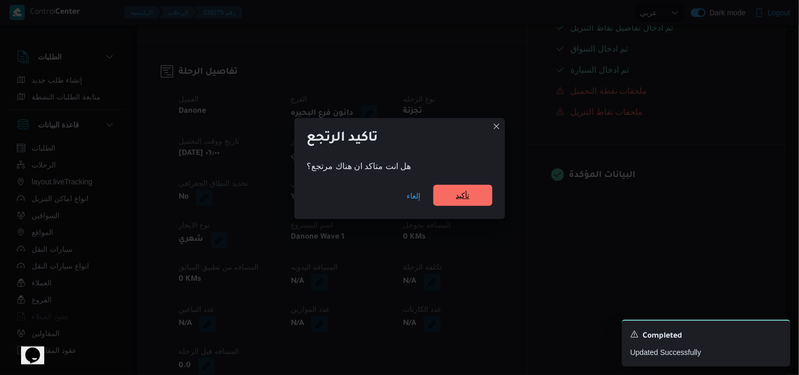
click at [458, 199] on span "تأكيد" at bounding box center [463, 195] width 14 height 13
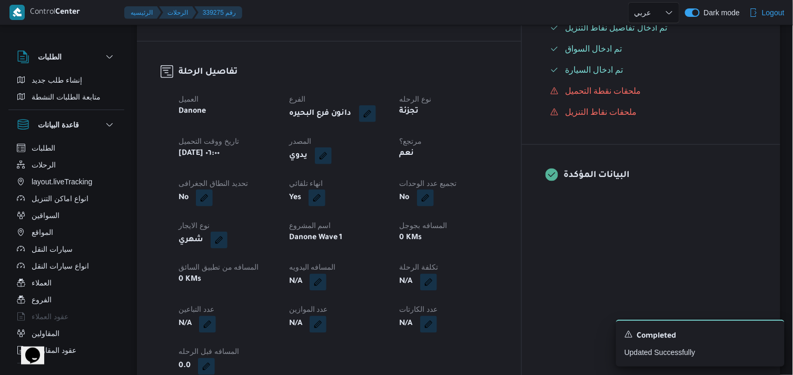
select select "ar"
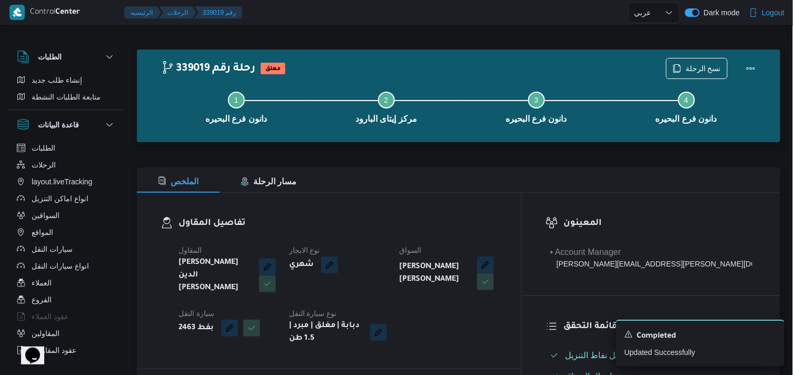
select select "ar"
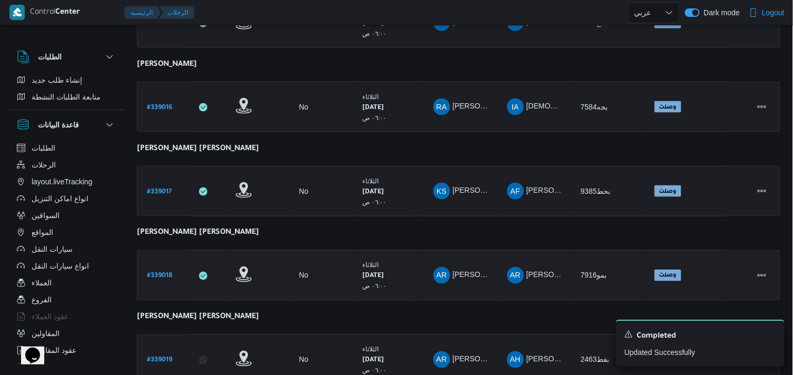
scroll to position [472, 0]
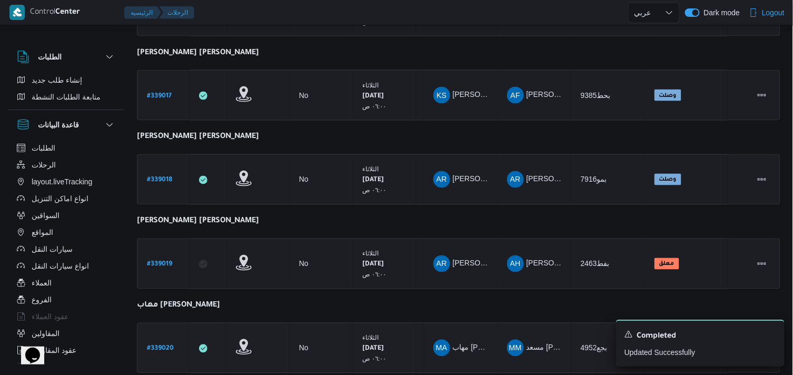
click at [167, 345] on b "# 339020" at bounding box center [160, 348] width 27 height 7
select select "ar"
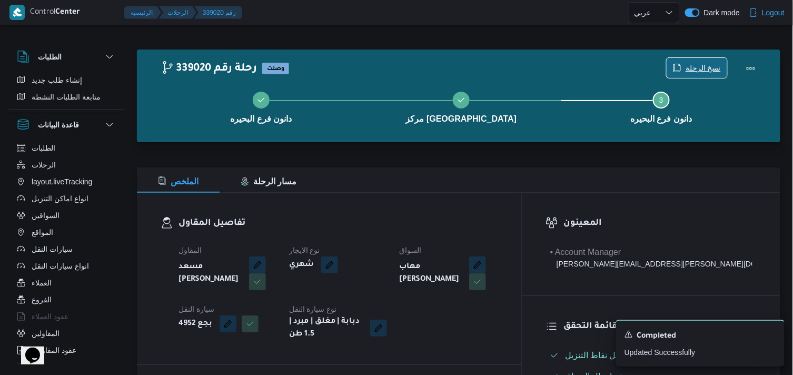
click at [708, 60] on span "نسخ الرحلة" at bounding box center [697, 68] width 61 height 20
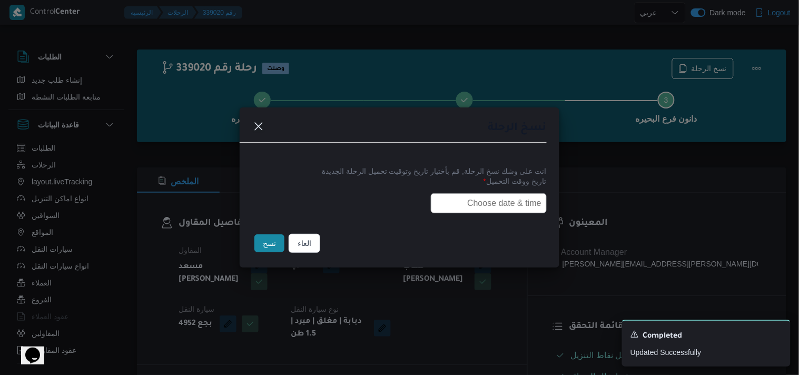
click at [457, 193] on input "text" at bounding box center [489, 203] width 116 height 20
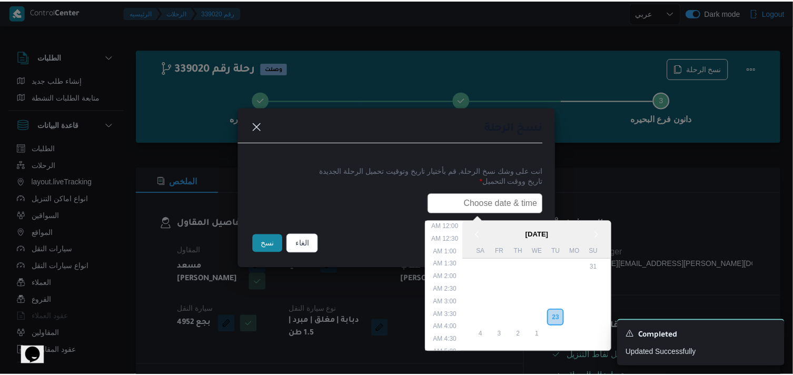
scroll to position [232, 0]
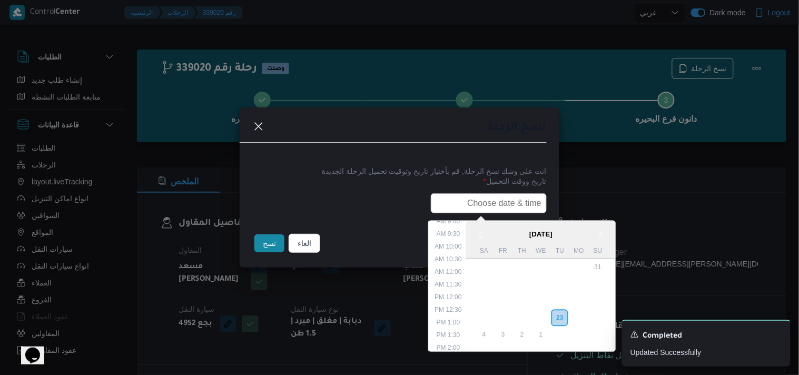
type input "24/09/2025 6:00AM"
click at [270, 245] on button "نسخ" at bounding box center [269, 243] width 30 height 18
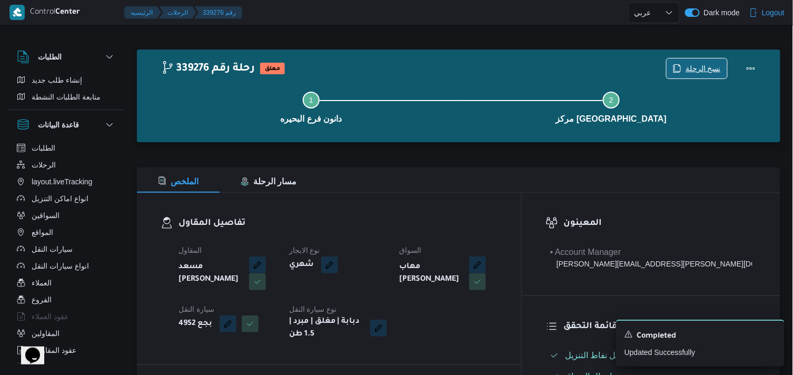
scroll to position [328, 0]
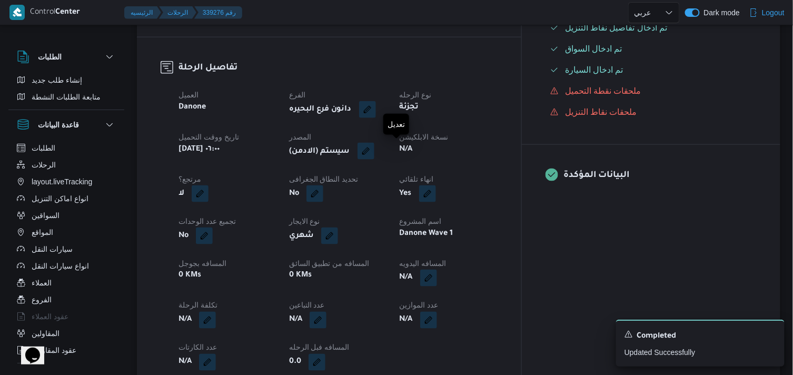
click at [374, 155] on button "button" at bounding box center [366, 151] width 17 height 17
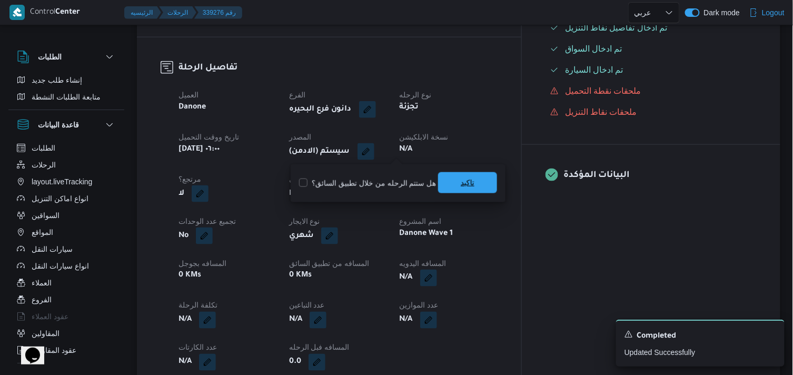
click at [461, 182] on span "تاكيد" at bounding box center [468, 182] width 14 height 13
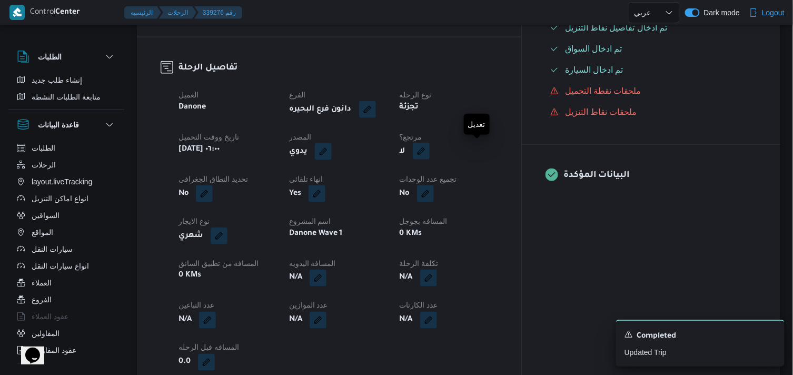
click at [430, 155] on button "button" at bounding box center [421, 151] width 17 height 17
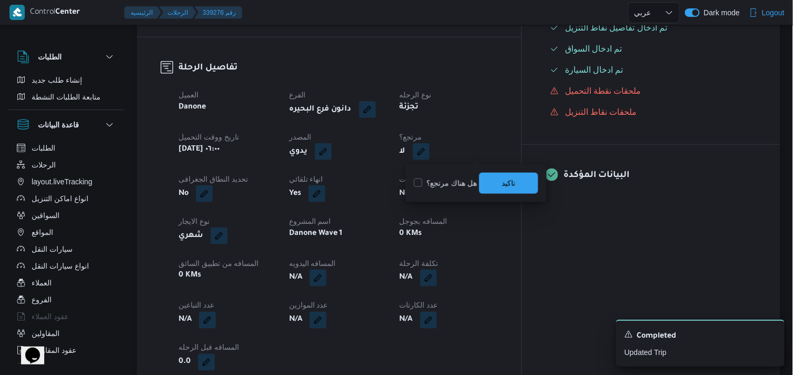
click at [456, 177] on label "هل هناك مرتجع؟" at bounding box center [445, 183] width 63 height 13
checkbox input "true"
click at [509, 177] on span "تاكيد" at bounding box center [509, 182] width 14 height 13
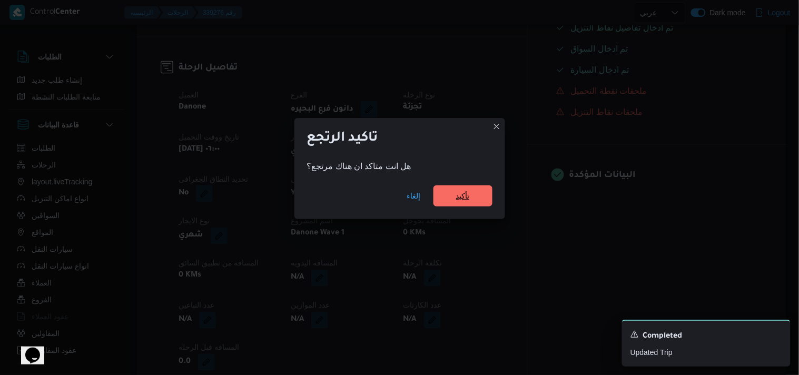
click at [448, 206] on span "تأكيد" at bounding box center [462, 195] width 59 height 21
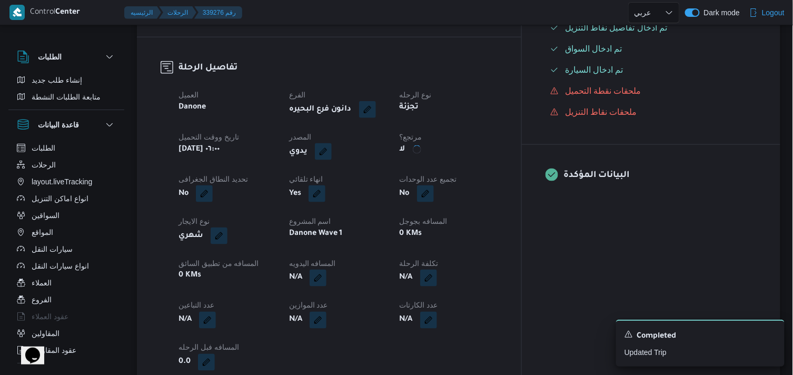
click at [453, 198] on div "العميل Danone الفرع دانون فرع البحيره نوع الرحله تجزئة تاريخ ووقت التحميل أربعا…" at bounding box center [338, 229] width 332 height 295
select select "ar"
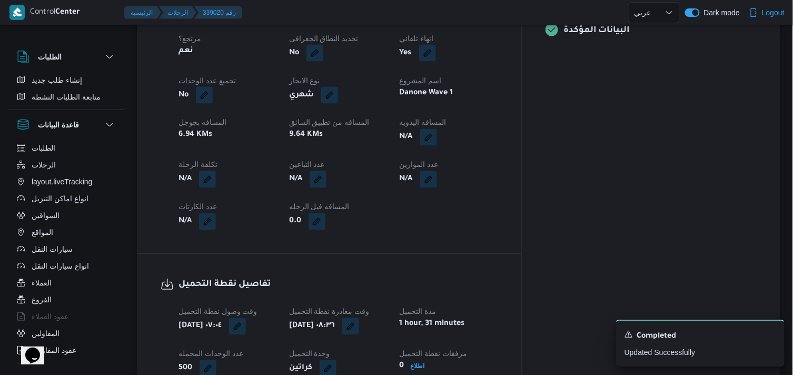
select select "ar"
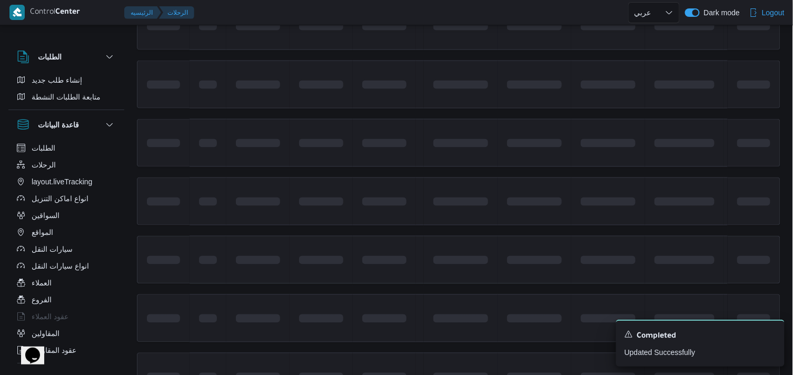
scroll to position [620, 0]
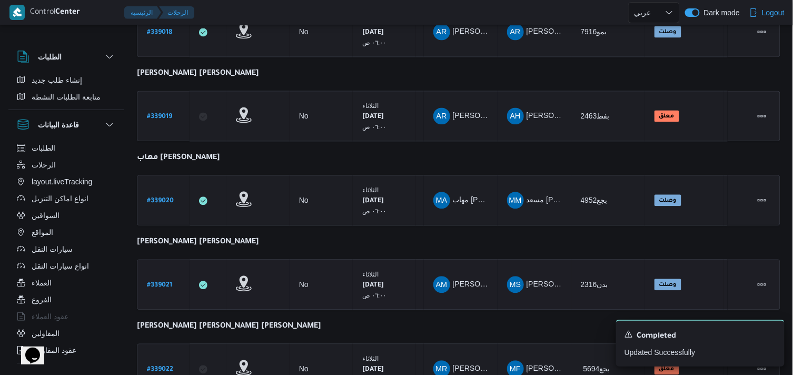
click at [158, 282] on b "# 339021" at bounding box center [159, 285] width 25 height 7
select select "ar"
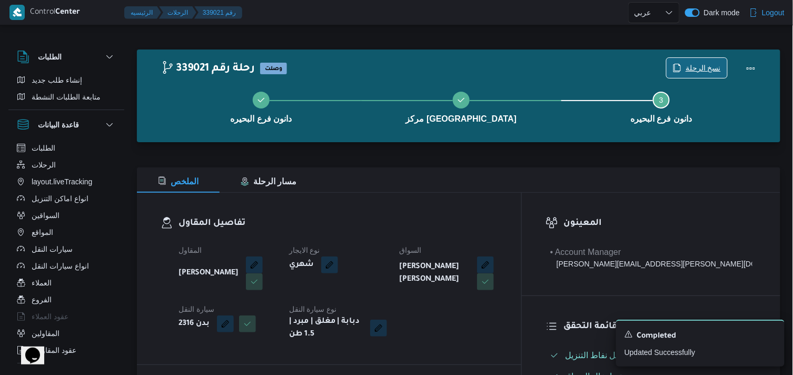
click at [692, 64] on span "نسخ الرحلة" at bounding box center [703, 68] width 35 height 13
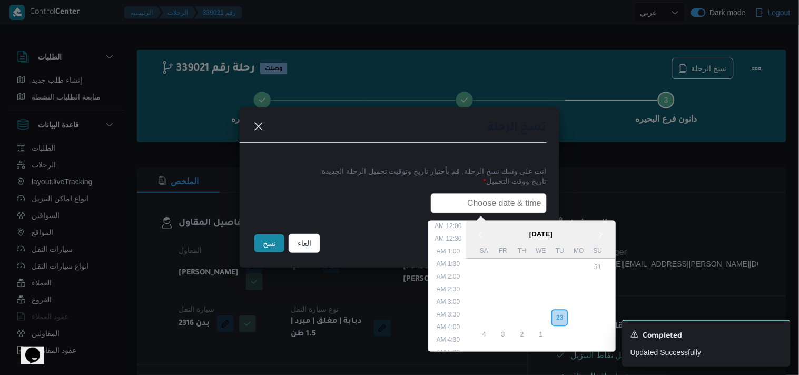
click at [468, 199] on input "text" at bounding box center [489, 203] width 116 height 20
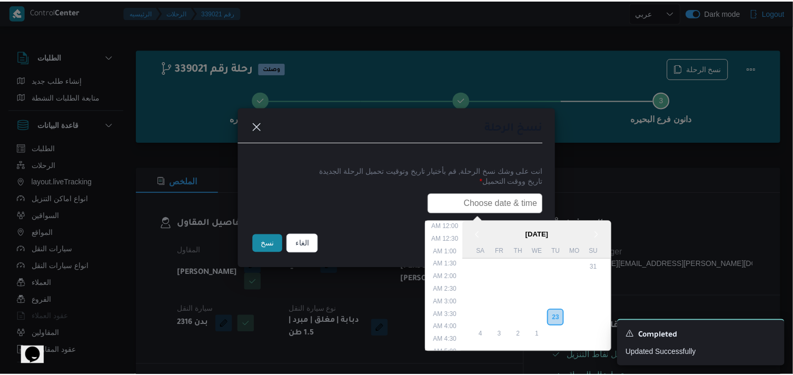
scroll to position [232, 0]
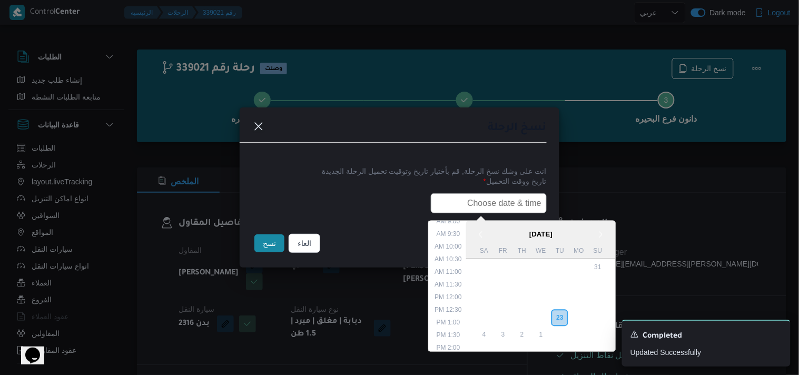
type input "24/09/2025 6:00AM"
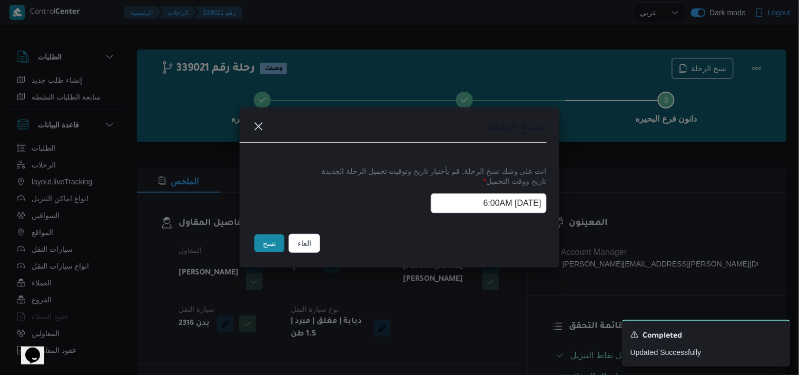
click at [274, 242] on button "نسخ" at bounding box center [269, 243] width 30 height 18
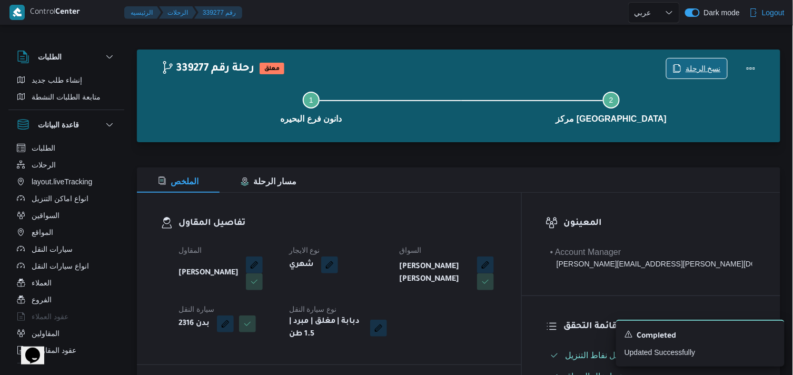
scroll to position [328, 0]
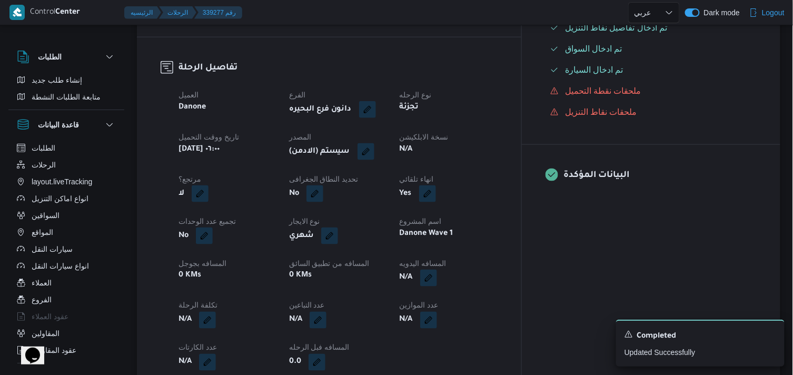
click at [374, 158] on span at bounding box center [363, 151] width 22 height 17
click at [374, 153] on button "button" at bounding box center [366, 151] width 17 height 17
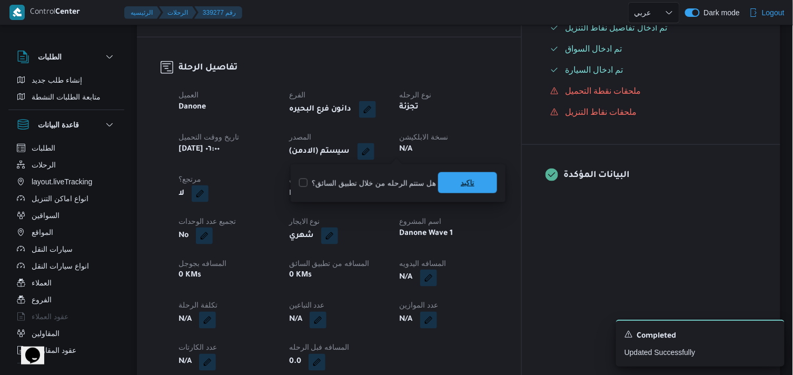
click at [461, 177] on span "تاكيد" at bounding box center [468, 182] width 14 height 13
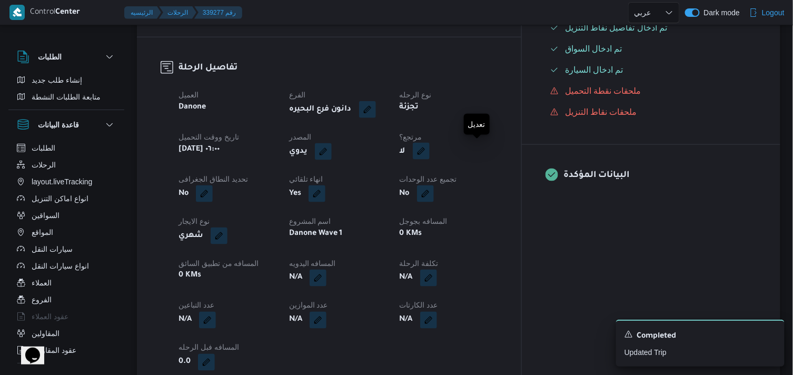
click at [430, 151] on button "button" at bounding box center [421, 151] width 17 height 17
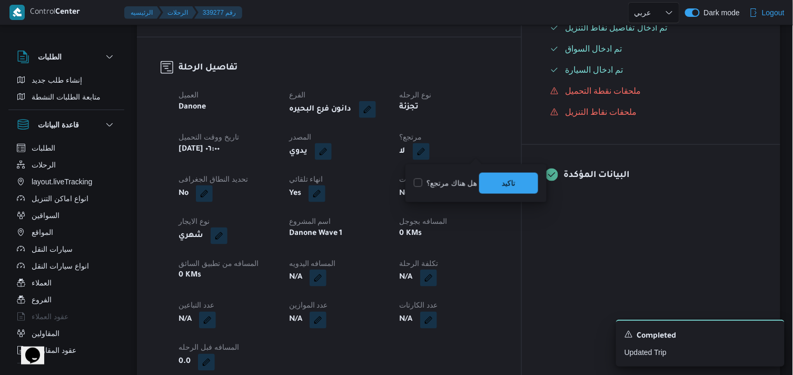
click at [446, 178] on label "هل هناك مرتجع؟" at bounding box center [445, 183] width 63 height 13
checkbox input "true"
click at [496, 181] on span "تاكيد" at bounding box center [508, 182] width 59 height 21
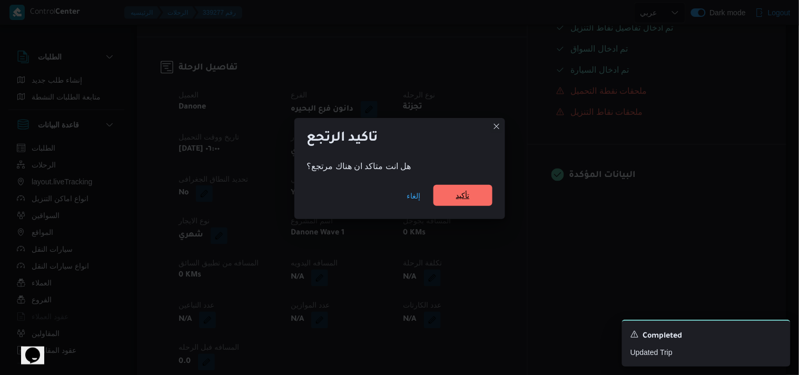
click at [462, 199] on span "تأكيد" at bounding box center [463, 195] width 14 height 13
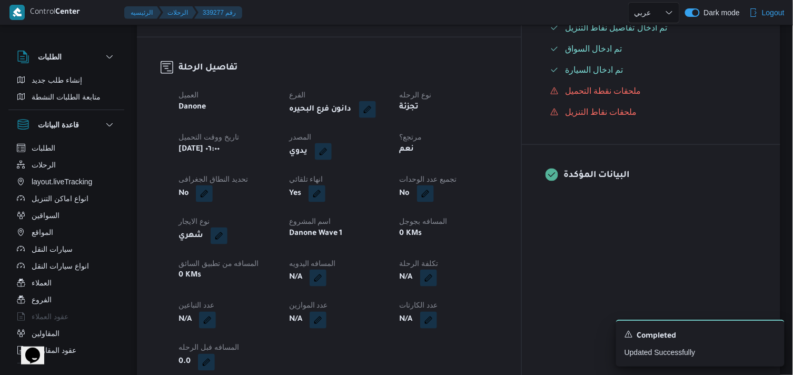
select select "ar"
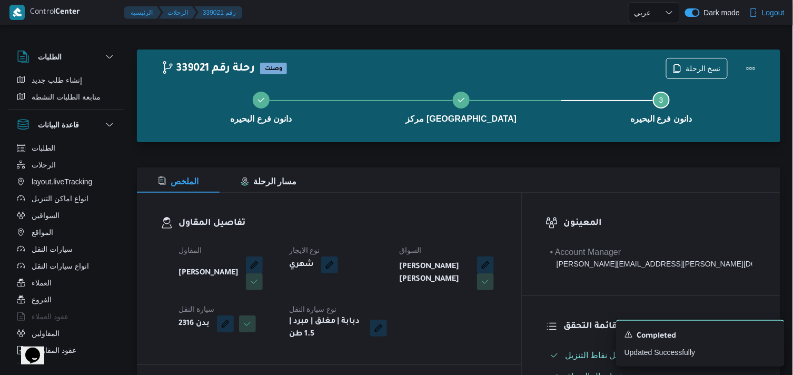
select select "ar"
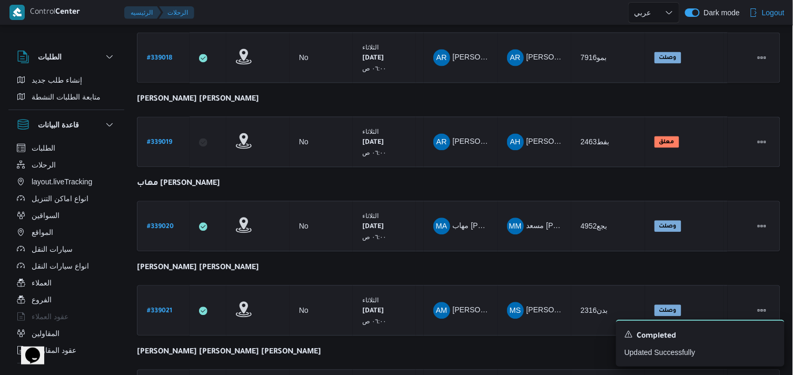
scroll to position [791, 0]
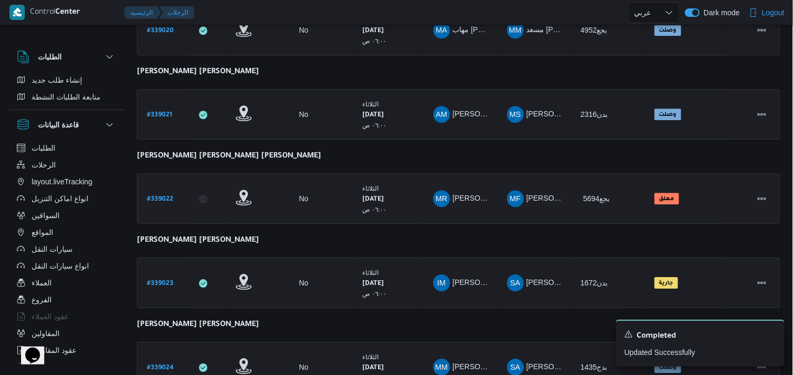
click at [167, 196] on b "# 339022" at bounding box center [160, 199] width 26 height 7
select select "ar"
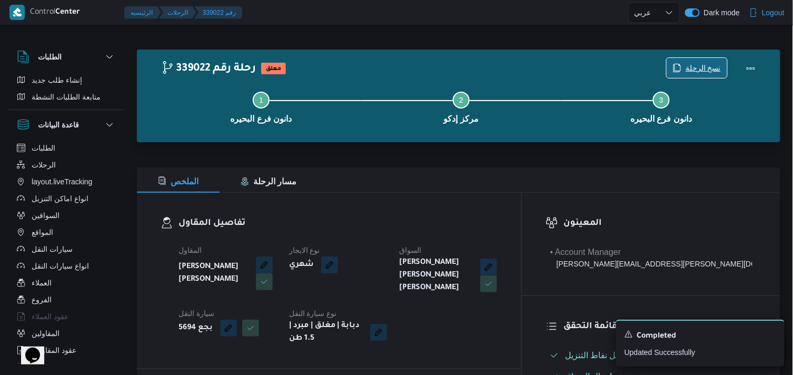
click at [698, 62] on span "نسخ الرحلة" at bounding box center [703, 68] width 35 height 13
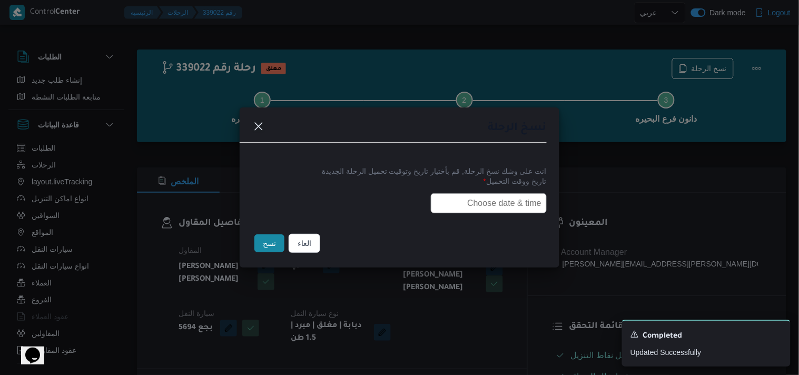
click at [470, 211] on input "text" at bounding box center [489, 203] width 116 height 20
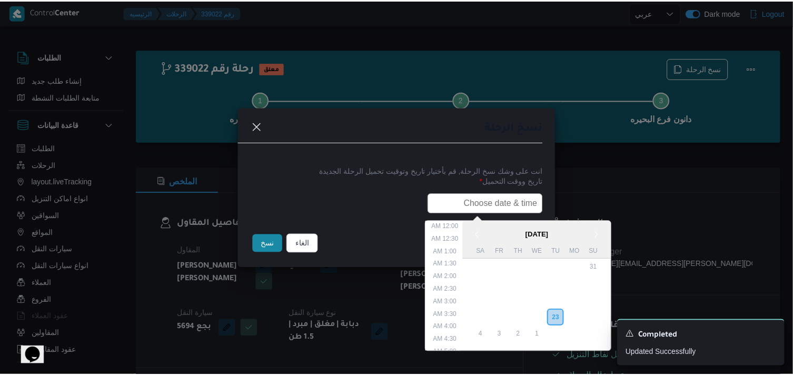
scroll to position [232, 0]
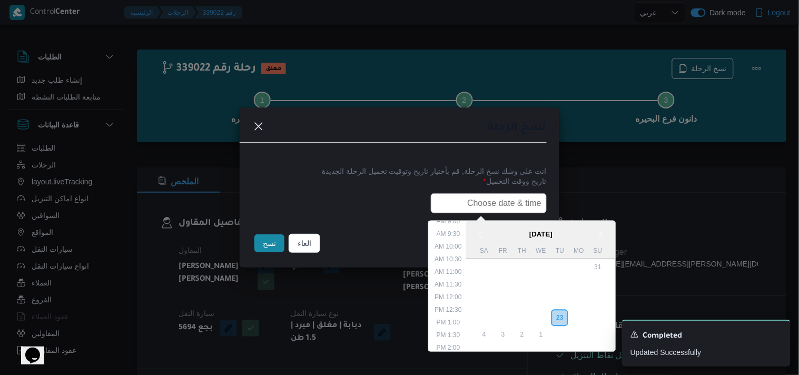
type input "24/09/2025 6:00AM"
click at [277, 243] on button "نسخ" at bounding box center [269, 243] width 30 height 18
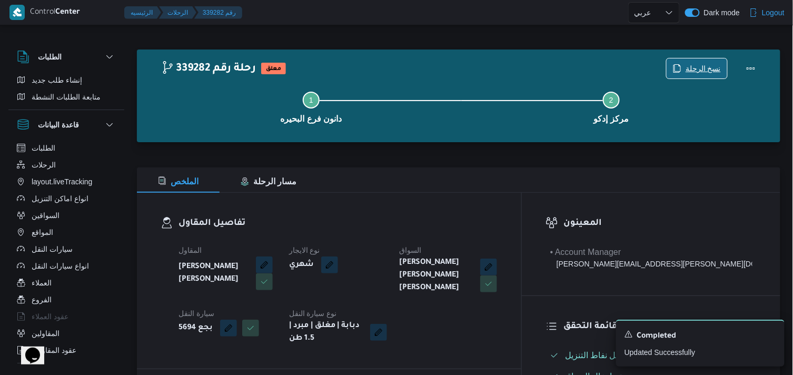
scroll to position [328, 0]
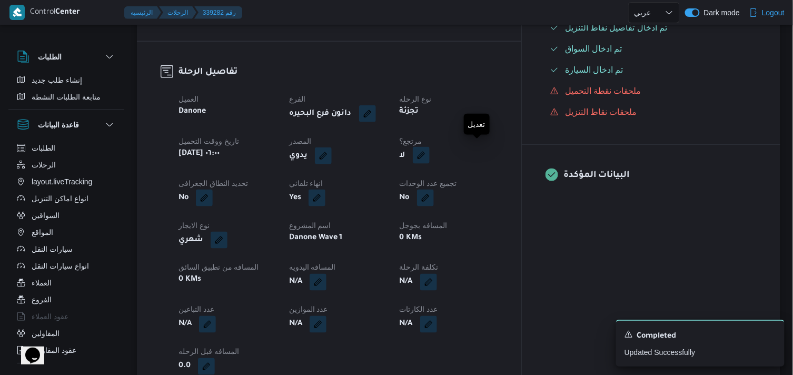
click at [430, 156] on button "button" at bounding box center [421, 155] width 17 height 17
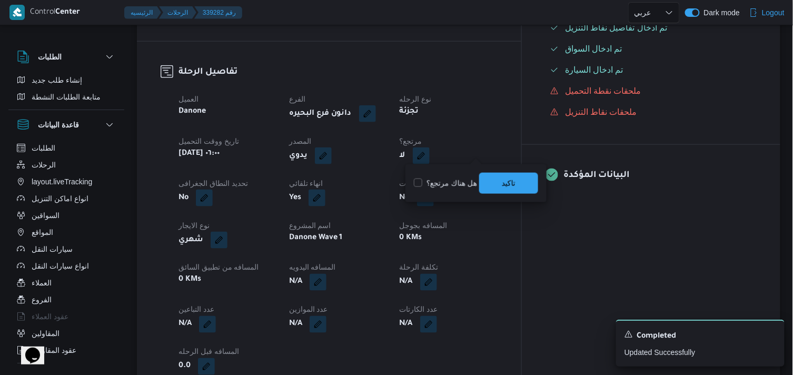
click at [449, 186] on label "هل هناك مرتجع؟" at bounding box center [445, 183] width 63 height 13
checkbox input "true"
click at [481, 181] on span "تاكيد" at bounding box center [508, 182] width 59 height 21
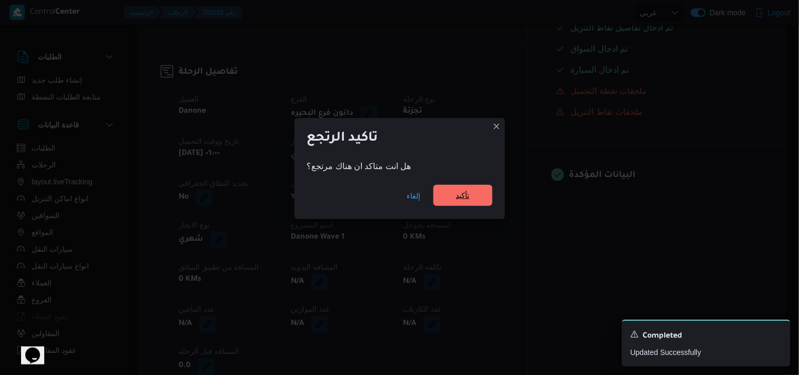
click at [467, 192] on span "تأكيد" at bounding box center [463, 195] width 14 height 13
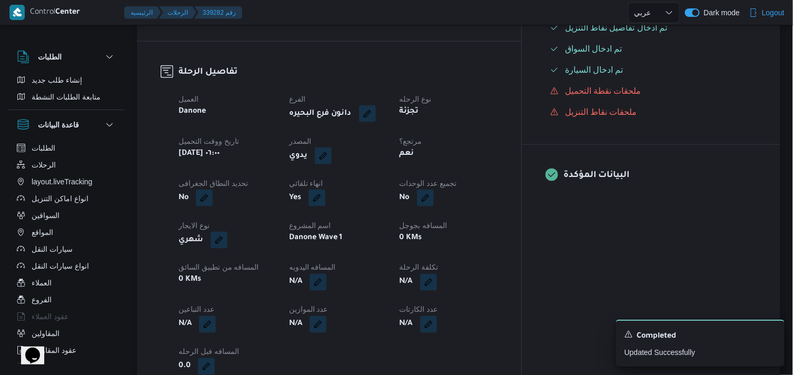
select select "ar"
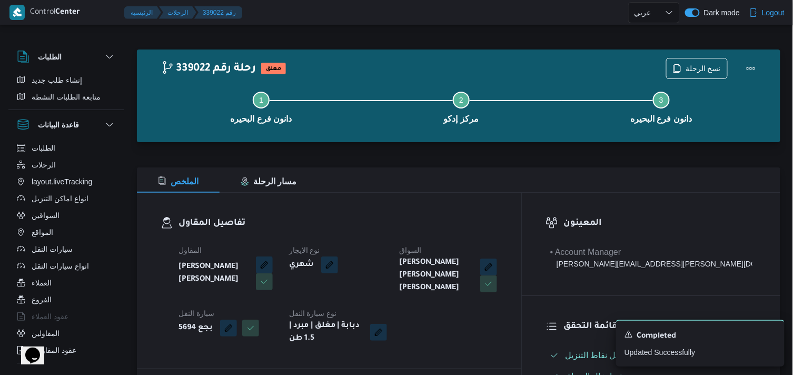
select select "ar"
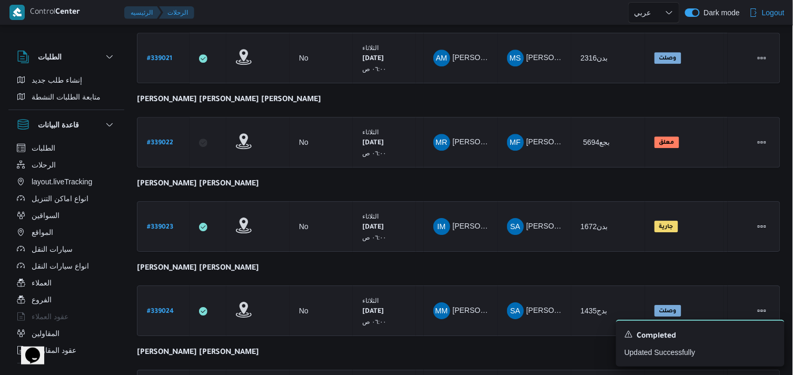
scroll to position [849, 0]
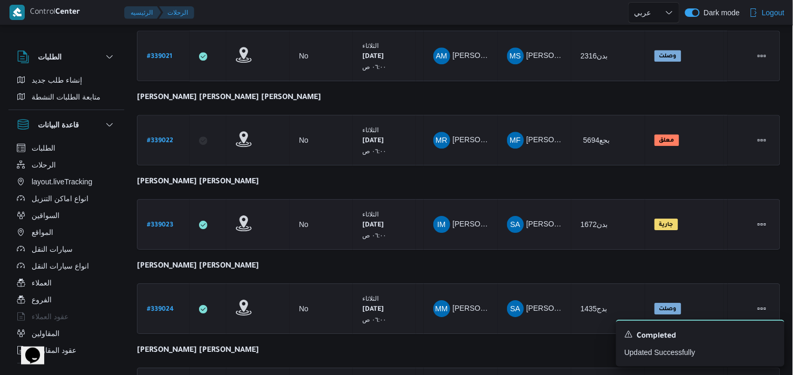
click at [161, 222] on b "# 339023" at bounding box center [160, 225] width 26 height 7
select select "ar"
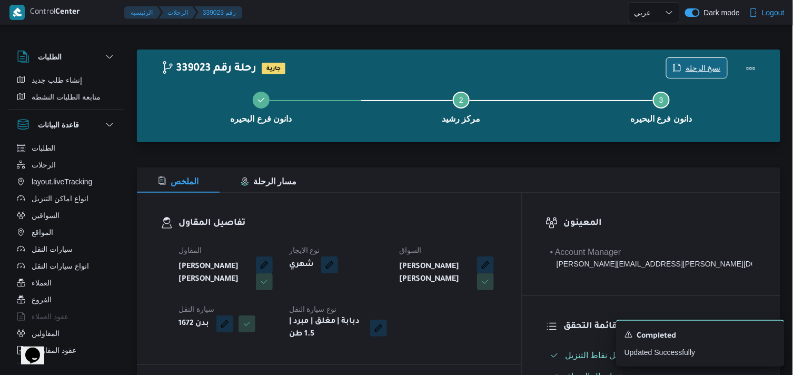
click at [700, 59] on span "نسخ الرحلة" at bounding box center [697, 68] width 61 height 20
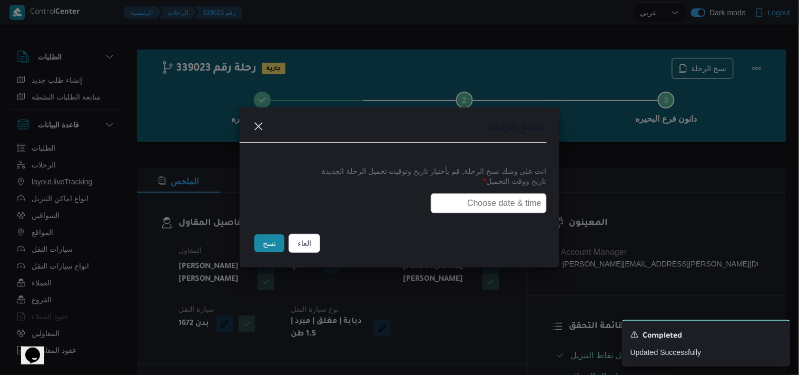
click at [472, 199] on input "text" at bounding box center [489, 203] width 116 height 20
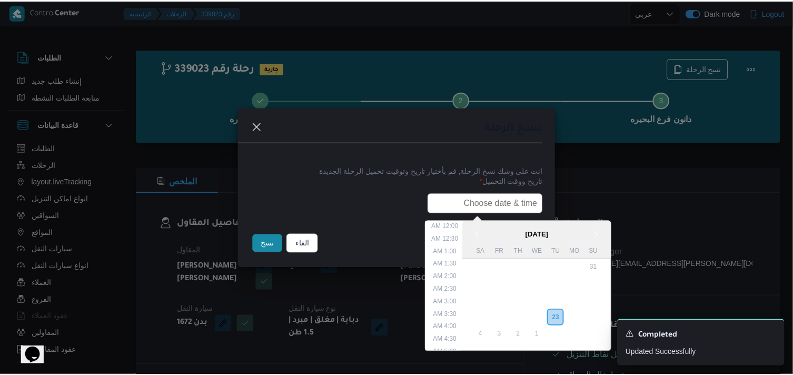
scroll to position [232, 0]
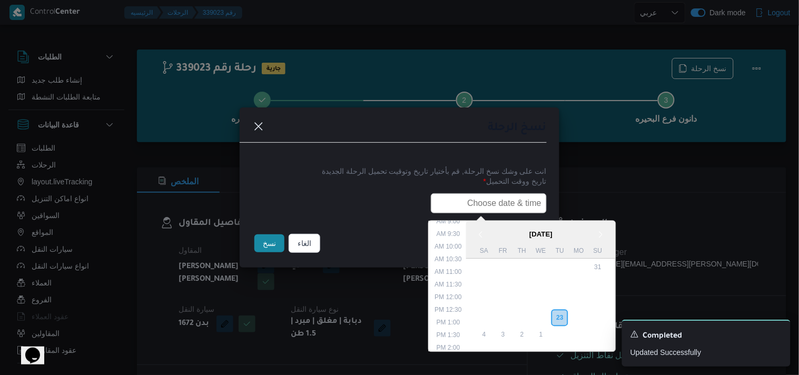
type input "24/09/2025 6:00AM"
click at [277, 241] on button "نسخ" at bounding box center [269, 243] width 30 height 18
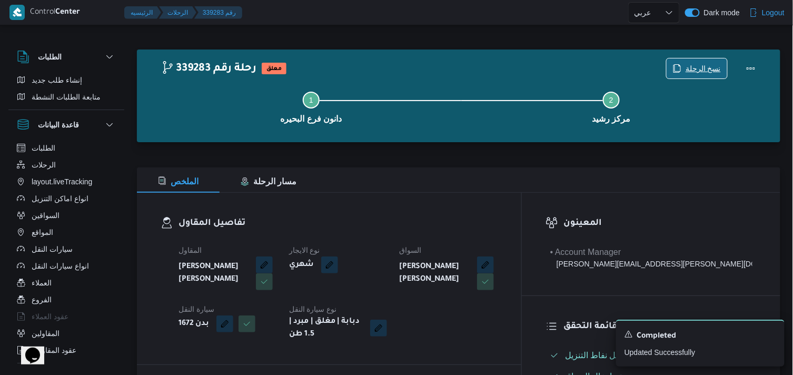
scroll to position [328, 0]
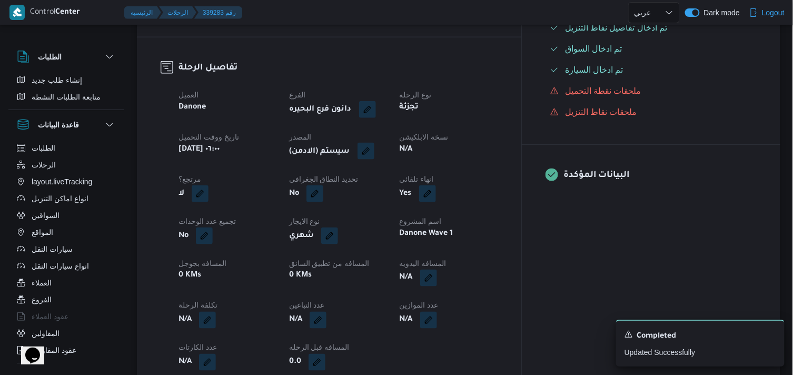
click at [374, 153] on button "button" at bounding box center [366, 151] width 17 height 17
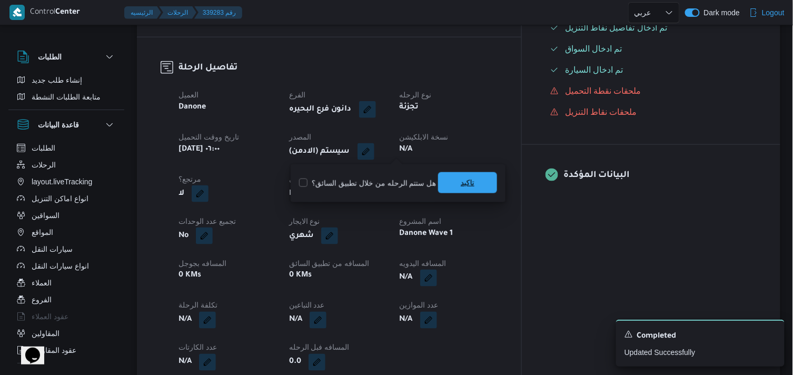
click at [446, 180] on span "تاكيد" at bounding box center [467, 182] width 59 height 21
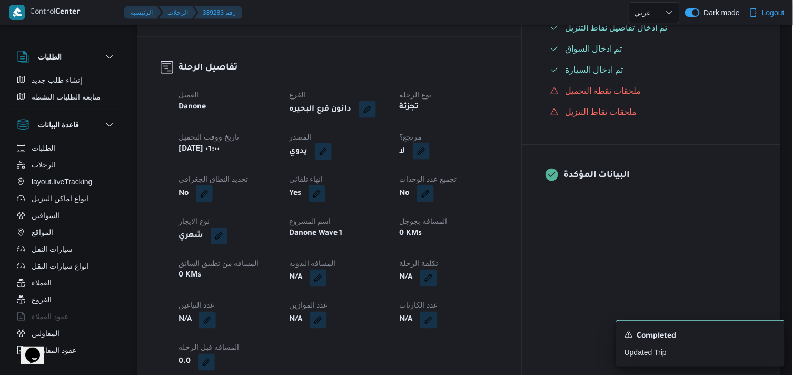
click at [430, 155] on button "button" at bounding box center [421, 151] width 17 height 17
click at [437, 181] on label "هل هناك مرتجع؟" at bounding box center [445, 183] width 63 height 13
checkbox input "true"
click at [496, 186] on span "تاكيد" at bounding box center [508, 182] width 59 height 21
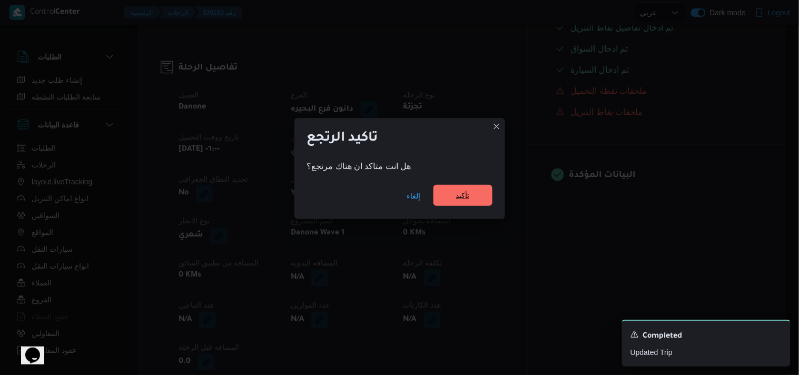
drag, startPoint x: 457, startPoint y: 210, endPoint x: 458, endPoint y: 204, distance: 5.9
click at [458, 204] on div "إلغاء تأكيد" at bounding box center [399, 198] width 211 height 42
click at [460, 202] on span "تأكيد" at bounding box center [462, 195] width 59 height 21
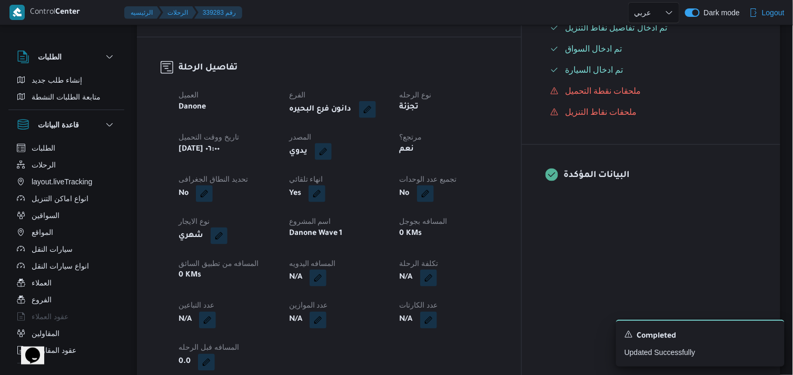
select select "ar"
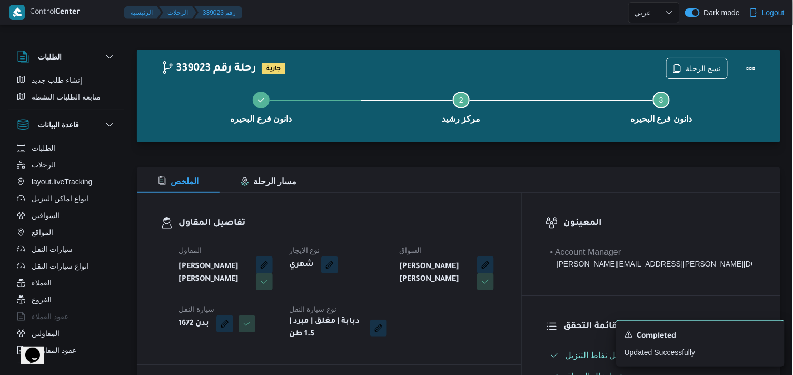
select select "ar"
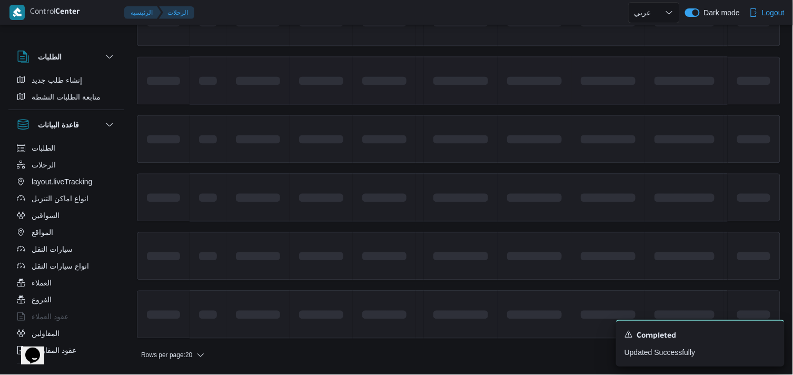
scroll to position [791, 0]
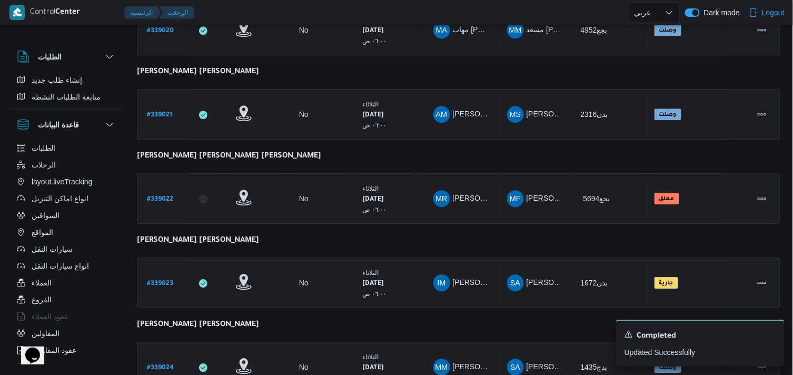
click at [151, 364] on b "# 339024" at bounding box center [160, 367] width 27 height 7
select select "ar"
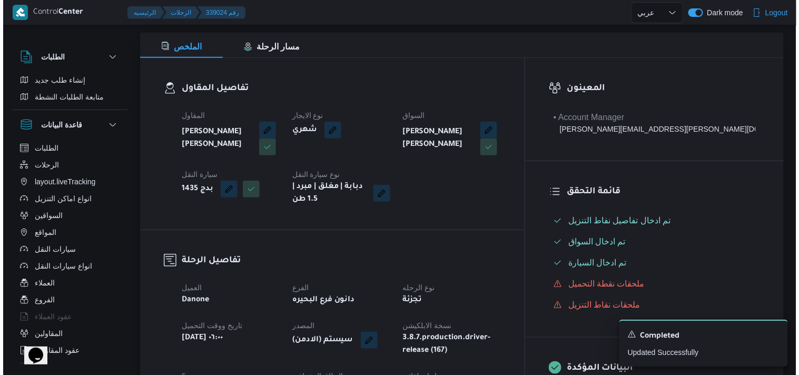
scroll to position [13, 0]
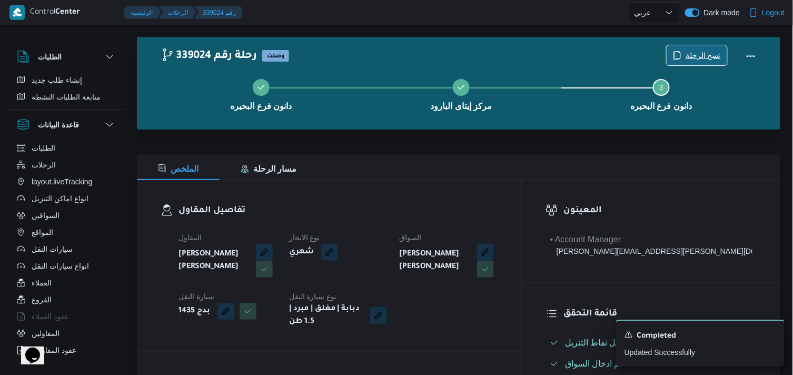
drag, startPoint x: 680, startPoint y: 63, endPoint x: 683, endPoint y: 58, distance: 5.7
click at [683, 59] on span "نسخ الرحلة" at bounding box center [697, 55] width 61 height 20
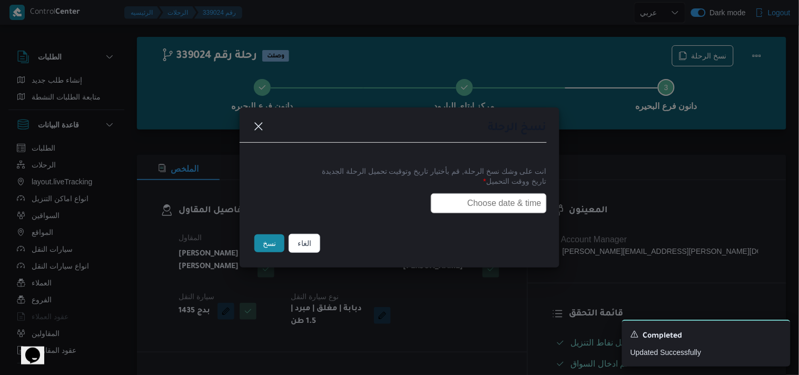
click at [685, 57] on div "نسخ الرحلة انت على وشك نسخ الرحلة, قم بأختيار تاريخ وتوقيت تحميل الرحلة الجديدة…" at bounding box center [399, 187] width 799 height 375
click at [466, 184] on label "تاريخ ووقت التحميل *" at bounding box center [399, 185] width 294 height 16
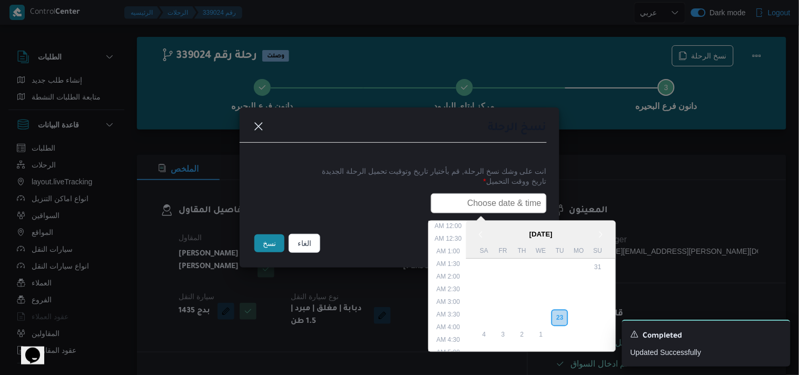
click at [460, 195] on input "text" at bounding box center [489, 203] width 116 height 20
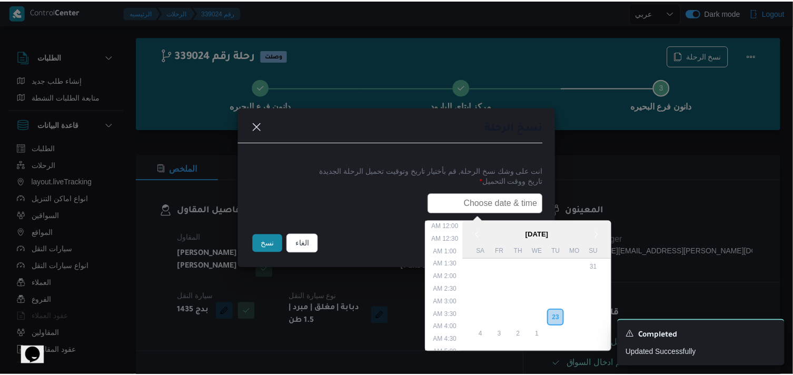
scroll to position [232, 0]
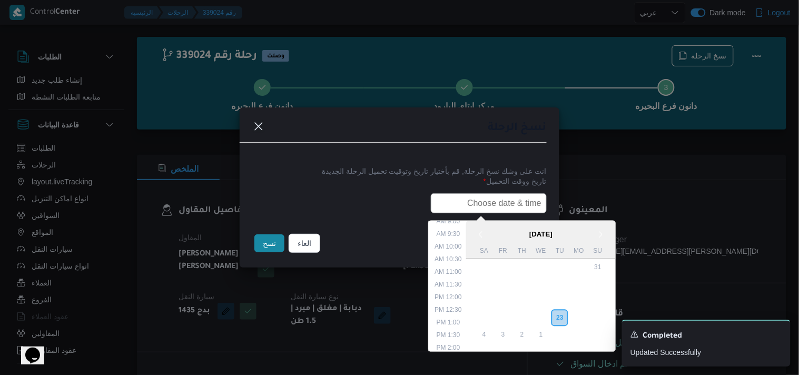
type input "24/09/2025 6:00AM"
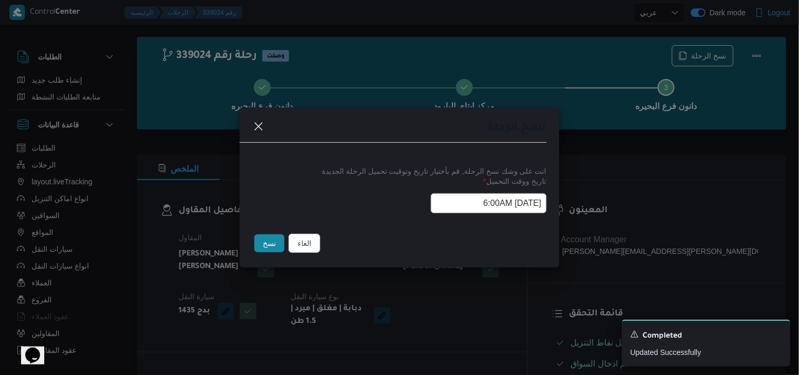
click at [277, 242] on button "نسخ" at bounding box center [269, 243] width 30 height 18
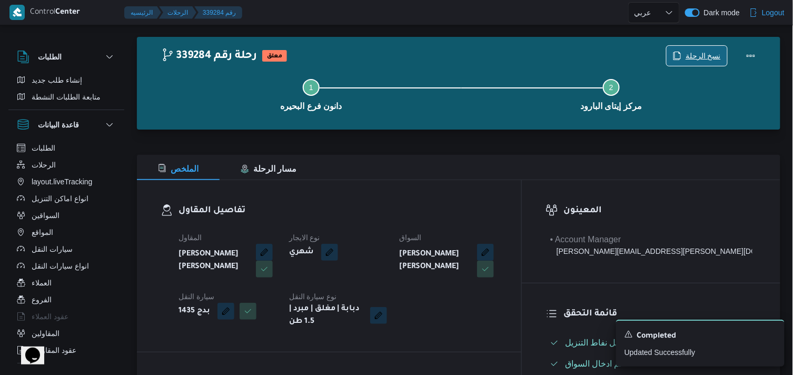
scroll to position [340, 0]
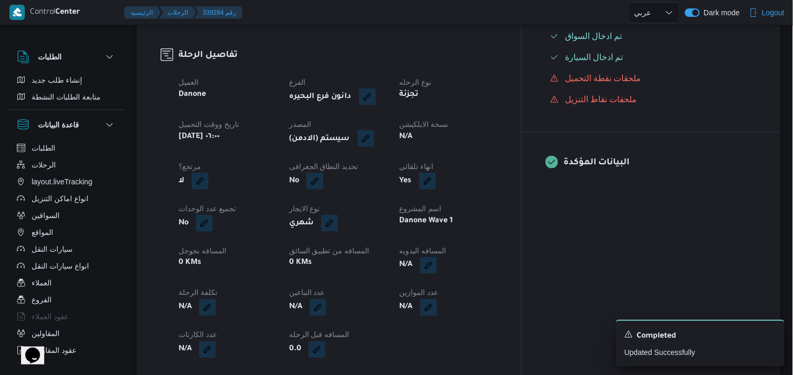
click at [374, 139] on button "button" at bounding box center [366, 138] width 17 height 17
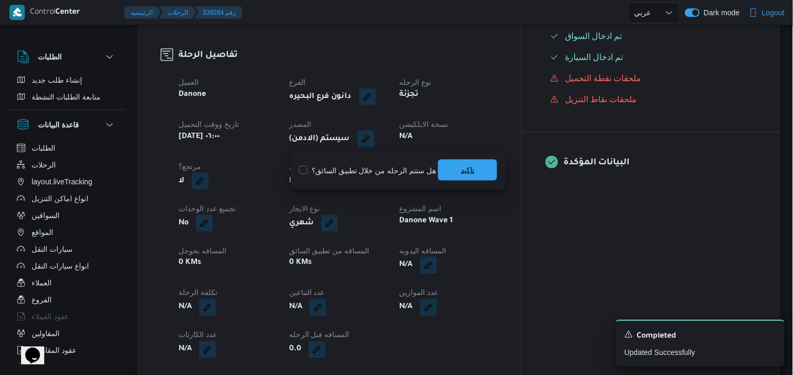
click at [473, 163] on span "تاكيد" at bounding box center [467, 170] width 59 height 21
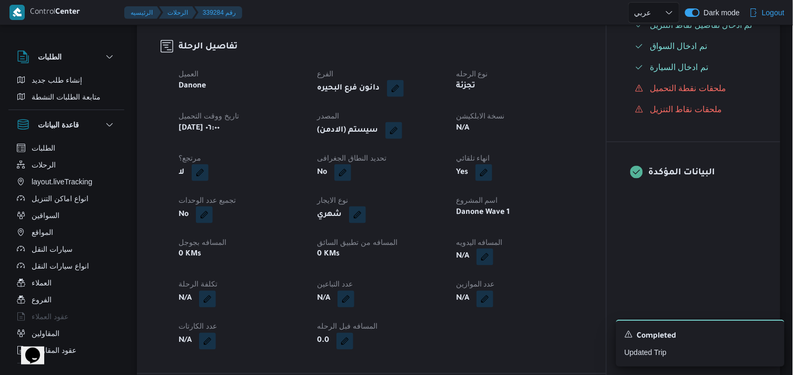
click at [209, 164] on button "button" at bounding box center [200, 172] width 17 height 17
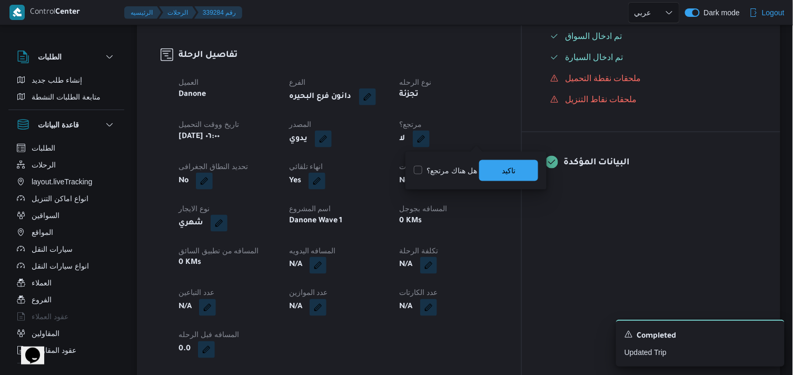
click at [459, 169] on label "هل هناك مرتجع؟" at bounding box center [445, 170] width 63 height 13
checkbox input "true"
click at [492, 169] on span "تاكيد" at bounding box center [508, 170] width 59 height 21
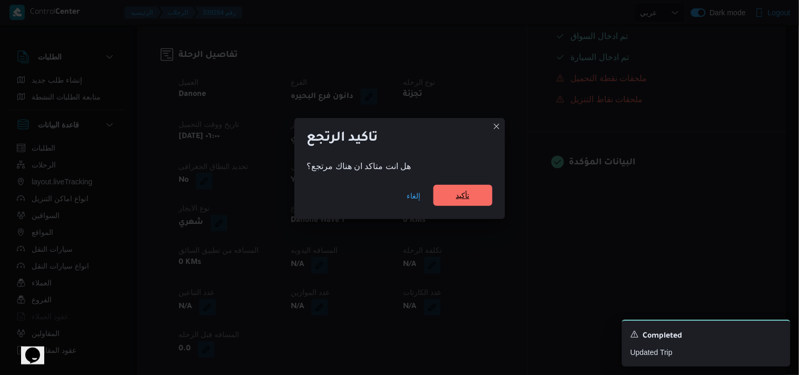
click at [459, 191] on span "تأكيد" at bounding box center [463, 195] width 14 height 13
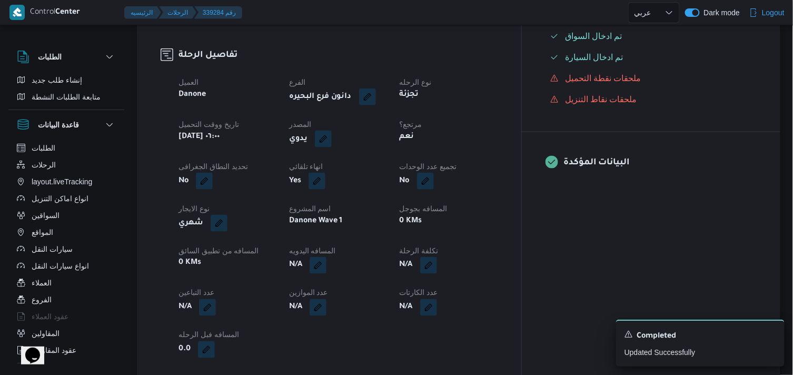
select select "ar"
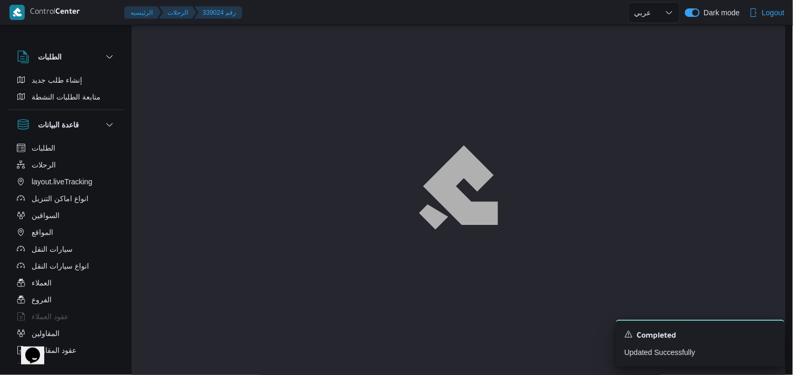
scroll to position [13, 0]
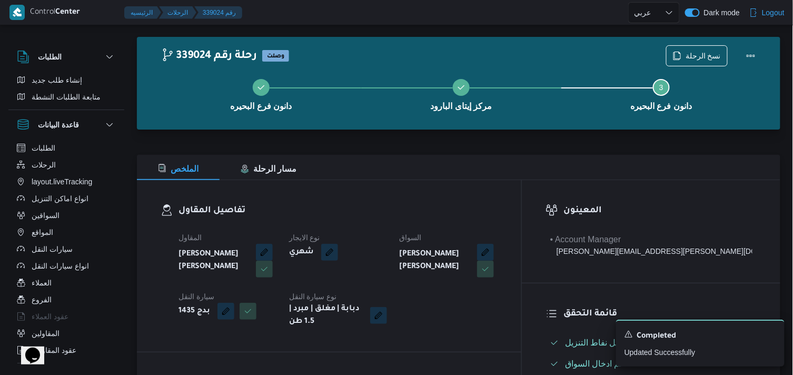
select select "ar"
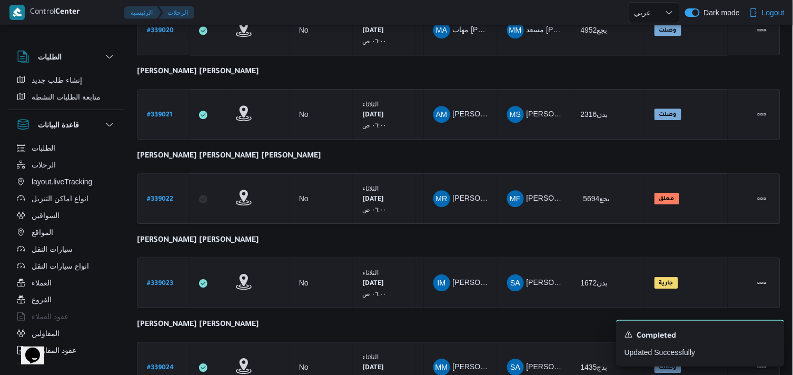
scroll to position [919, 0]
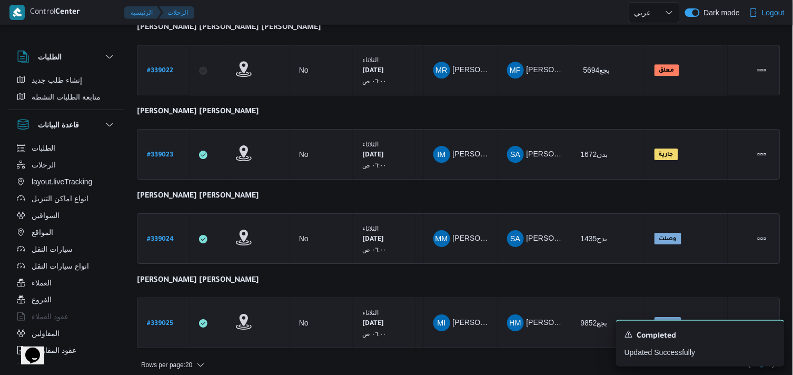
click at [153, 320] on b "# 339025" at bounding box center [160, 323] width 26 height 7
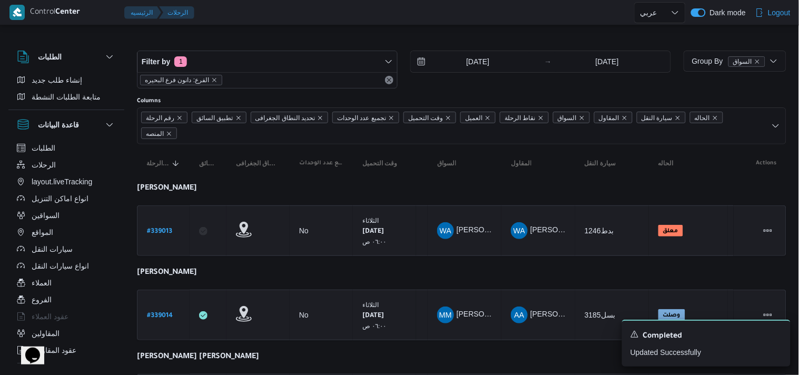
select select "ar"
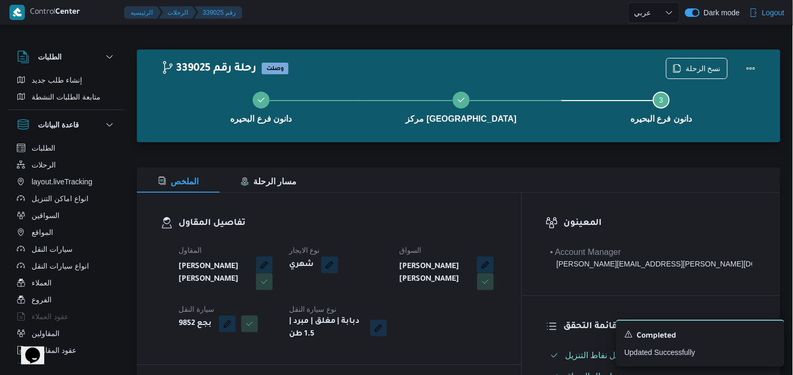
click at [701, 74] on div "دانون فرع البحيره مركز دمنهور Step 3 is incomplete 3 دانون فرع البحيره" at bounding box center [461, 106] width 613 height 67
click at [699, 65] on span "نسخ الرحلة" at bounding box center [703, 68] width 35 height 13
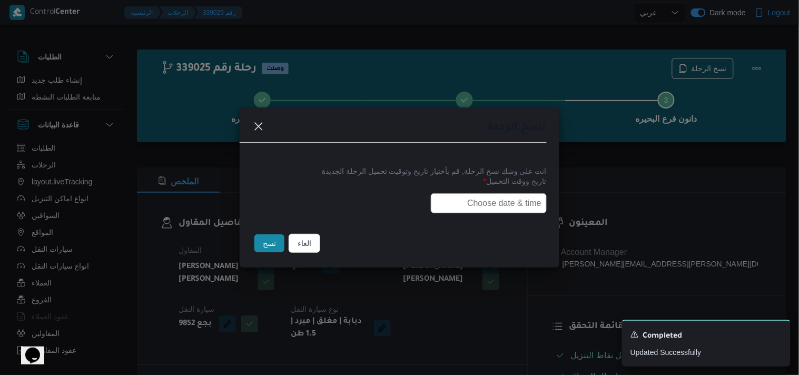
click at [497, 193] on input "text" at bounding box center [489, 203] width 116 height 20
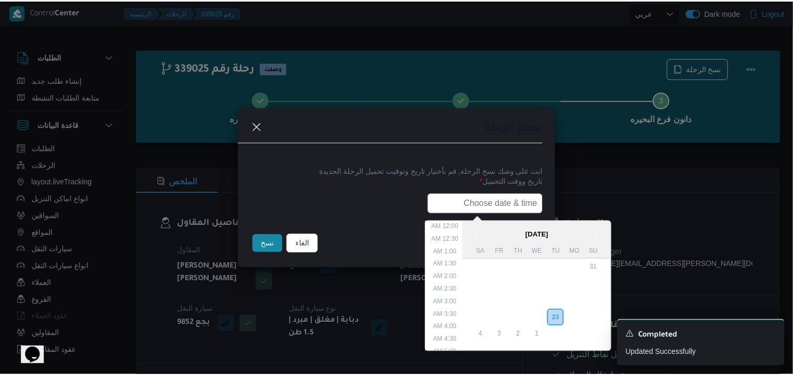
scroll to position [232, 0]
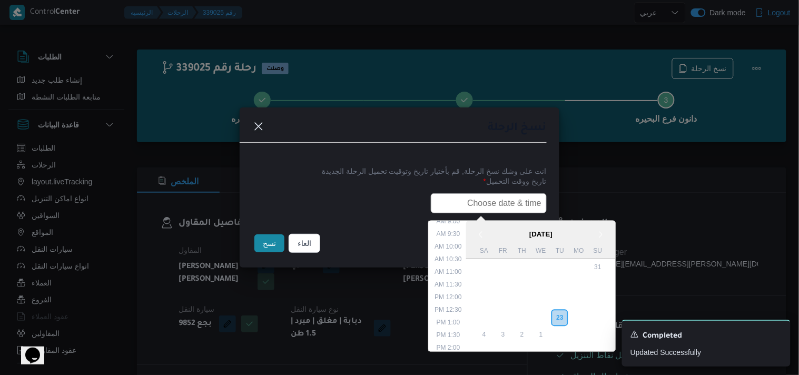
type input "24/09/2025 6:00AM"
click at [277, 246] on button "نسخ" at bounding box center [269, 243] width 30 height 18
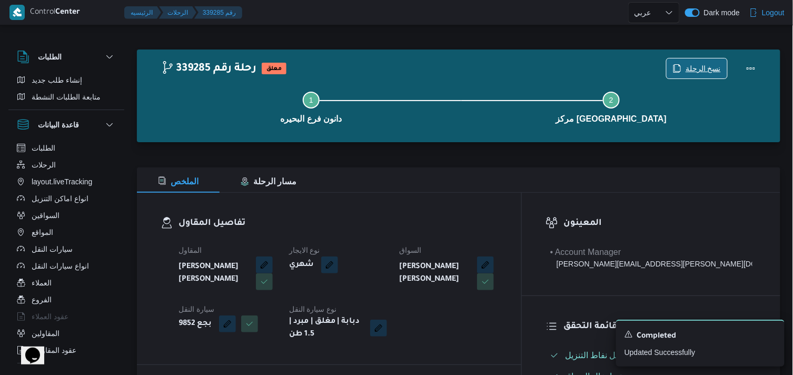
scroll to position [328, 0]
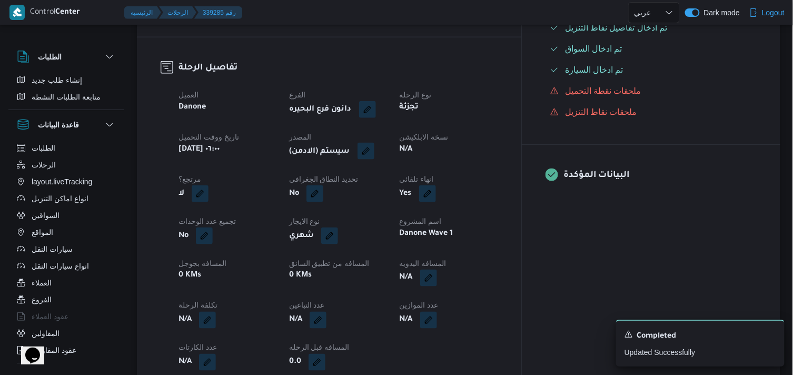
click at [374, 145] on button "button" at bounding box center [366, 151] width 17 height 17
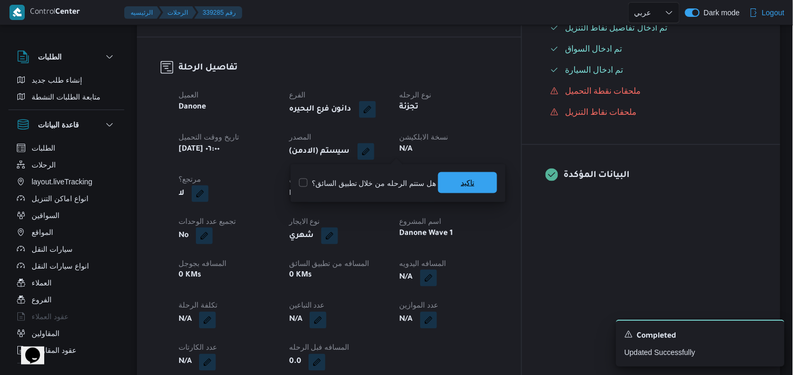
click at [467, 176] on span "تاكيد" at bounding box center [467, 182] width 59 height 21
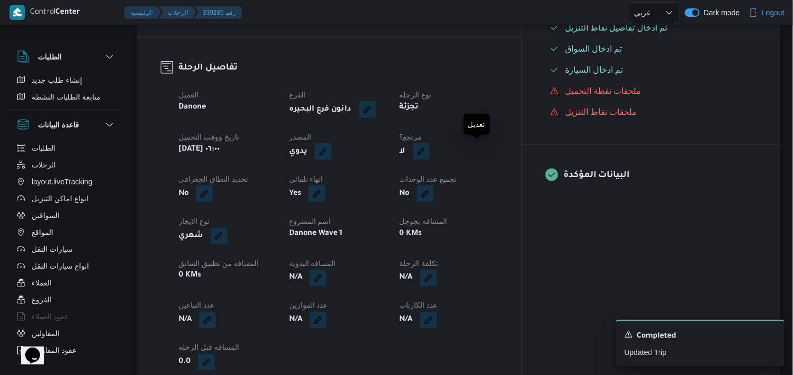
click at [430, 155] on button "button" at bounding box center [421, 151] width 17 height 17
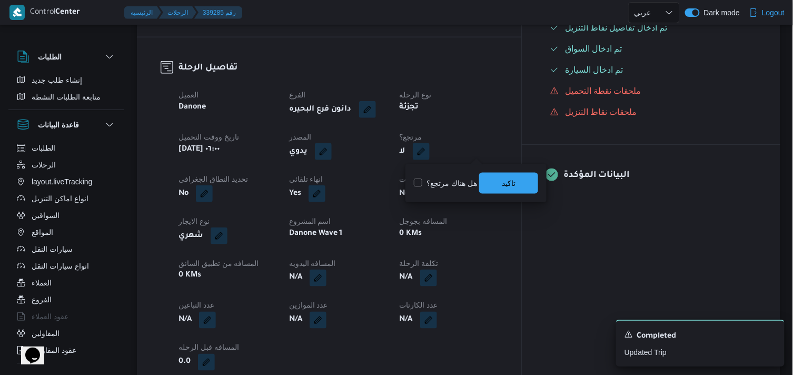
drag, startPoint x: 457, startPoint y: 164, endPoint x: 453, endPoint y: 172, distance: 8.2
click at [456, 167] on div "You are in a dialog. To close this dialog, hit escape. هل هناك مرتجع؟ تاكيد" at bounding box center [476, 183] width 141 height 38
click at [451, 176] on div "هل هناك مرتجع؟ تاكيد" at bounding box center [476, 183] width 126 height 23
click at [453, 181] on label "هل هناك مرتجع؟" at bounding box center [445, 183] width 63 height 13
click at [450, 184] on label "هل هناك مرتجع؟" at bounding box center [445, 183] width 63 height 13
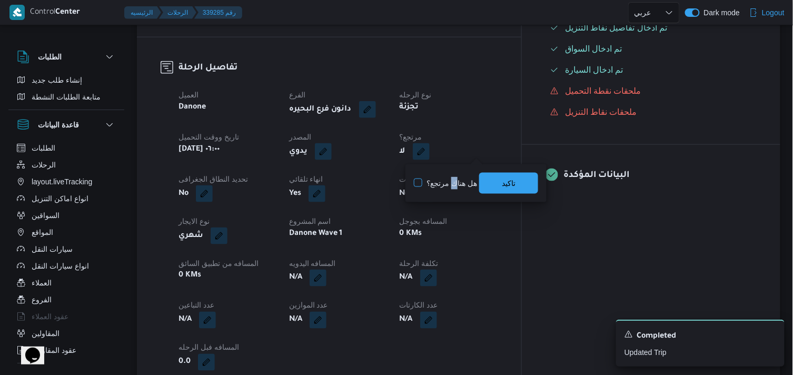
checkbox input "true"
click at [507, 190] on span "تاكيد" at bounding box center [508, 182] width 59 height 21
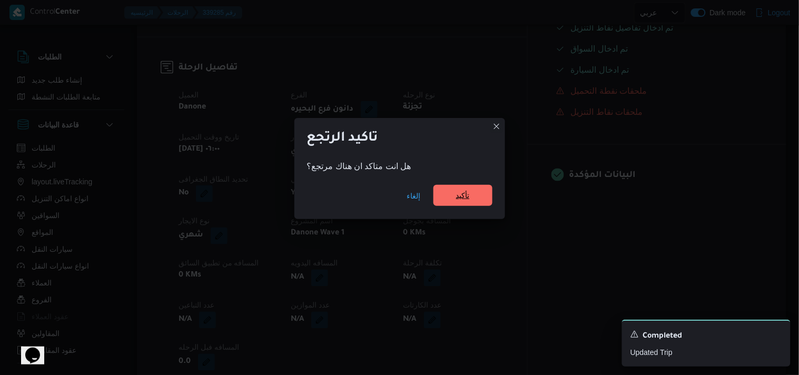
click at [456, 194] on span "تأكيد" at bounding box center [463, 195] width 14 height 13
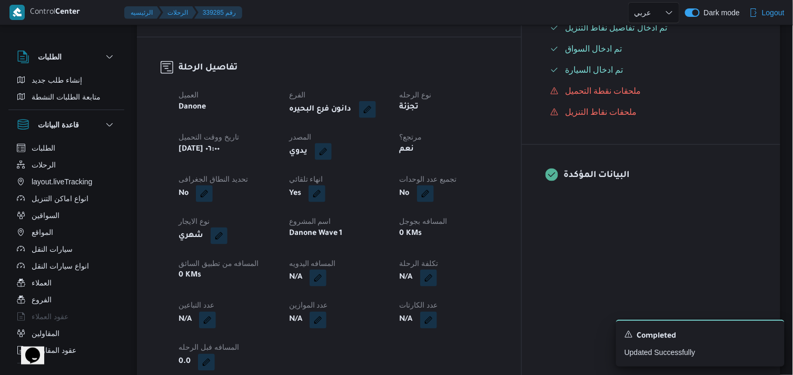
select select "ar"
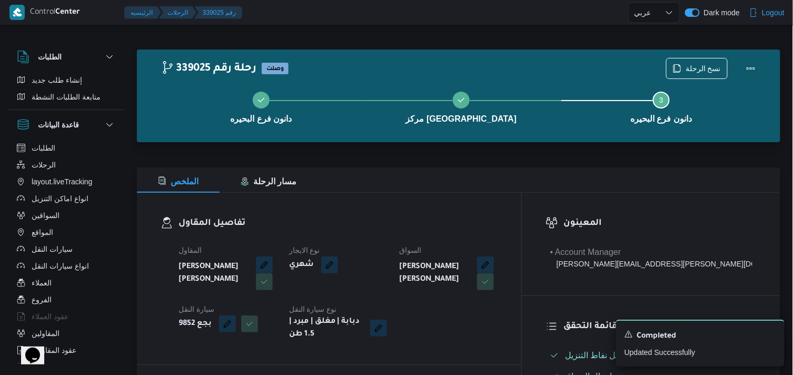
select select "ar"
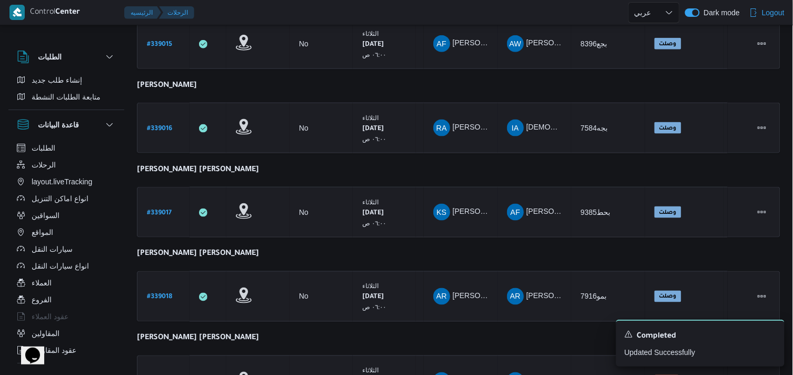
scroll to position [441, 0]
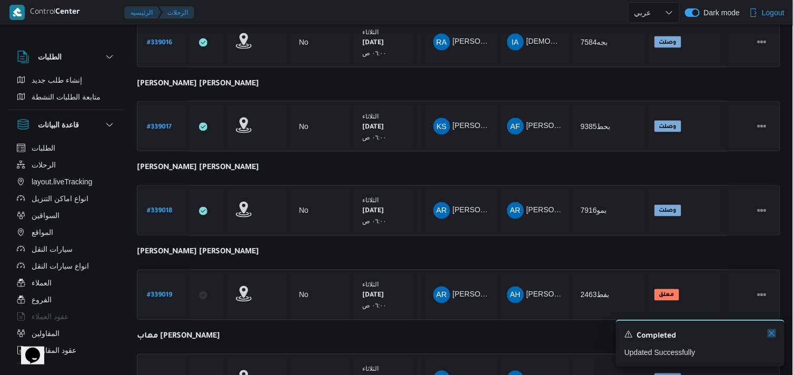
click at [773, 333] on icon "Dismiss toast" at bounding box center [772, 333] width 8 height 8
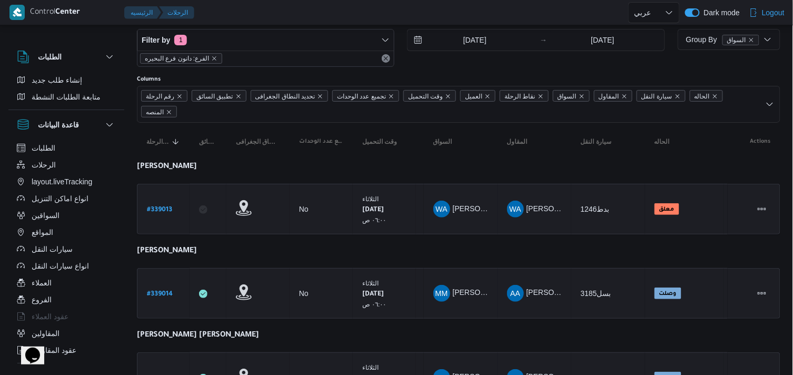
scroll to position [0, 0]
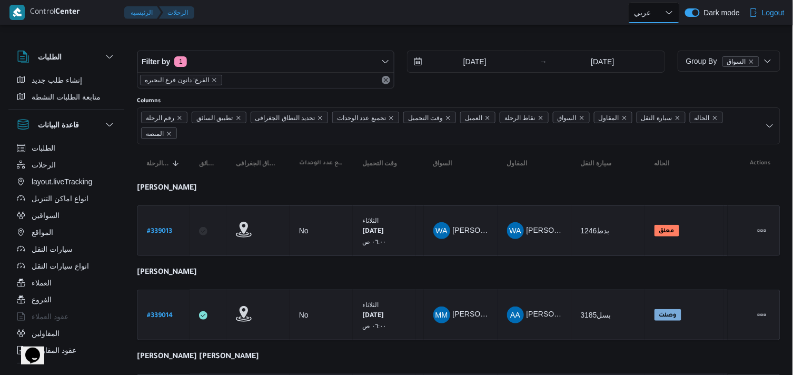
click at [651, 14] on select "English عربي" at bounding box center [654, 12] width 52 height 21
click at [463, 40] on div at bounding box center [459, 42] width 644 height 17
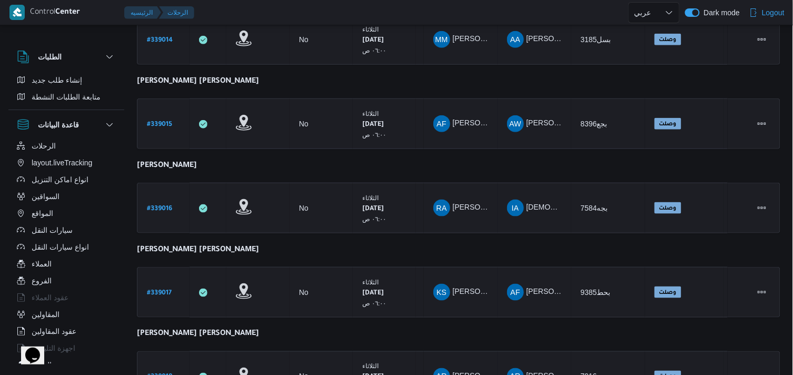
scroll to position [269, 0]
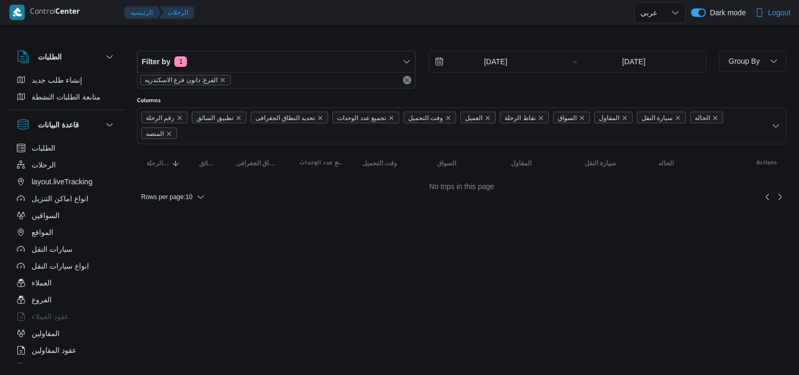
select select "ar"
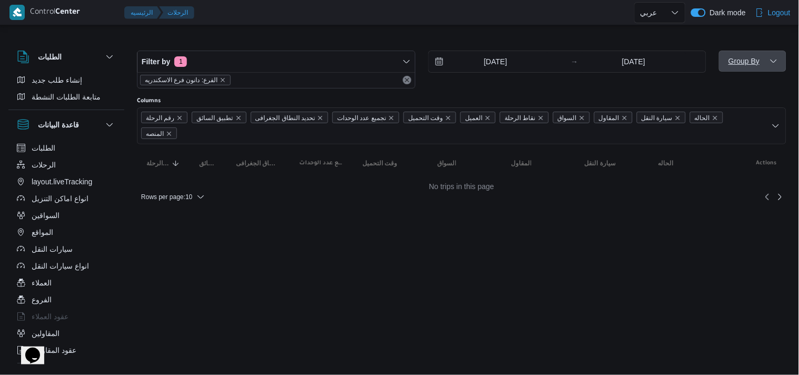
click at [746, 66] on span "Group By" at bounding box center [744, 61] width 34 height 13
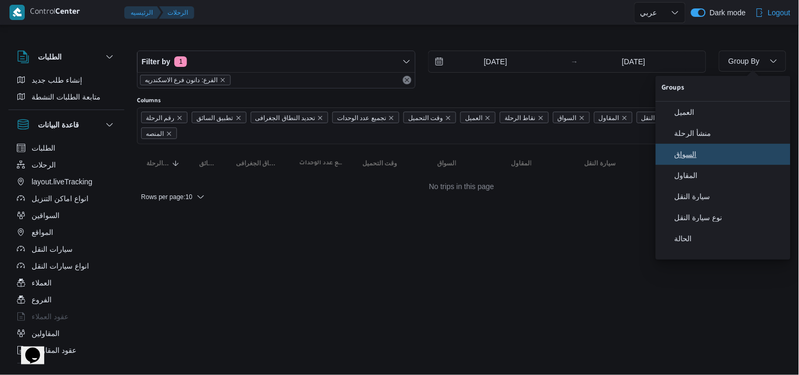
click at [720, 155] on span "السواق" at bounding box center [730, 154] width 110 height 8
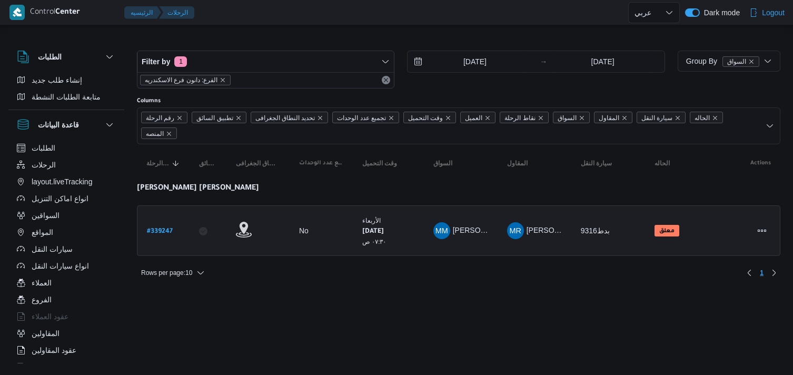
select select "ar"
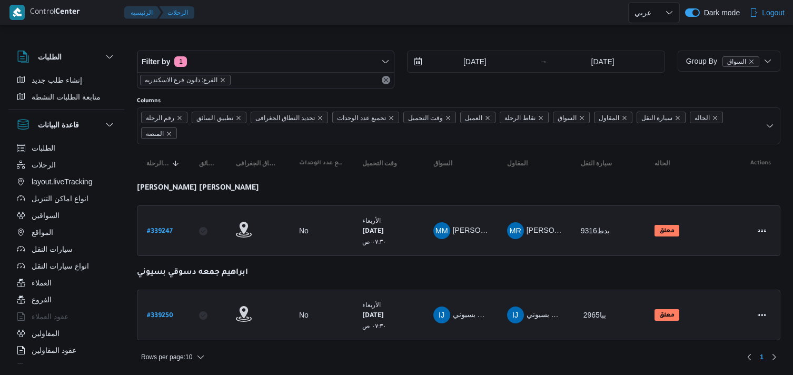
select select "ar"
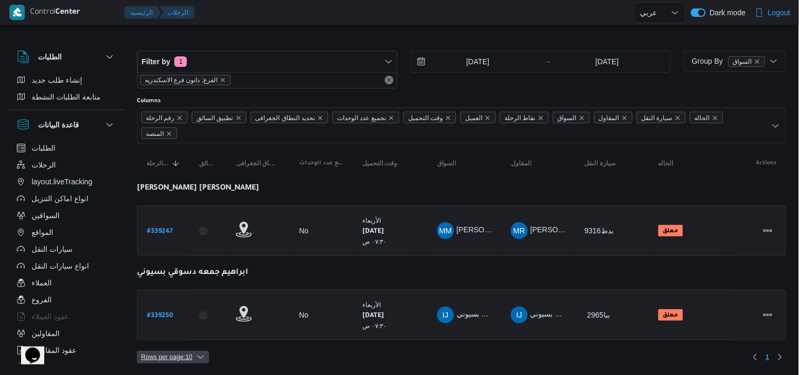
click at [172, 351] on span "Rows per page : 10" at bounding box center [166, 357] width 51 height 13
click at [183, 307] on button "20 rows" at bounding box center [180, 314] width 59 height 21
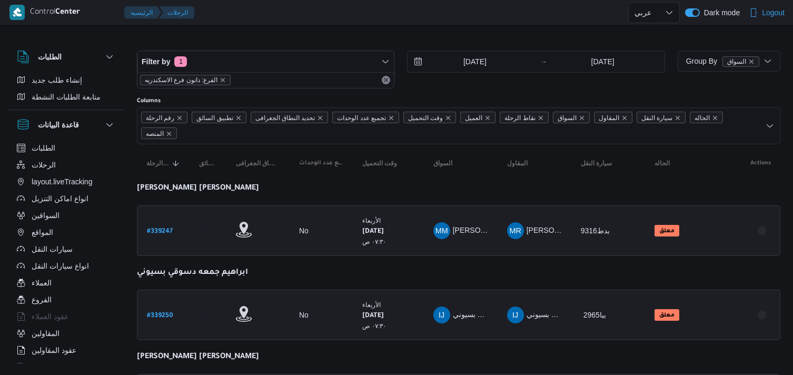
select select "ar"
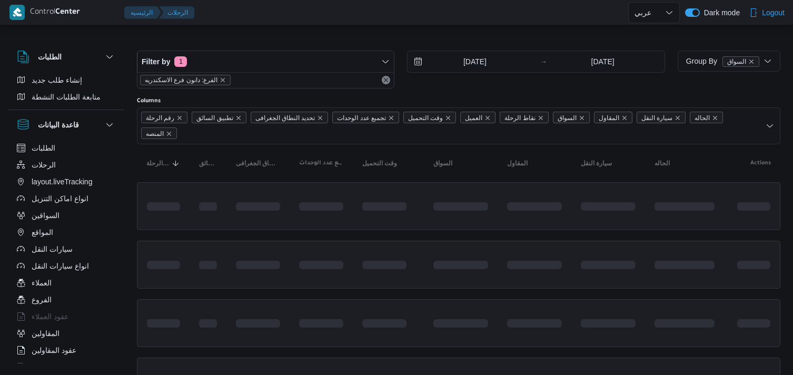
select select "ar"
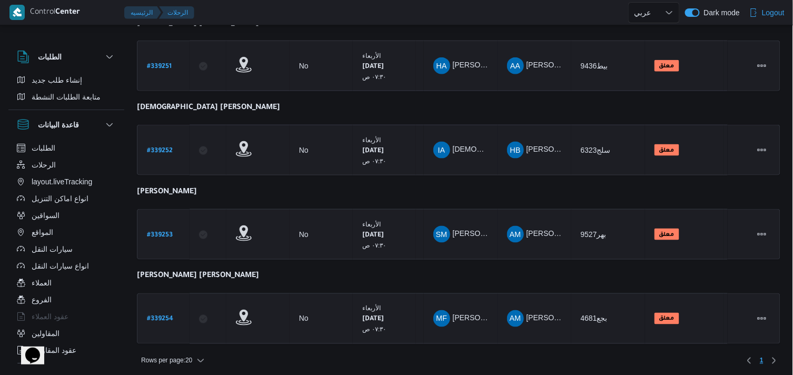
scroll to position [334, 0]
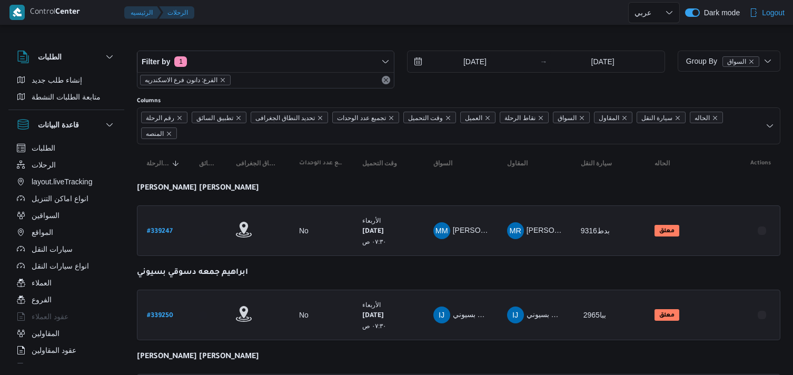
select select "ar"
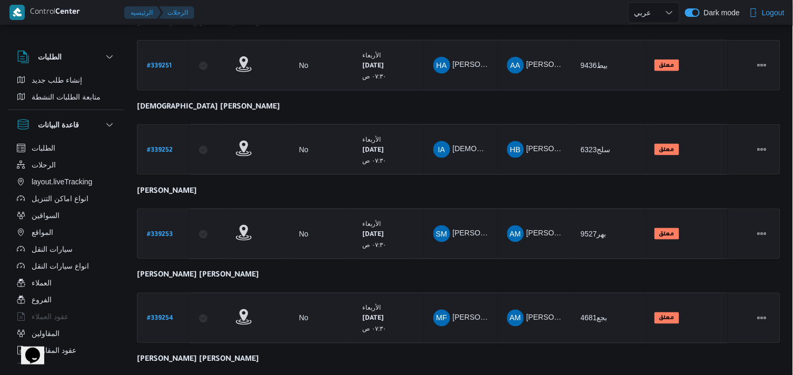
scroll to position [585, 0]
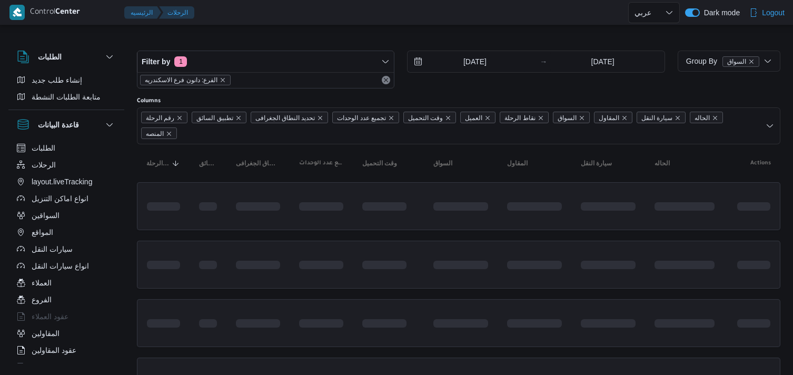
select select "ar"
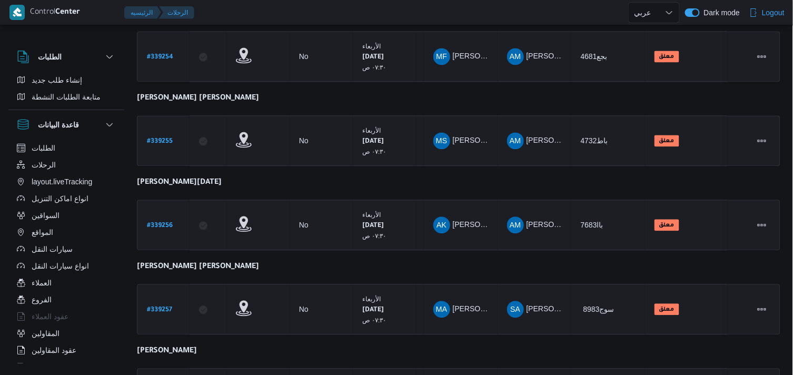
scroll to position [752, 0]
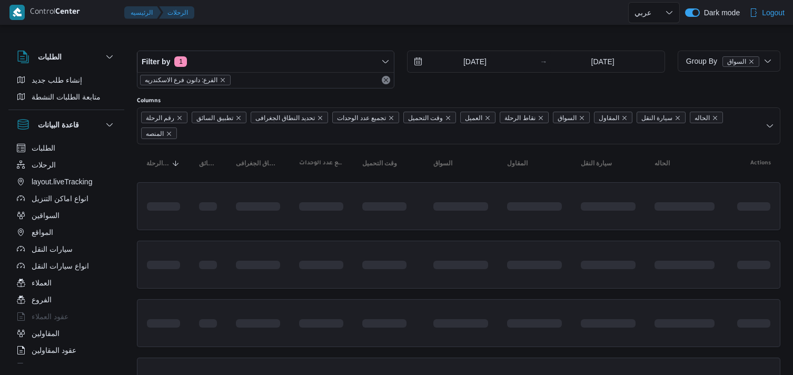
select select "ar"
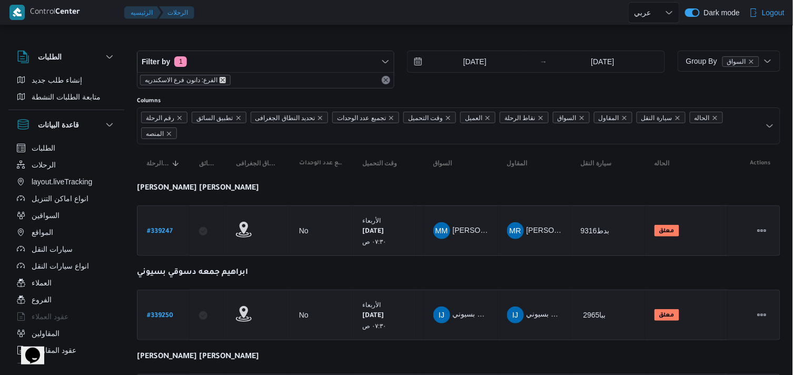
click at [221, 82] on icon "remove selected entity" at bounding box center [223, 80] width 6 height 6
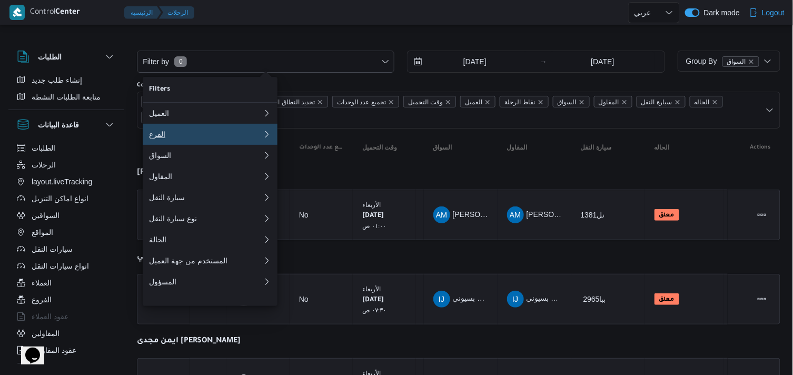
click at [176, 139] on div "الفرع" at bounding box center [204, 134] width 110 height 8
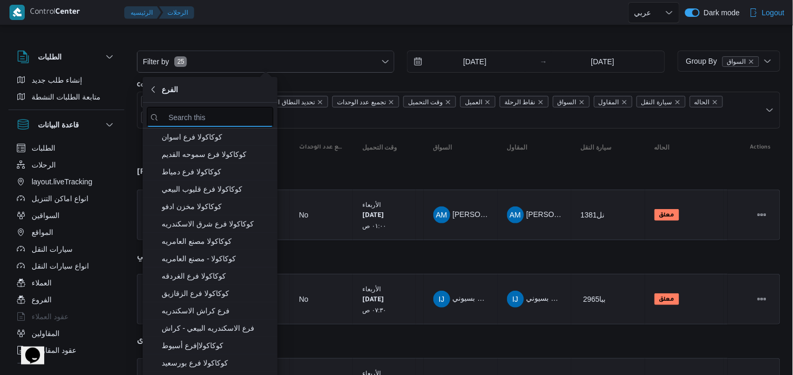
click at [179, 112] on input "search filters" at bounding box center [210, 117] width 126 height 21
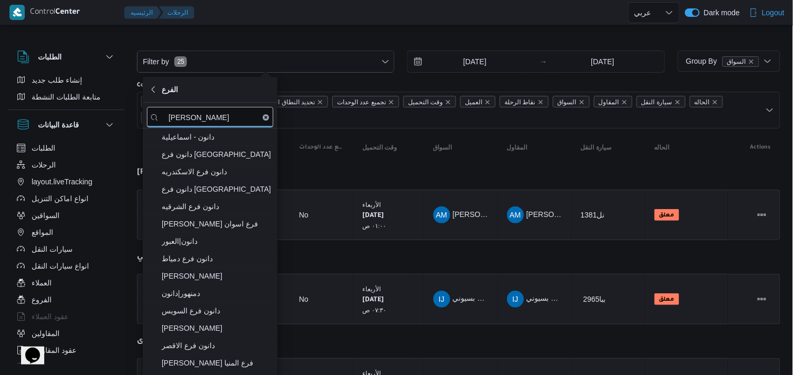
type input "[PERSON_NAME]"
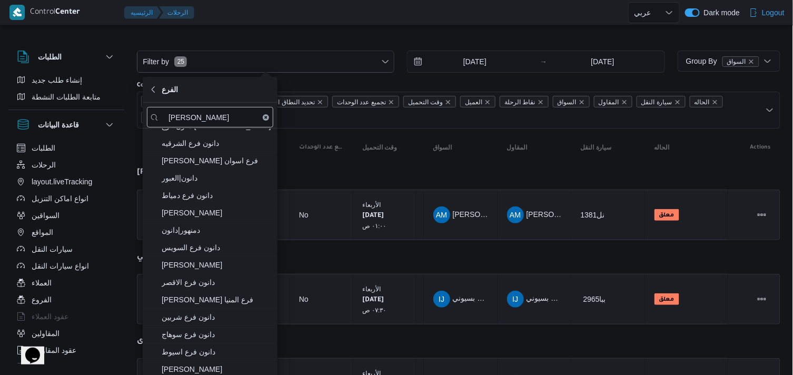
scroll to position [59, 0]
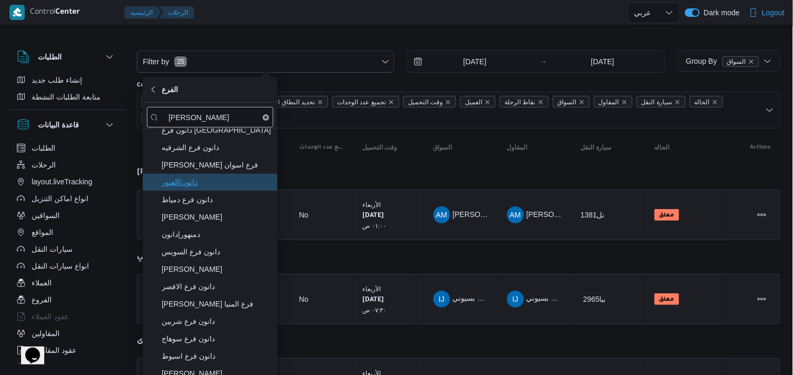
click at [231, 186] on span "دانون|العبور" at bounding box center [217, 182] width 110 height 13
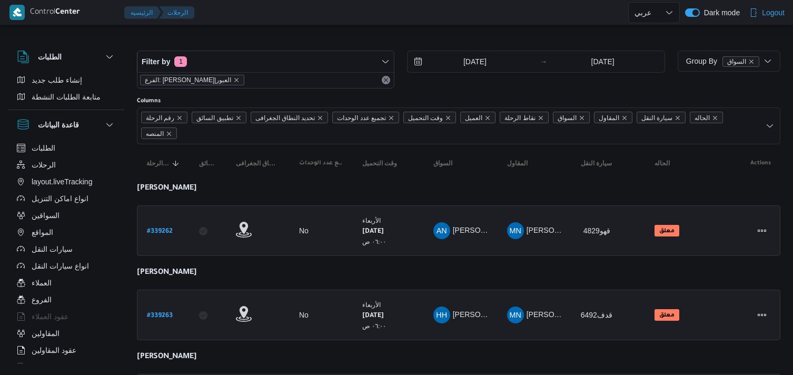
select select "ar"
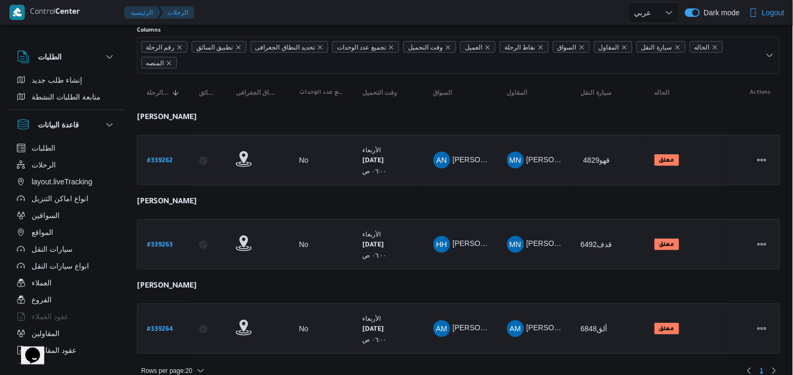
scroll to position [83, 0]
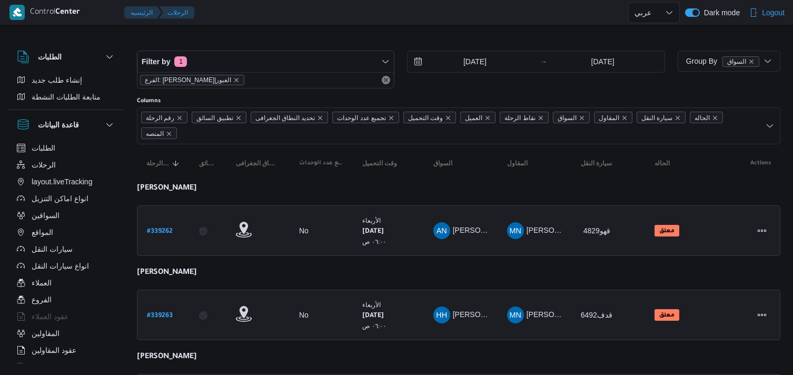
select select "ar"
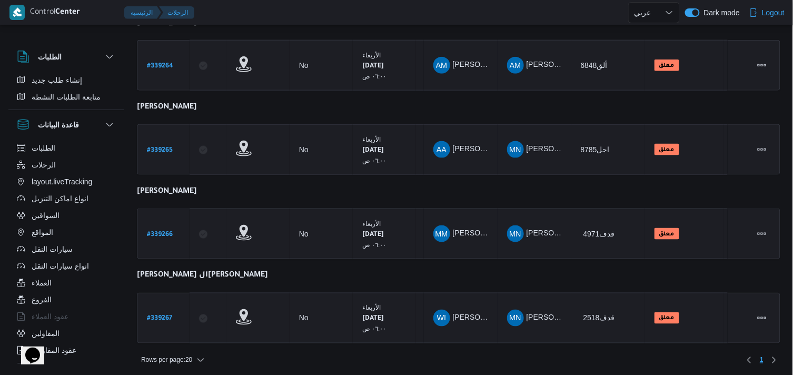
scroll to position [6, 0]
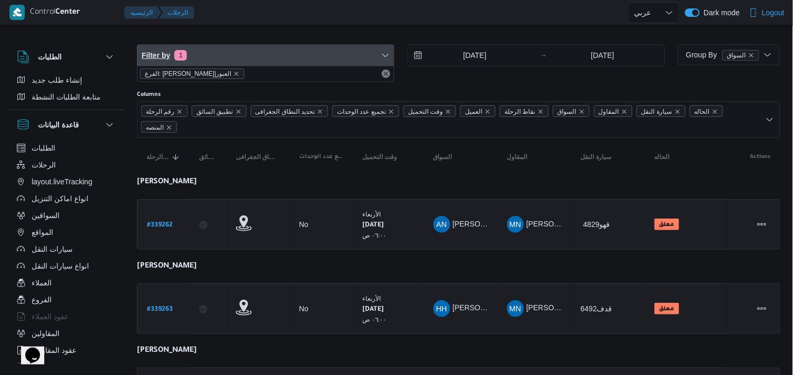
click at [328, 54] on span "Filter by 1" at bounding box center [265, 55] width 256 height 21
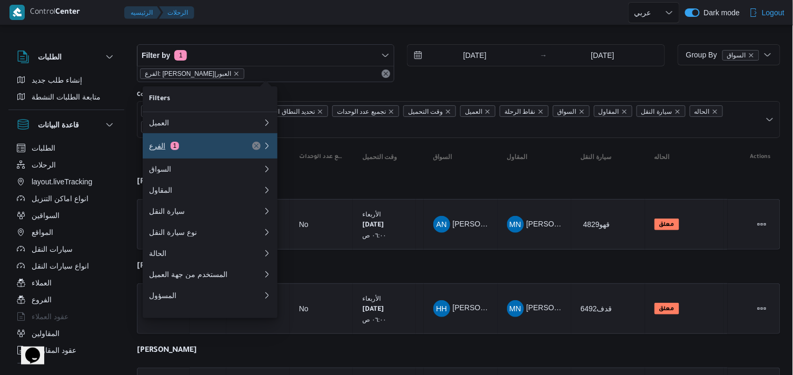
click at [240, 142] on div "الفرع 1" at bounding box center [206, 145] width 126 height 25
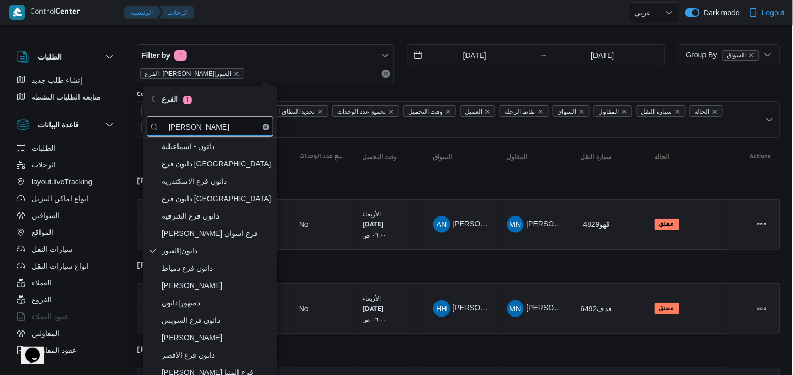
type input "[PERSON_NAME]"
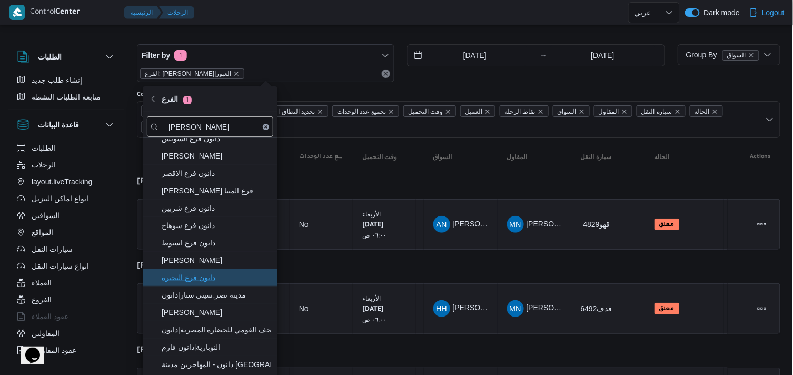
click at [237, 280] on span "دانون فرع البحيره" at bounding box center [217, 277] width 110 height 13
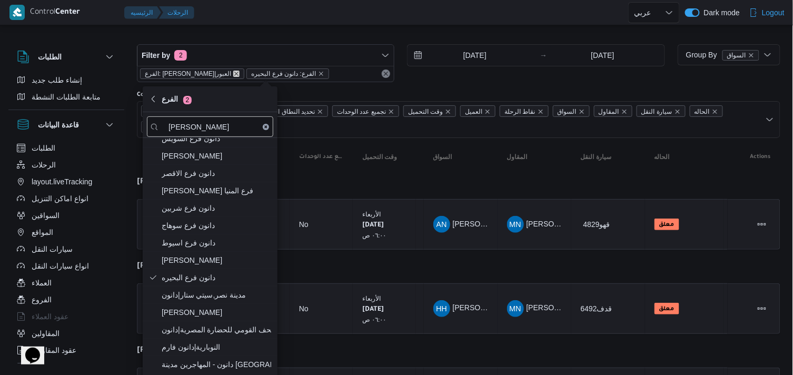
click at [233, 74] on icon "remove selected entity" at bounding box center [236, 74] width 6 height 6
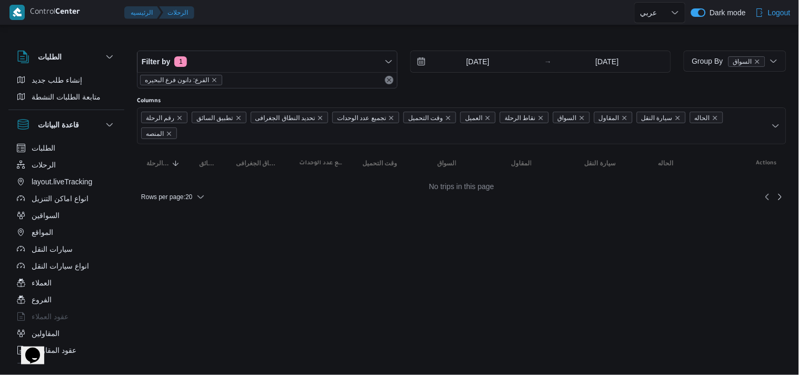
click at [388, 184] on div "Rows per page : 20" at bounding box center [462, 196] width 662 height 25
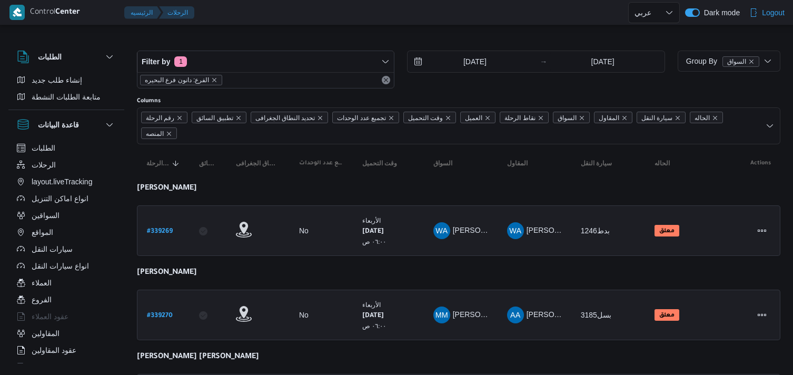
select select "ar"
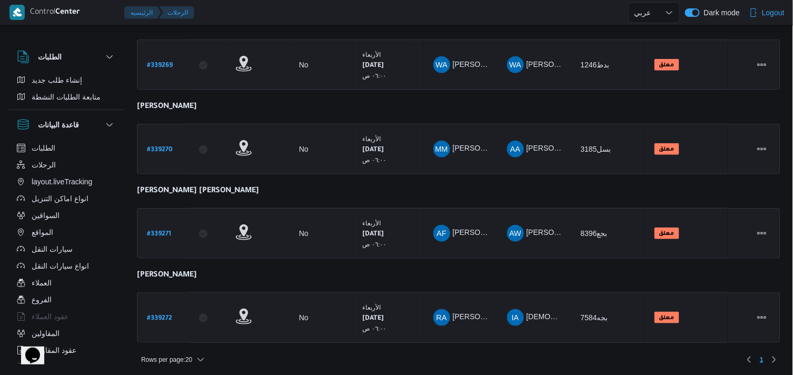
scroll to position [167, 0]
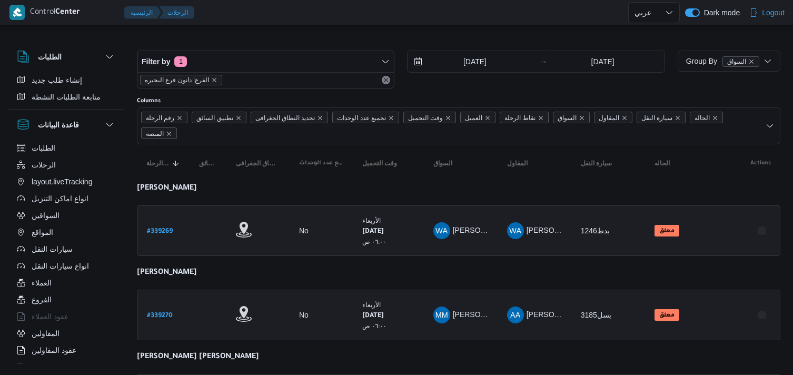
select select "ar"
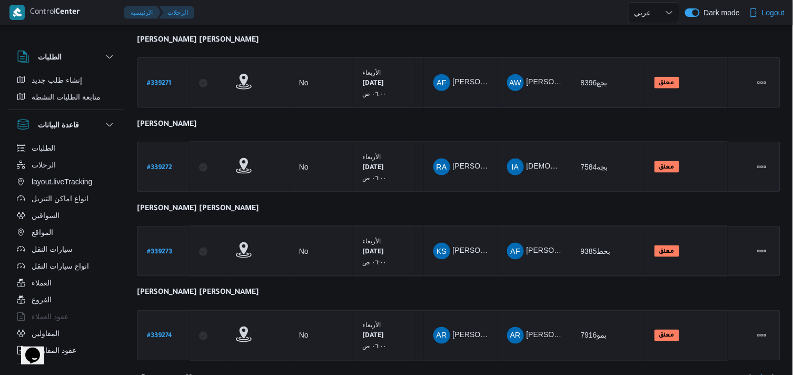
scroll to position [334, 0]
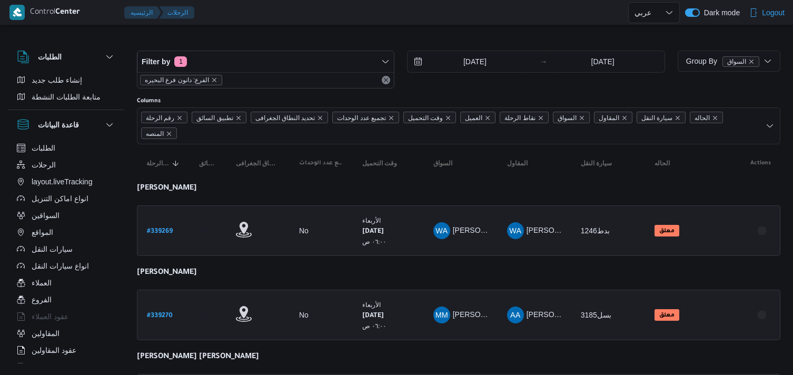
select select "ar"
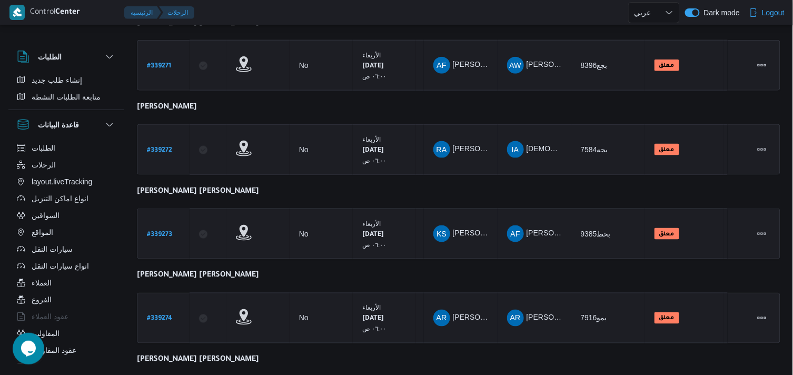
scroll to position [501, 0]
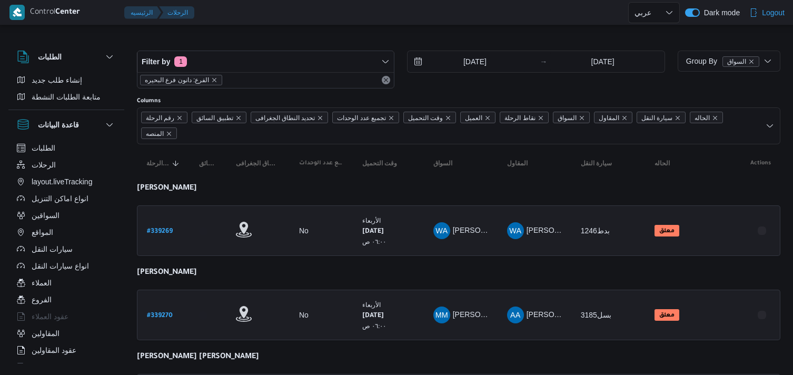
select select "ar"
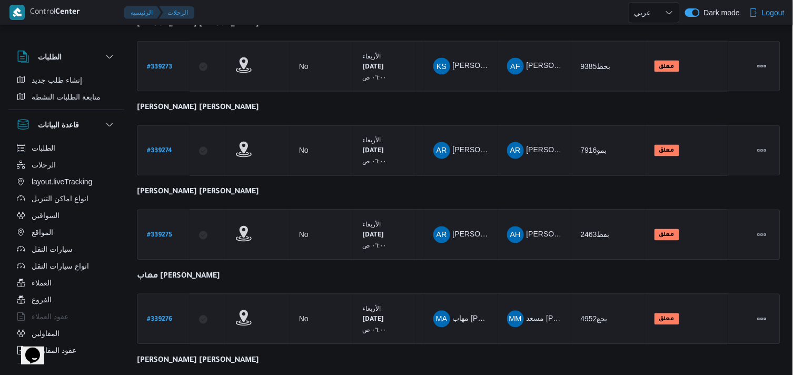
scroll to position [668, 0]
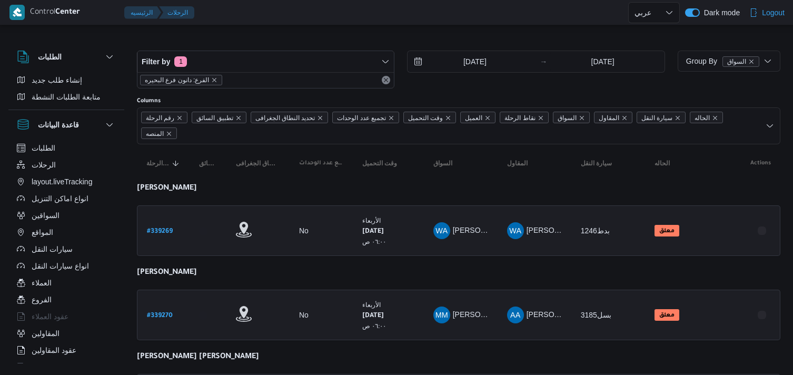
select select "ar"
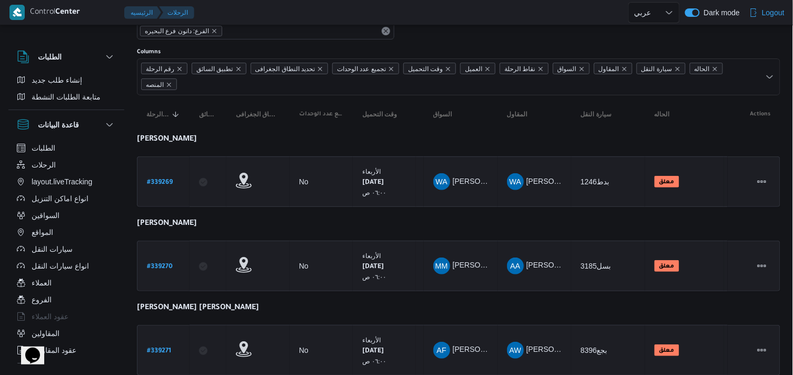
scroll to position [34, 0]
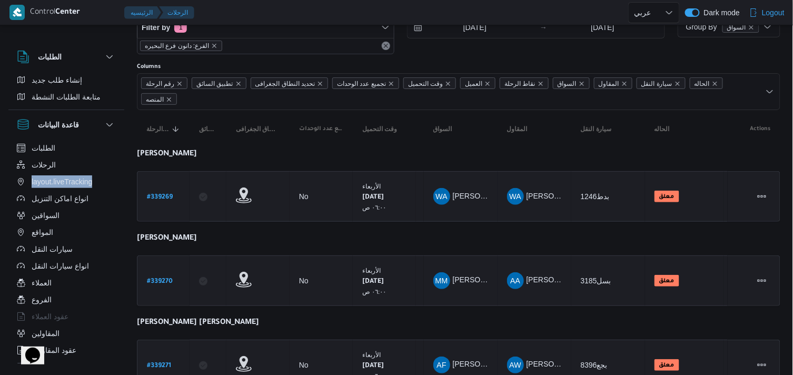
drag, startPoint x: 120, startPoint y: 182, endPoint x: 120, endPoint y: 170, distance: 12.6
click at [120, 170] on div "الطلبات الرحلات layout.liveTracking انواع اماكن التنزيل السواقين المواقع سيارات…" at bounding box center [66, 252] width 107 height 224
